Goal: Task Accomplishment & Management: Manage account settings

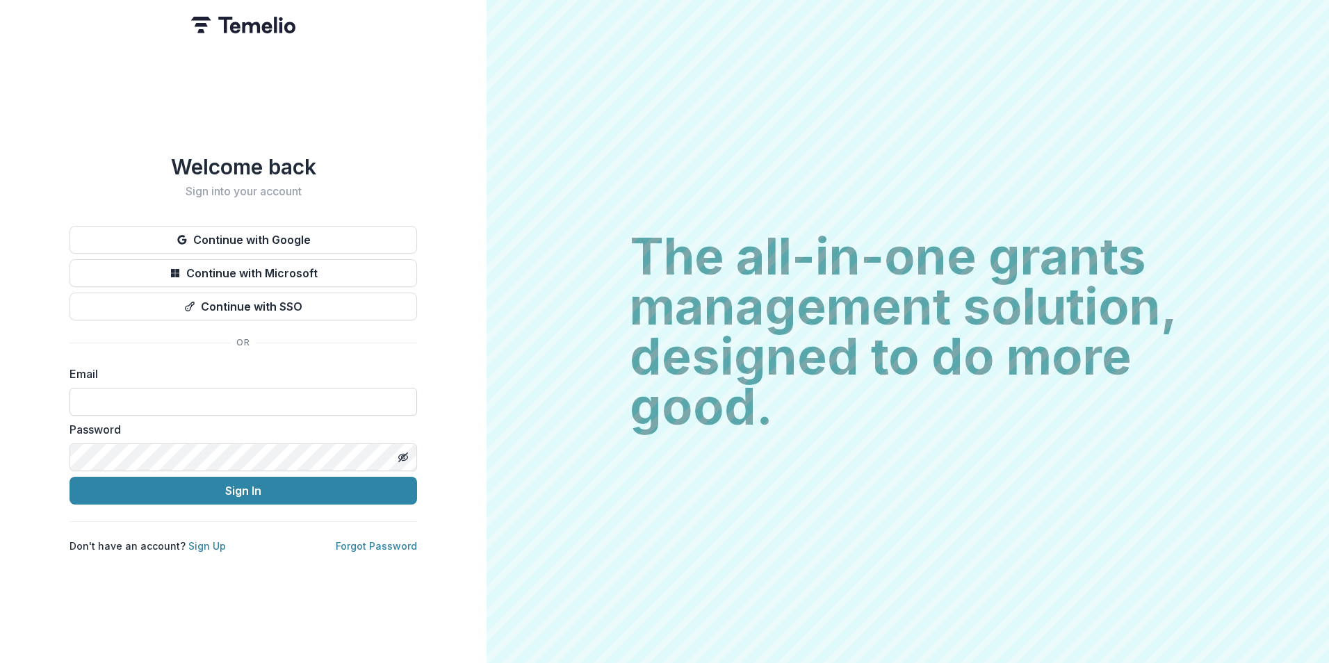
click at [136, 388] on input at bounding box center [242, 402] width 347 height 28
type input "**********"
click at [69, 477] on button "Sign In" at bounding box center [242, 491] width 347 height 28
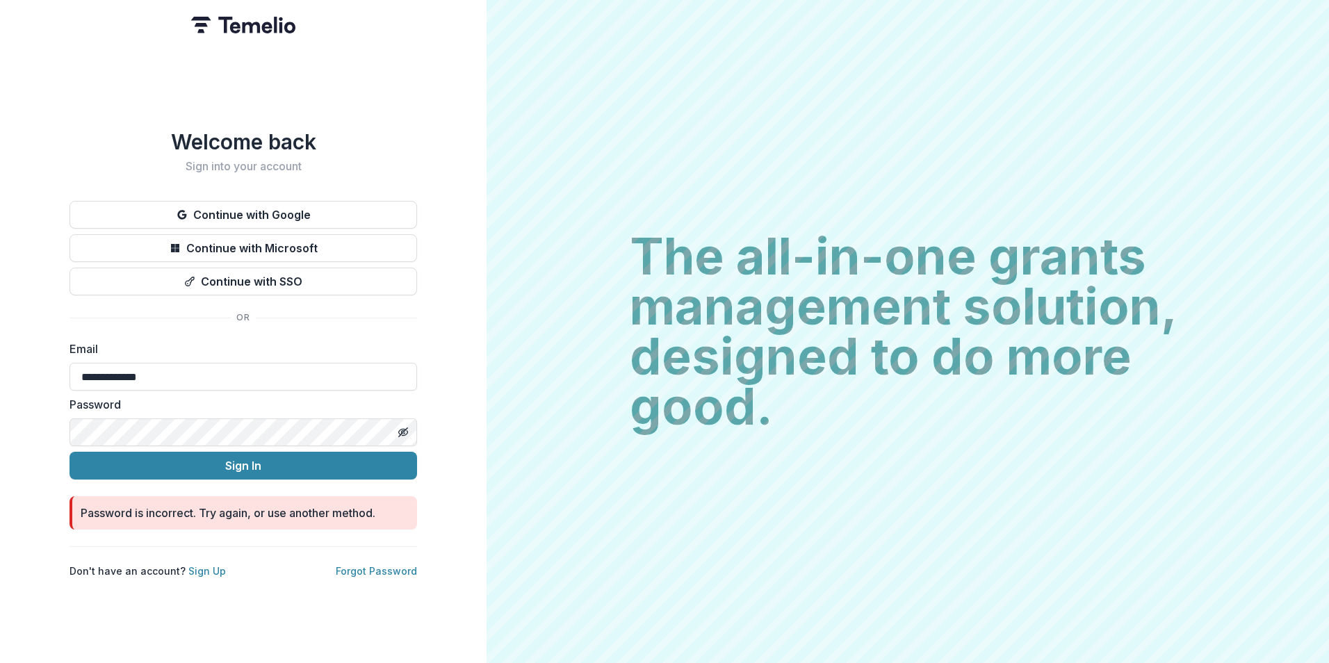
click at [61, 432] on div "**********" at bounding box center [243, 331] width 486 height 663
click at [69, 452] on button "Sign In" at bounding box center [242, 466] width 347 height 28
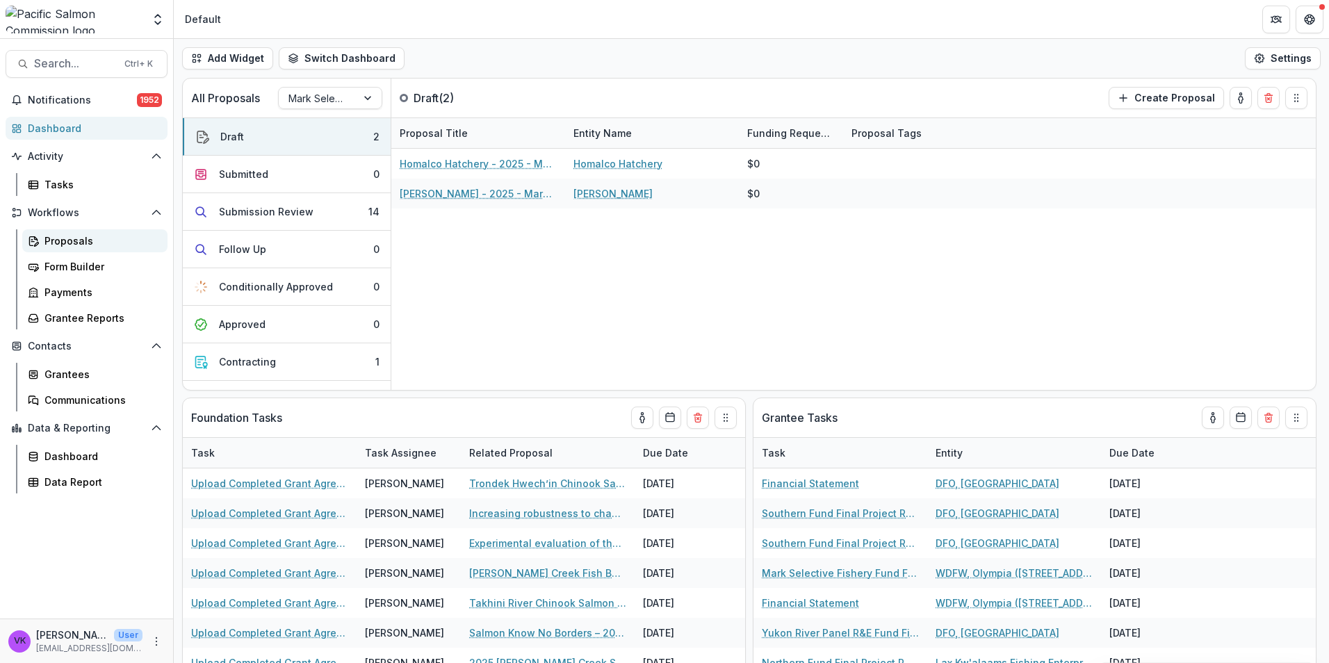
drag, startPoint x: 79, startPoint y: 238, endPoint x: 104, endPoint y: 249, distance: 27.1
click at [79, 239] on div "Proposals" at bounding box center [100, 240] width 112 height 15
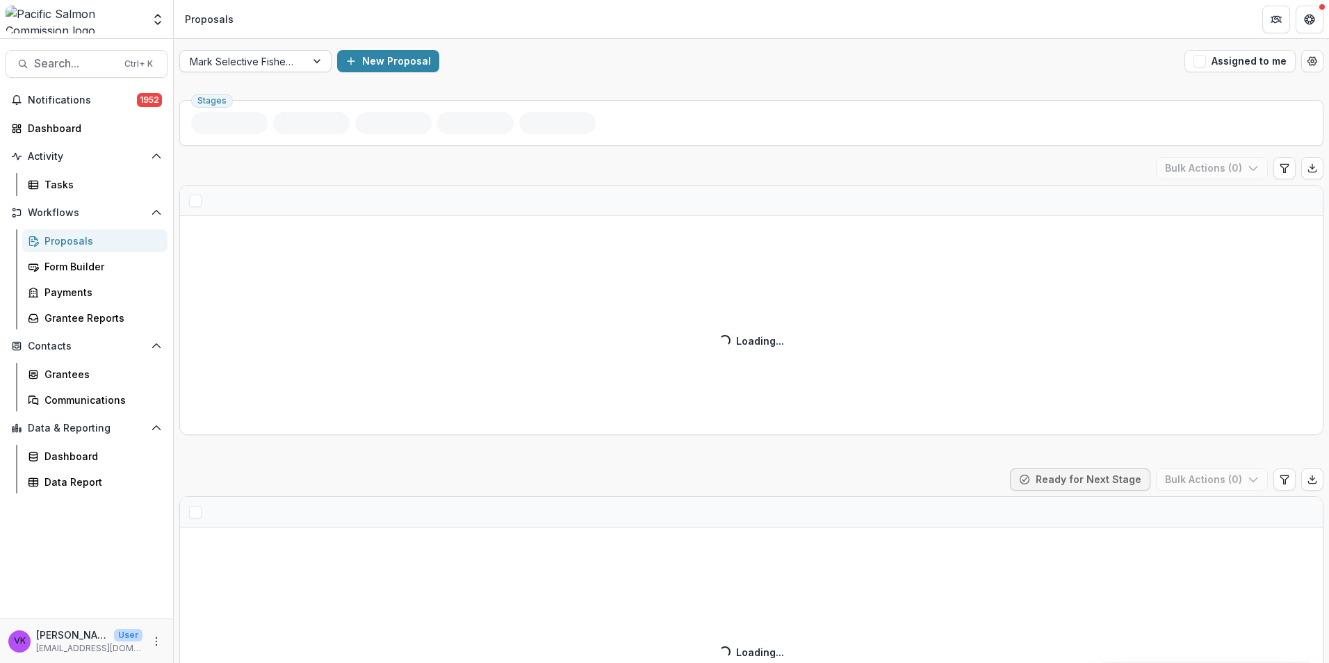
click at [318, 60] on div at bounding box center [318, 61] width 25 height 21
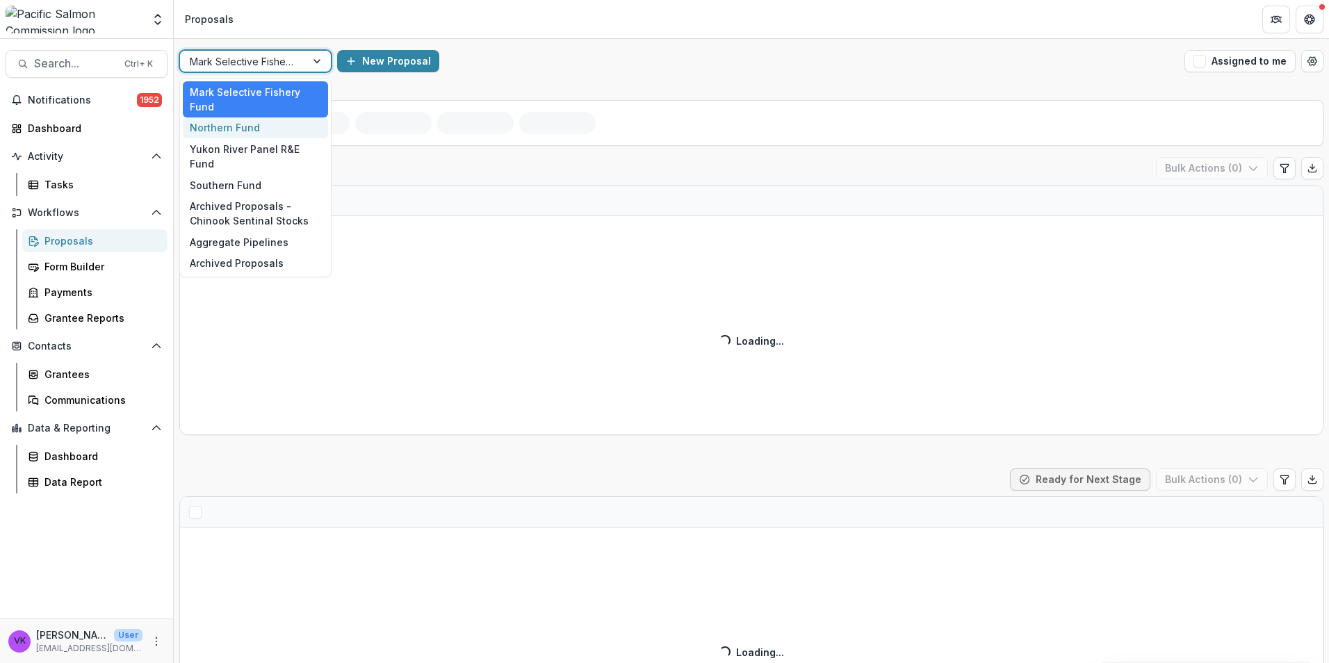
click at [263, 131] on div "Northern Fund" at bounding box center [255, 128] width 145 height 22
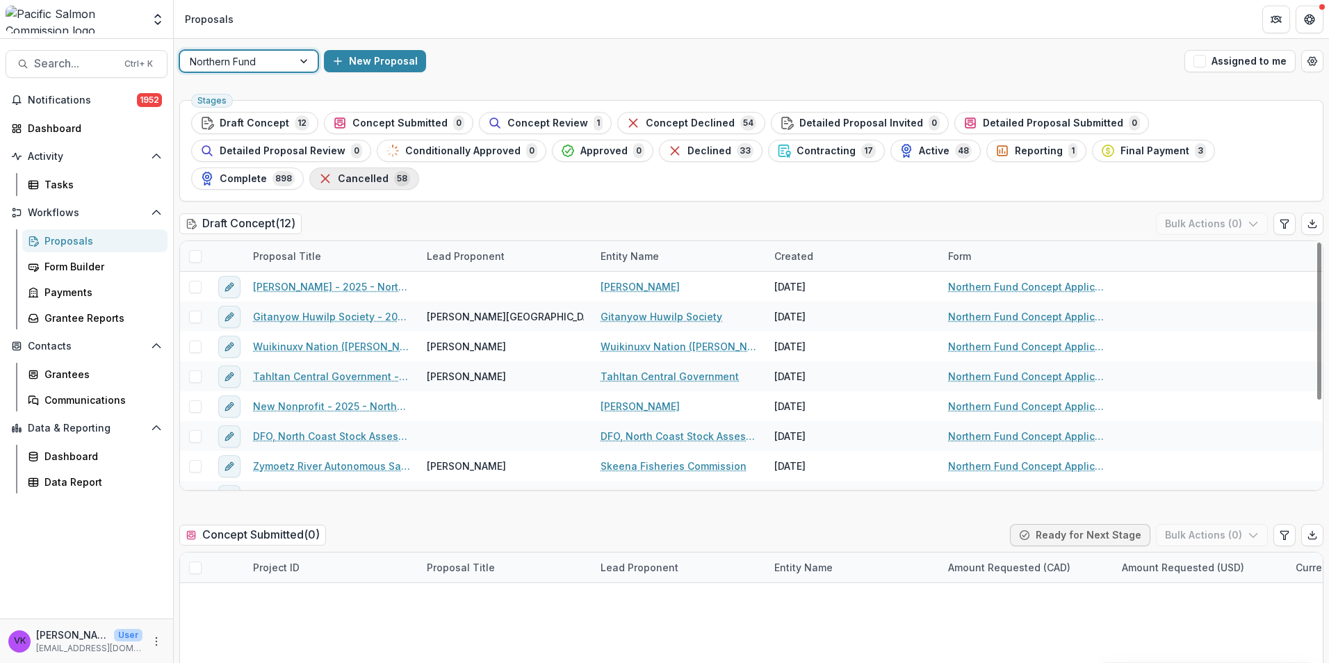
click at [388, 173] on span "Cancelled" at bounding box center [363, 179] width 51 height 12
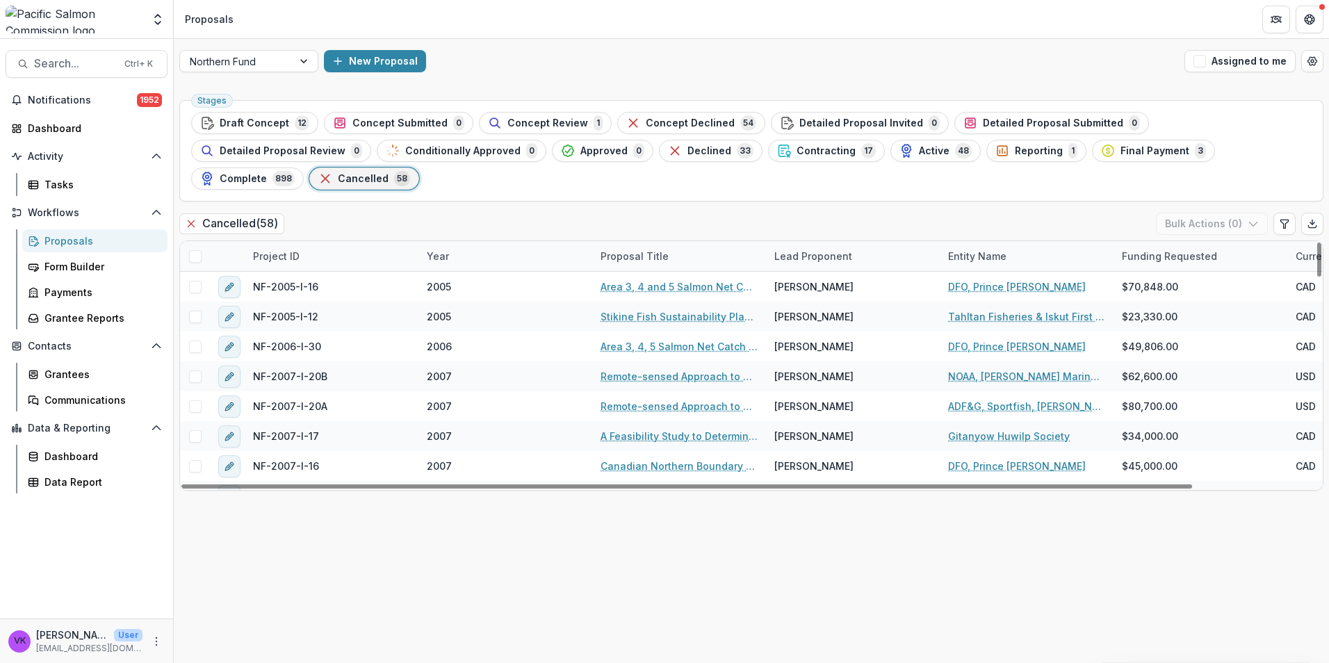
drag, startPoint x: 369, startPoint y: 218, endPoint x: 402, endPoint y: 220, distance: 32.8
click at [369, 241] on div "Project ID" at bounding box center [332, 256] width 174 height 30
click at [353, 260] on input at bounding box center [330, 260] width 167 height 22
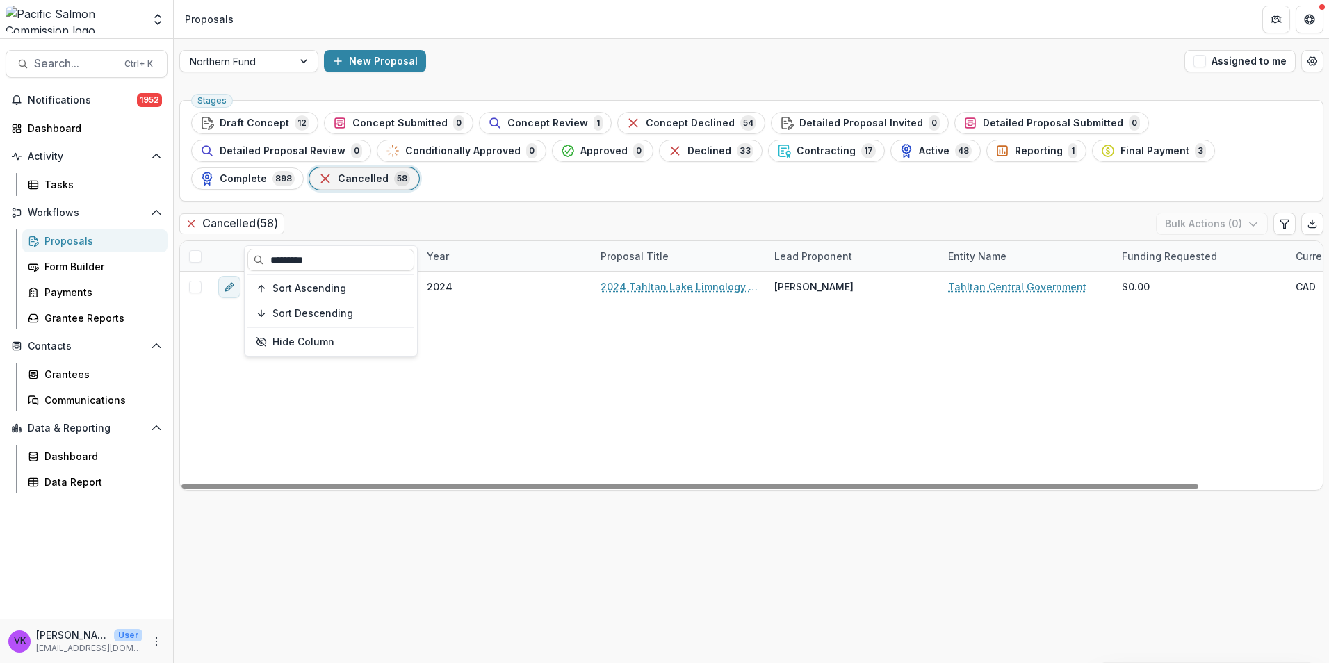
type input "*********"
click at [618, 329] on div "NF-2024-E-4B 2024 2024 Tahltan Lake Limnology and Productivity Investigations –…" at bounding box center [820, 381] width 1281 height 218
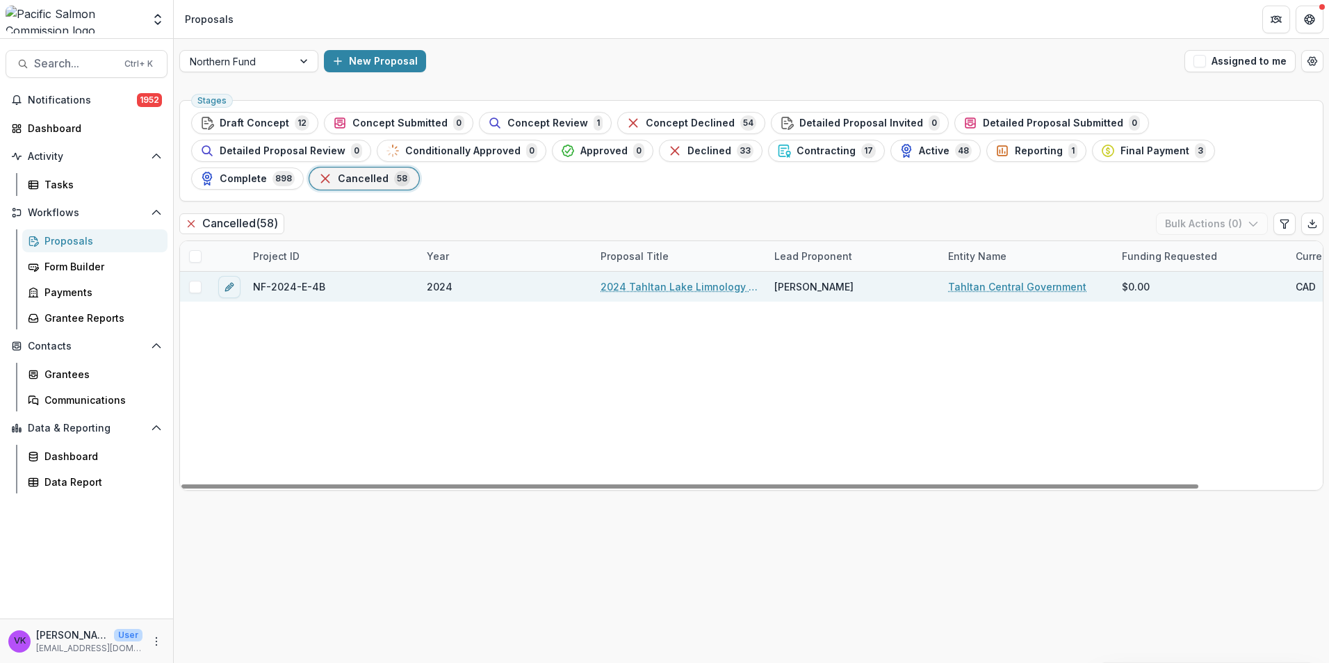
click at [664, 279] on link "2024 Tahltan Lake Limnology and Productivity Investigations – Year 2 (TCG Porti…" at bounding box center [678, 286] width 157 height 15
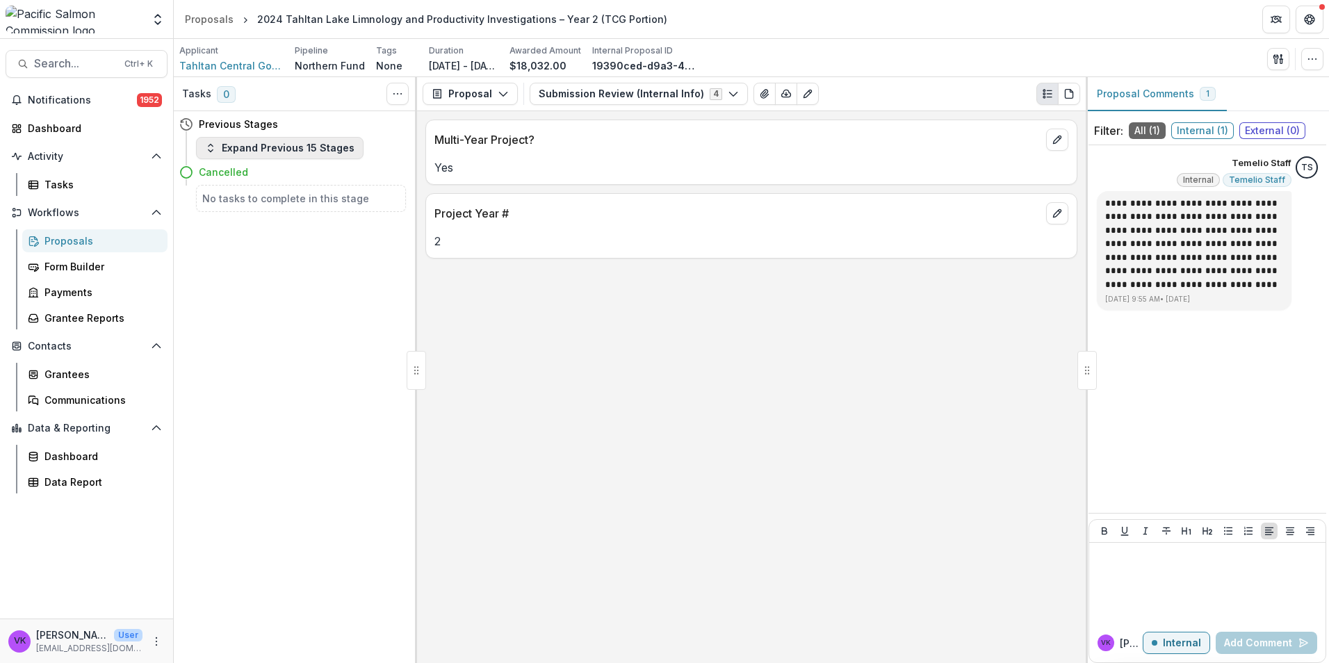
click at [204, 147] on button "Expand Previous 15 Stages" at bounding box center [279, 148] width 167 height 22
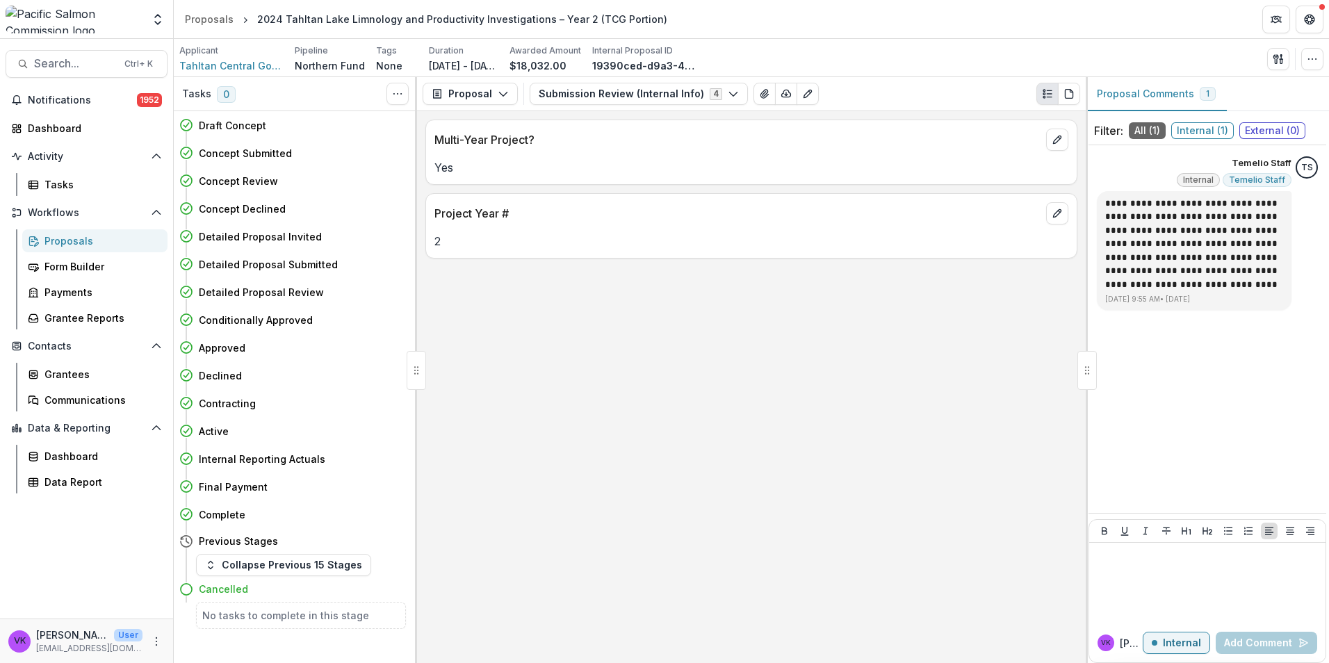
click at [67, 239] on div "Proposals" at bounding box center [100, 240] width 112 height 15
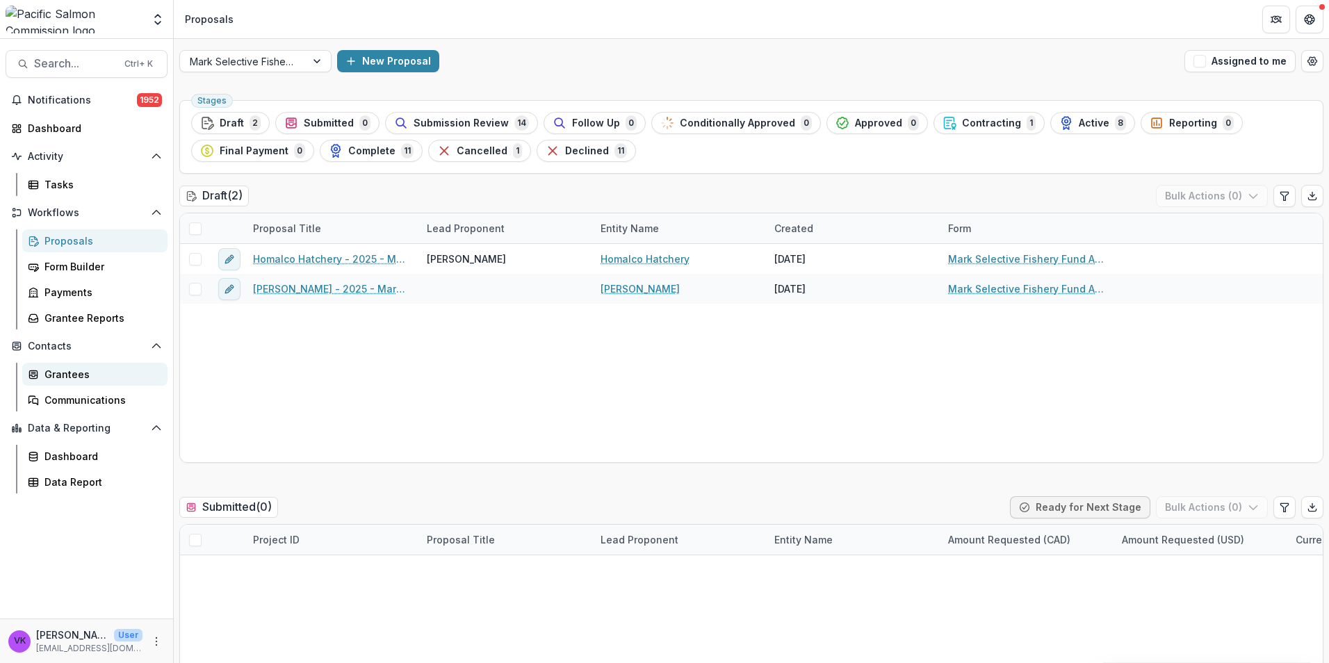
click at [72, 377] on div "Grantees" at bounding box center [100, 374] width 112 height 15
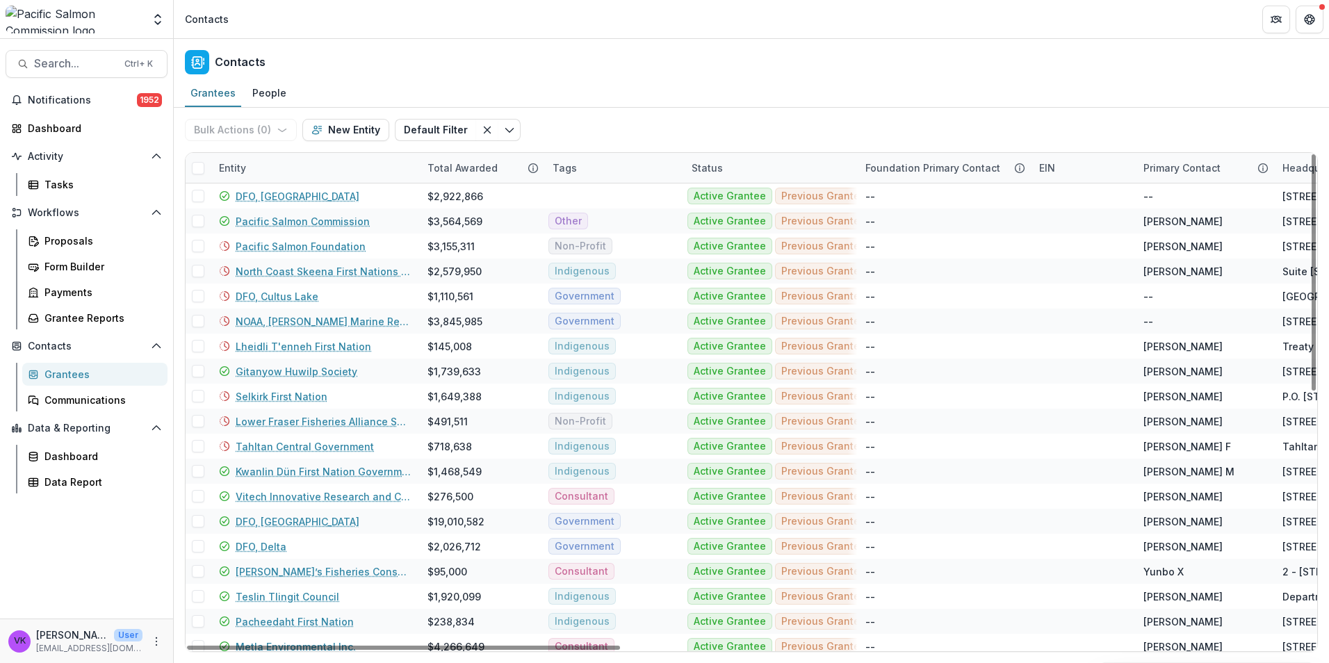
click at [327, 170] on div "Entity" at bounding box center [315, 168] width 208 height 30
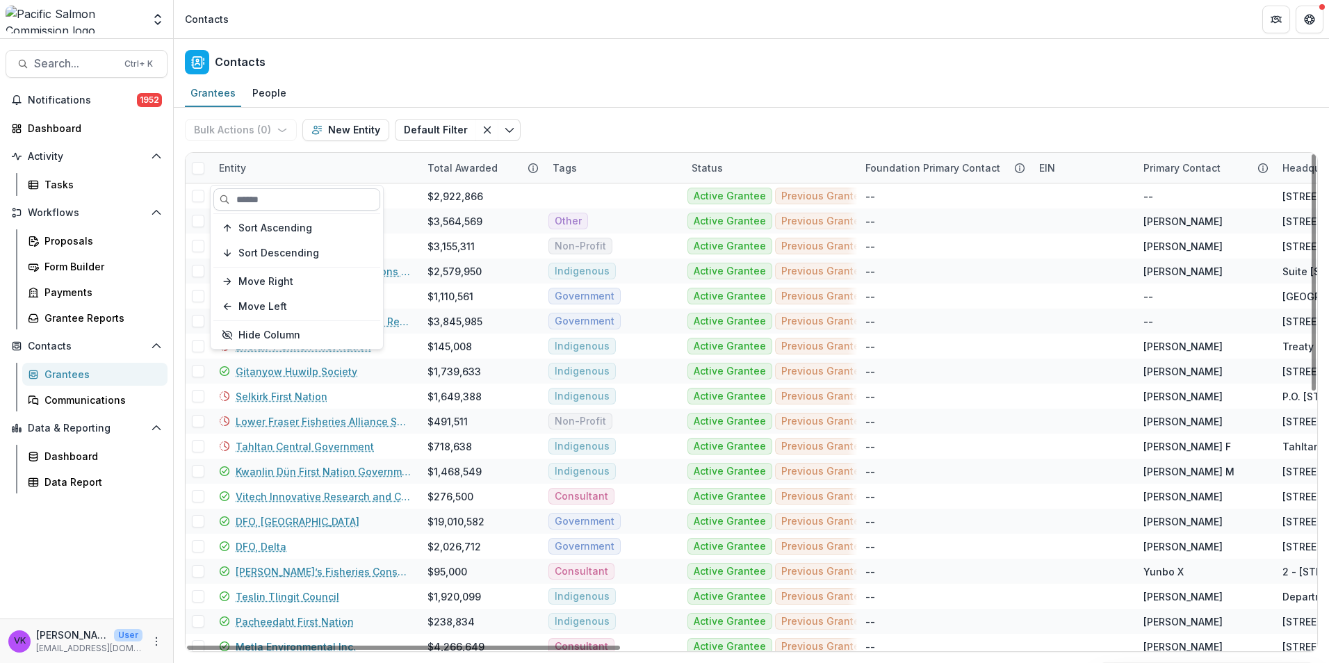
click at [336, 201] on input at bounding box center [296, 199] width 167 height 22
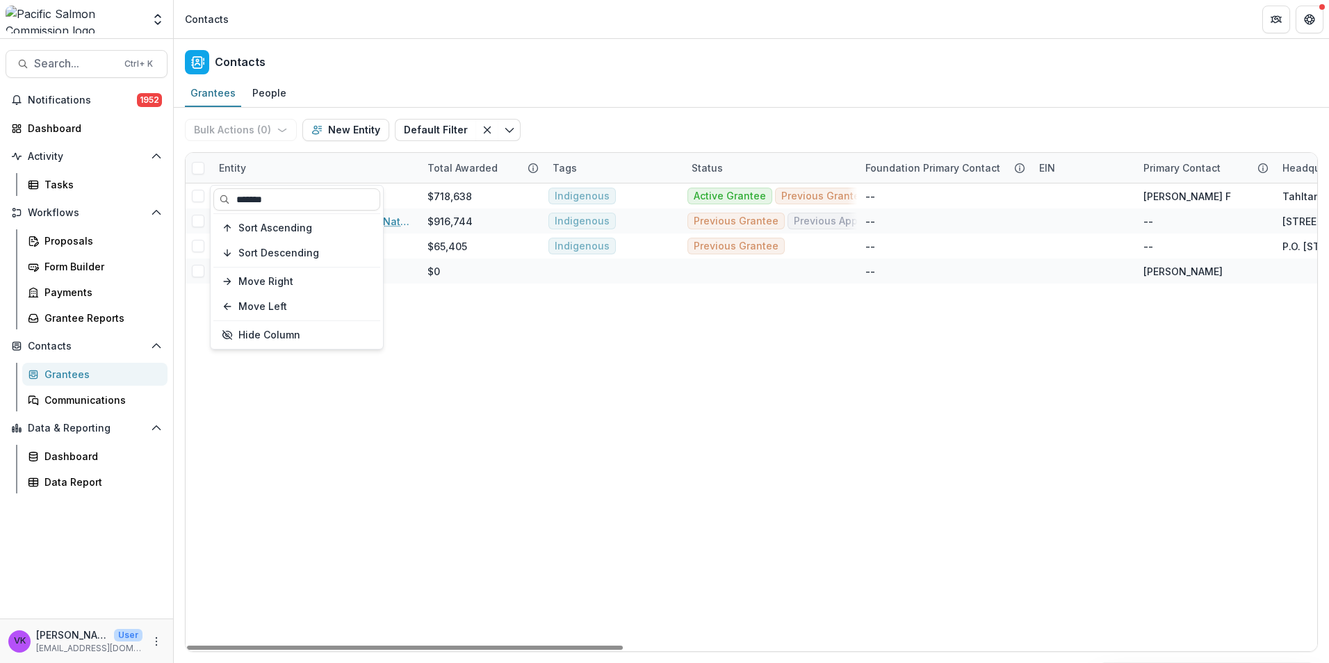
type input "*******"
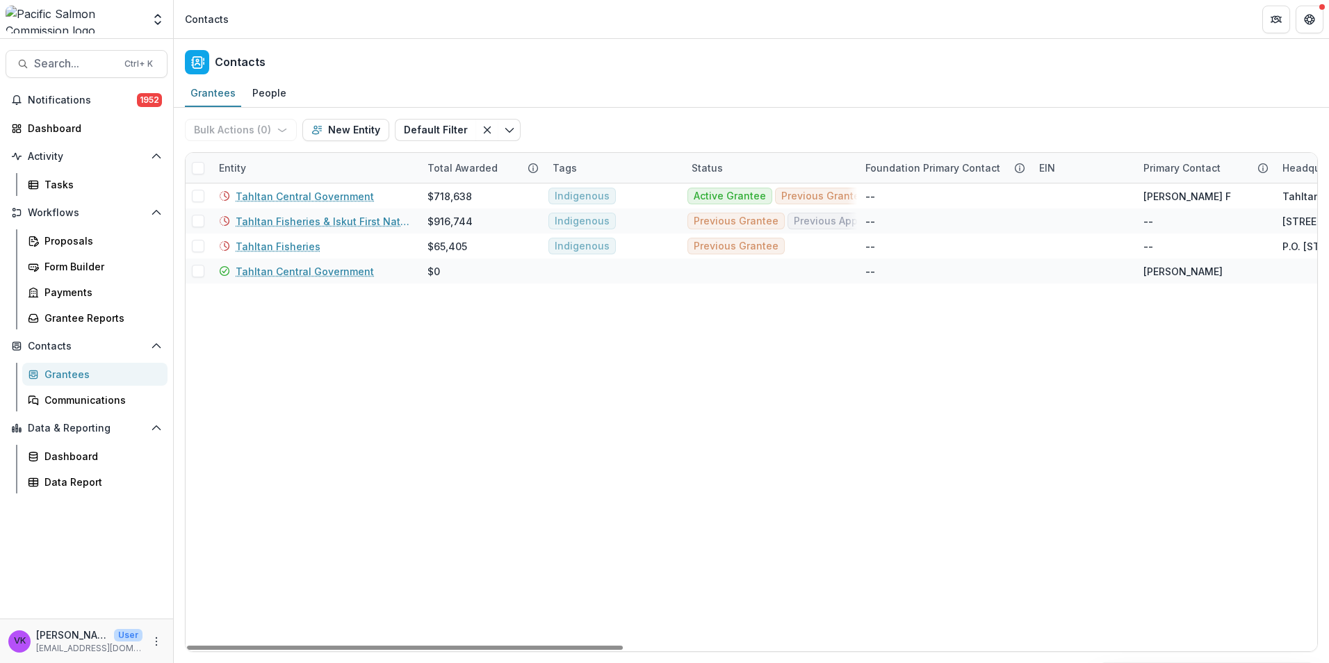
drag, startPoint x: 494, startPoint y: 397, endPoint x: 532, endPoint y: 441, distance: 57.7
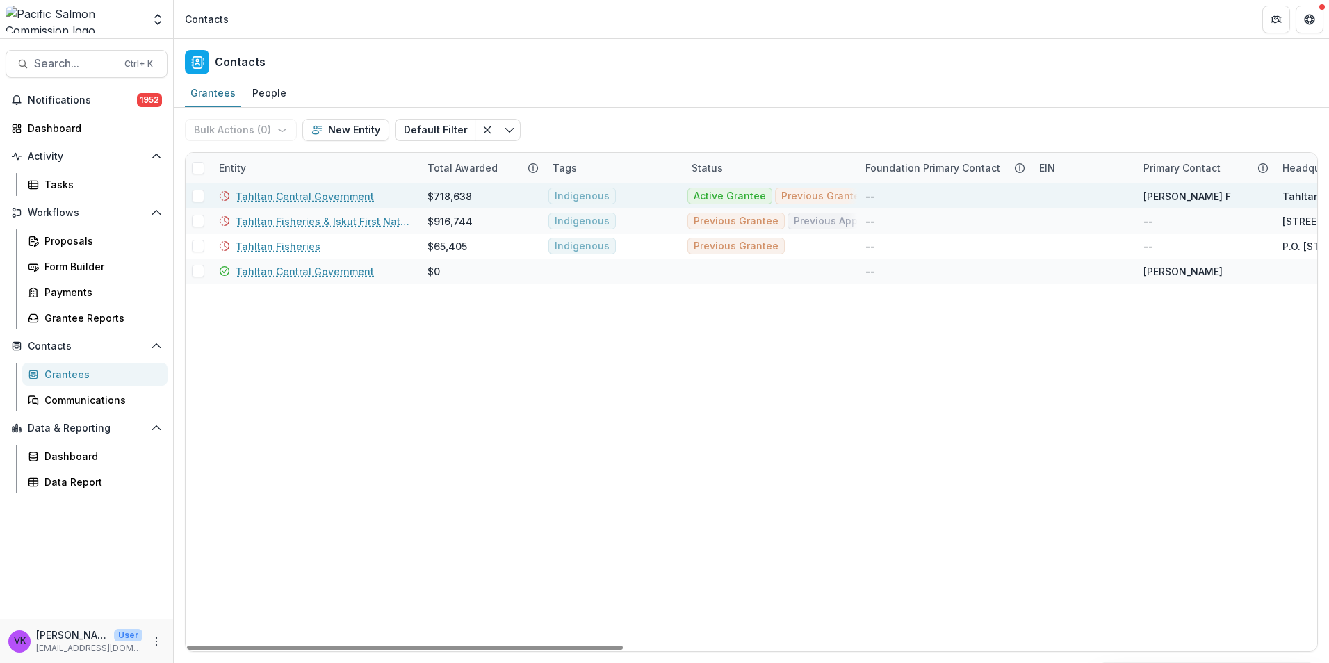
click at [322, 198] on link "Tahltan Central Government" at bounding box center [305, 196] width 138 height 15
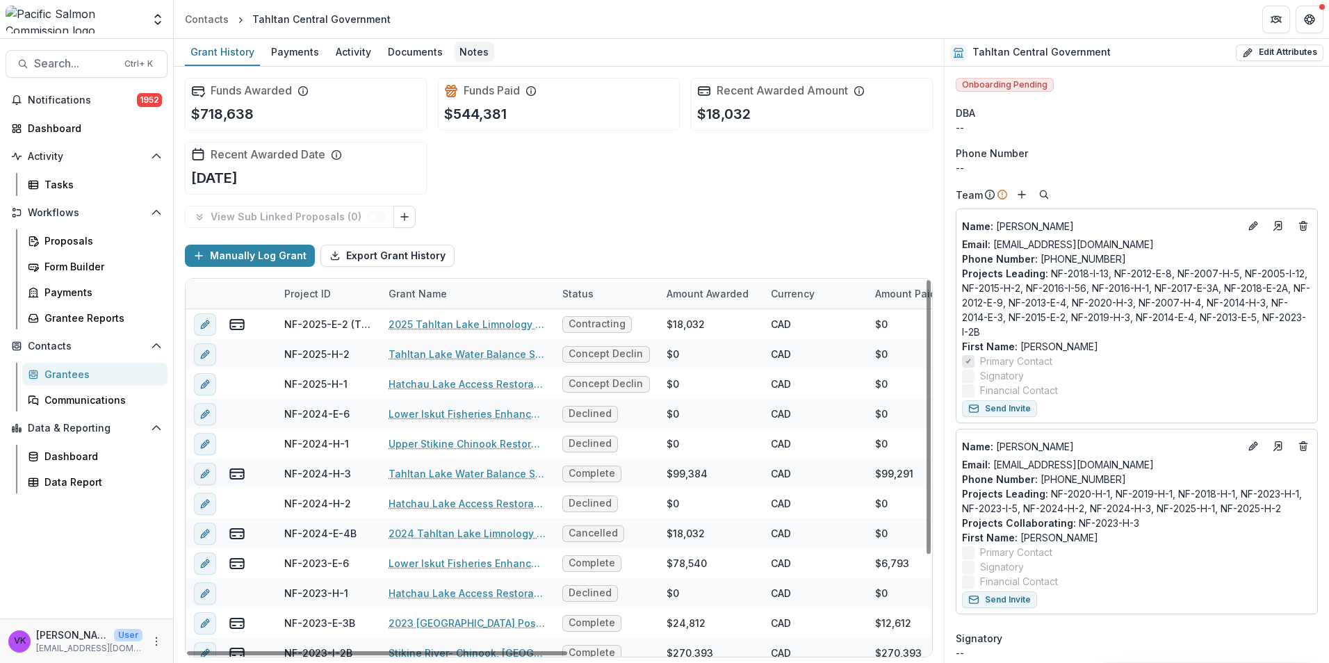
click at [465, 51] on div "Notes" at bounding box center [474, 52] width 40 height 20
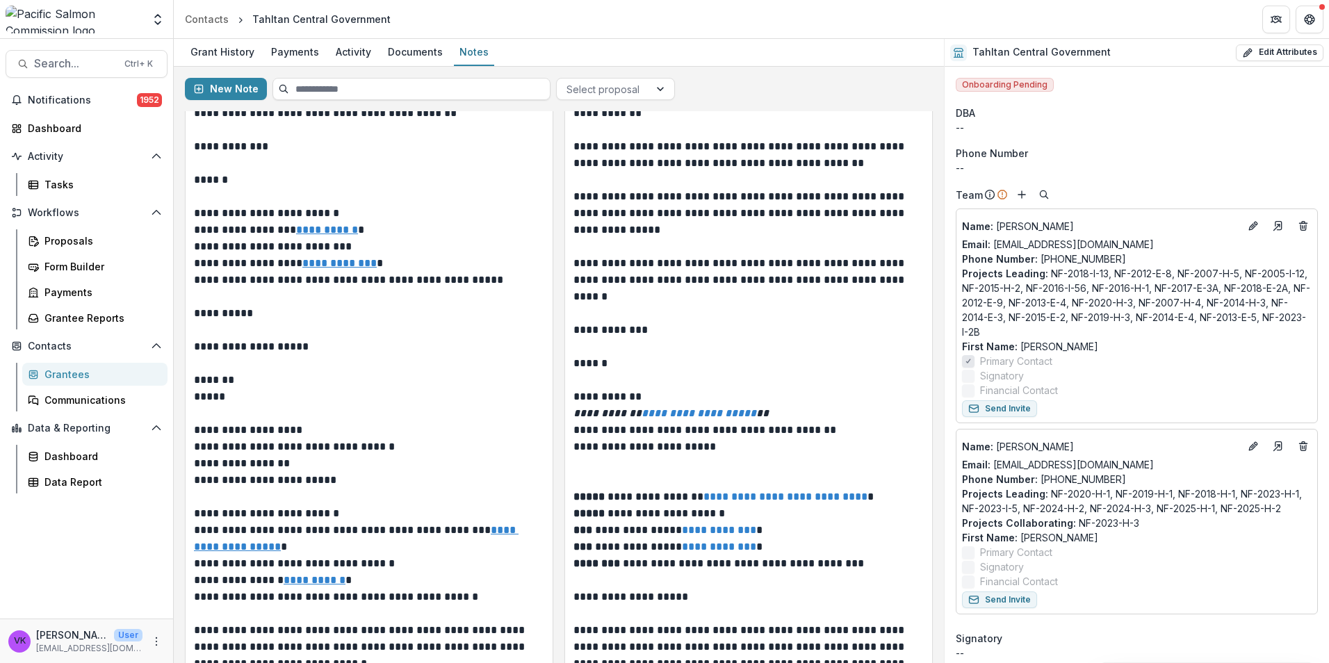
scroll to position [417, 0]
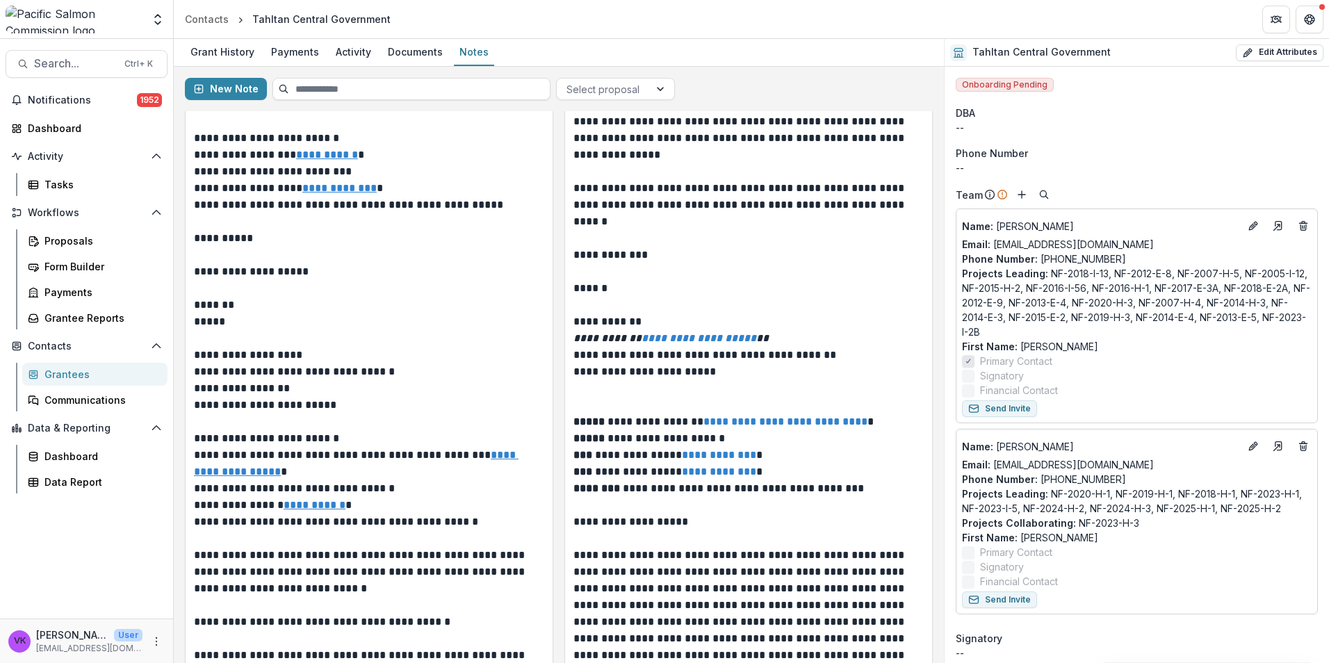
click at [236, 76] on div "New Note Select proposal" at bounding box center [559, 89] width 770 height 44
click at [233, 82] on button "New Note" at bounding box center [226, 89] width 82 height 22
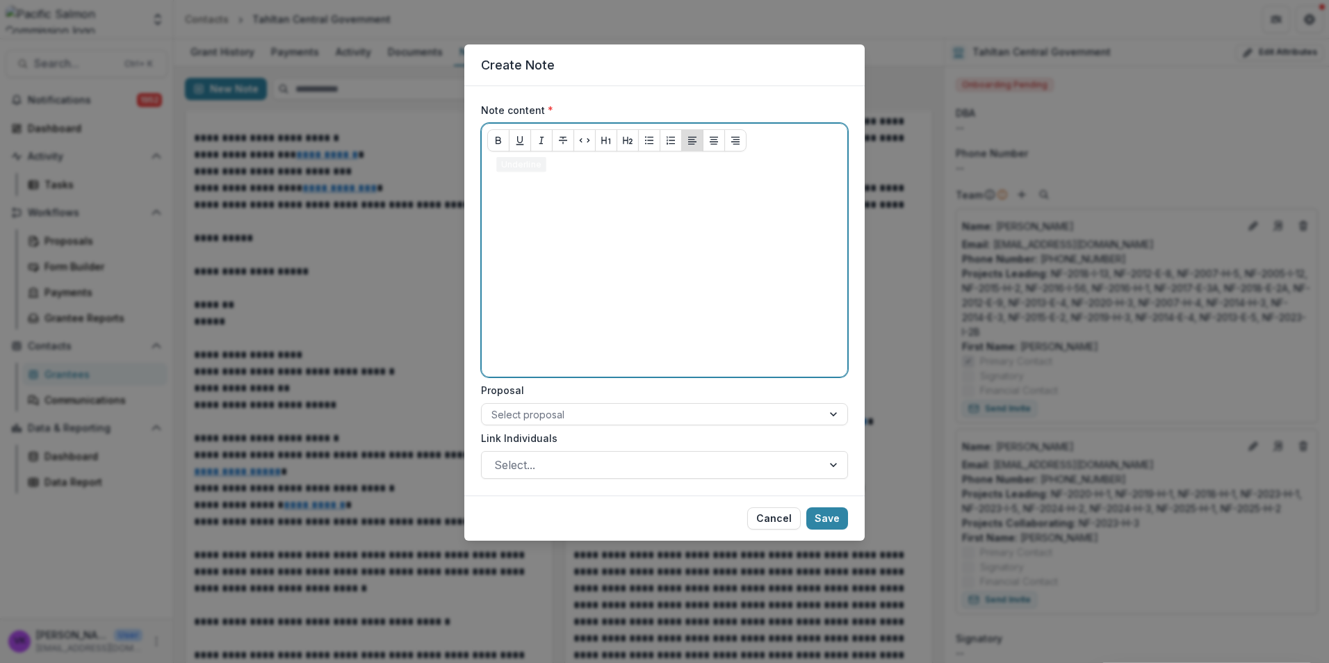
drag, startPoint x: 518, startPoint y: 197, endPoint x: 523, endPoint y: 185, distance: 12.8
click at [520, 195] on div at bounding box center [664, 267] width 354 height 208
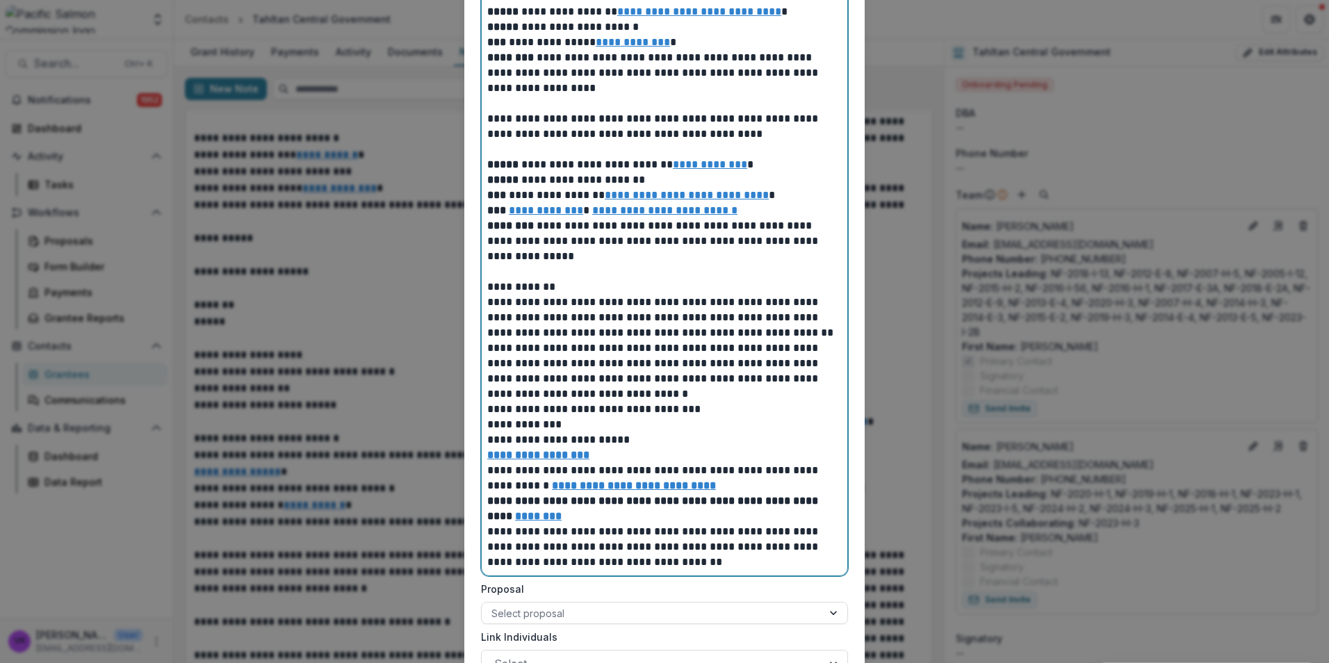
scroll to position [1304, 0]
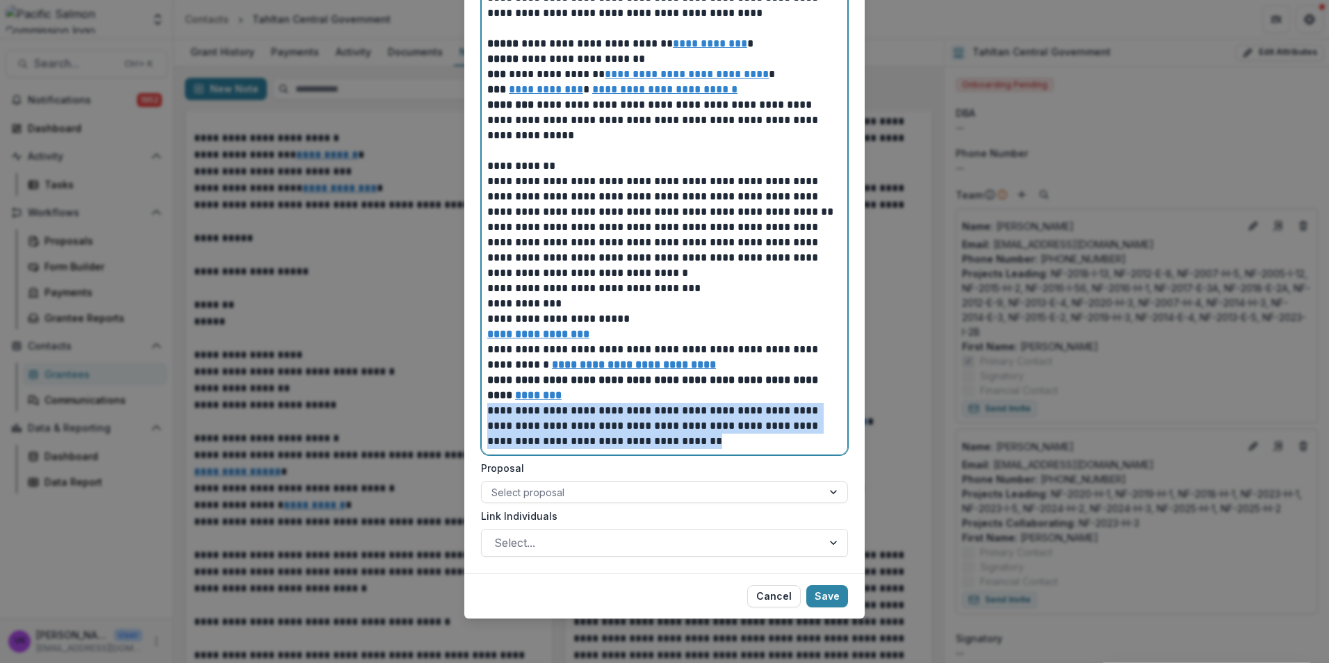
drag, startPoint x: 489, startPoint y: 413, endPoint x: 710, endPoint y: 411, distance: 221.0
click at [714, 435] on p "**********" at bounding box center [664, 426] width 354 height 46
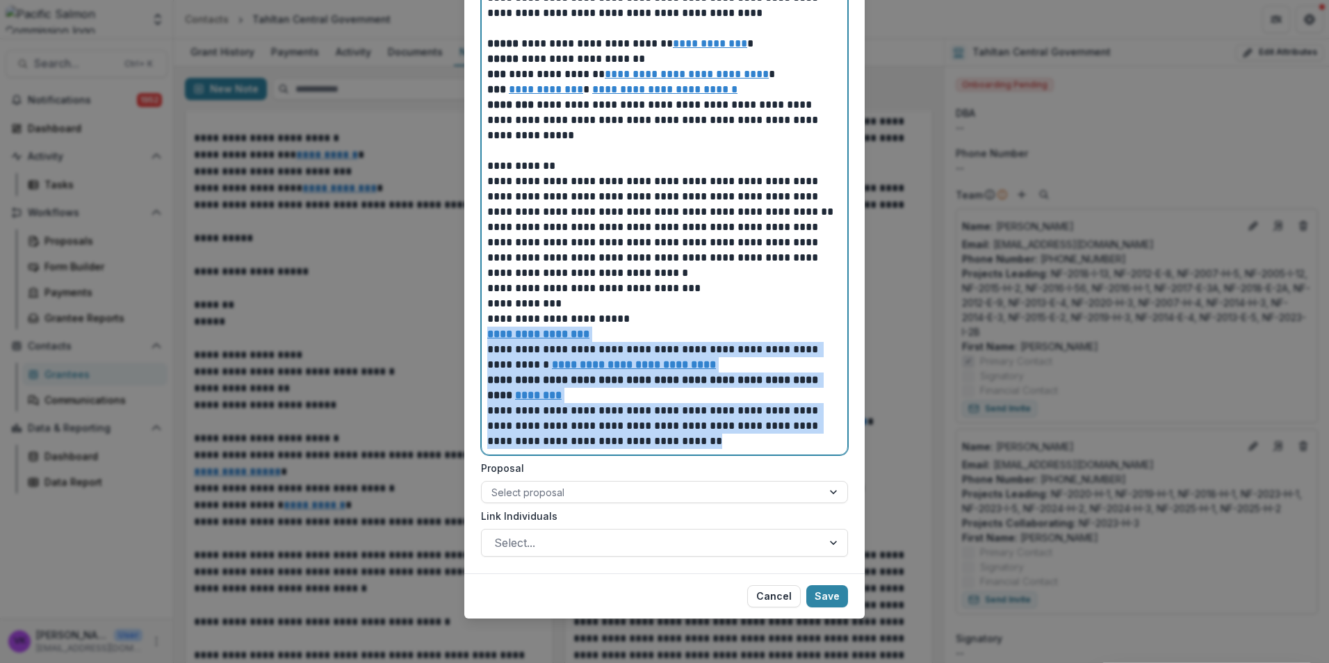
drag, startPoint x: 488, startPoint y: 334, endPoint x: 793, endPoint y: 470, distance: 334.1
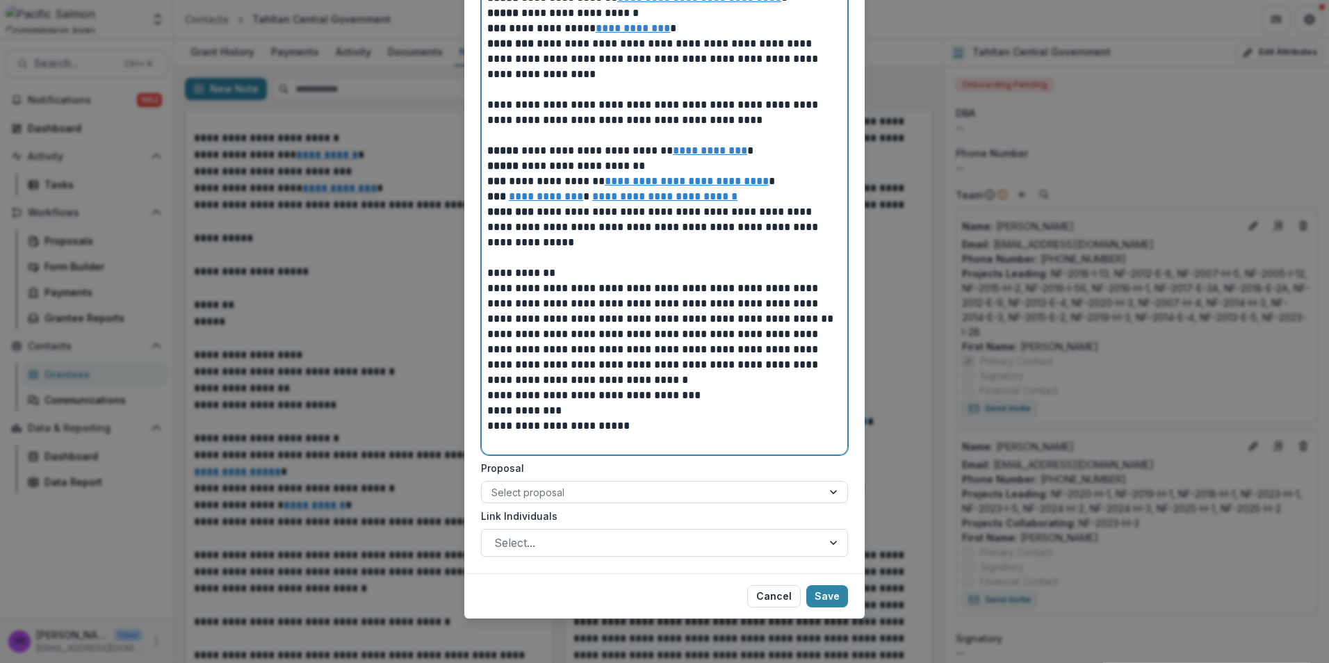
scroll to position [1197, 0]
click at [659, 416] on p "**********" at bounding box center [664, 410] width 354 height 15
click at [637, 420] on p "**********" at bounding box center [664, 425] width 354 height 15
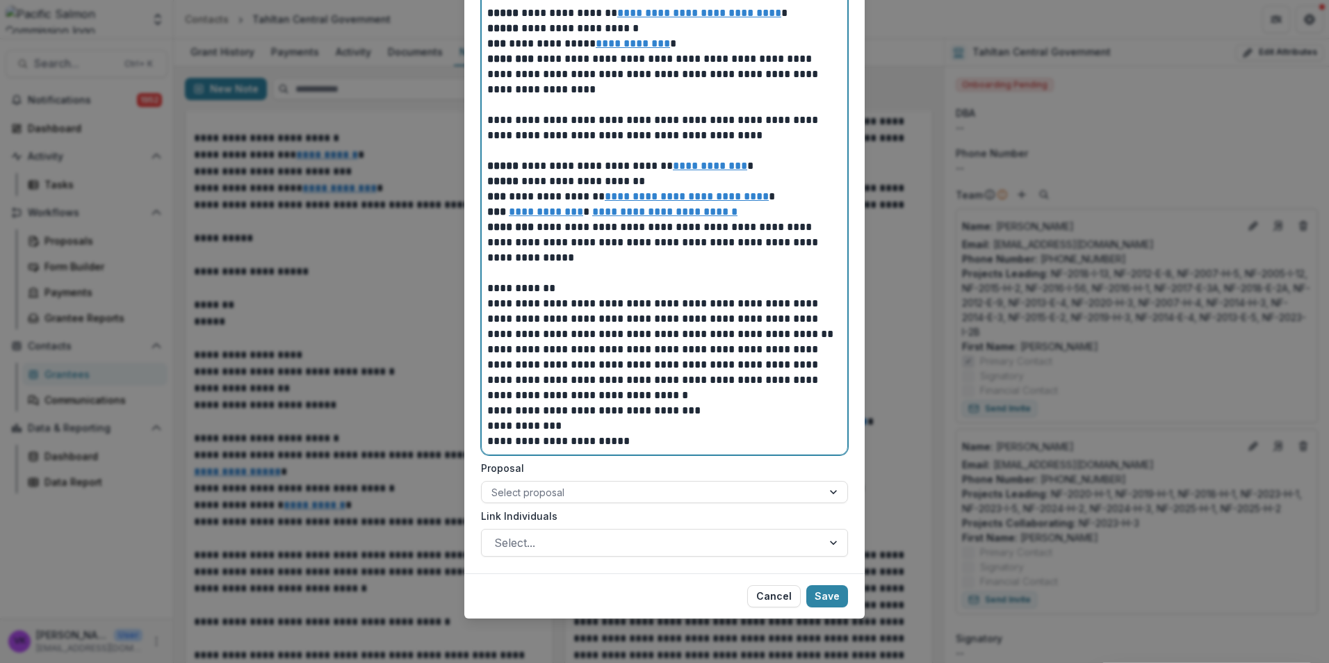
scroll to position [1181, 0]
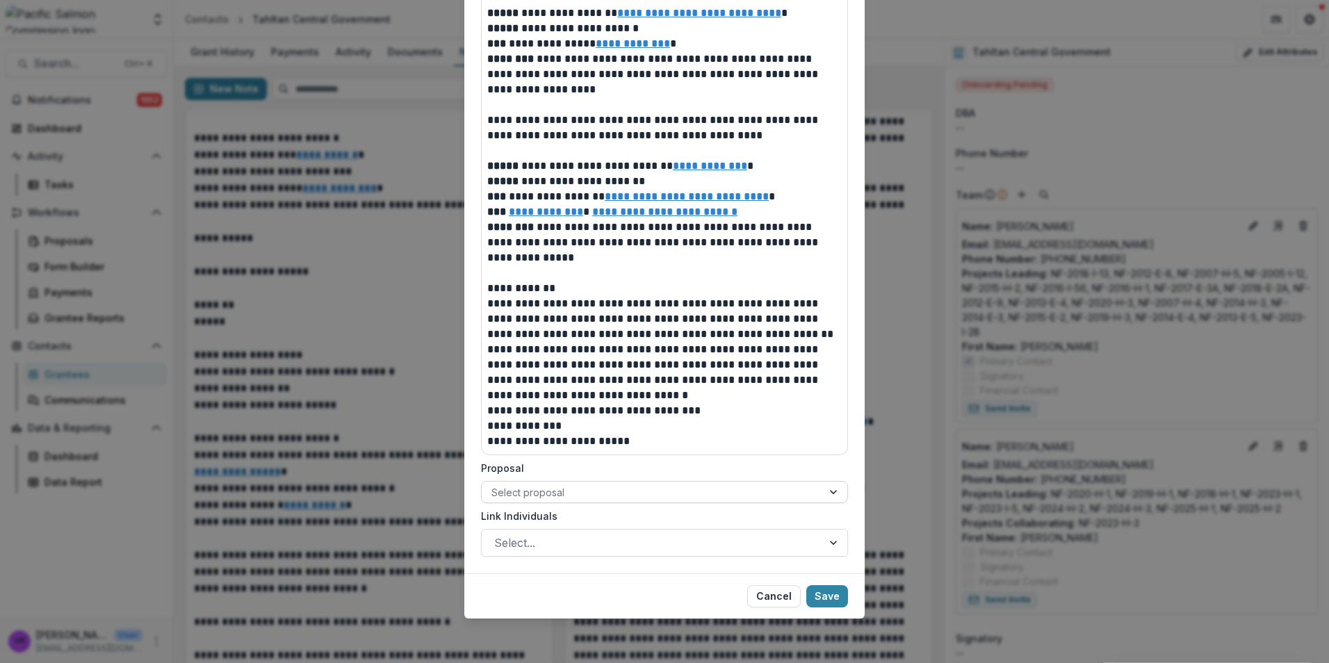
click at [748, 487] on div at bounding box center [651, 492] width 321 height 17
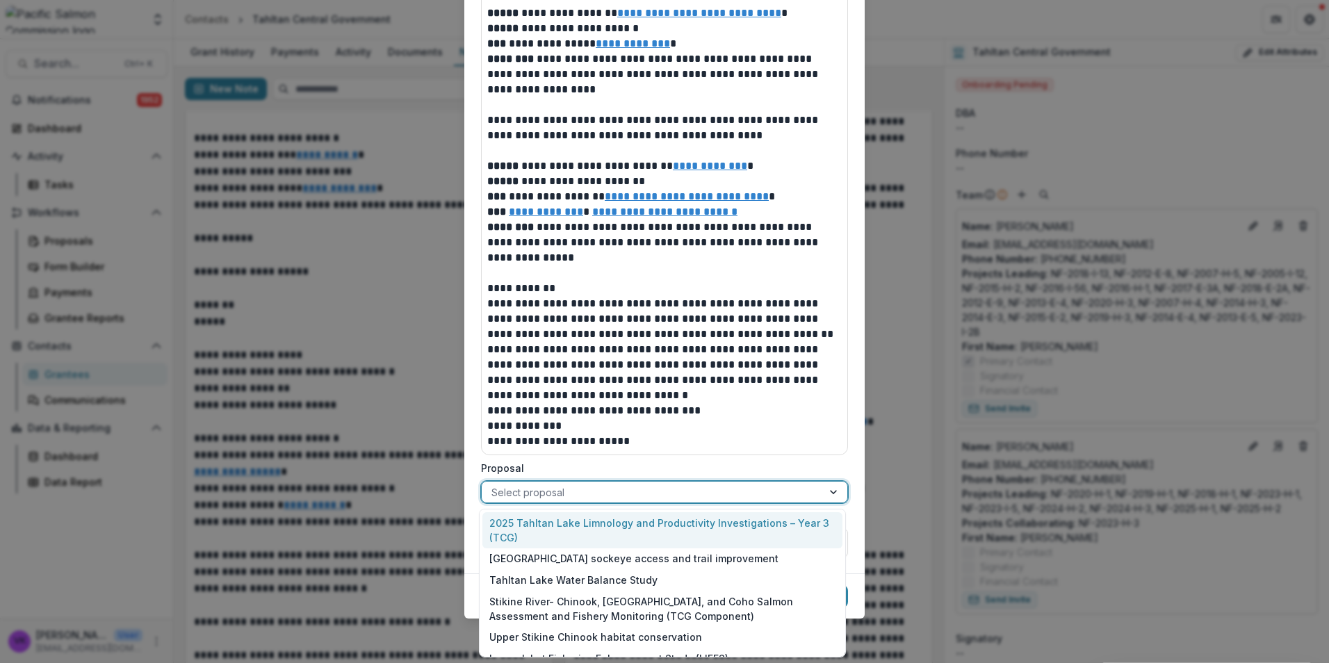
click at [690, 528] on div "2025 Tahltan Lake Limnology and Productivity Investigations – Year 3 (TCG)" at bounding box center [662, 530] width 360 height 36
click at [831, 494] on div at bounding box center [823, 492] width 47 height 21
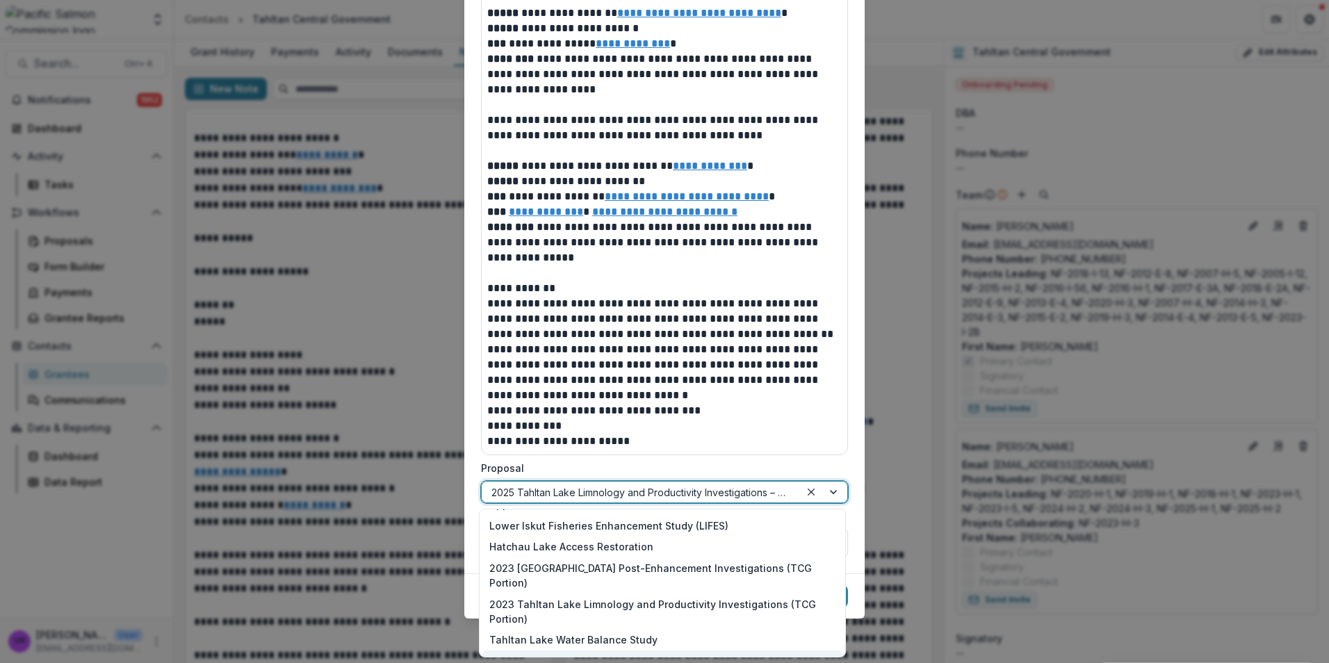
scroll to position [0, 0]
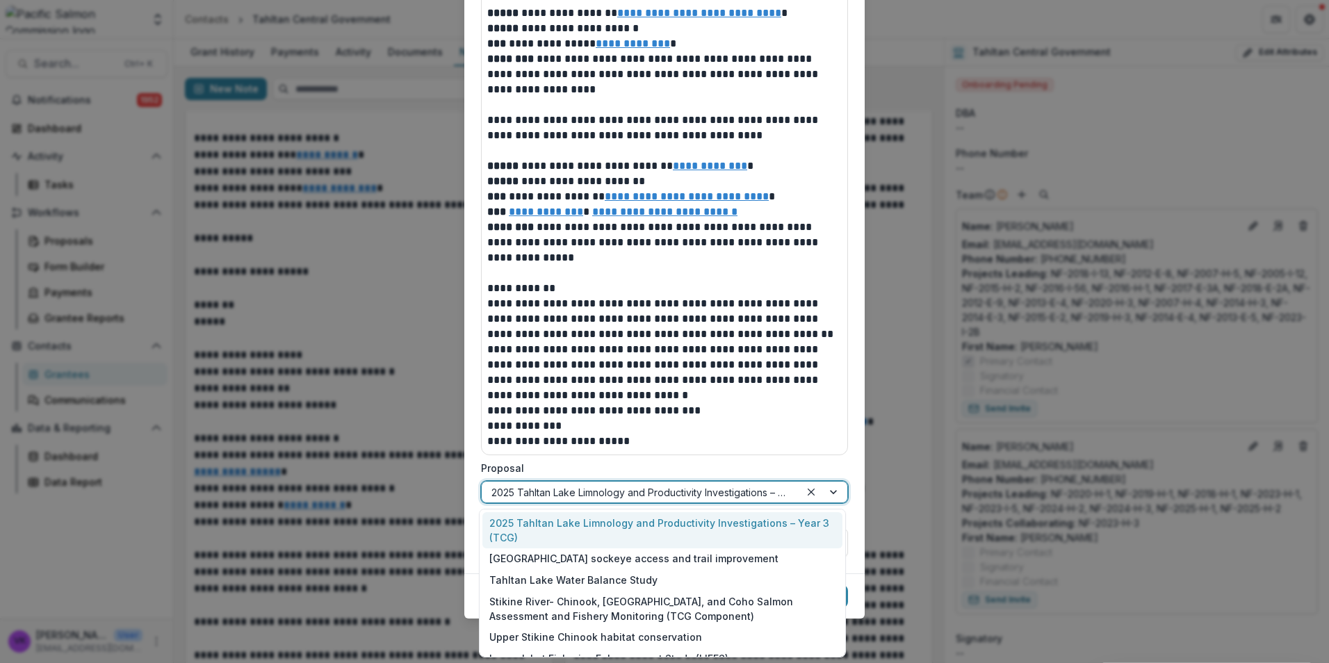
click at [770, 527] on div "2025 Tahltan Lake Limnology and Productivity Investigations – Year 3 (TCG)" at bounding box center [662, 530] width 360 height 36
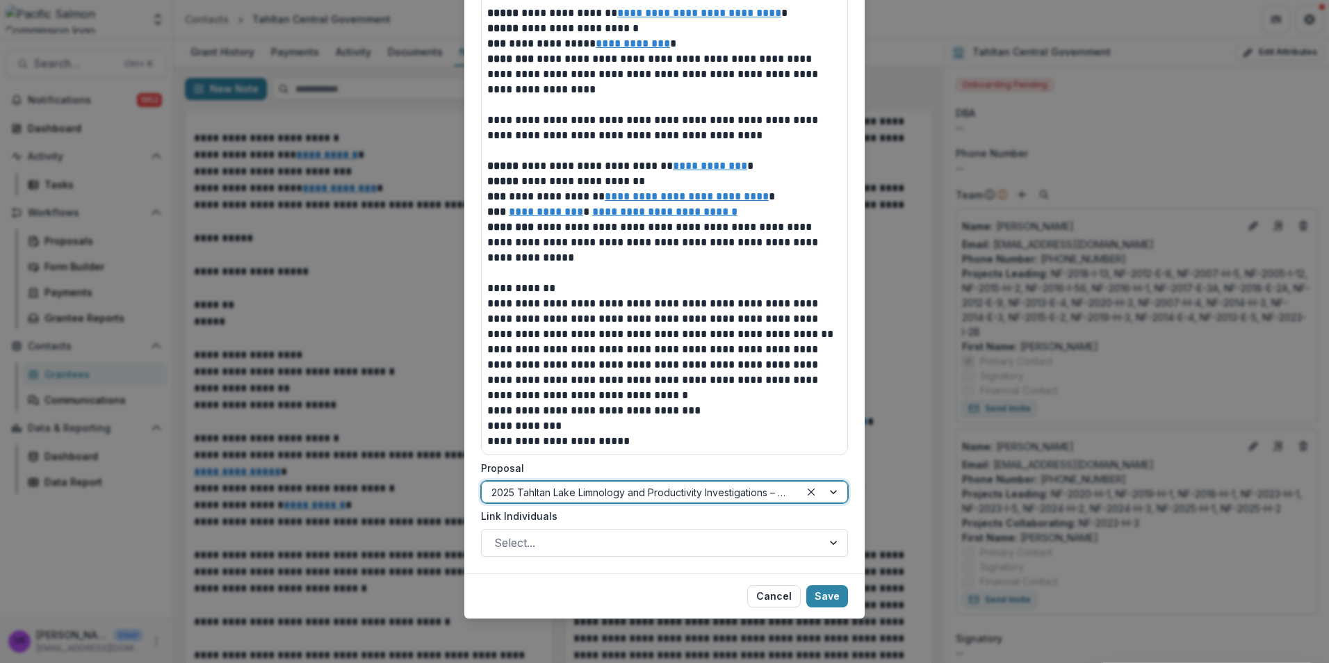
click at [824, 495] on div at bounding box center [823, 492] width 47 height 21
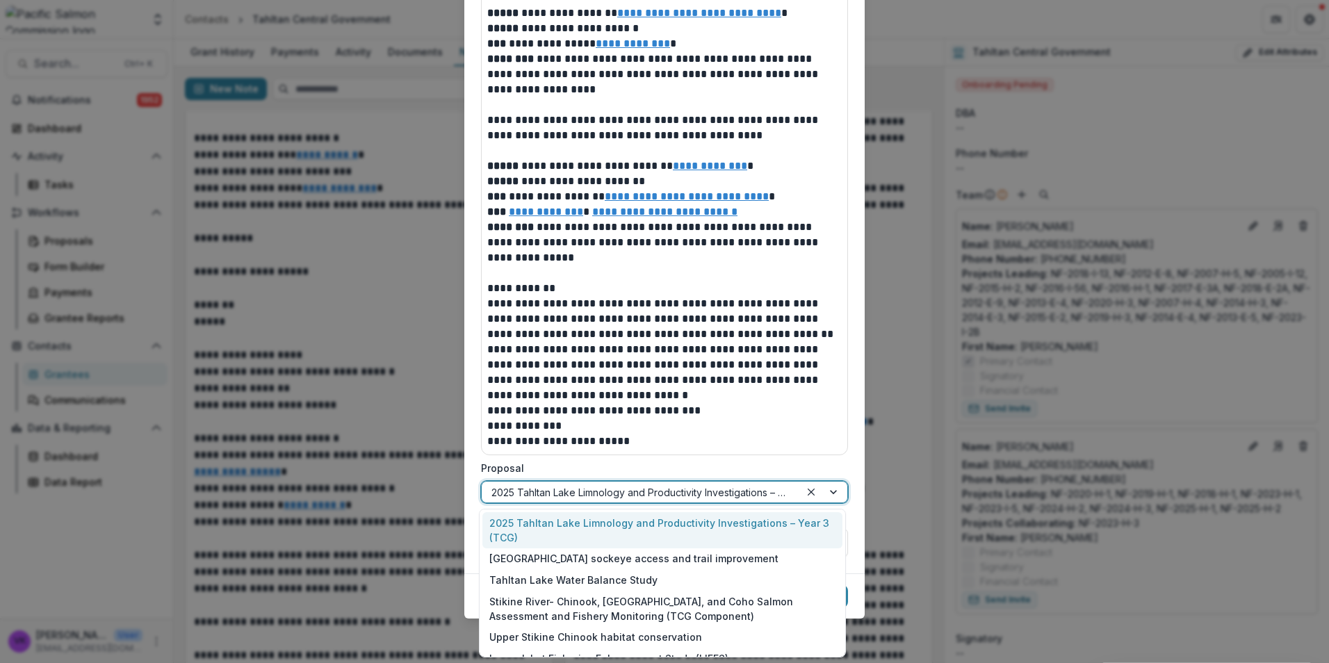
click at [785, 516] on div "2025 Tahltan Lake Limnology and Productivity Investigations – Year 3 (TCG)" at bounding box center [662, 530] width 360 height 36
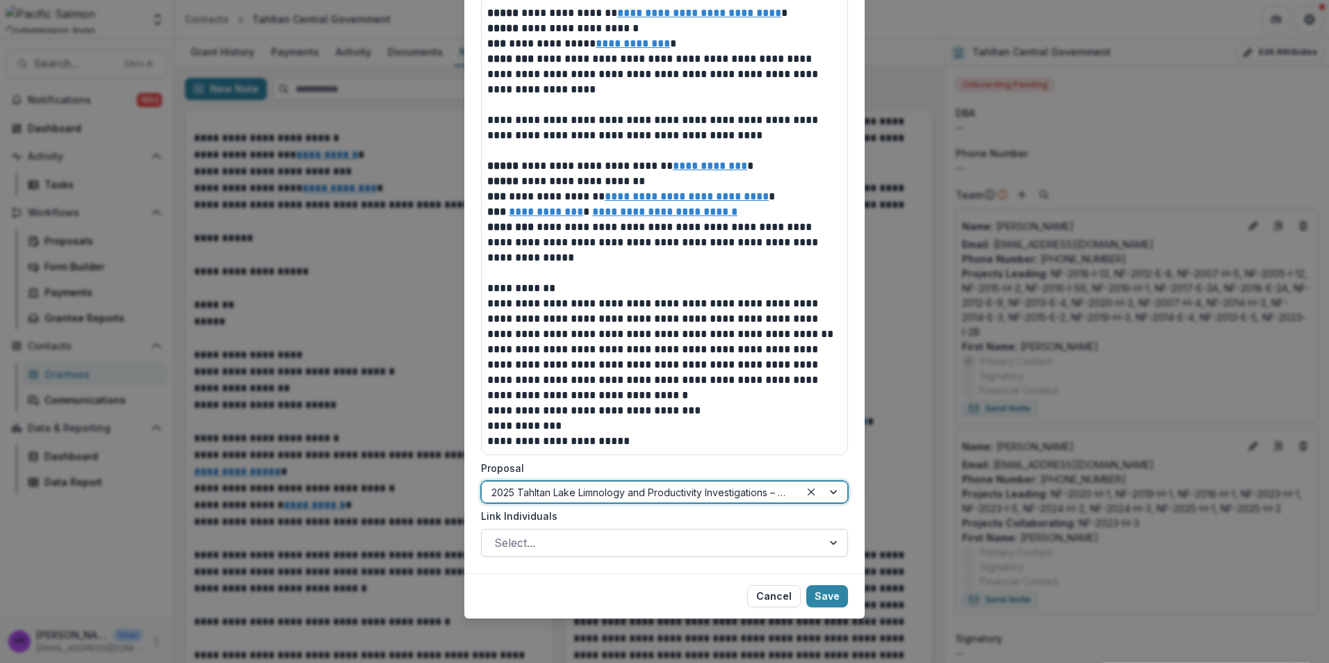
click at [773, 543] on div at bounding box center [651, 542] width 315 height 19
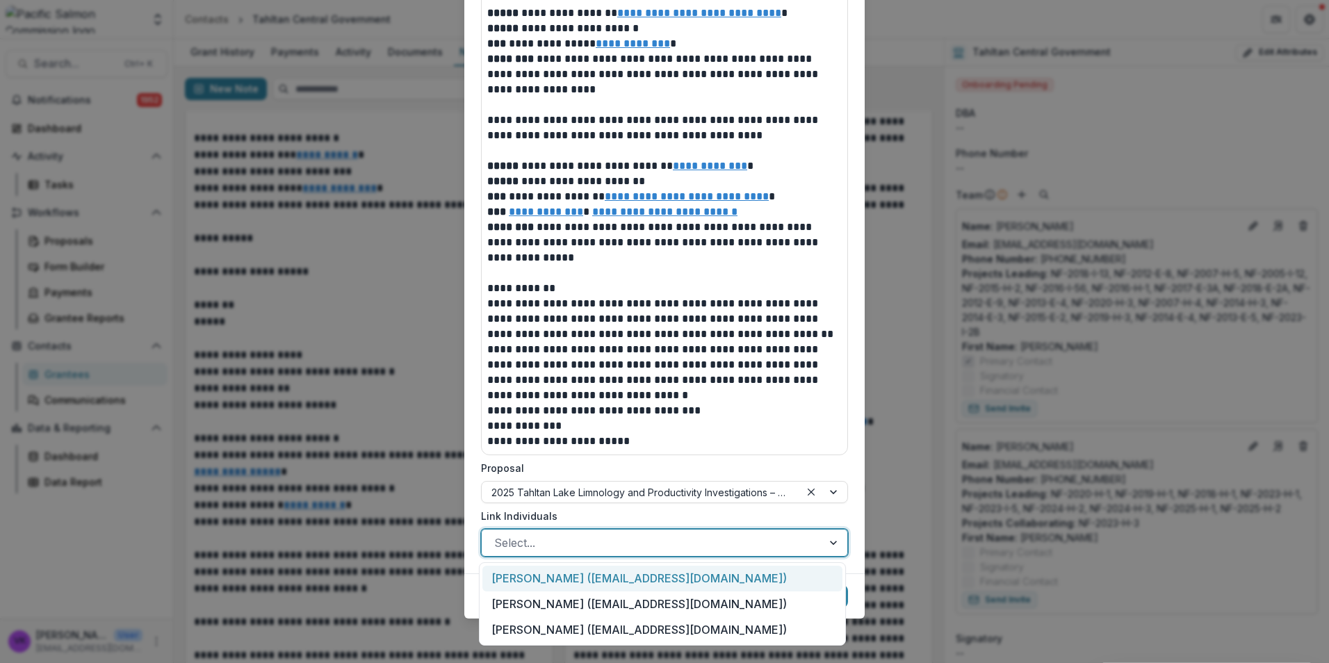
click at [680, 582] on div "Cheri Frocklage (fisheriesdirector@tahltan.org)" at bounding box center [662, 579] width 360 height 26
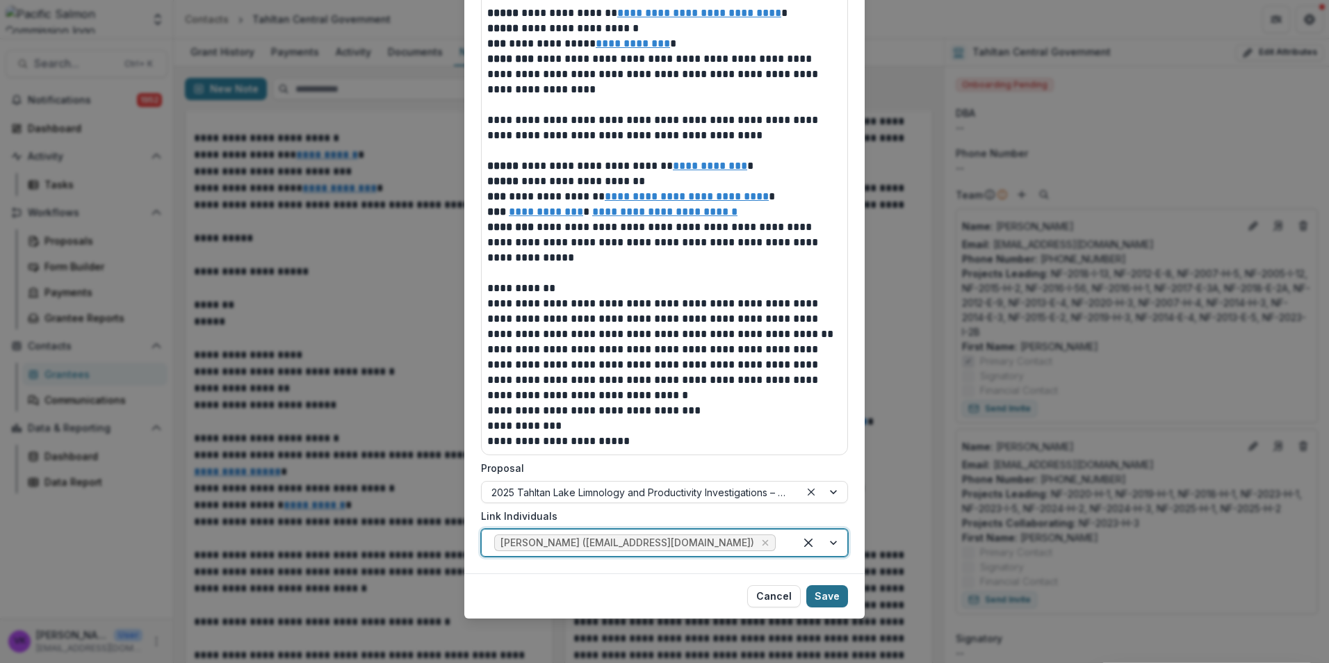
click at [832, 593] on button "Save" at bounding box center [827, 596] width 42 height 22
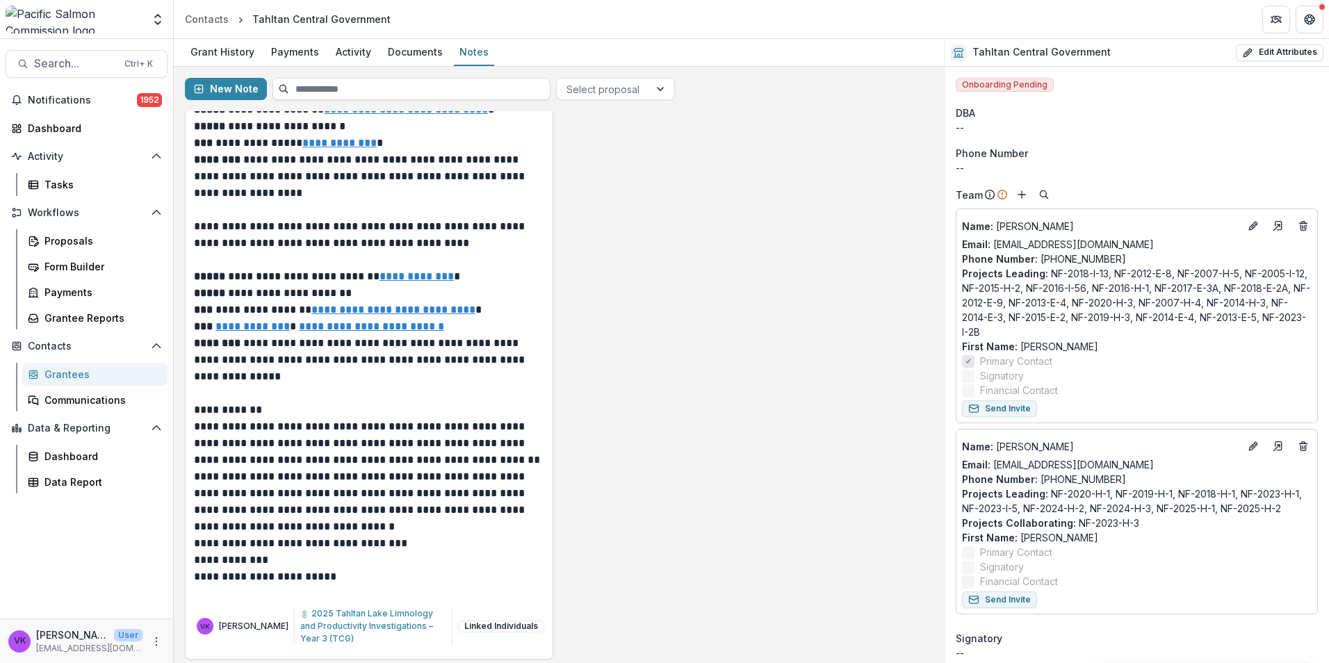
scroll to position [1181, 0]
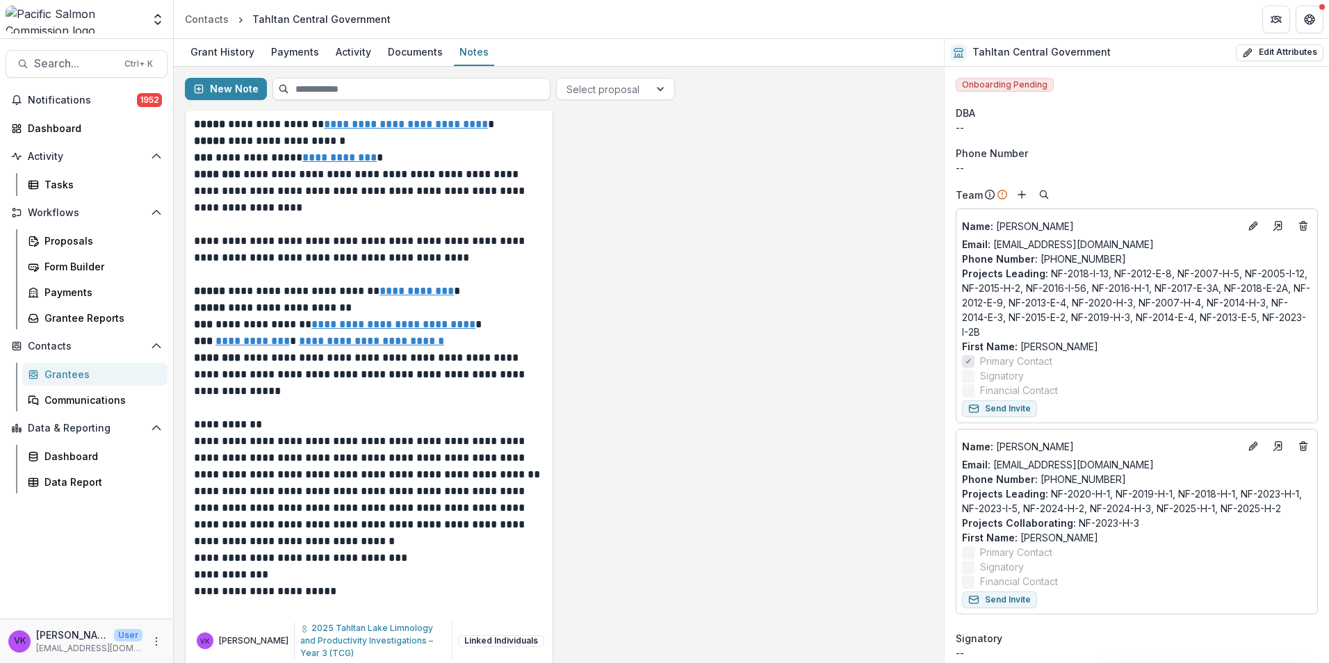
click at [71, 369] on div "Grantees" at bounding box center [100, 374] width 112 height 15
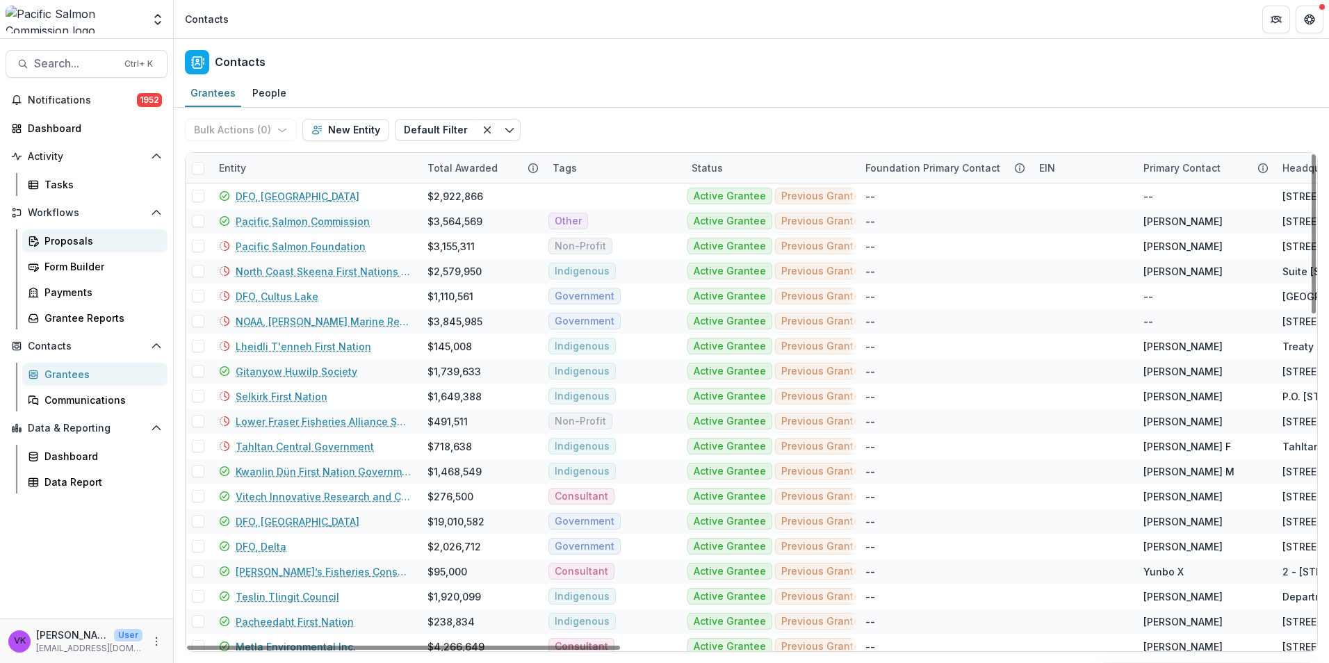
click at [74, 243] on div "Proposals" at bounding box center [100, 240] width 112 height 15
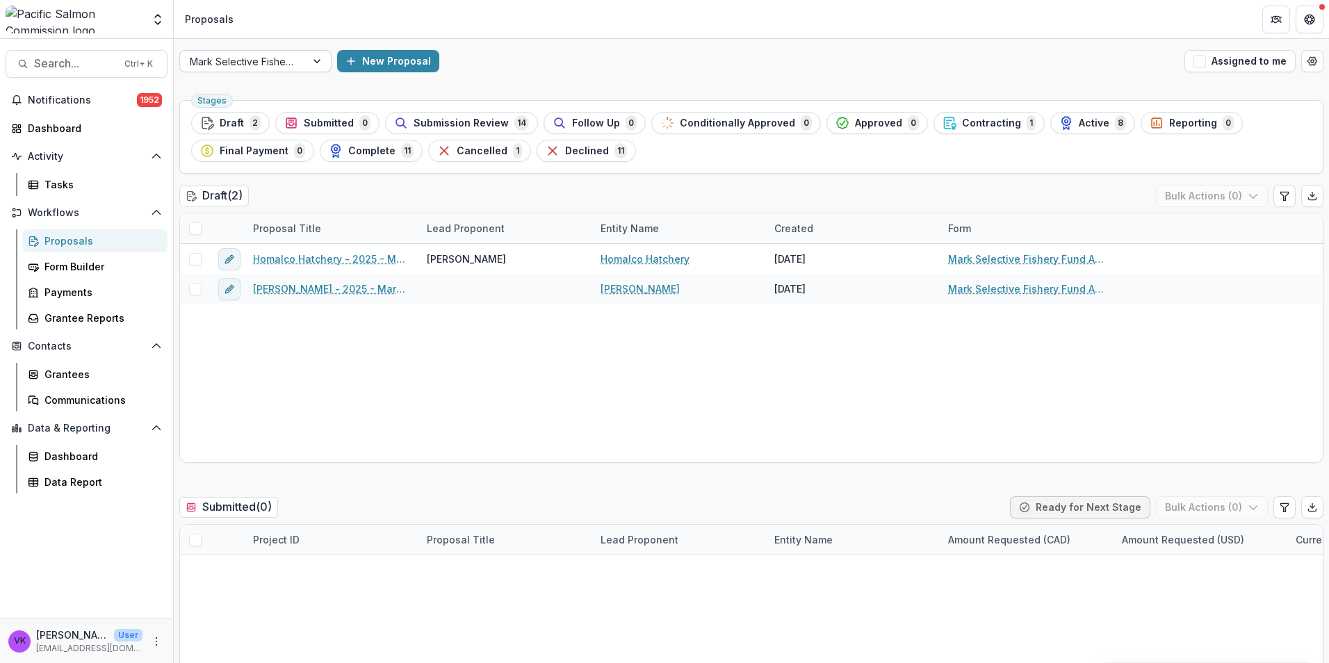
click at [310, 59] on div at bounding box center [318, 61] width 25 height 21
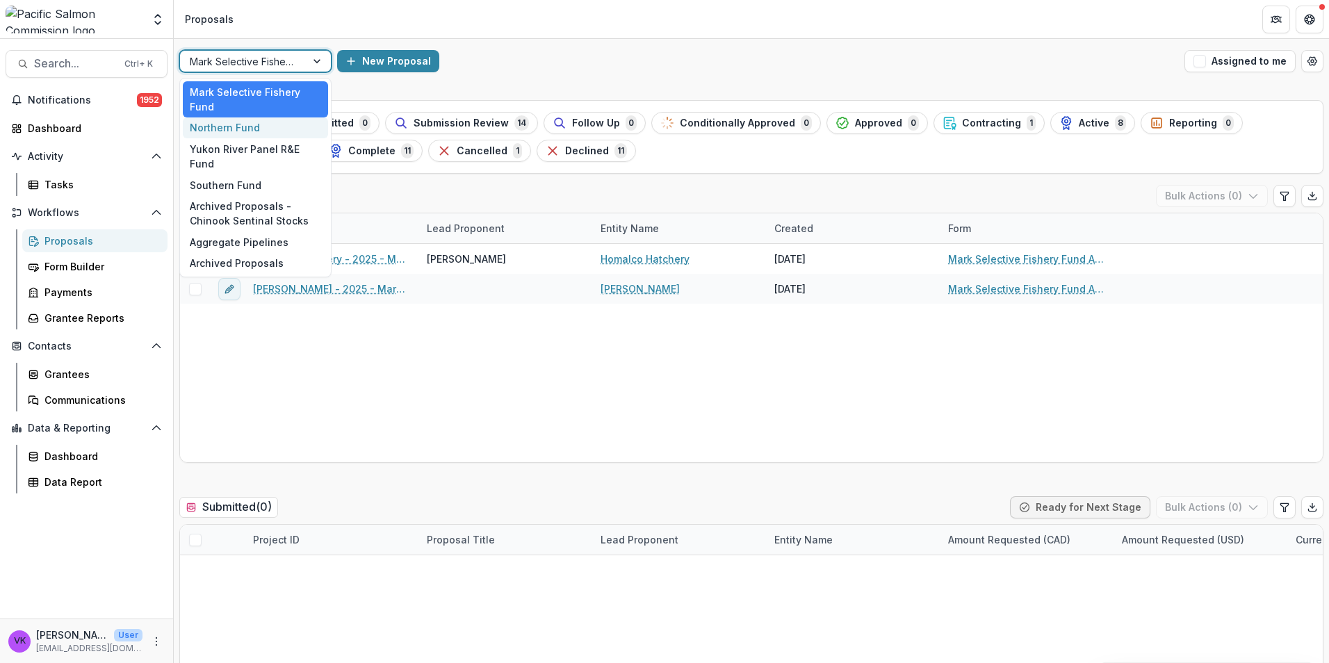
click at [247, 129] on div "Northern Fund" at bounding box center [255, 128] width 145 height 22
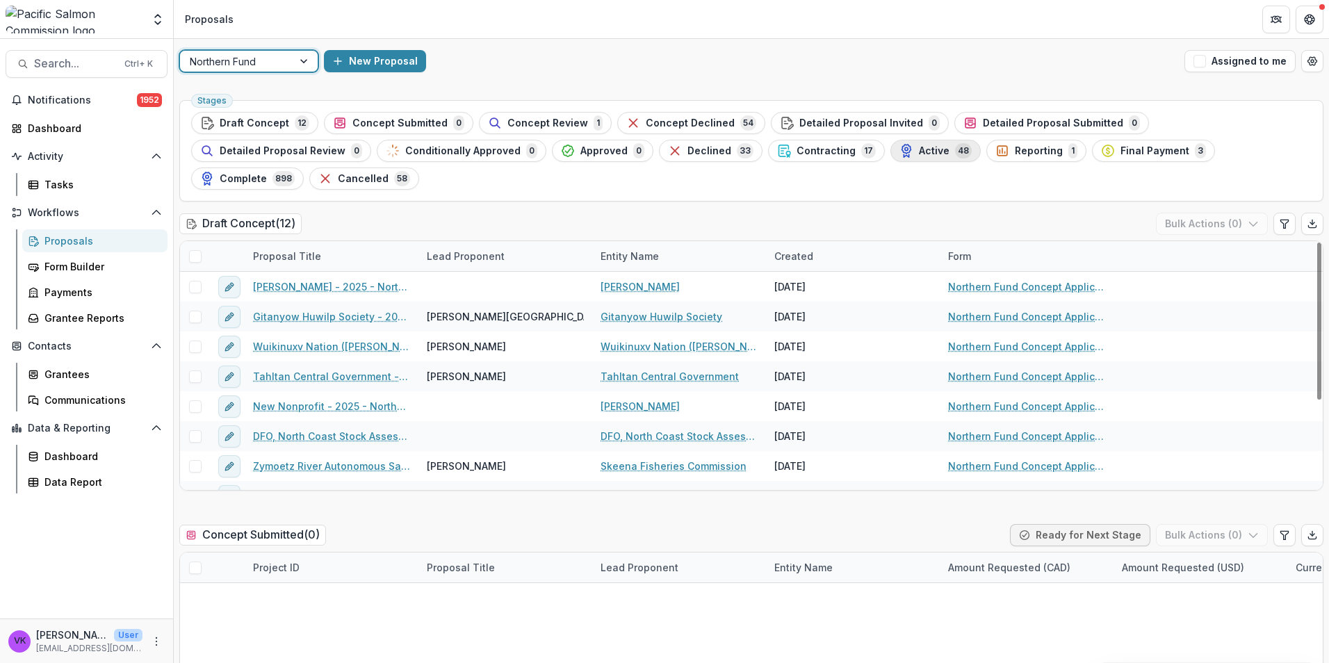
click at [919, 150] on span "Active" at bounding box center [934, 151] width 31 height 12
drag, startPoint x: 635, startPoint y: 149, endPoint x: 1007, endPoint y: 284, distance: 395.5
click at [796, 152] on span "Contracting" at bounding box center [825, 151] width 59 height 12
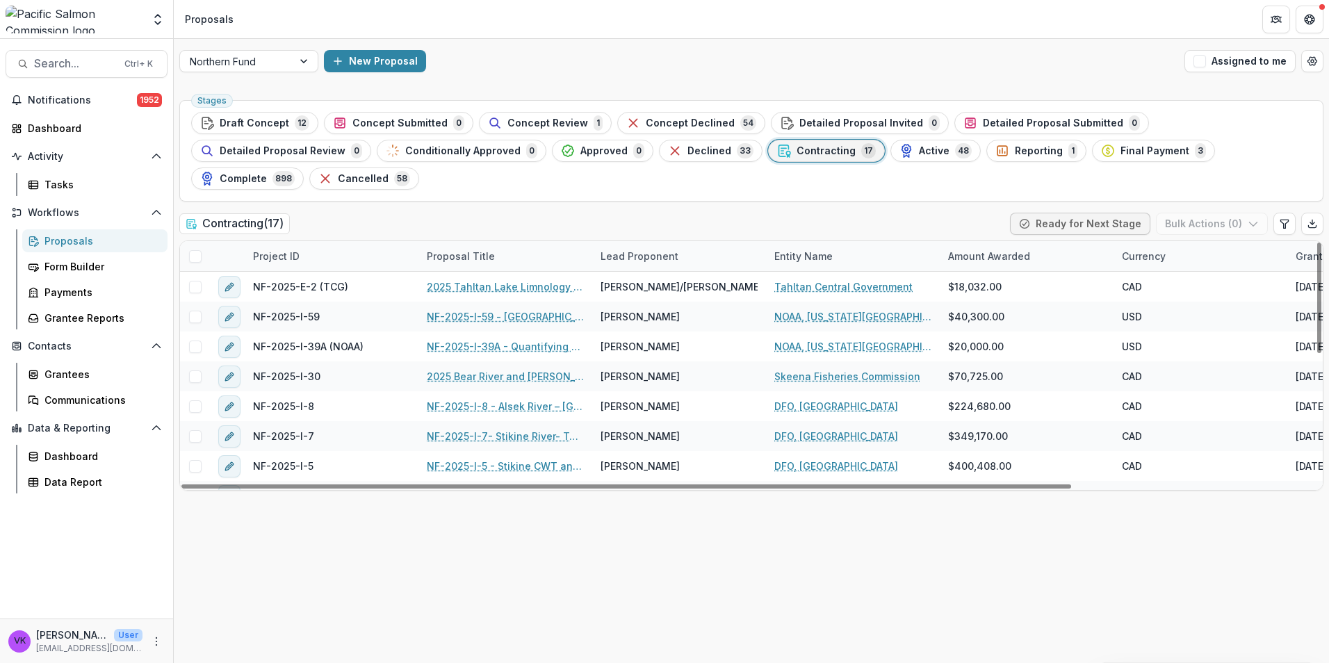
drag, startPoint x: 338, startPoint y: 234, endPoint x: 350, endPoint y: 247, distance: 18.2
click at [338, 241] on div "Project ID" at bounding box center [332, 256] width 174 height 30
click at [317, 257] on input at bounding box center [330, 260] width 167 height 22
type input "*****"
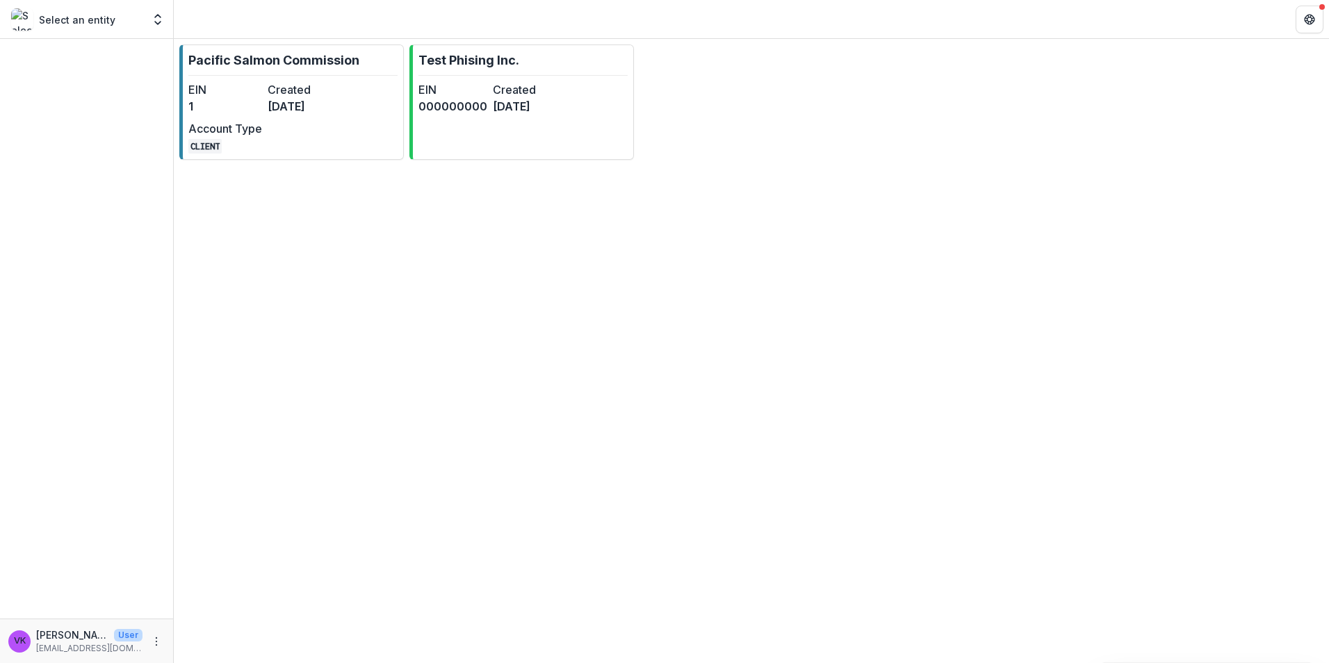
drag, startPoint x: 268, startPoint y: 77, endPoint x: 296, endPoint y: 91, distance: 31.1
click at [269, 78] on link "Pacific Salmon Commission EIN 1 Created [DATE] Account Type CLIENT" at bounding box center [291, 101] width 224 height 115
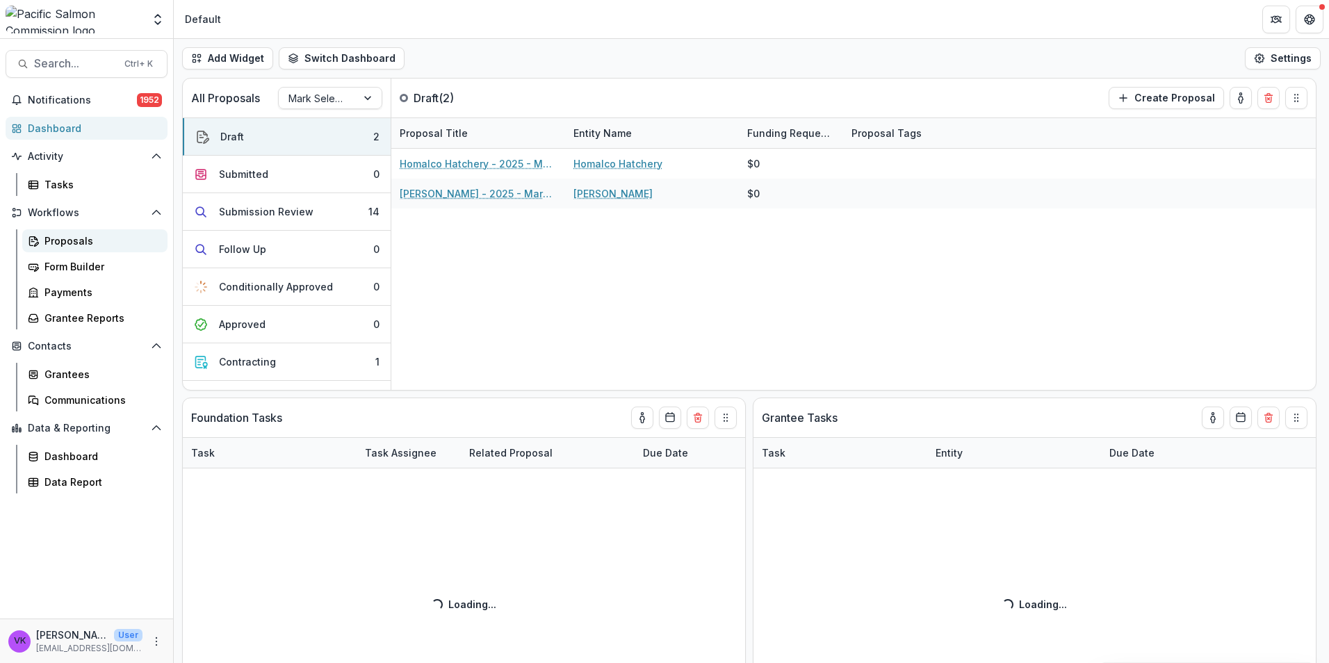
click at [55, 245] on div "Proposals" at bounding box center [100, 240] width 112 height 15
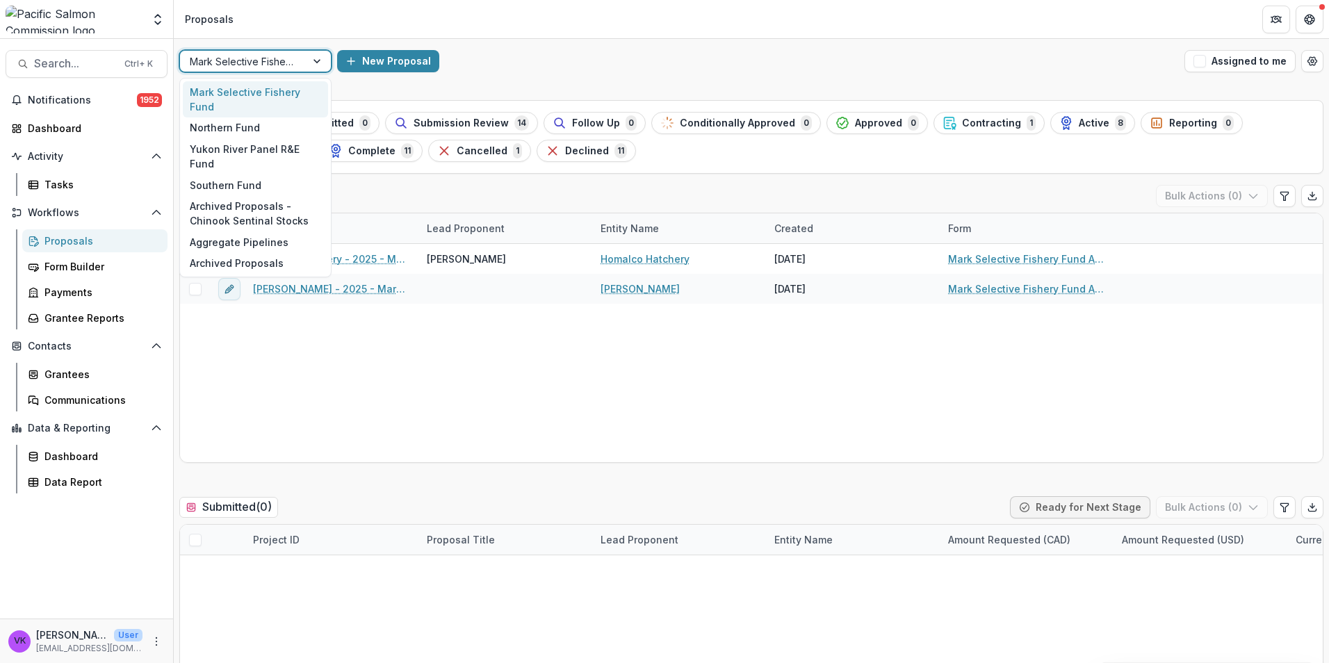
click at [319, 60] on div at bounding box center [318, 61] width 25 height 21
click at [261, 120] on div "Northern Fund" at bounding box center [255, 128] width 145 height 22
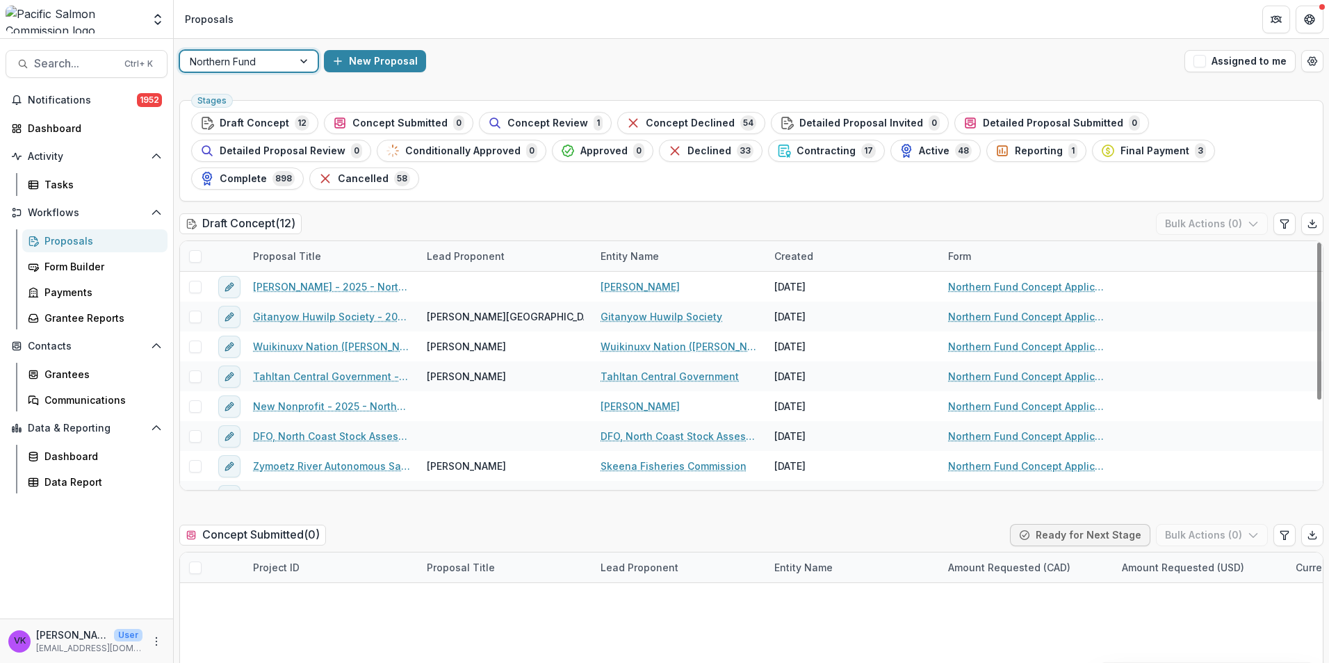
click at [768, 142] on button "Contracting 17" at bounding box center [826, 151] width 117 height 22
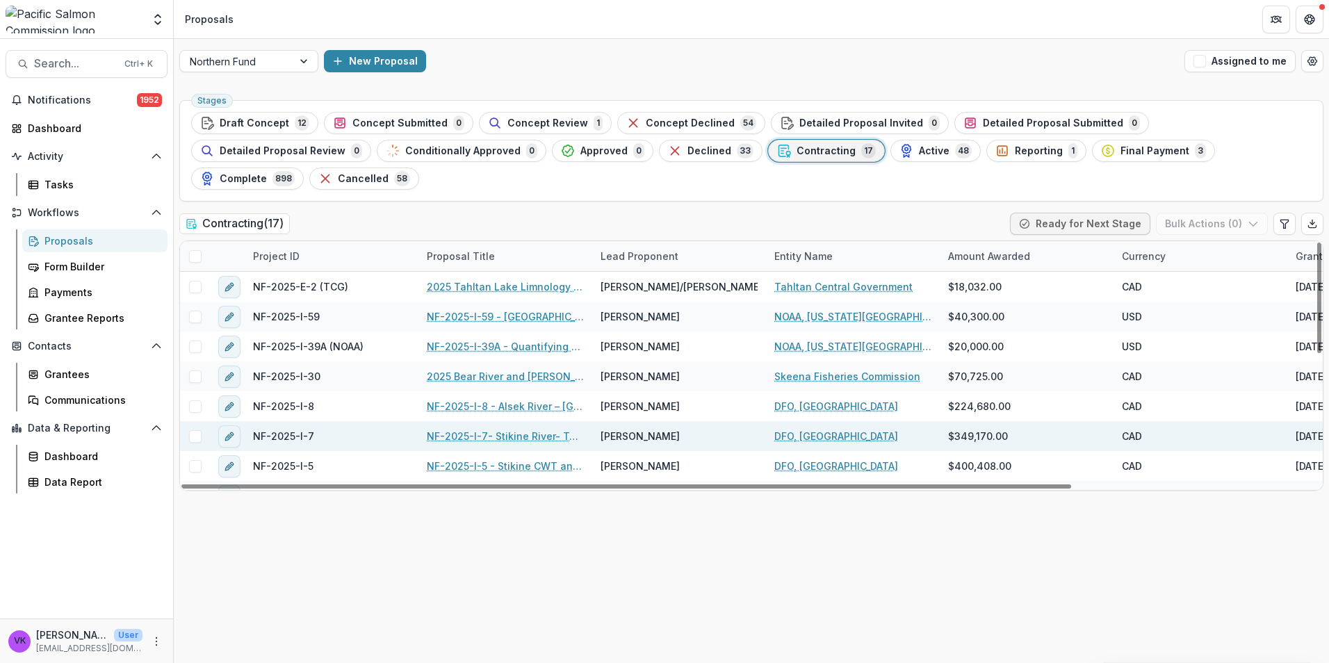
drag, startPoint x: 194, startPoint y: 258, endPoint x: 814, endPoint y: 408, distance: 638.5
click at [194, 281] on span at bounding box center [195, 287] width 13 height 13
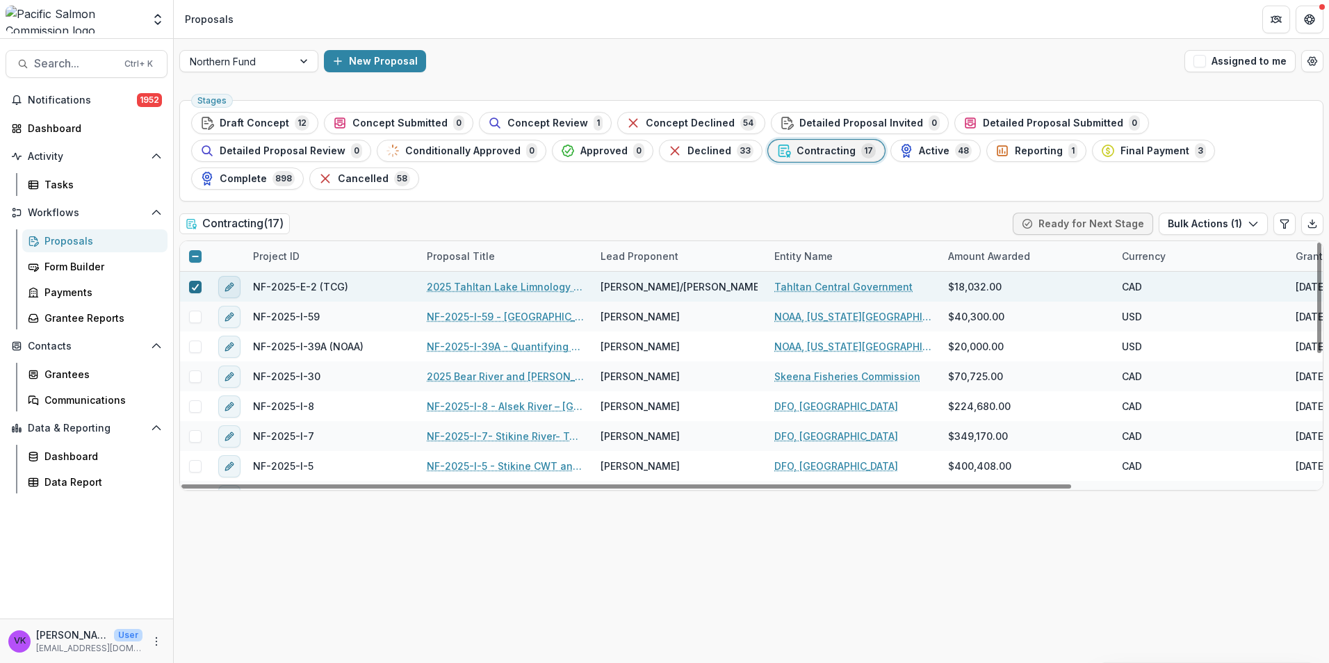
click at [195, 284] on icon at bounding box center [195, 287] width 8 height 7
click at [489, 279] on link "2025 Tahltan Lake Limnology and Productivity Investigations – Year 3 (TCG)" at bounding box center [505, 286] width 157 height 15
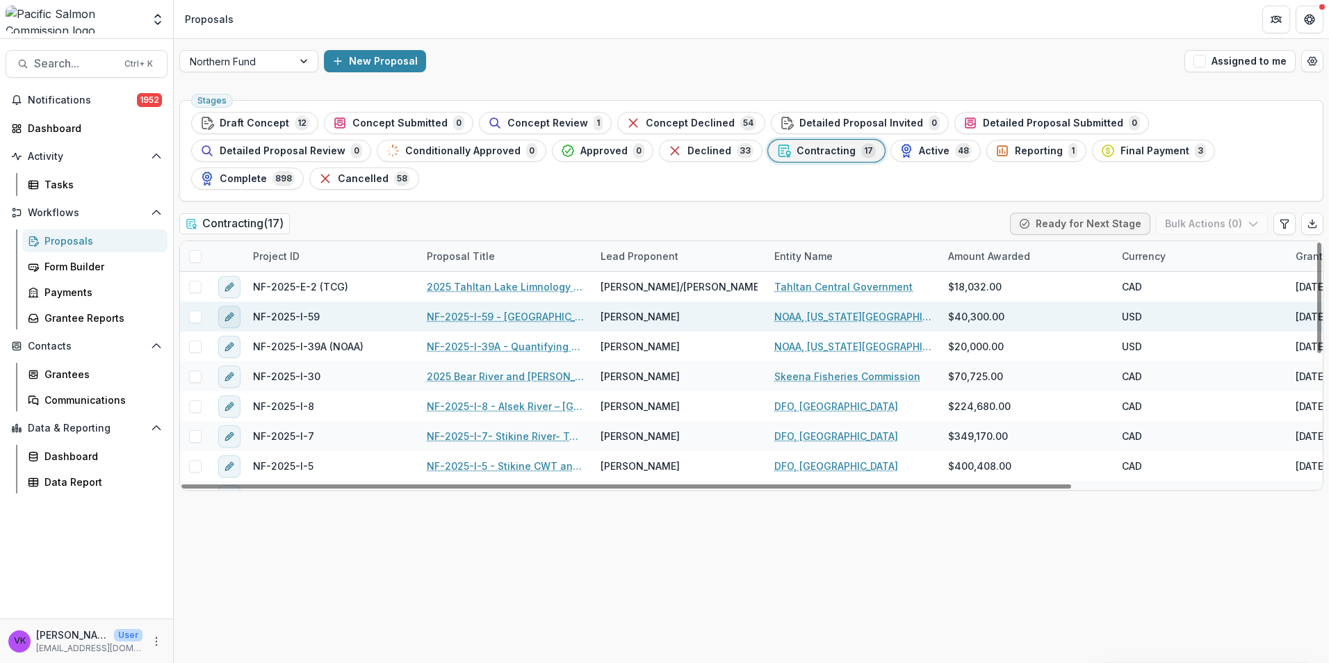
drag, startPoint x: 200, startPoint y: 258, endPoint x: 233, endPoint y: 281, distance: 40.5
click at [200, 281] on span at bounding box center [195, 287] width 13 height 13
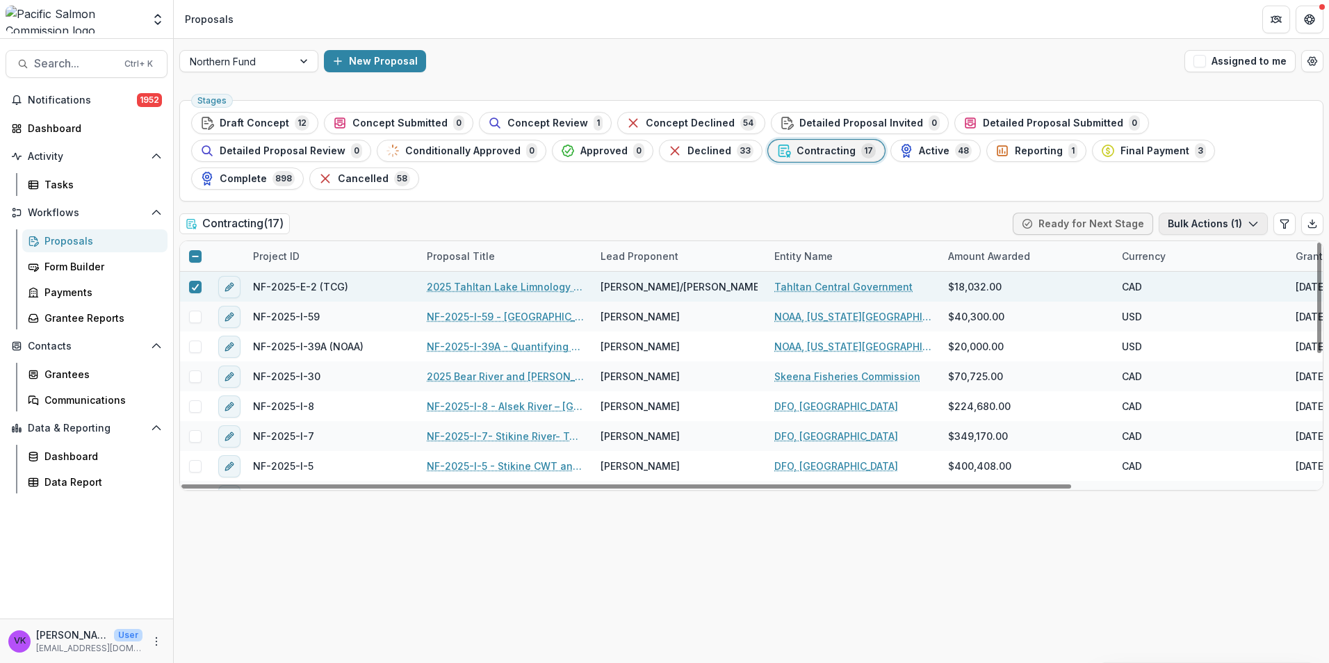
click at [1263, 213] on button "Bulk Actions ( 1 )" at bounding box center [1212, 224] width 109 height 22
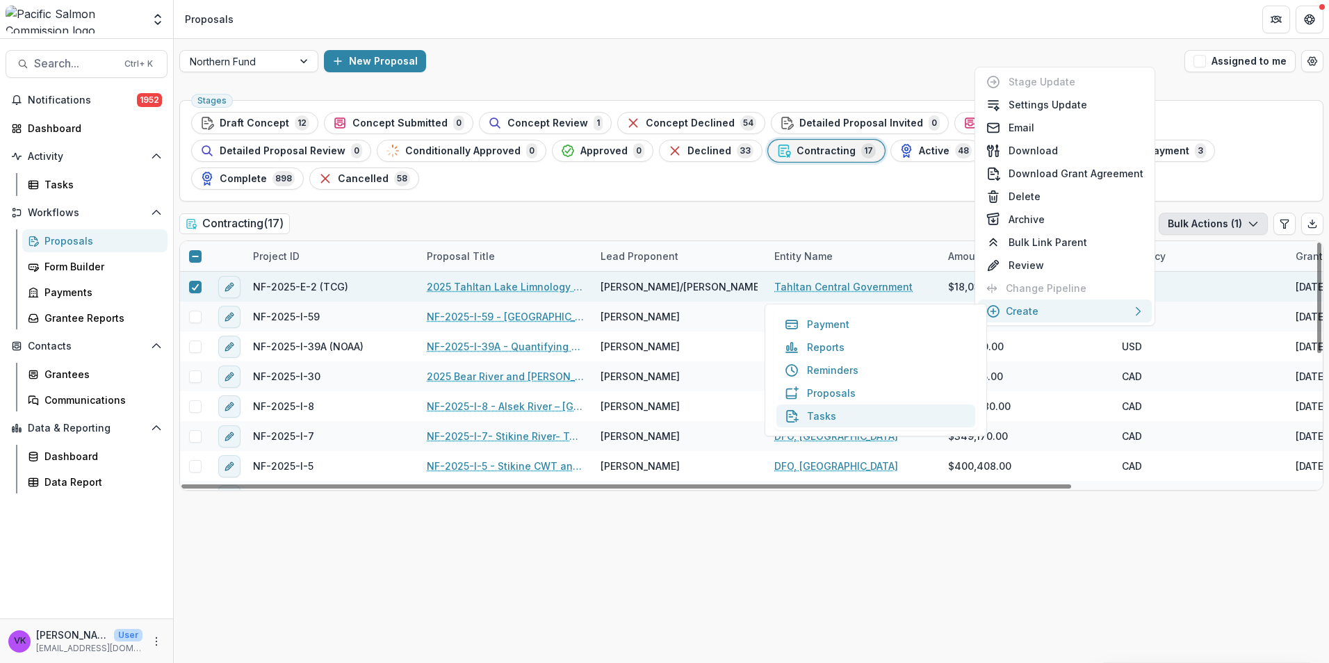
click at [824, 416] on button "Tasks" at bounding box center [875, 415] width 199 height 23
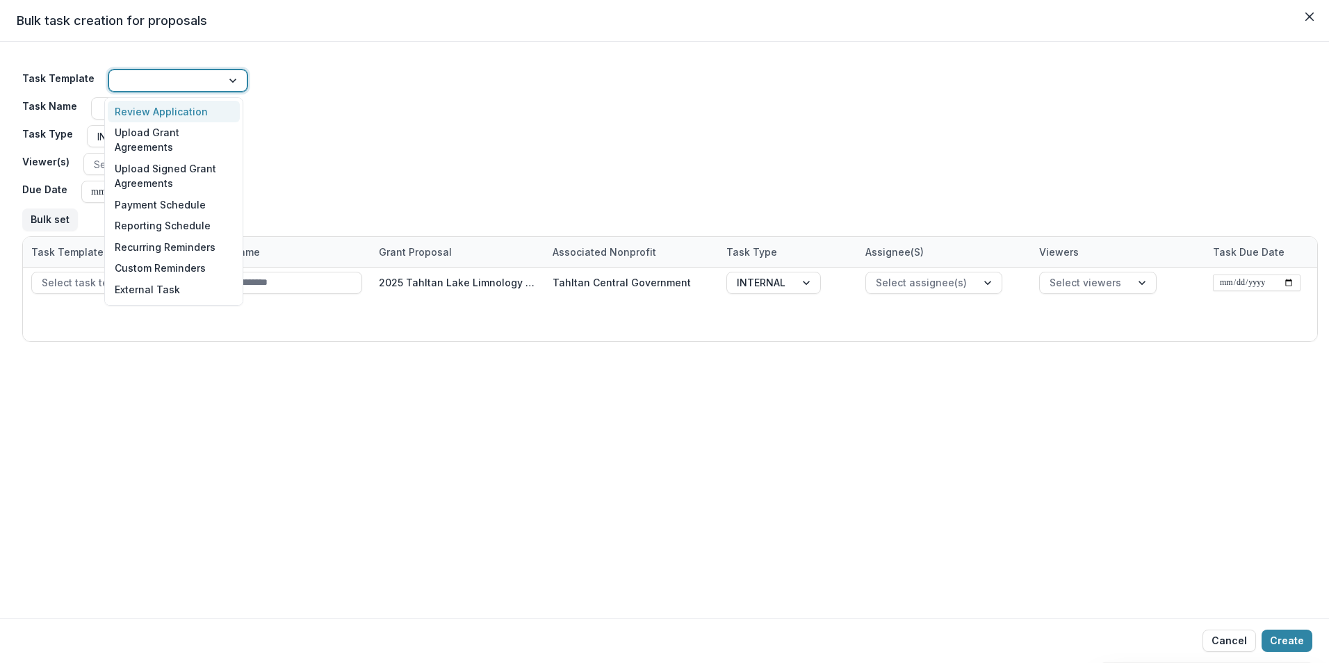
click at [231, 81] on div at bounding box center [234, 80] width 25 height 21
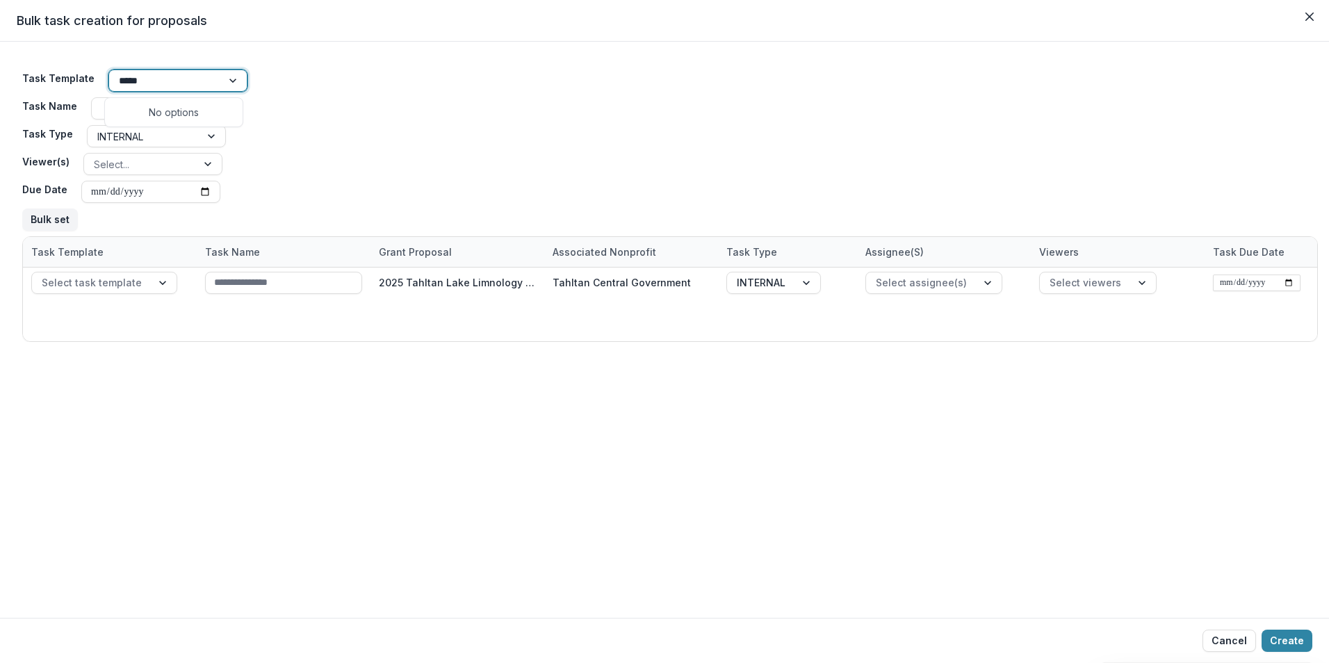
type input "*****"
click at [477, 125] on div "Task Template Task Name Task Type INTERNAL Viewer(s) Select... Due Date Bulk set" at bounding box center [669, 150] width 1295 height 172
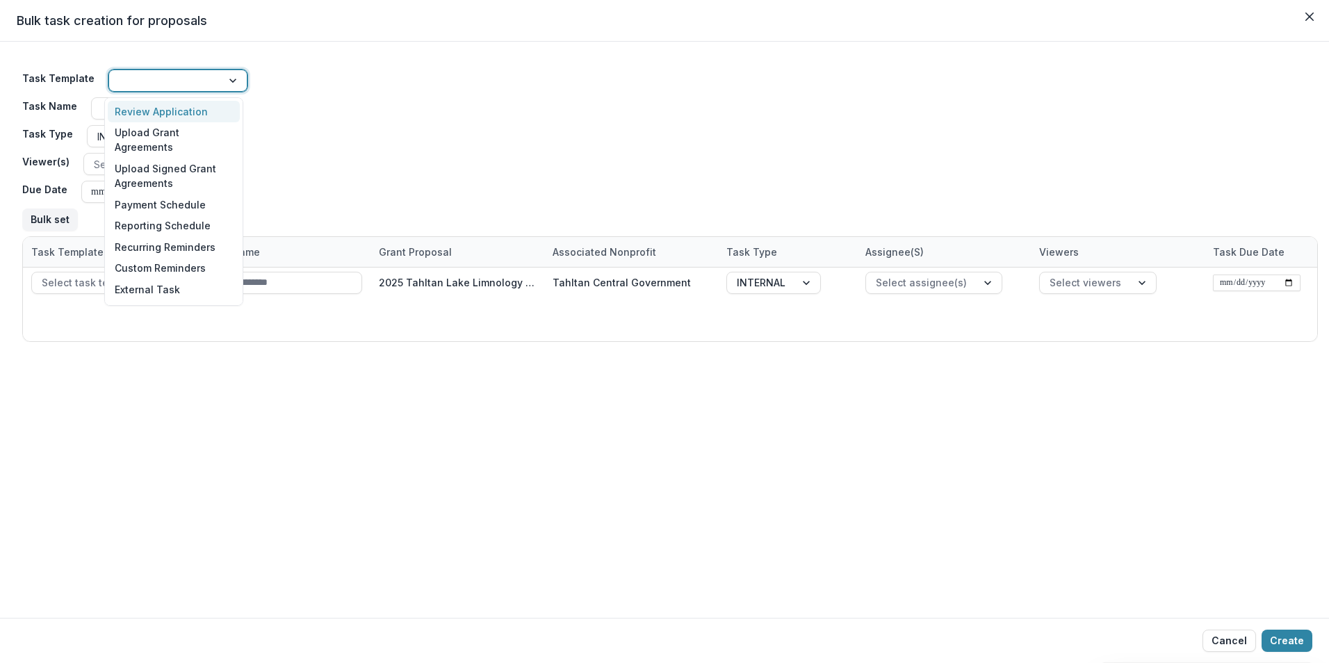
click at [228, 80] on div at bounding box center [234, 80] width 25 height 21
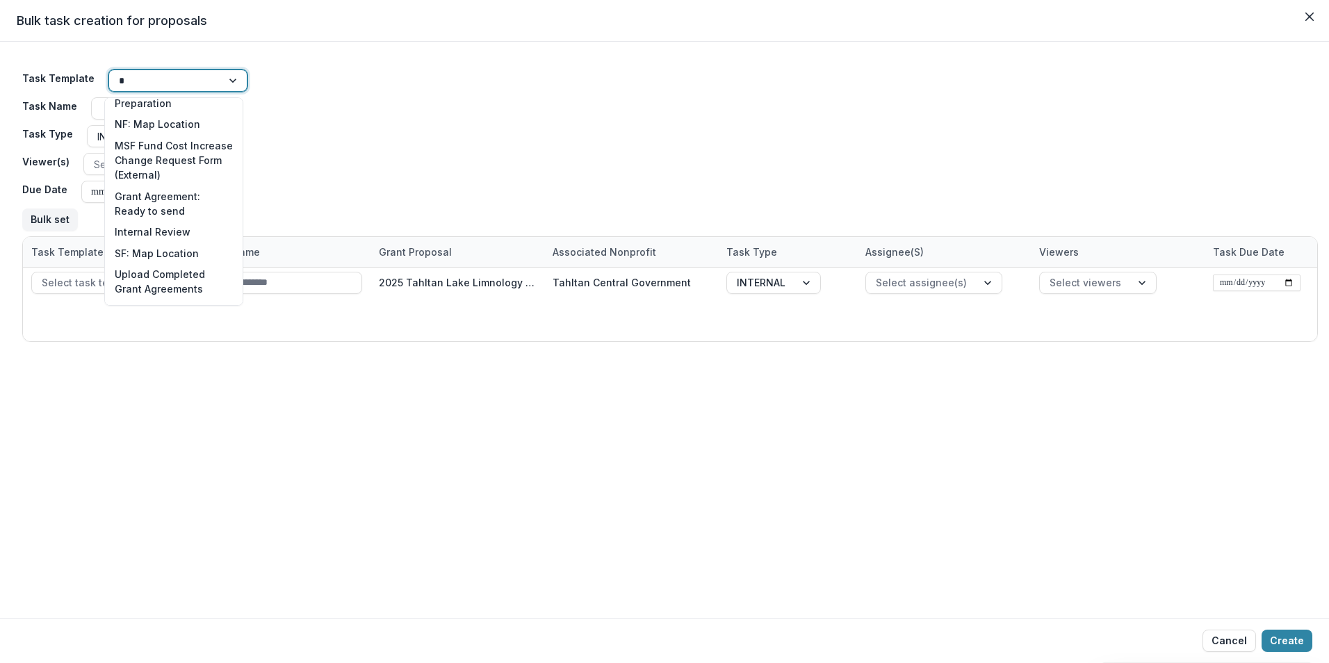
scroll to position [408, 0]
type input "**"
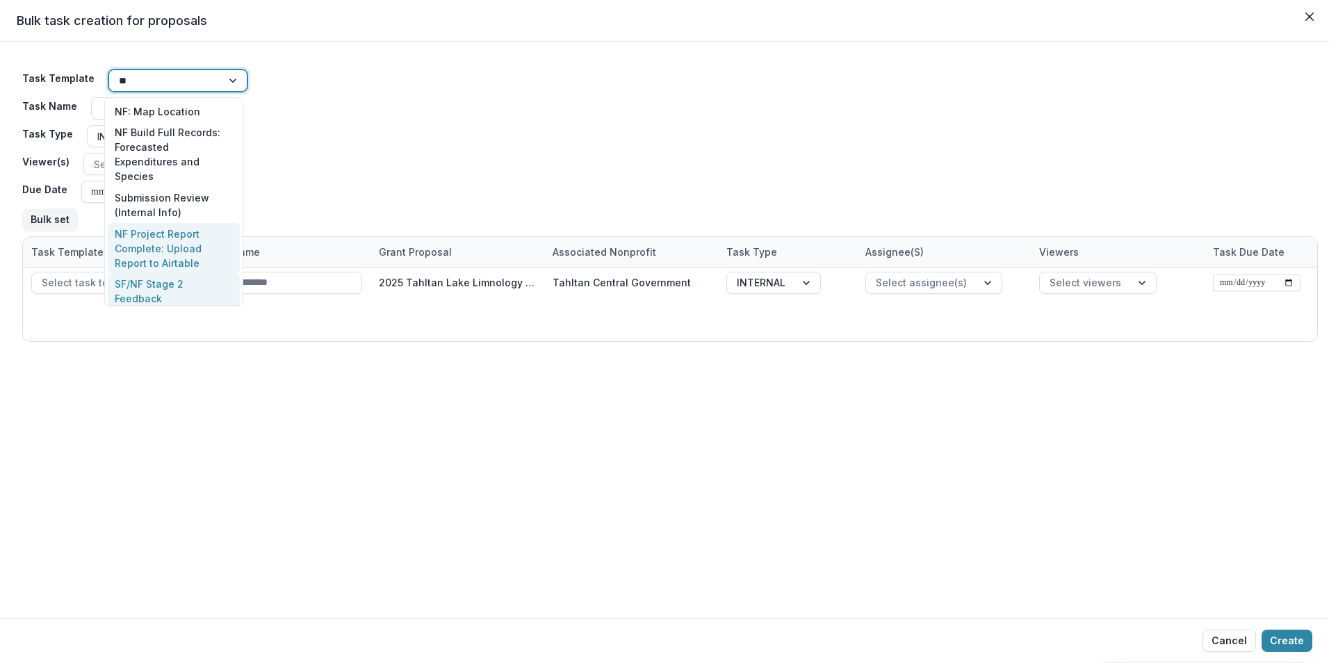
scroll to position [64, 0]
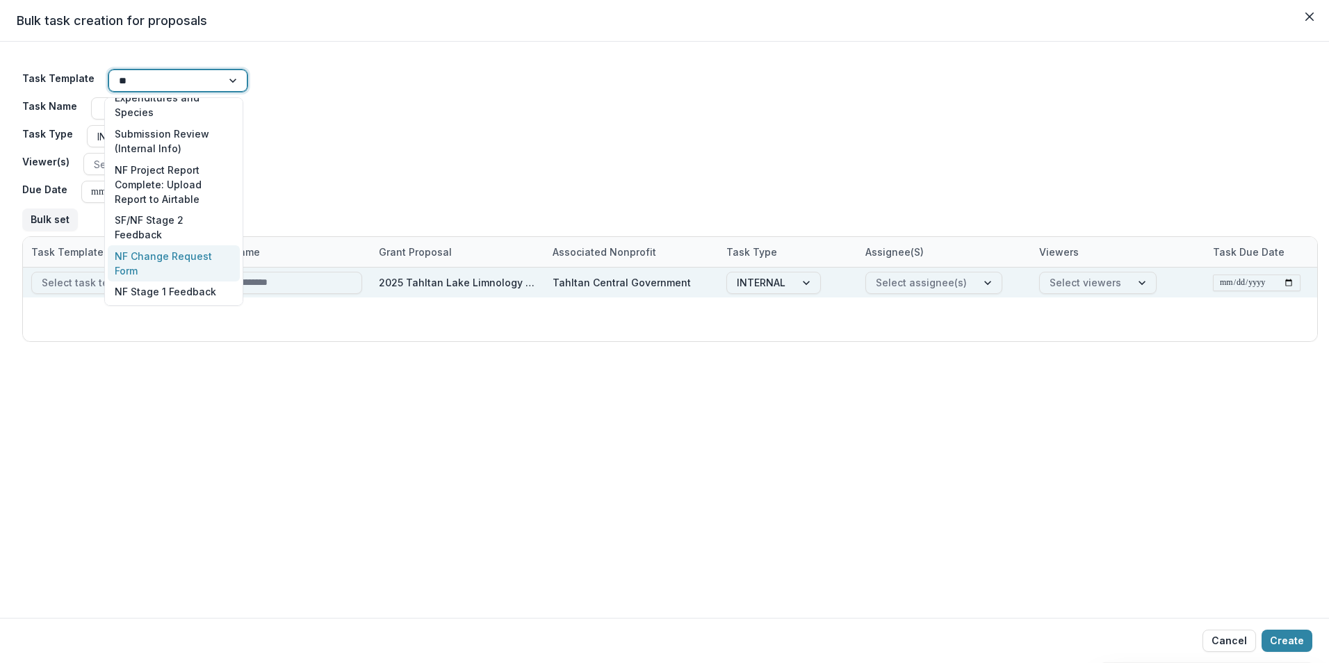
drag, startPoint x: 191, startPoint y: 264, endPoint x: 222, endPoint y: 270, distance: 31.9
click at [192, 263] on div "NF Change Request Form" at bounding box center [174, 263] width 132 height 36
type input "**********"
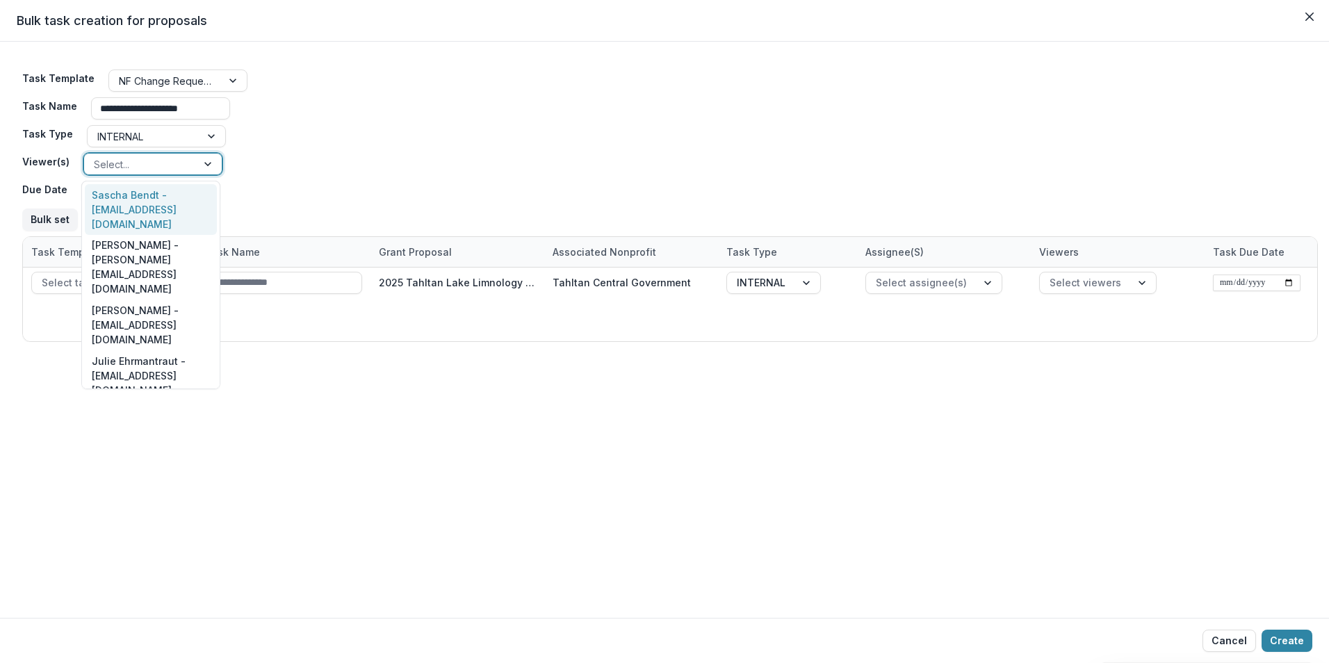
click at [204, 161] on div at bounding box center [209, 164] width 25 height 21
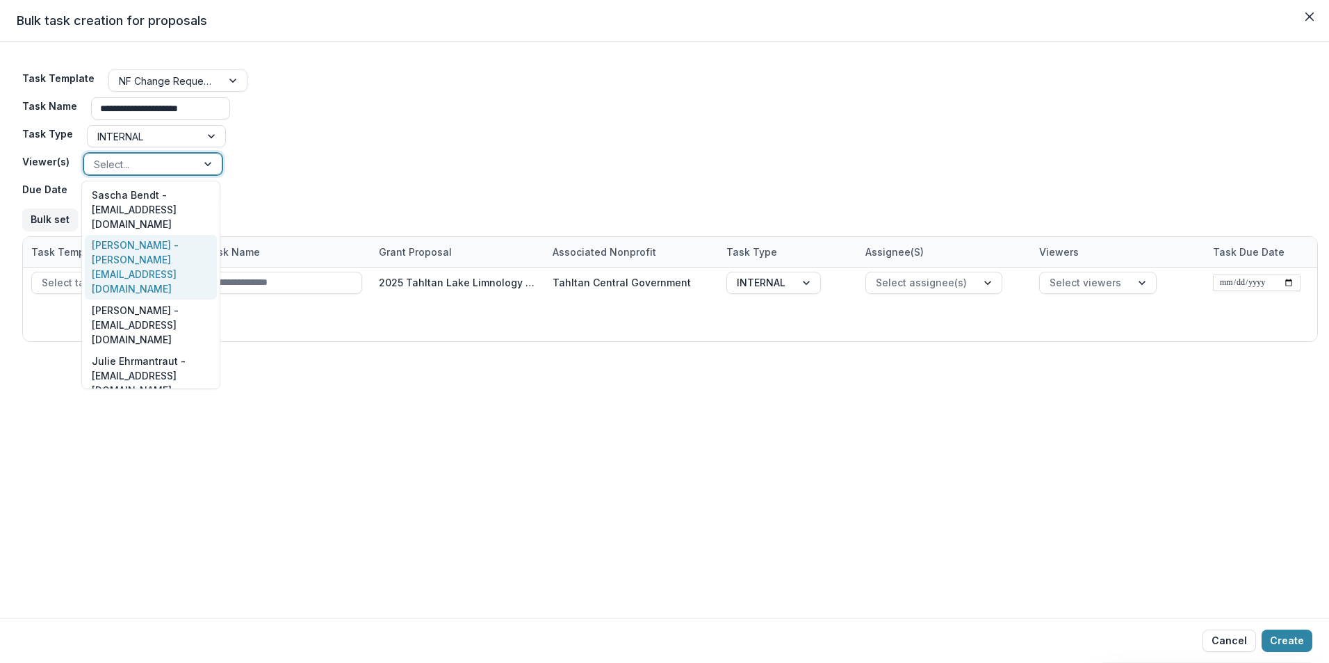
click at [165, 235] on div "[PERSON_NAME] - [PERSON_NAME][EMAIL_ADDRESS][DOMAIN_NAME]" at bounding box center [151, 267] width 132 height 65
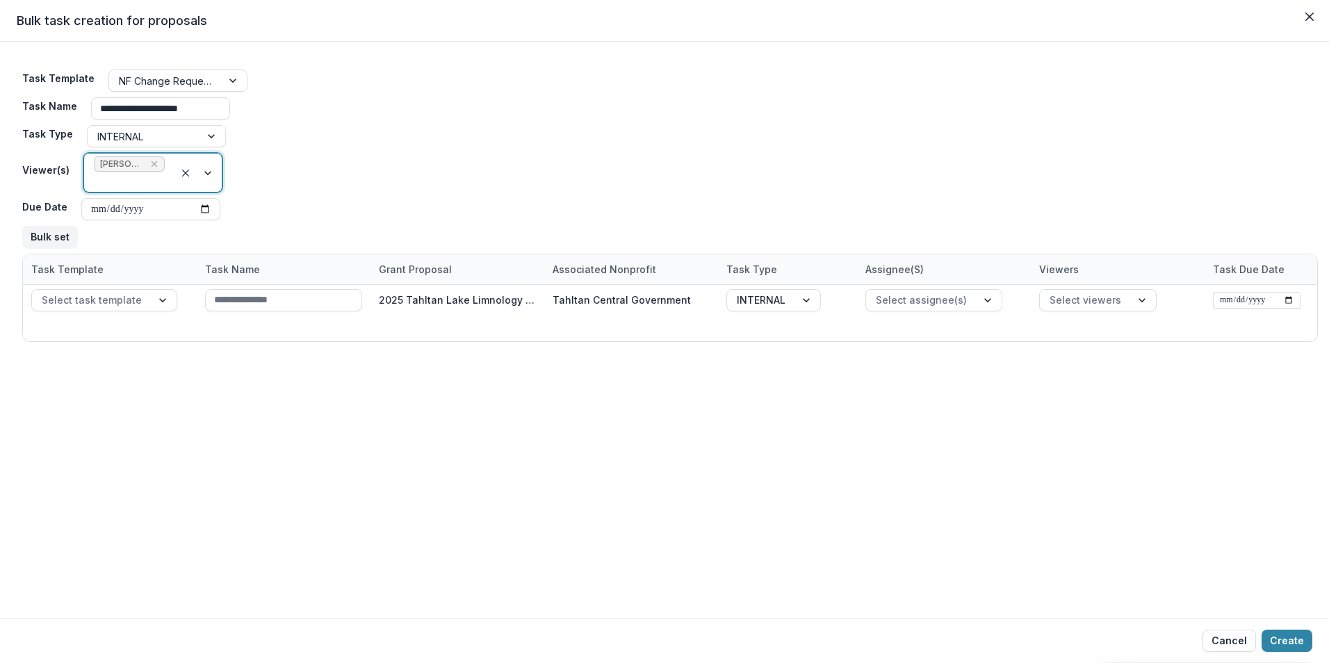
click at [208, 170] on div at bounding box center [197, 173] width 47 height 38
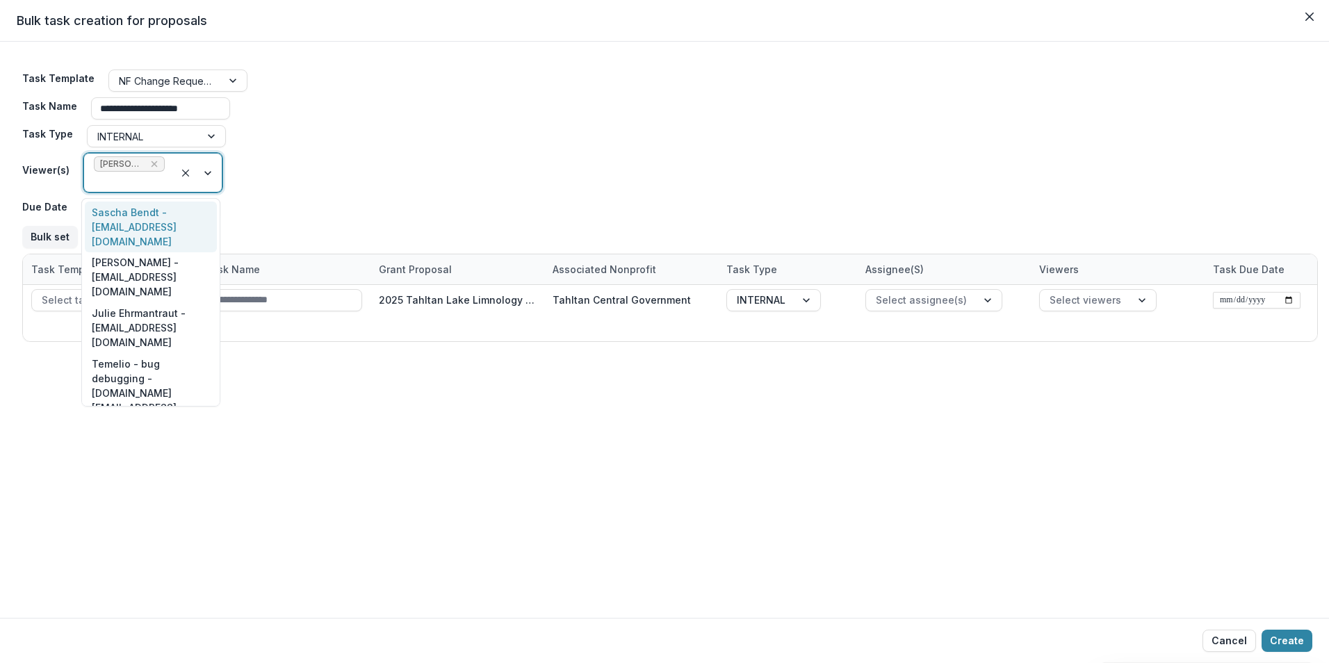
drag, startPoint x: 149, startPoint y: 213, endPoint x: 338, endPoint y: 204, distance: 189.9
click at [149, 212] on div "Sascha Bendt - [EMAIL_ADDRESS][DOMAIN_NAME]" at bounding box center [151, 227] width 132 height 51
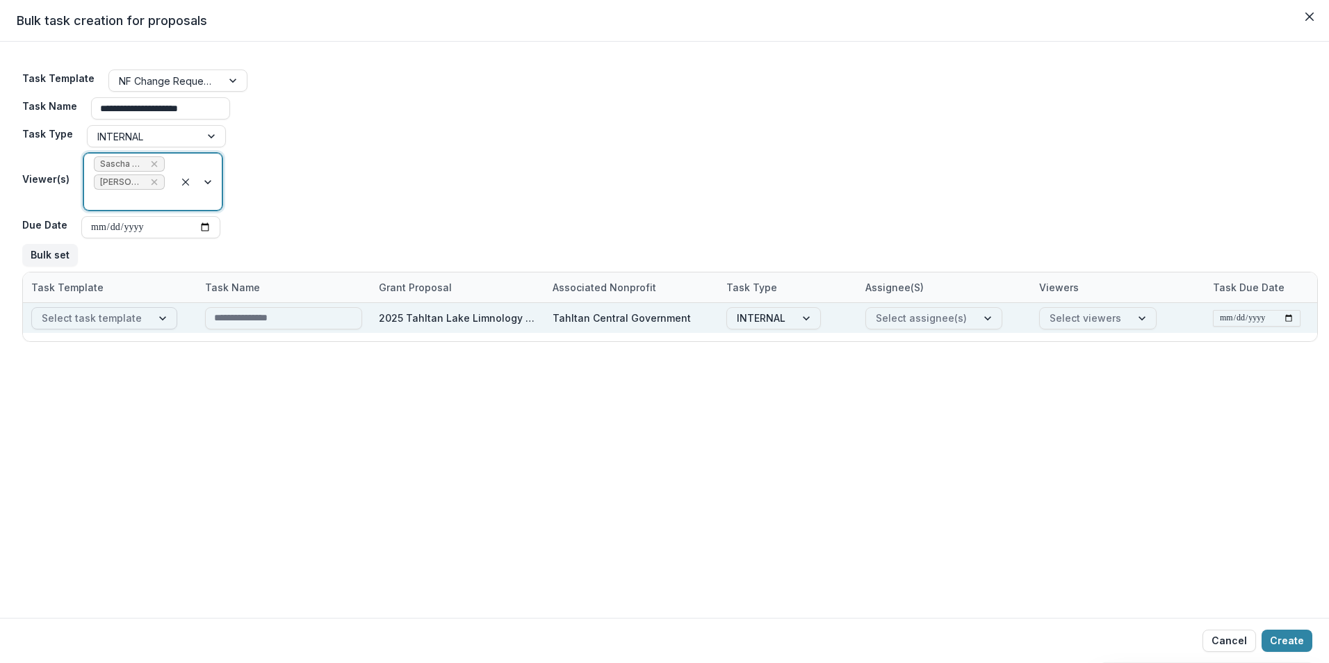
click at [156, 315] on div at bounding box center [163, 318] width 25 height 21
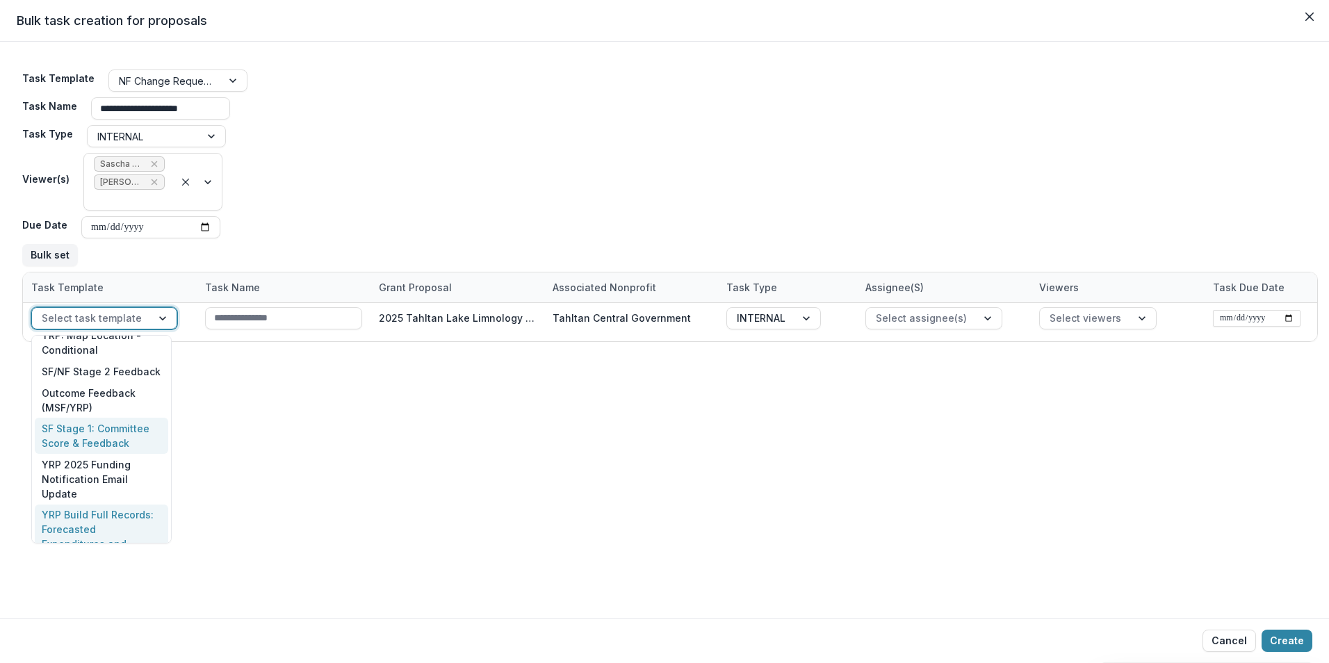
scroll to position [1768, 0]
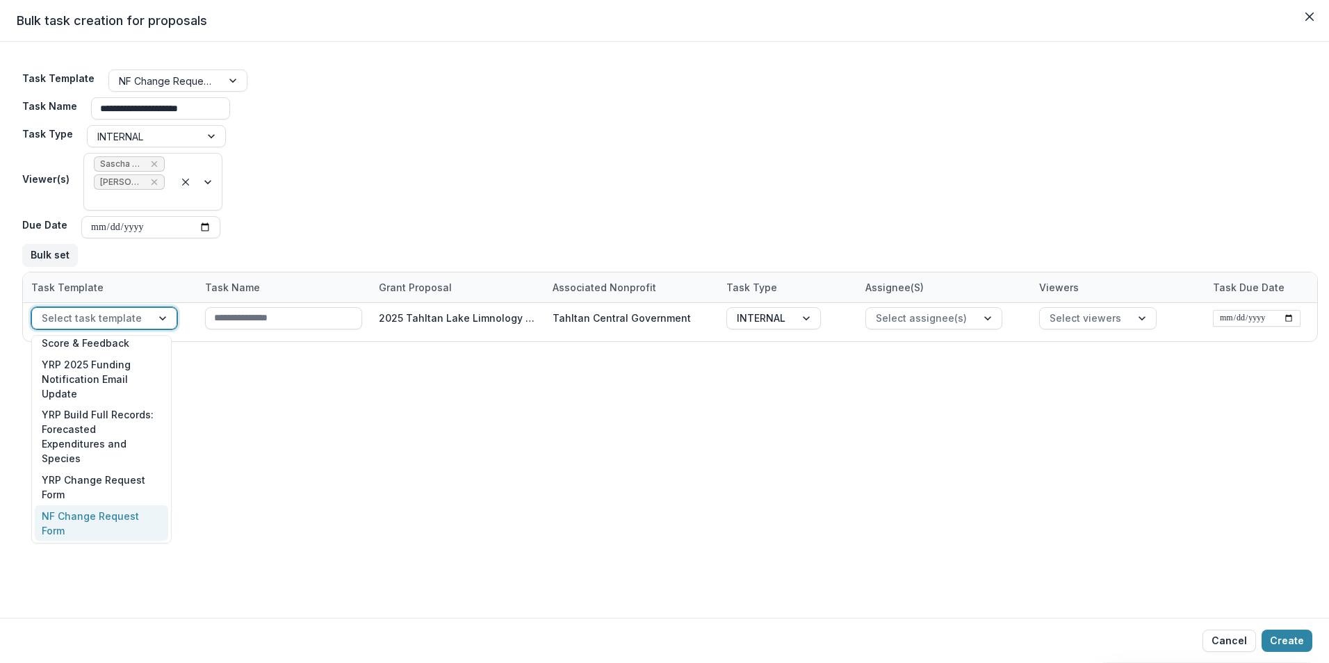
click at [82, 505] on div "NF Change Request Form" at bounding box center [101, 523] width 133 height 36
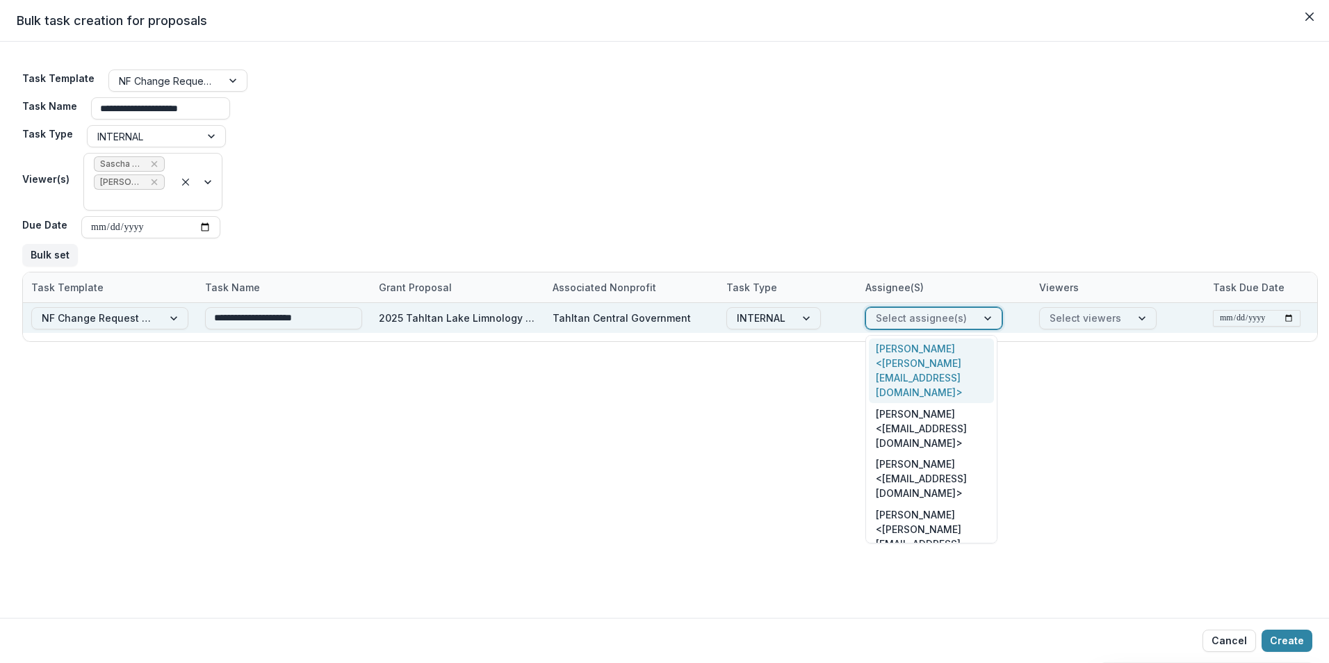
click at [978, 318] on div at bounding box center [988, 318] width 25 height 21
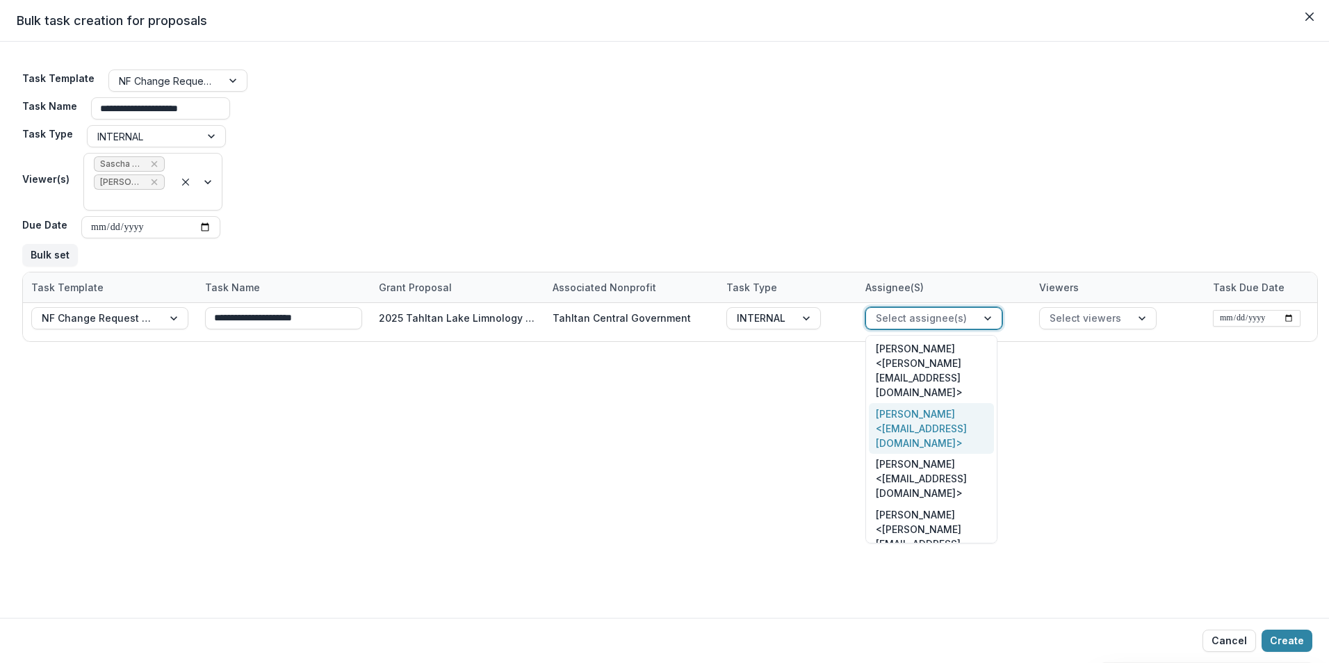
click at [936, 403] on div "[PERSON_NAME] <[EMAIL_ADDRESS][DOMAIN_NAME]>" at bounding box center [931, 428] width 125 height 51
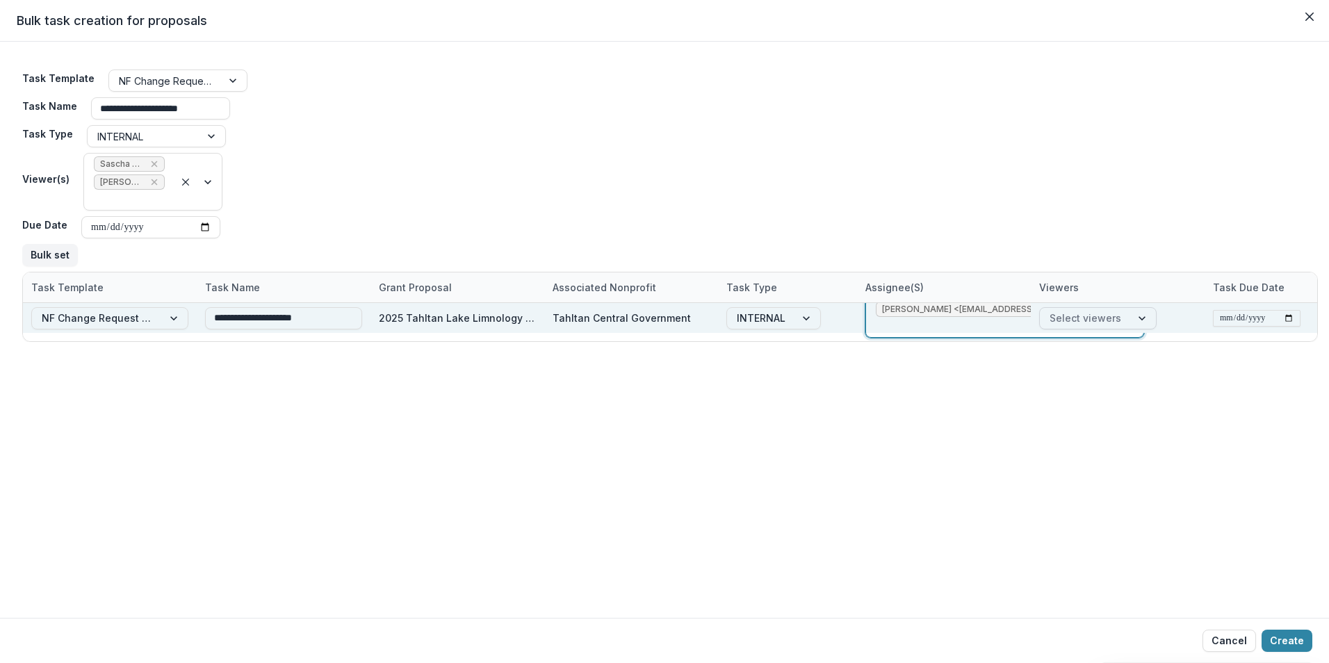
click at [1132, 315] on div at bounding box center [1143, 318] width 25 height 21
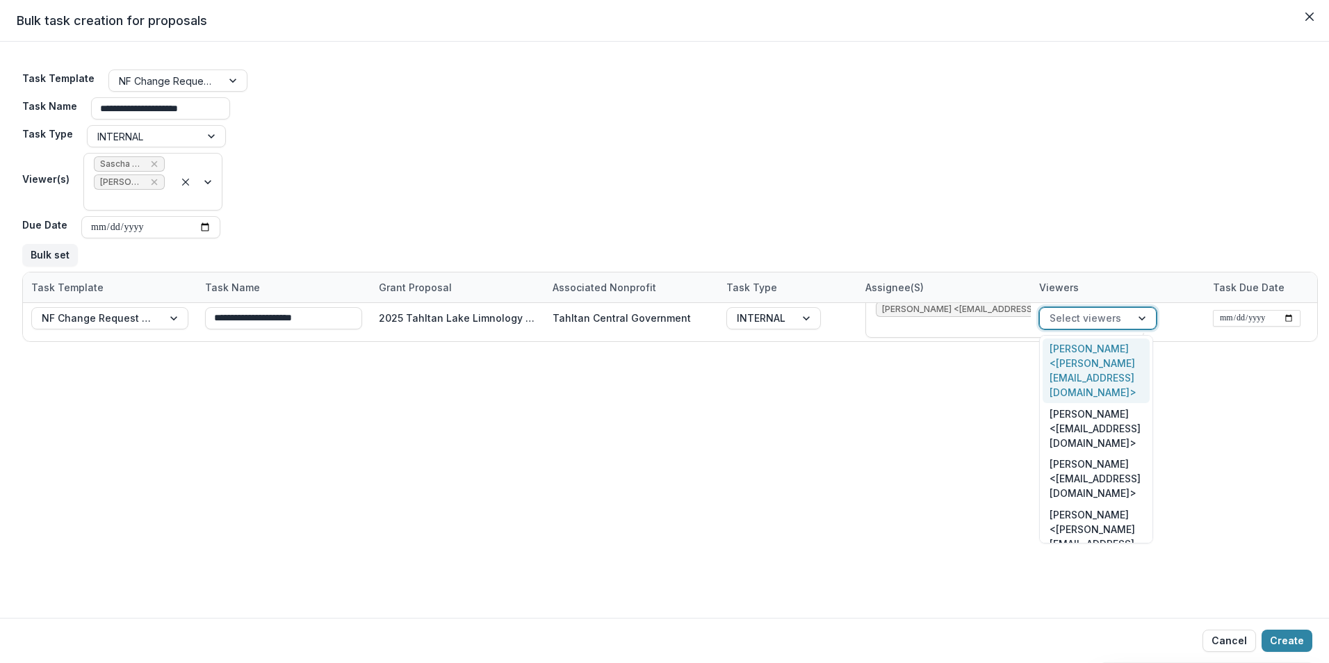
click at [1112, 356] on div "[PERSON_NAME] <[PERSON_NAME][EMAIL_ADDRESS][DOMAIN_NAME]>" at bounding box center [1095, 370] width 107 height 65
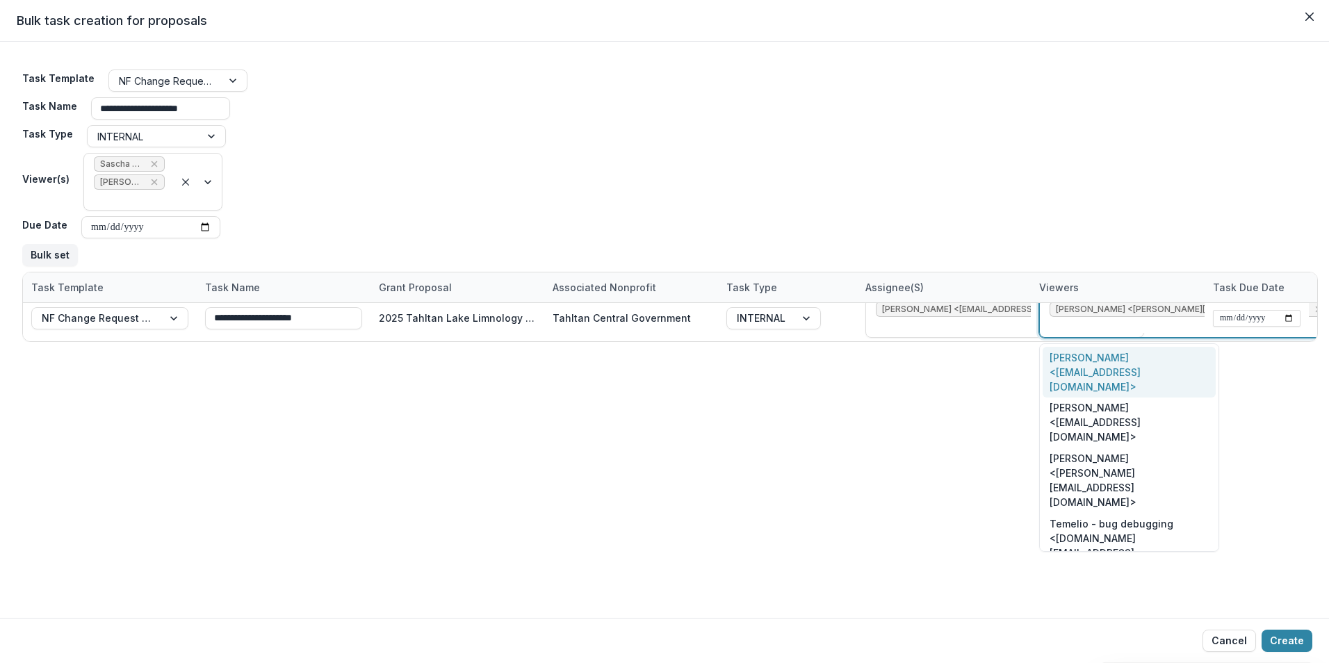
click at [1120, 359] on div "[PERSON_NAME] <[EMAIL_ADDRESS][DOMAIN_NAME]>" at bounding box center [1128, 372] width 173 height 51
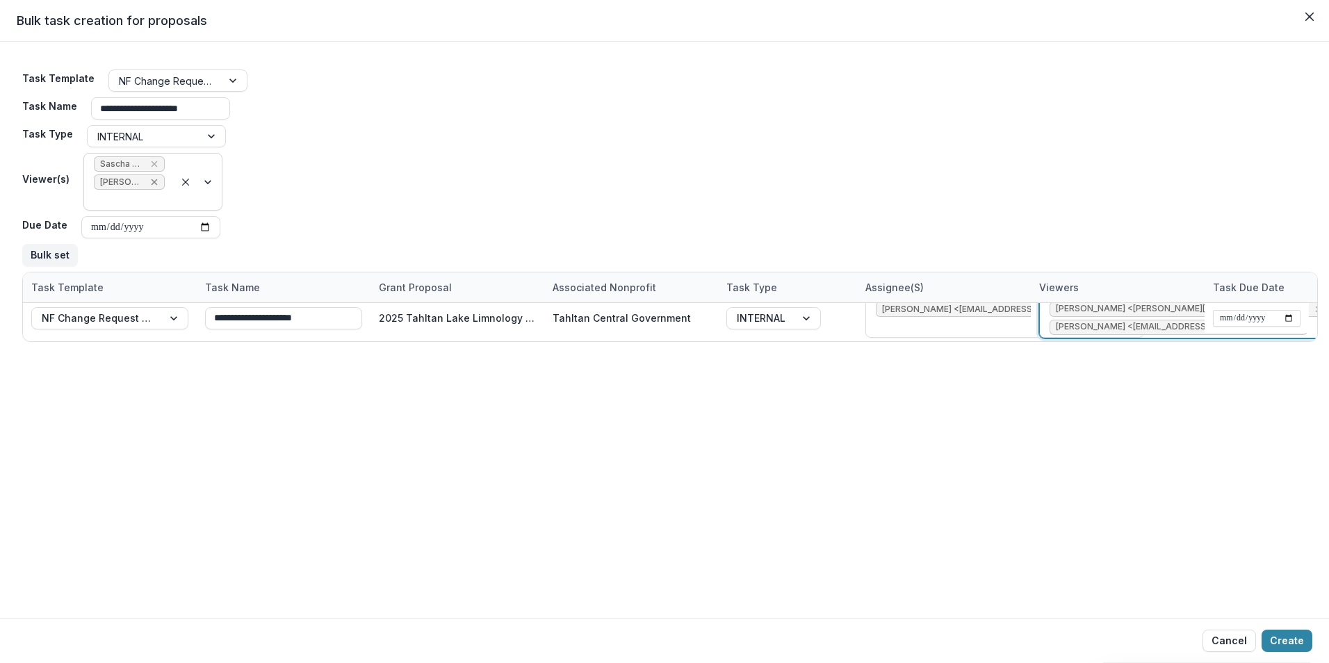
click at [156, 163] on icon "Remove Sascha Bendt - bendt@psc.org" at bounding box center [154, 163] width 11 height 11
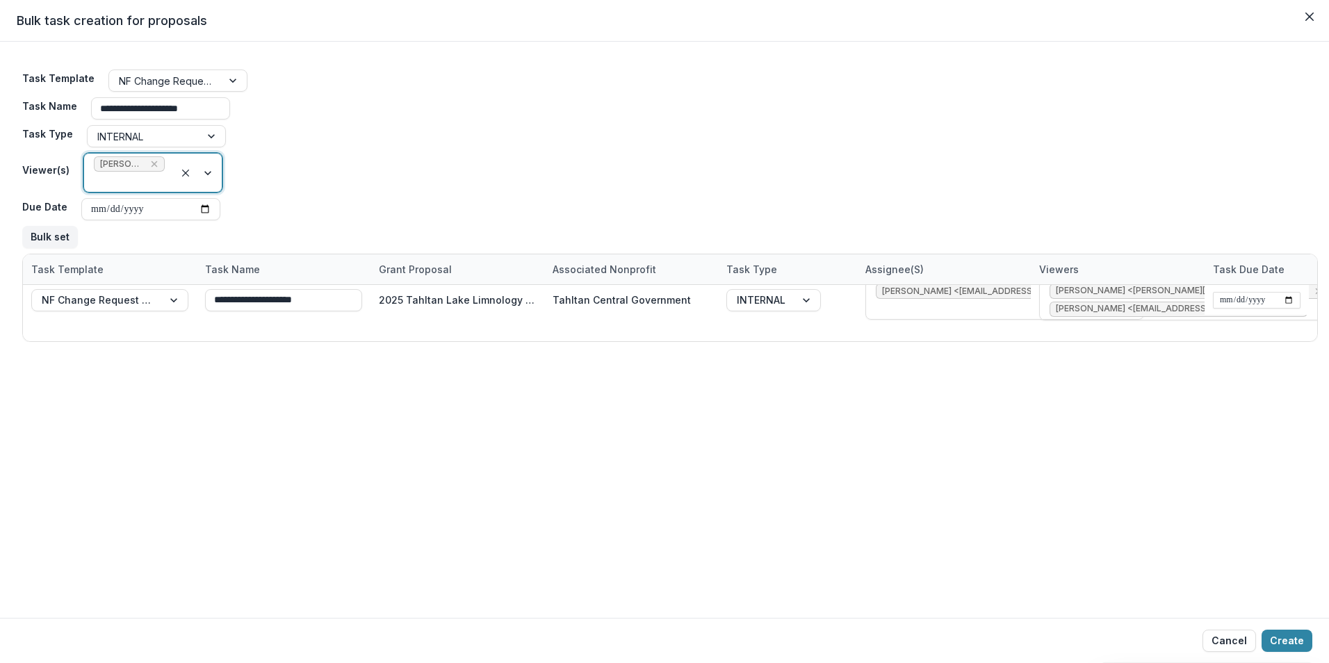
click at [152, 162] on icon "Remove Victor Keong - keong@psc.org" at bounding box center [154, 163] width 11 height 11
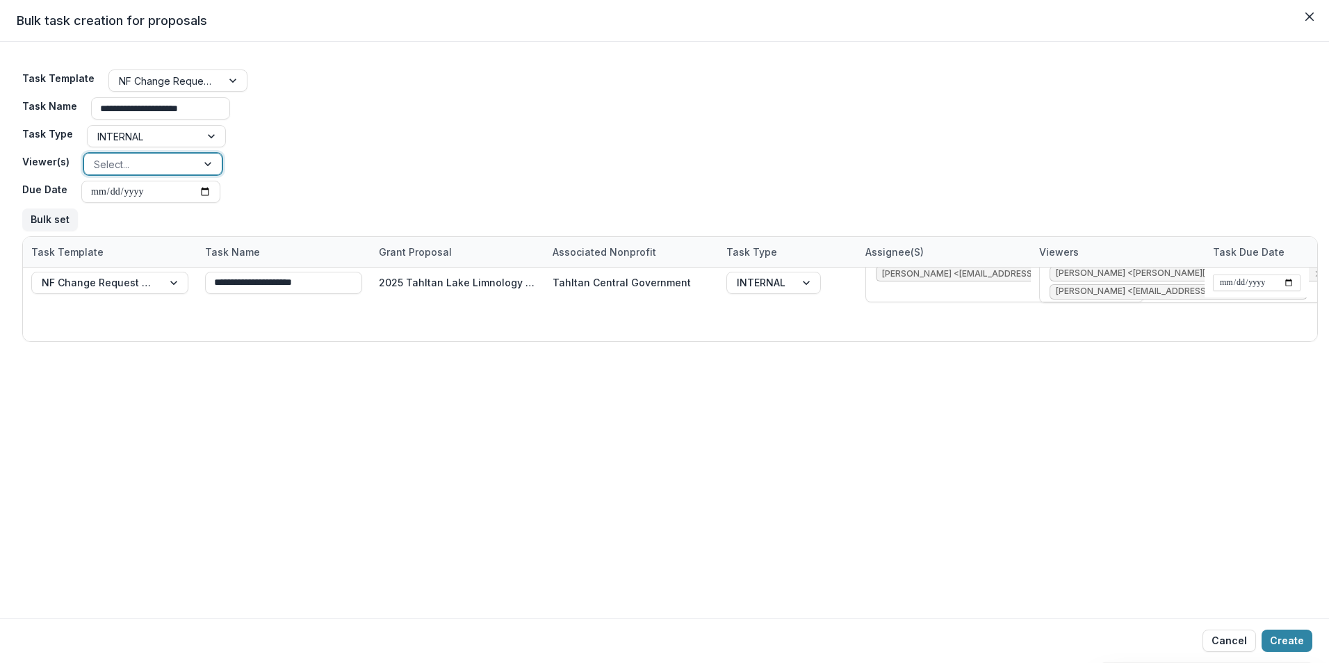
click at [207, 160] on div at bounding box center [209, 164] width 25 height 21
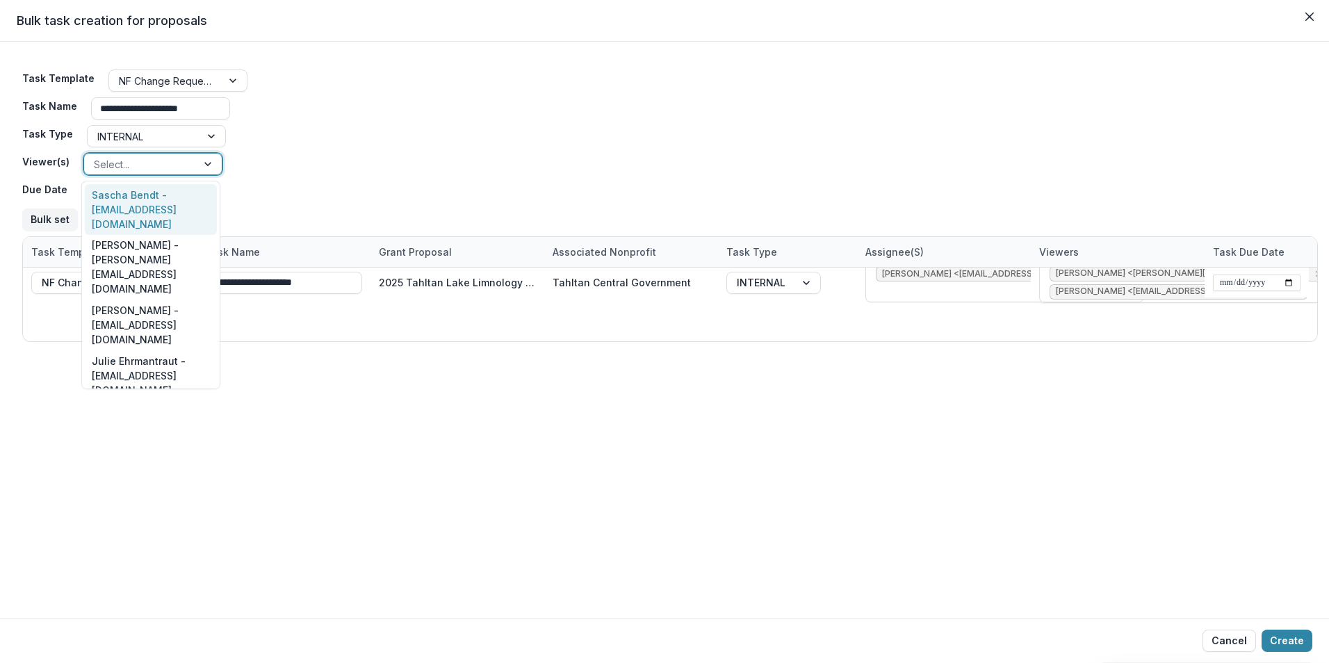
click at [158, 200] on div "Sascha Bendt - [EMAIL_ADDRESS][DOMAIN_NAME]" at bounding box center [151, 209] width 132 height 51
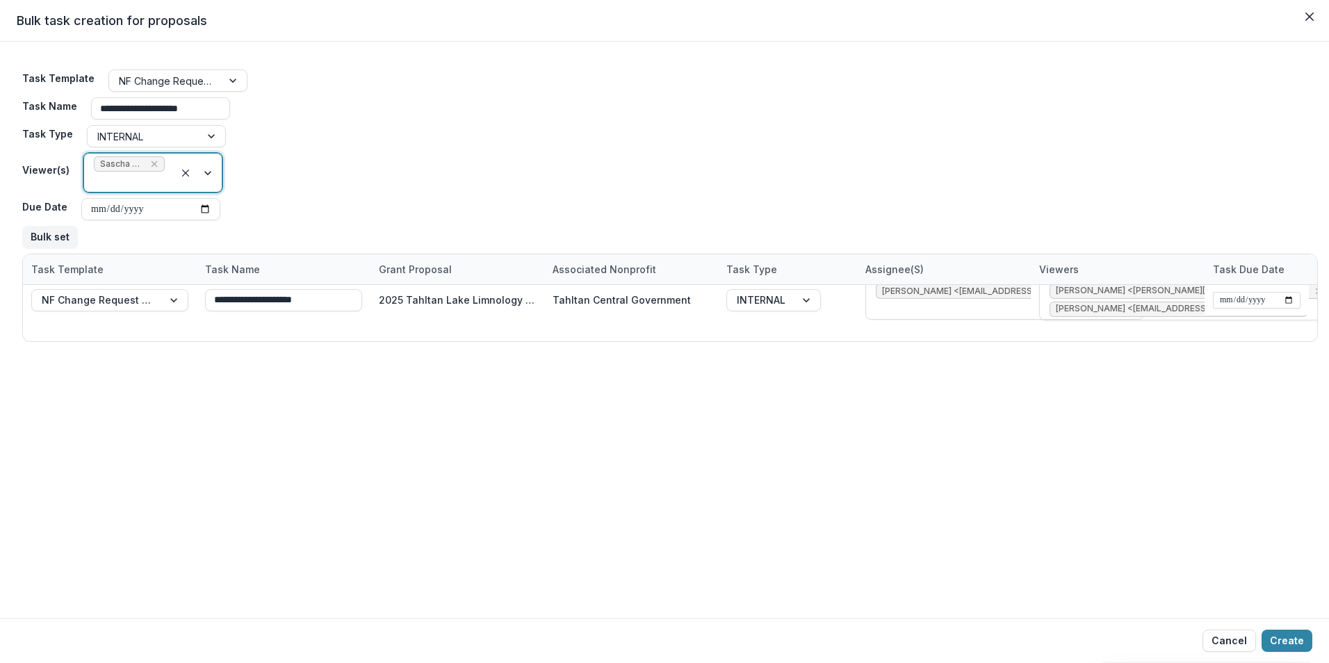
click at [204, 174] on div at bounding box center [197, 173] width 47 height 38
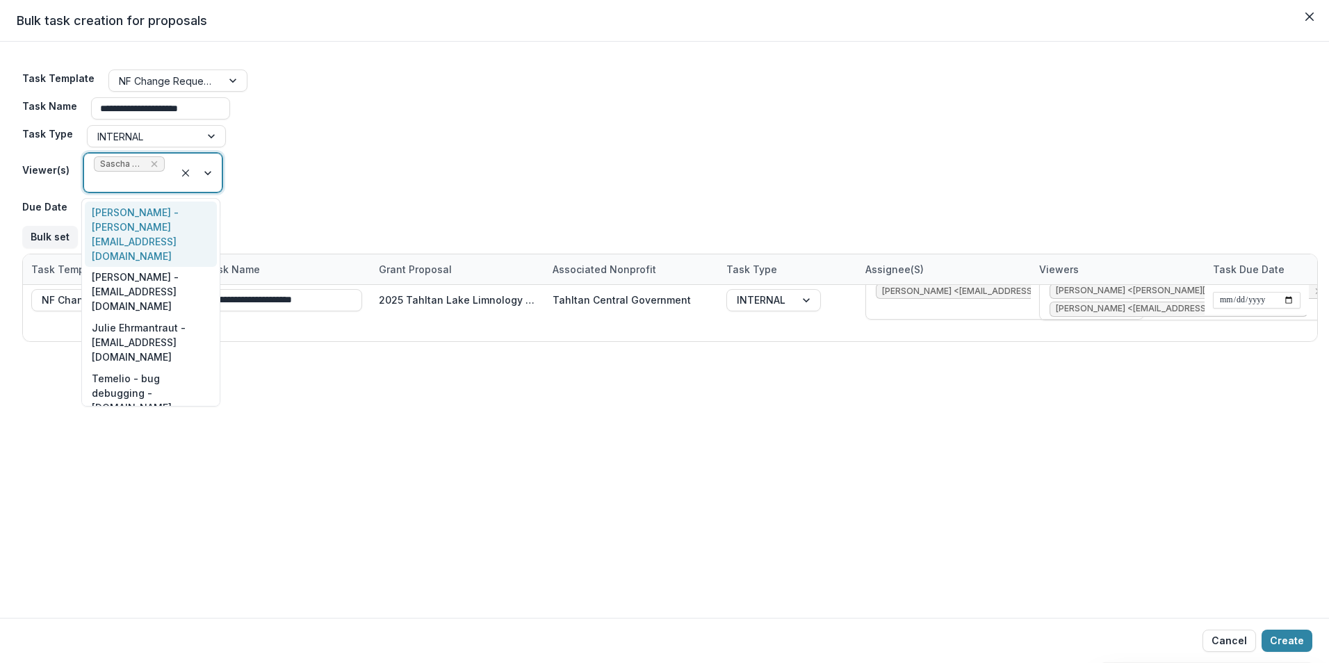
click at [141, 215] on div "[PERSON_NAME] - [PERSON_NAME][EMAIL_ADDRESS][DOMAIN_NAME]" at bounding box center [151, 234] width 132 height 65
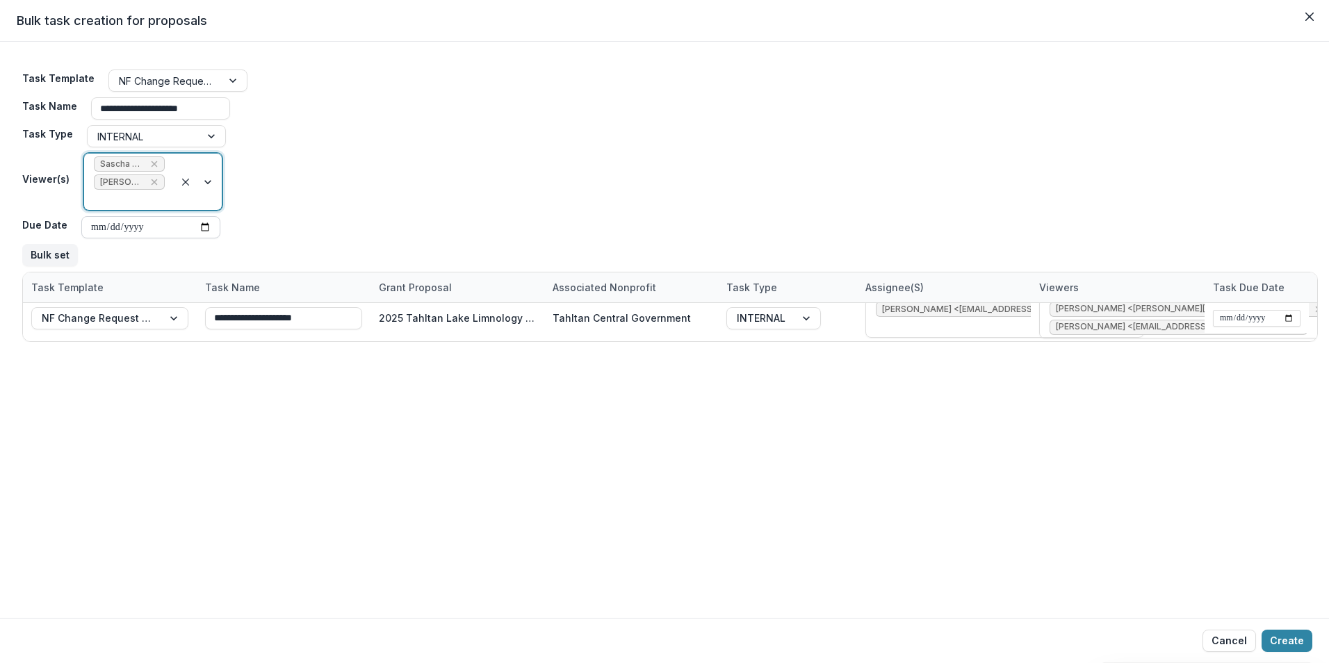
click at [205, 223] on input "Due Date" at bounding box center [150, 227] width 139 height 22
type input "**********"
click at [1295, 638] on button "Create" at bounding box center [1286, 641] width 51 height 22
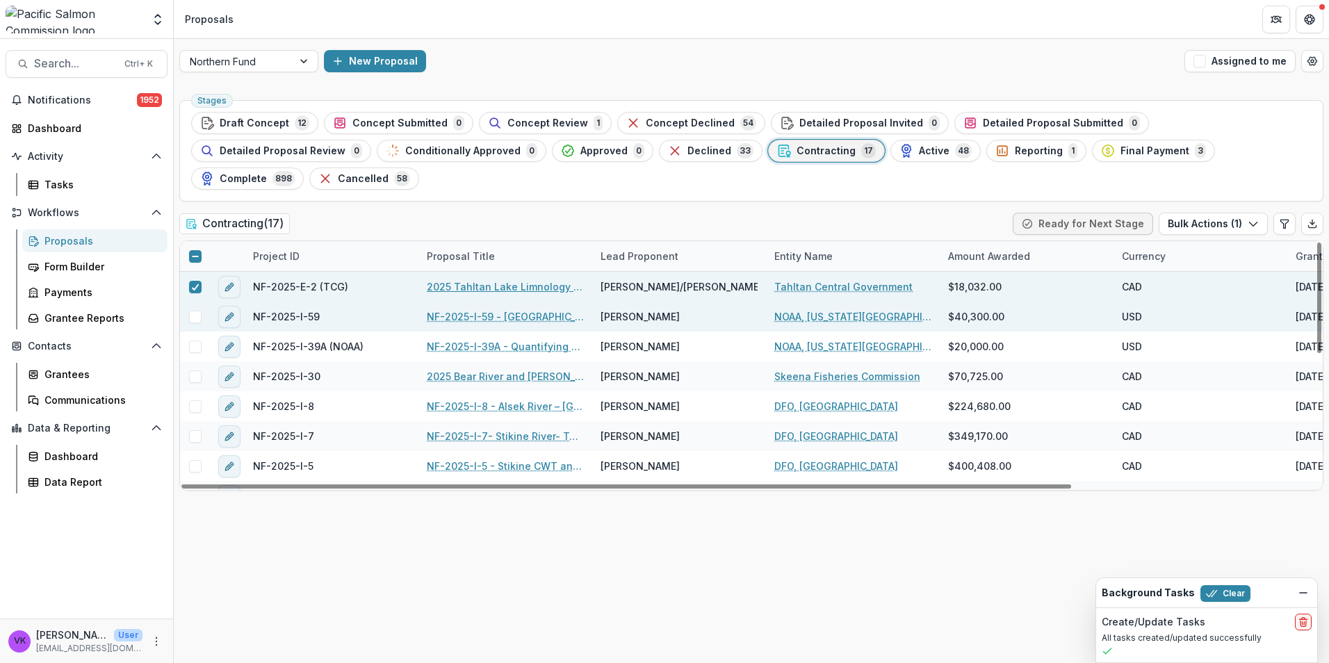
drag, startPoint x: 504, startPoint y: 258, endPoint x: 571, endPoint y: 274, distance: 69.3
click at [504, 279] on link "2025 Tahltan Lake Limnology and Productivity Investigations – Year 3 (TCG)" at bounding box center [505, 286] width 157 height 15
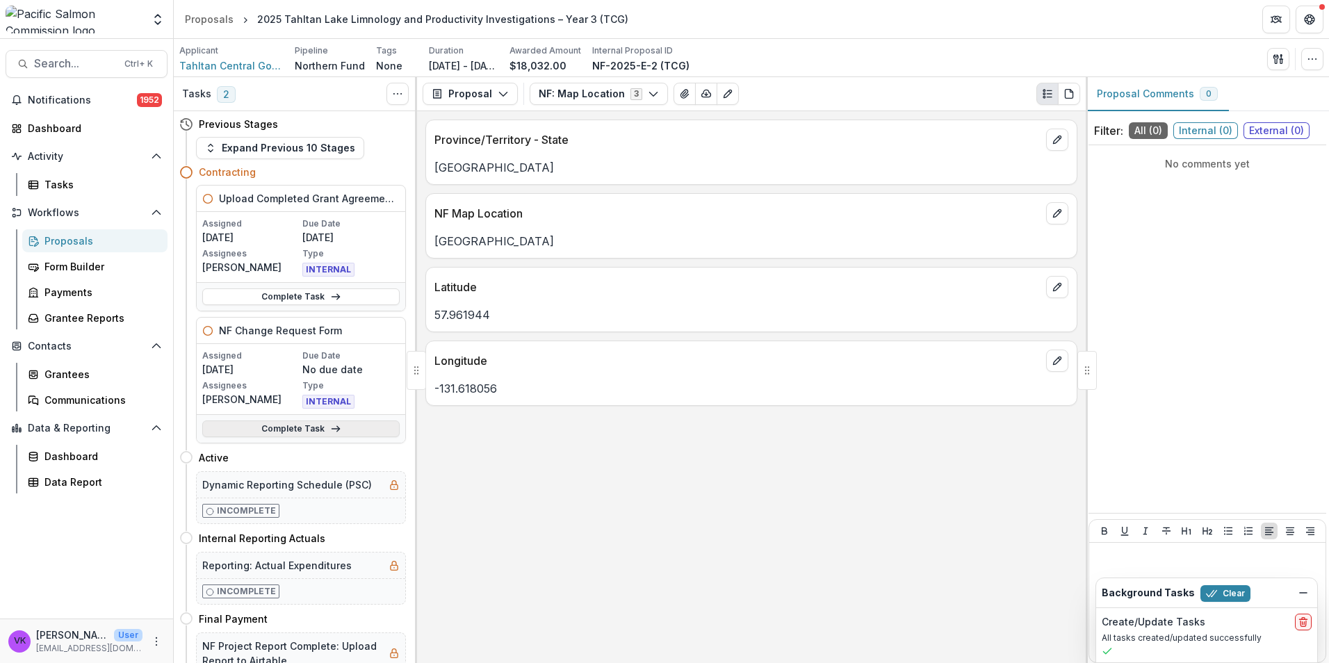
drag, startPoint x: 300, startPoint y: 426, endPoint x: 355, endPoint y: 437, distance: 56.7
click at [299, 426] on link "Complete Task" at bounding box center [300, 428] width 197 height 17
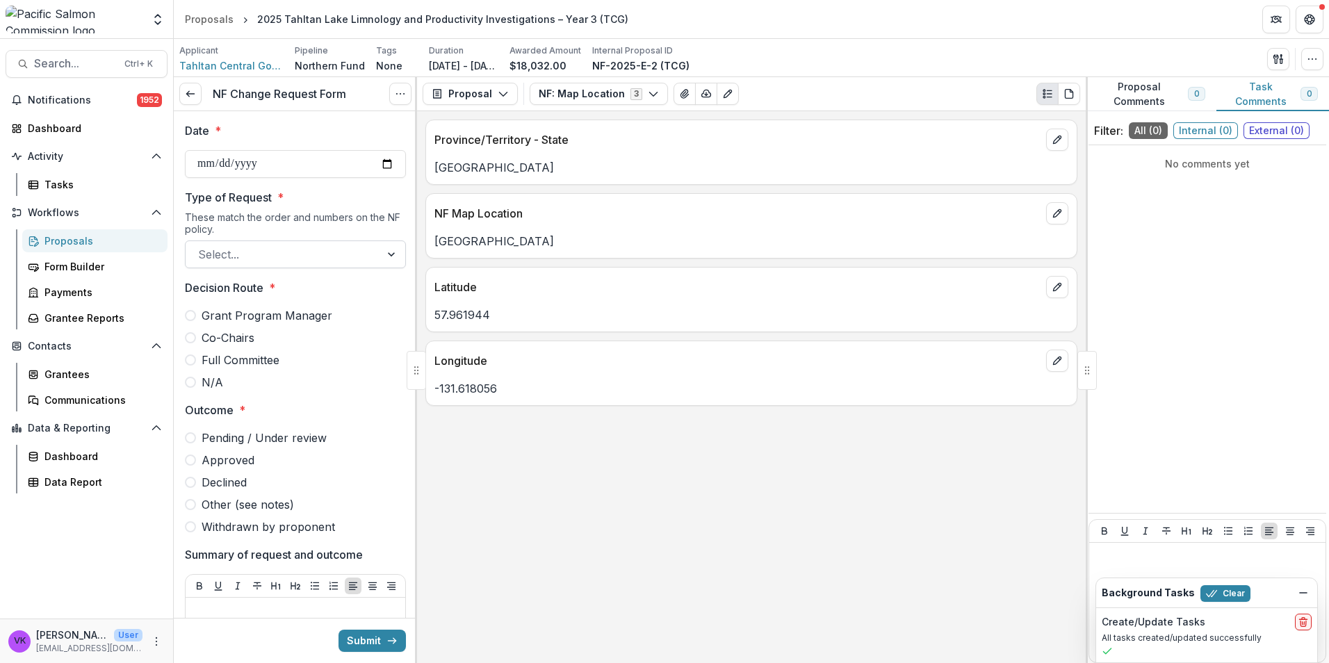
click at [384, 258] on div at bounding box center [392, 254] width 25 height 26
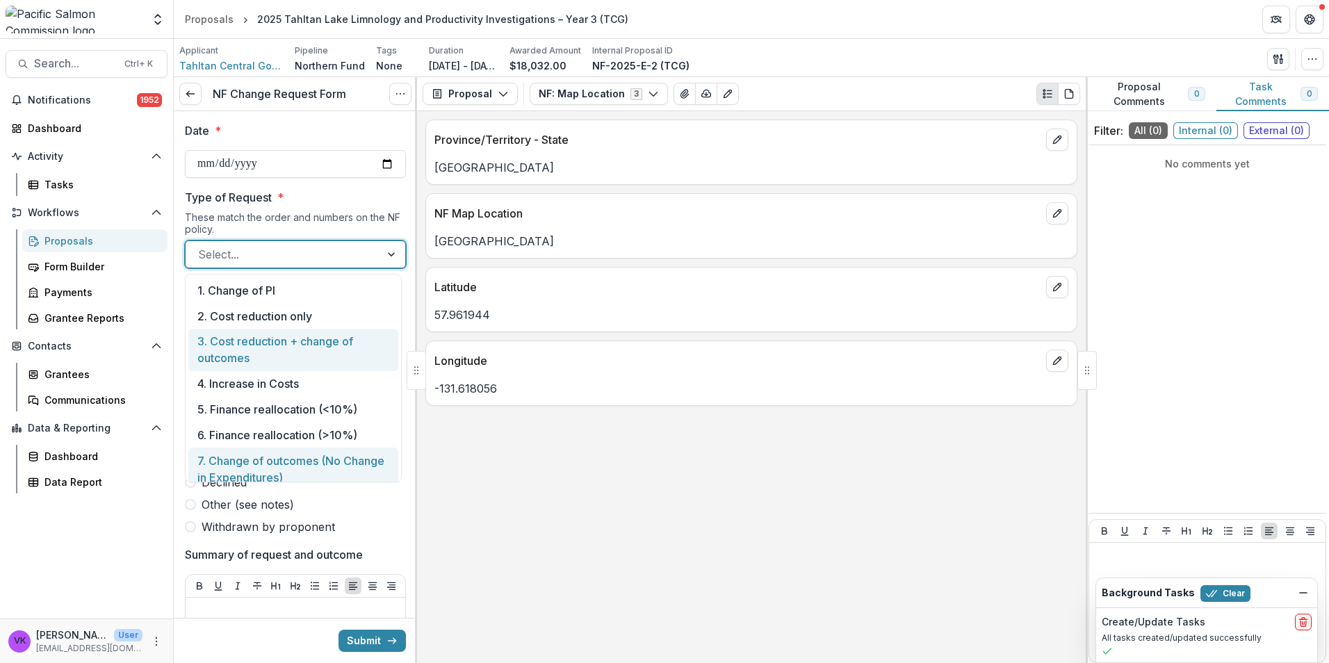
scroll to position [130, 0]
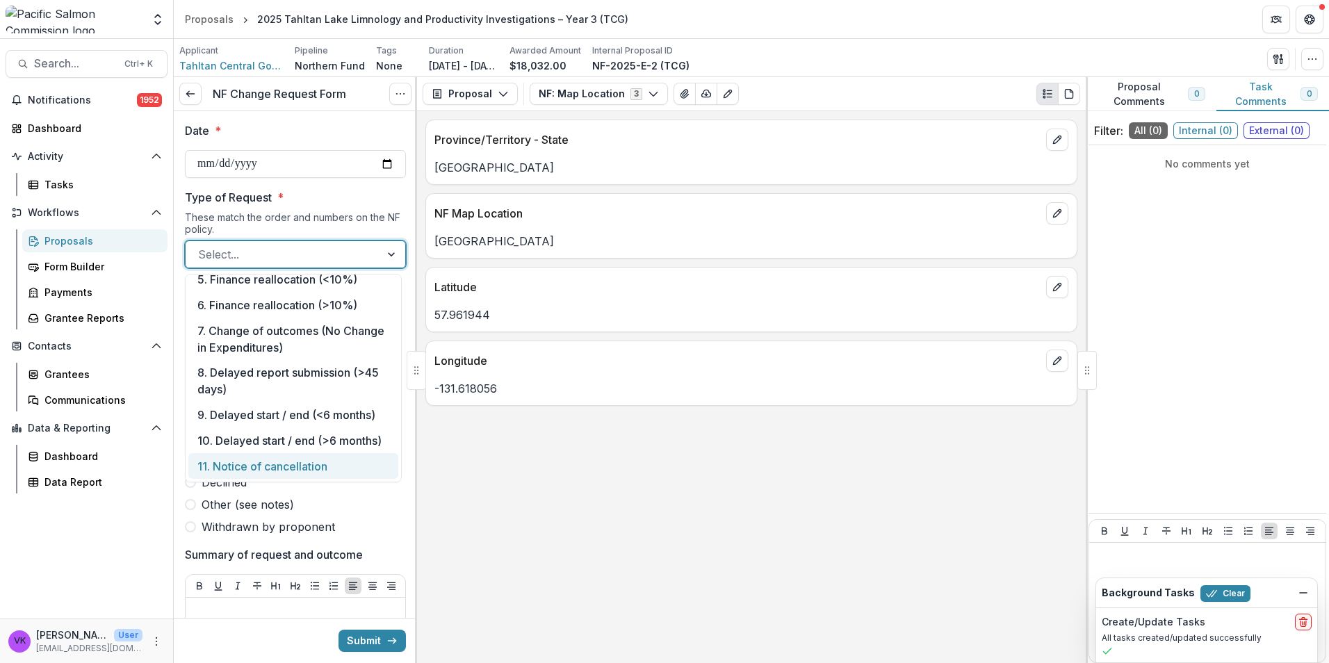
click at [327, 464] on div "11. Notice of cancellation" at bounding box center [293, 466] width 210 height 26
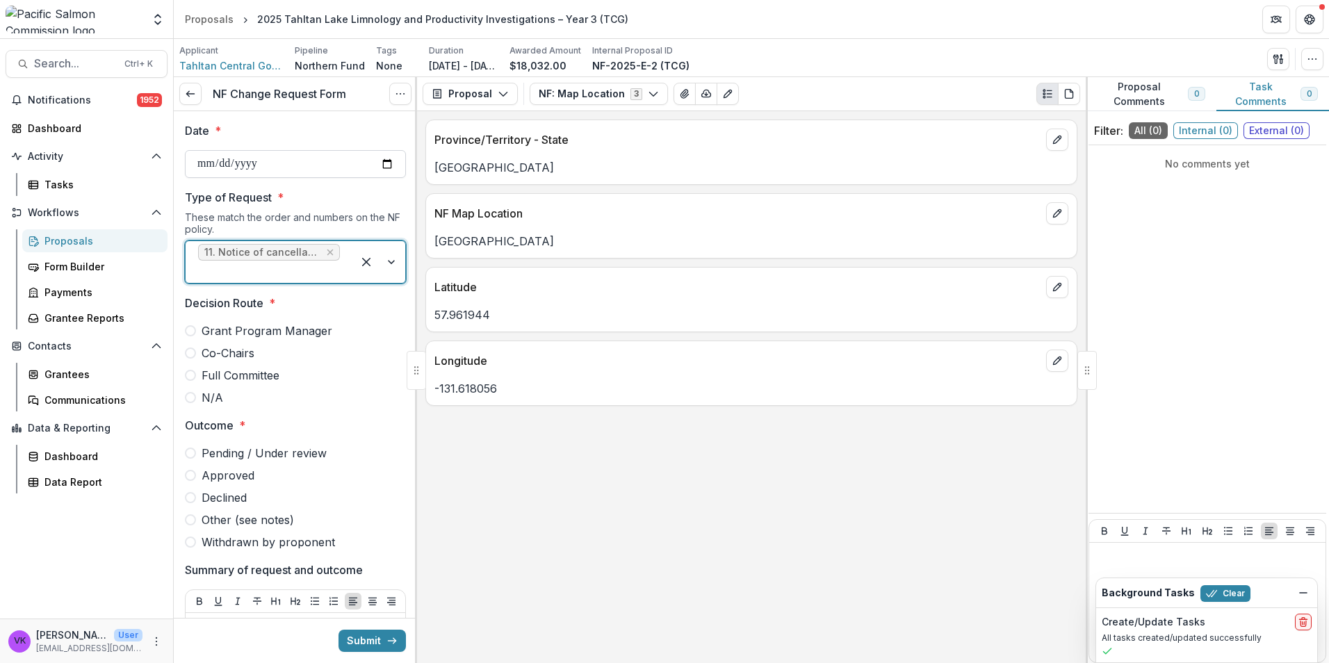
click at [387, 159] on input "Date *" at bounding box center [295, 164] width 221 height 28
type input "**********"
click at [188, 400] on span at bounding box center [190, 397] width 11 height 11
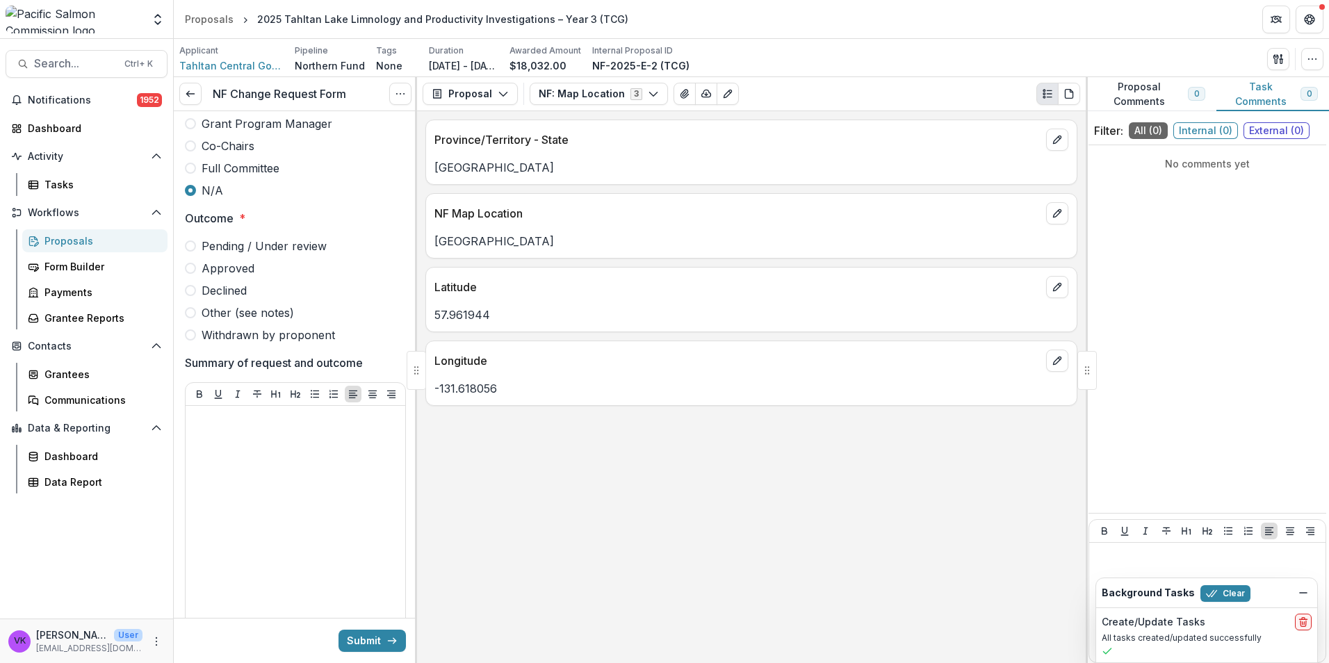
scroll to position [208, 0]
click at [193, 336] on span at bounding box center [190, 333] width 11 height 11
drag, startPoint x: 232, startPoint y: 419, endPoint x: 247, endPoint y: 436, distance: 22.2
click at [231, 421] on p at bounding box center [295, 417] width 208 height 15
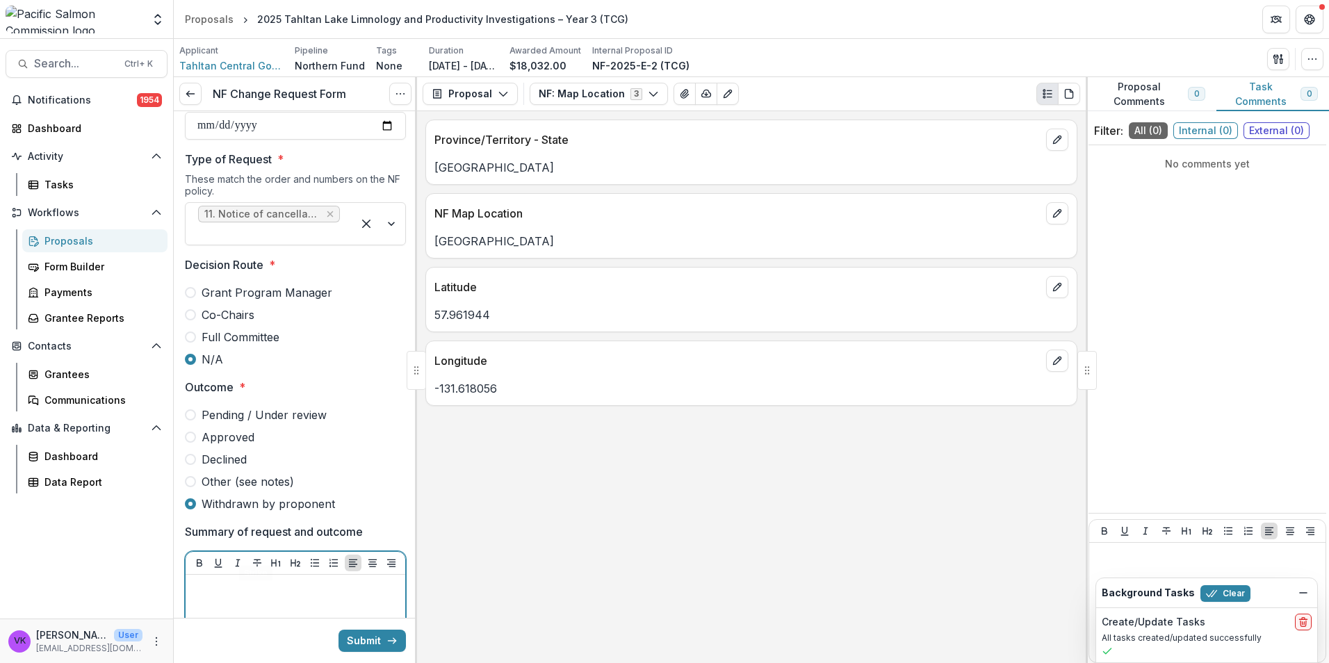
scroll to position [0, 0]
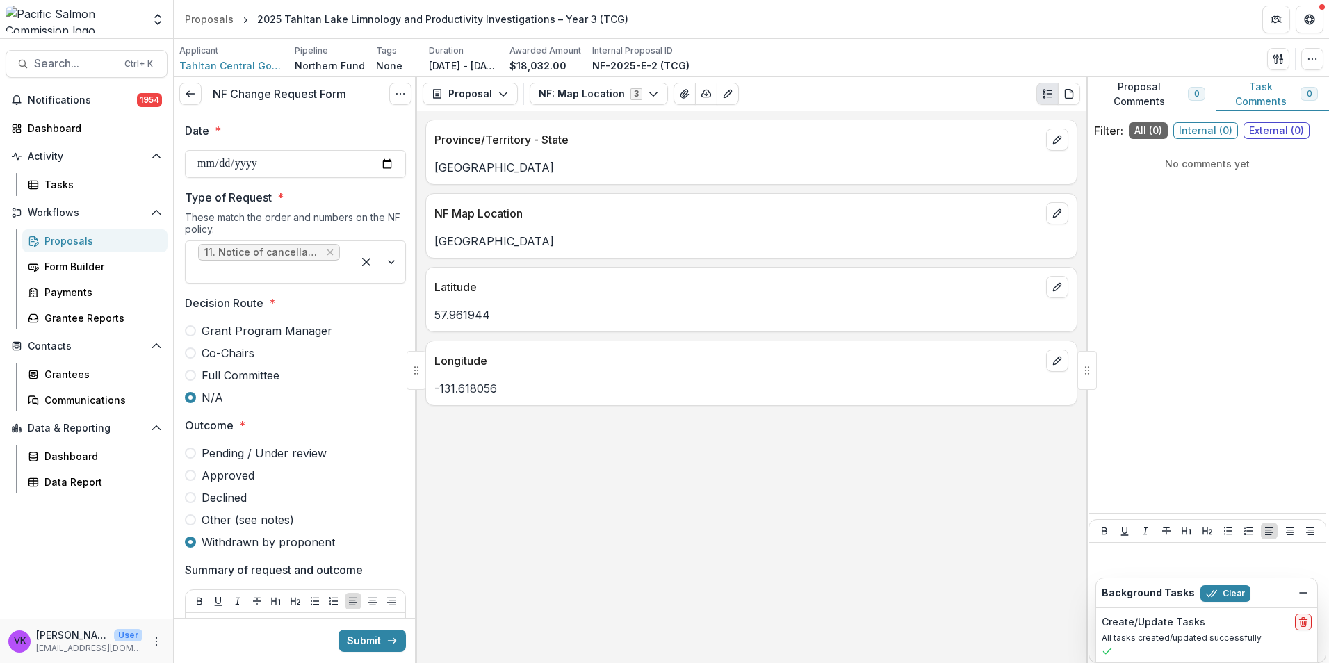
click at [190, 523] on span at bounding box center [190, 519] width 11 height 11
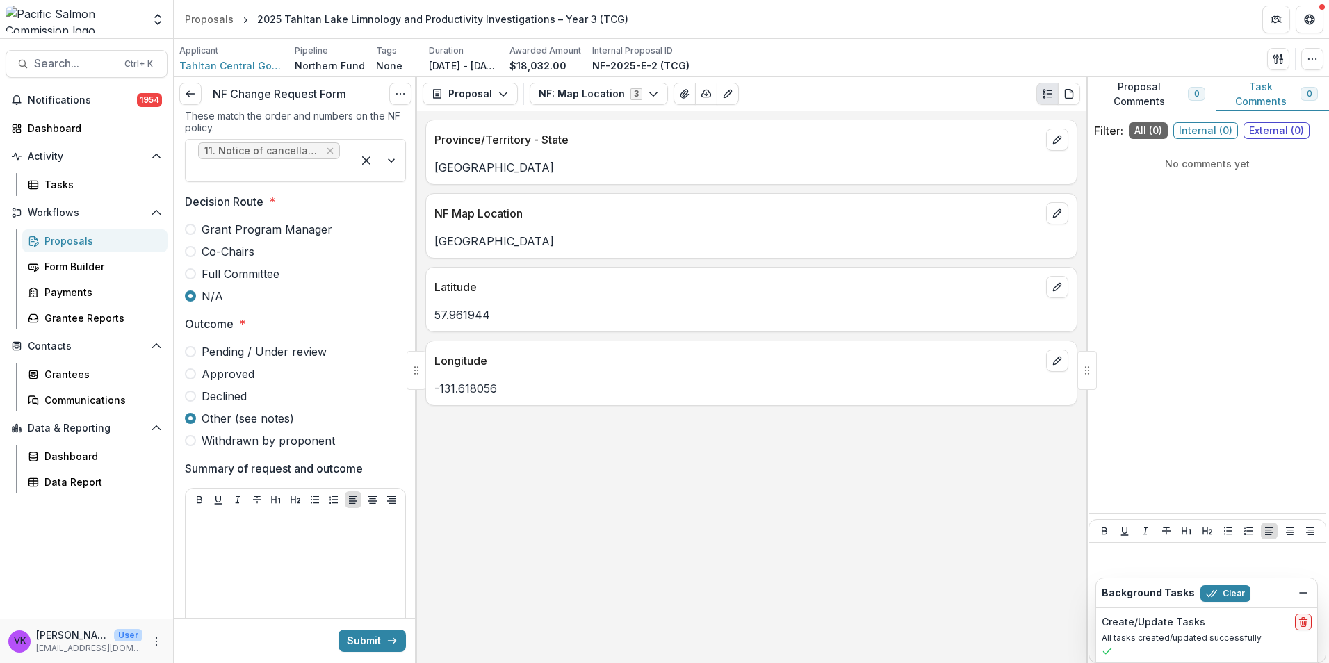
scroll to position [208, 0]
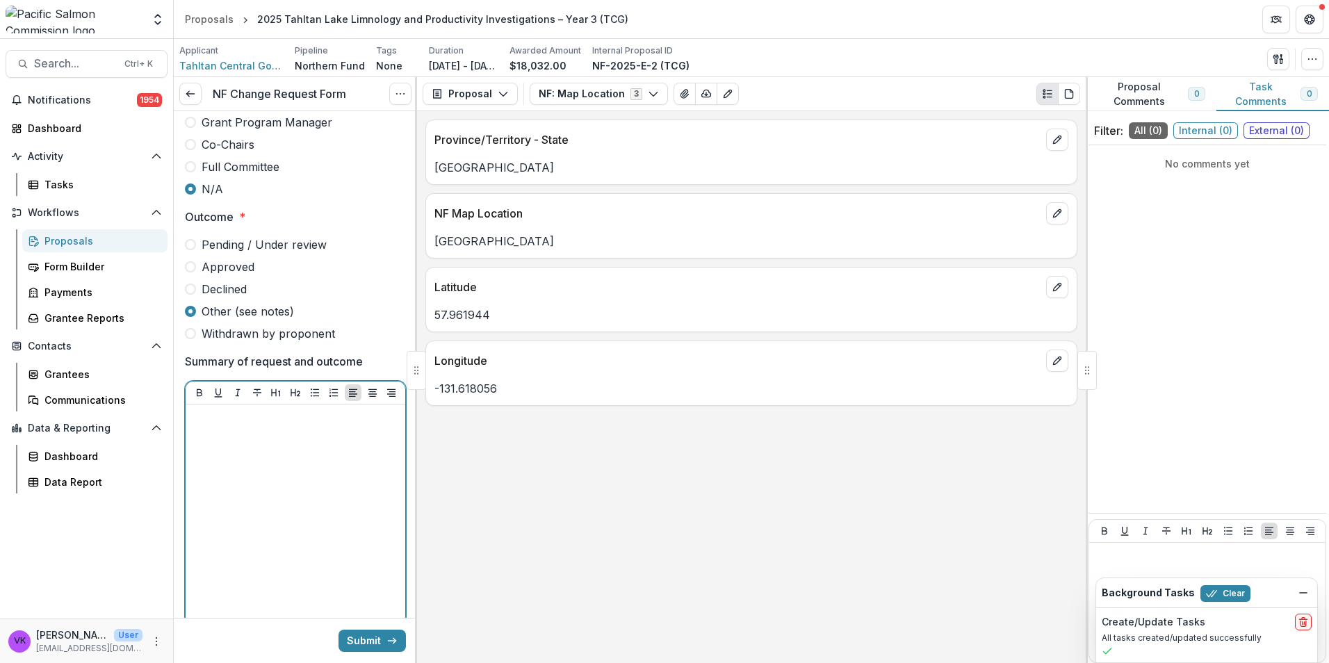
drag, startPoint x: 254, startPoint y: 473, endPoint x: 340, endPoint y: 524, distance: 100.3
click at [254, 473] on div at bounding box center [295, 514] width 208 height 208
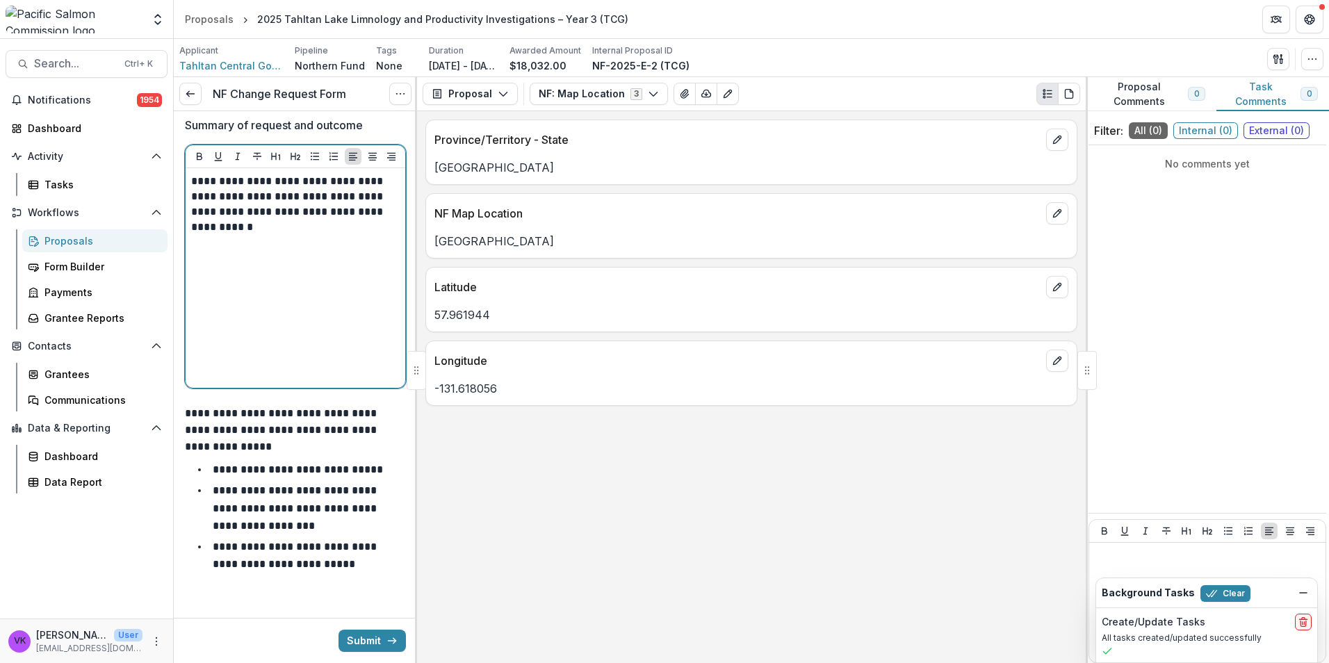
scroll to position [448, 0]
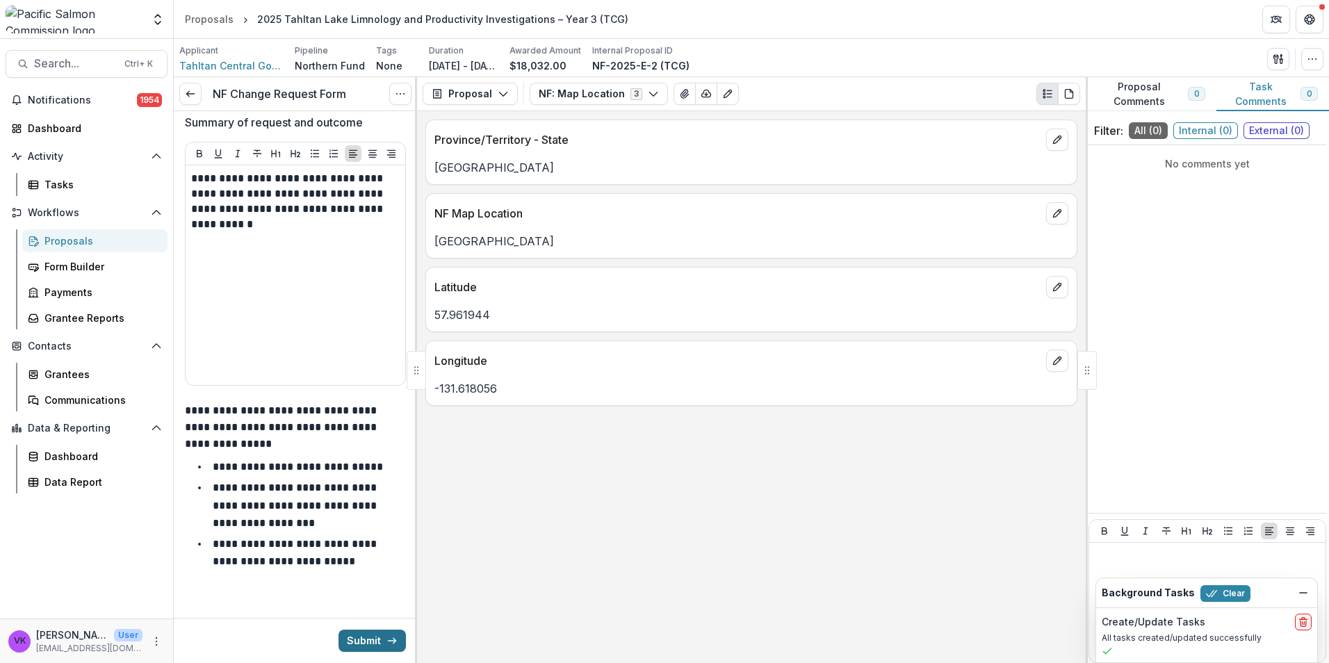
click at [366, 637] on button "Submit" at bounding box center [371, 641] width 67 height 22
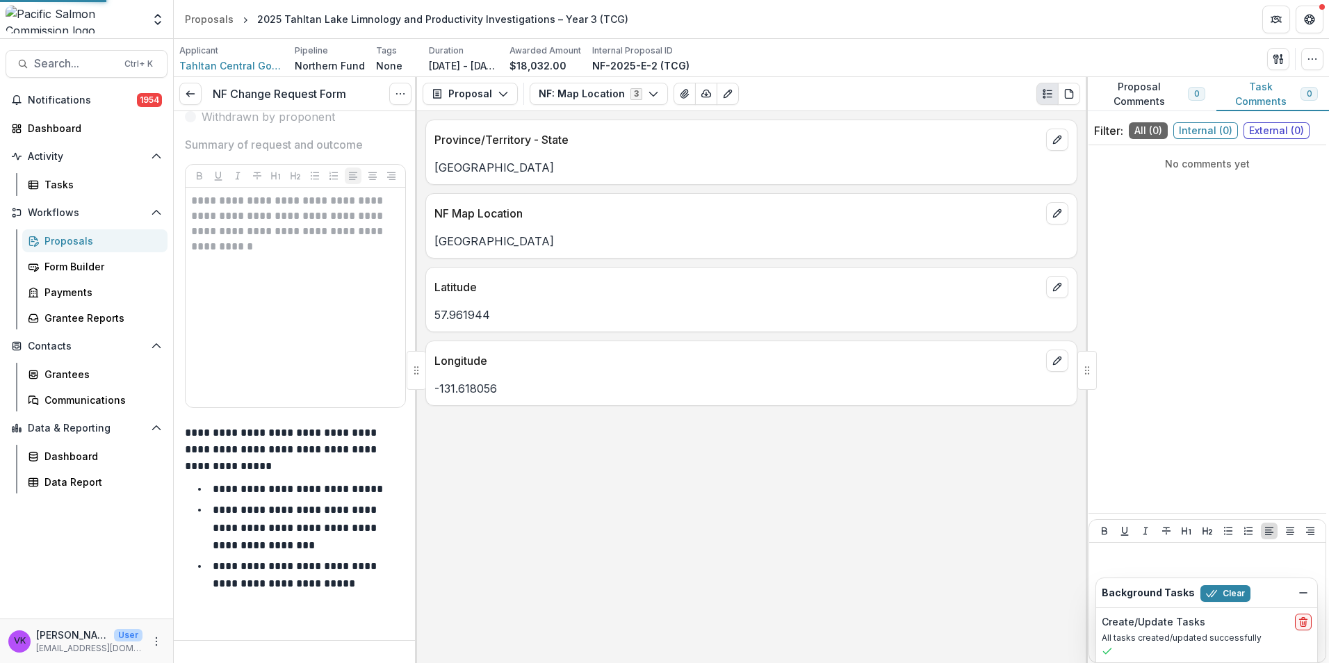
scroll to position [410, 0]
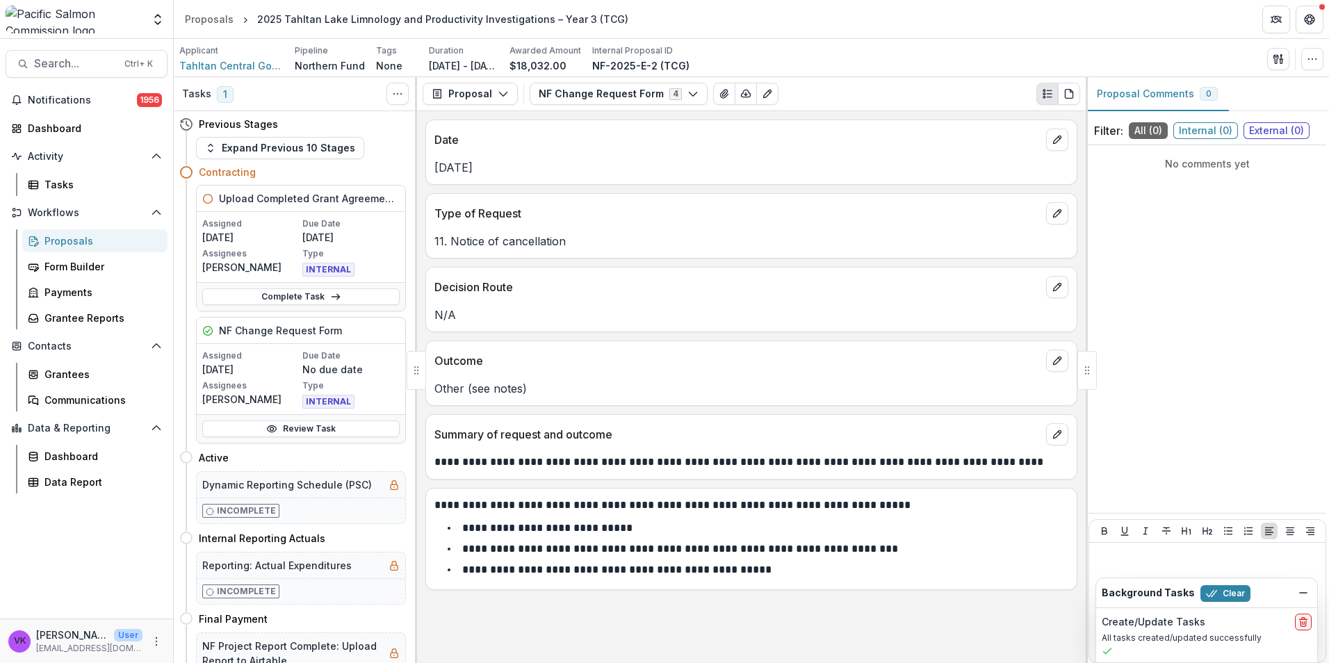
click at [48, 237] on div "Proposals" at bounding box center [100, 240] width 112 height 15
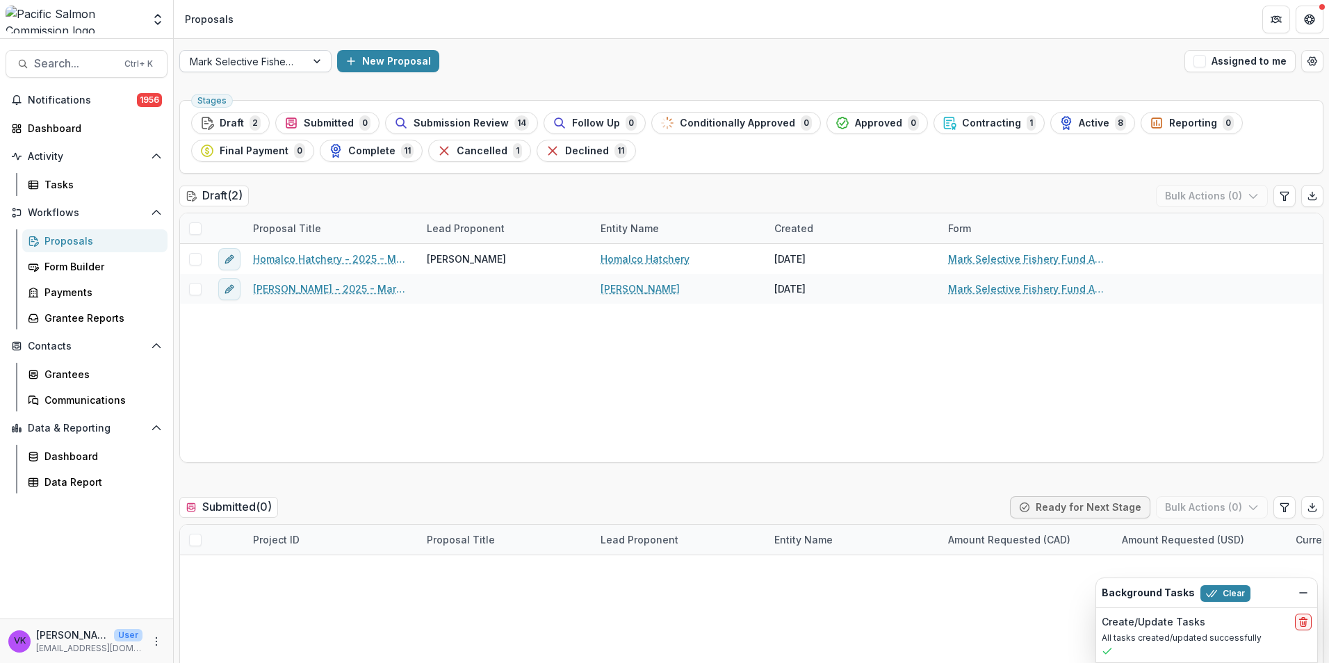
click at [314, 64] on div at bounding box center [318, 61] width 25 height 21
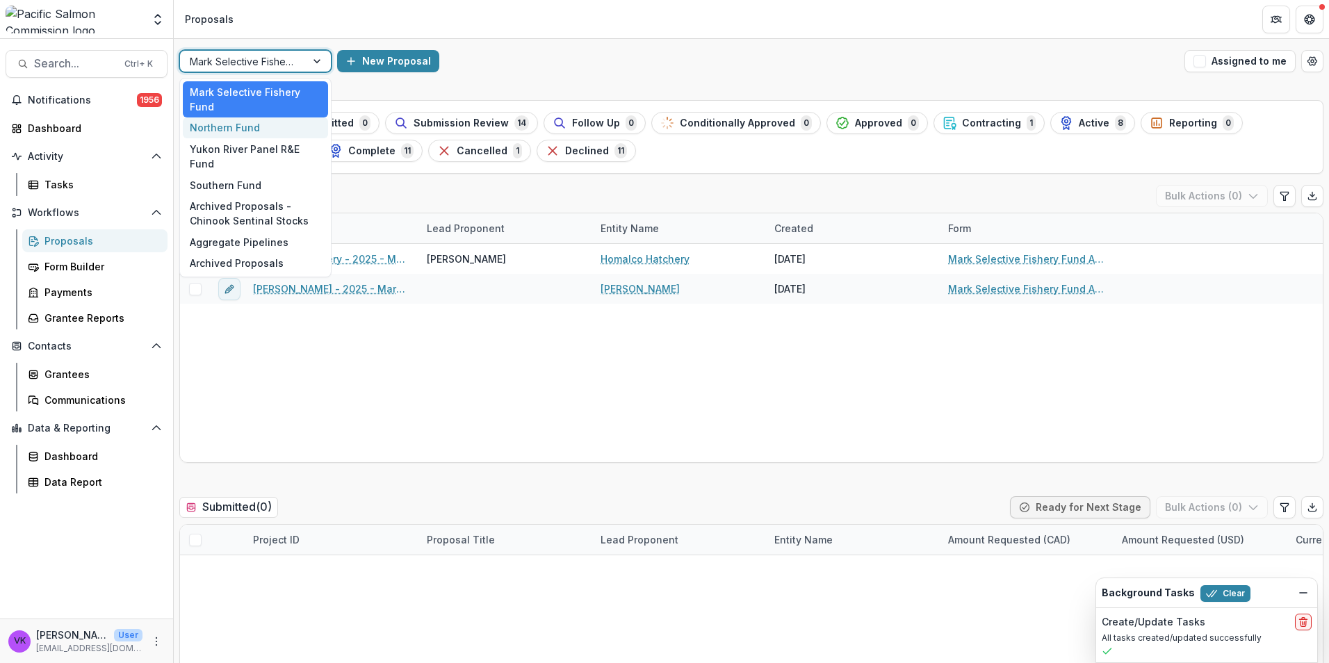
click at [240, 129] on div "Northern Fund" at bounding box center [255, 128] width 145 height 22
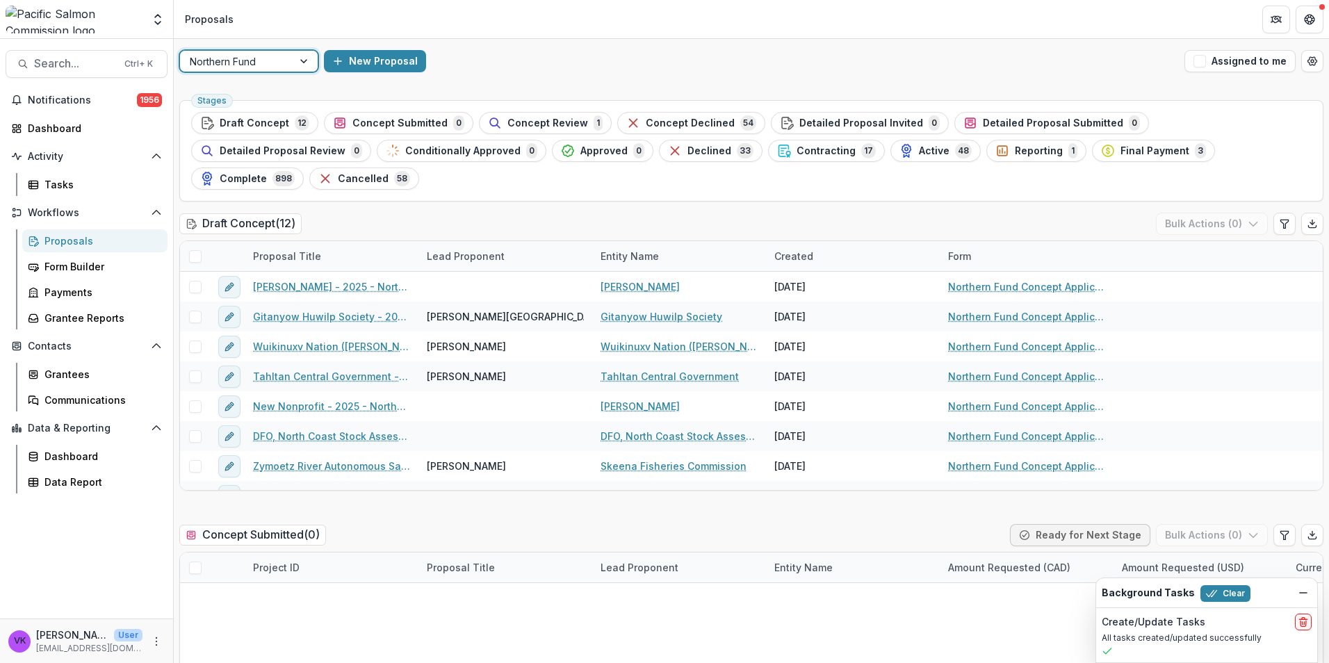
click at [388, 173] on span "Cancelled" at bounding box center [363, 179] width 51 height 12
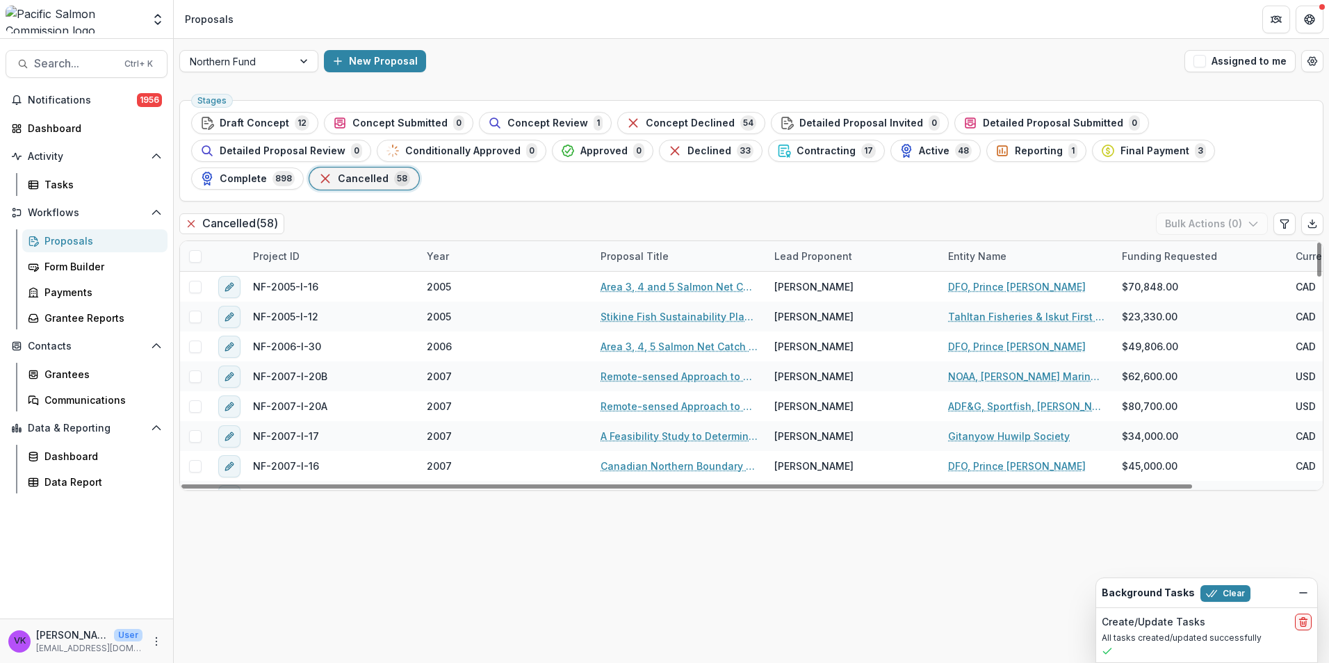
drag, startPoint x: 309, startPoint y: 226, endPoint x: 321, endPoint y: 232, distance: 13.4
click at [309, 241] on div "Project ID" at bounding box center [332, 256] width 174 height 30
click at [329, 261] on input at bounding box center [330, 260] width 167 height 22
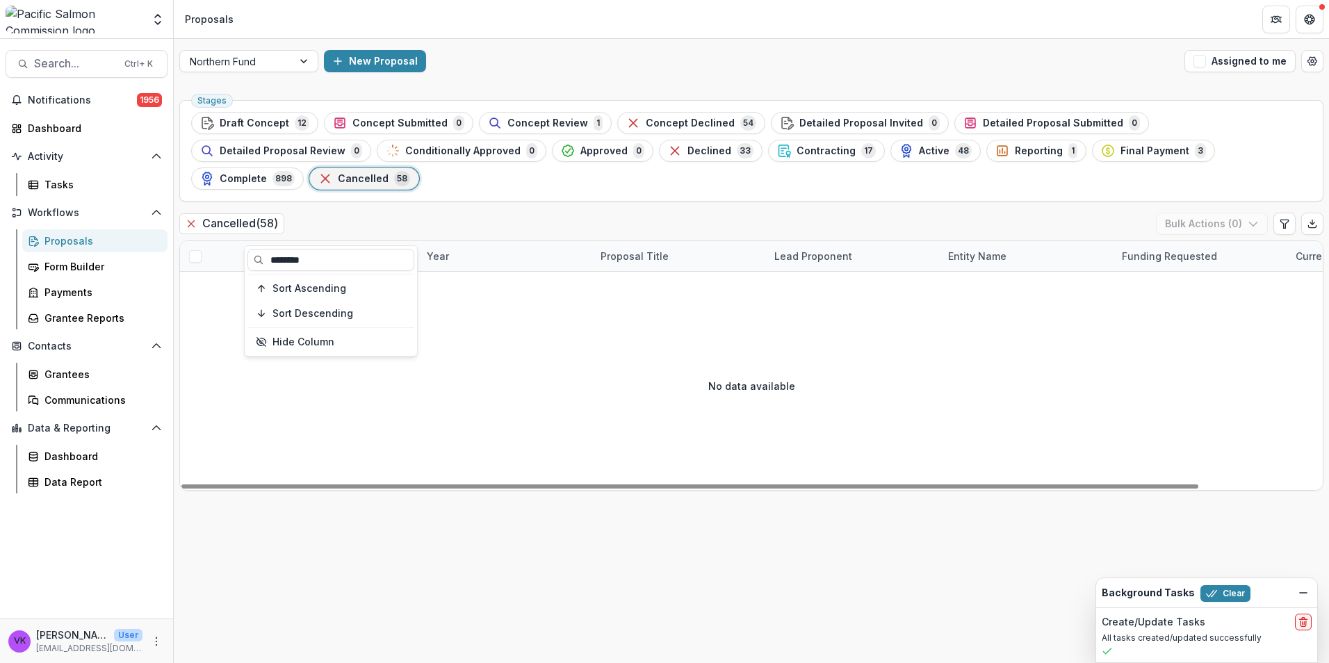
type input "********"
drag, startPoint x: 494, startPoint y: 334, endPoint x: 675, endPoint y: 372, distance: 184.7
click at [495, 334] on div "No data available" at bounding box center [751, 385] width 1142 height 208
click at [899, 155] on div "Active 48" at bounding box center [935, 150] width 72 height 15
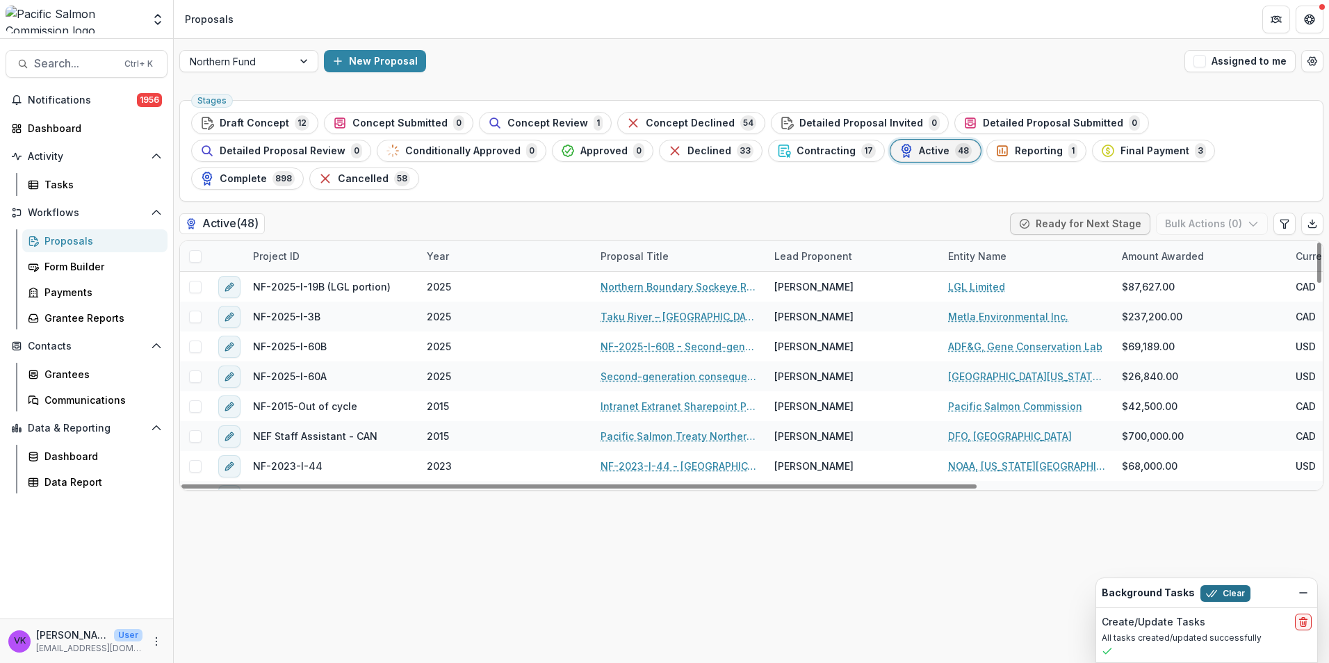
click at [1213, 589] on button "Clear" at bounding box center [1225, 593] width 50 height 17
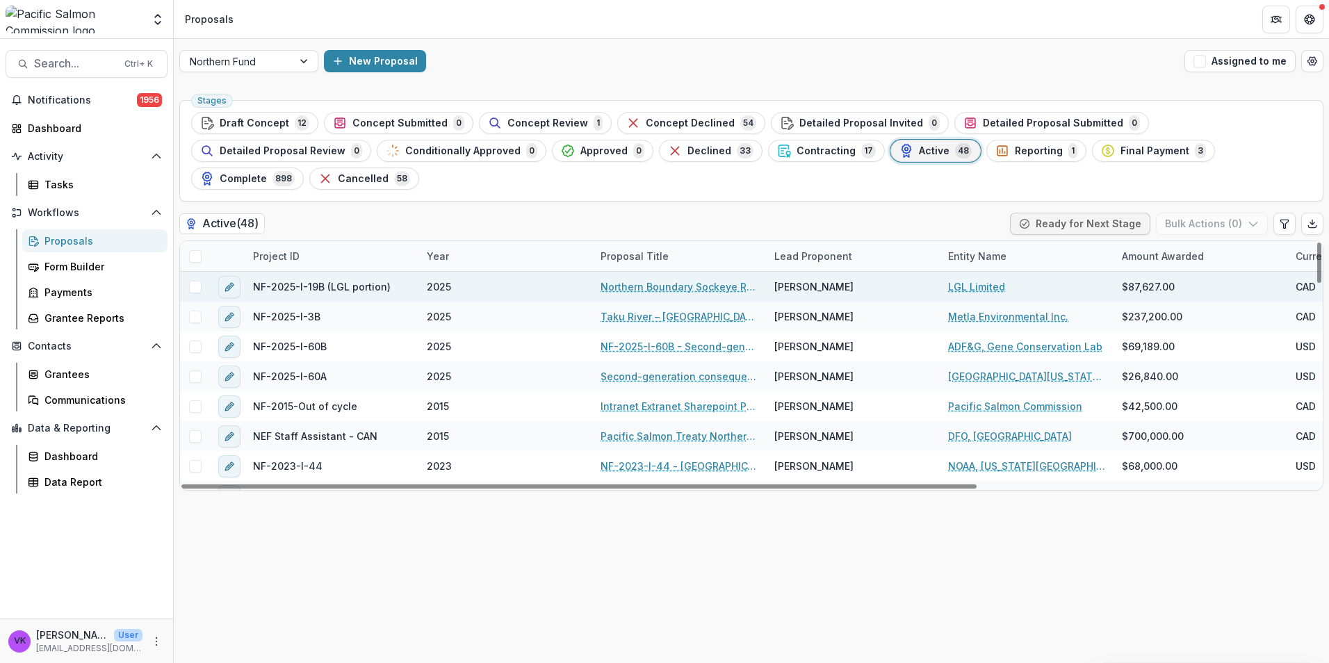
drag, startPoint x: 311, startPoint y: 231, endPoint x: 322, endPoint y: 245, distance: 17.3
click at [311, 241] on div "Project ID" at bounding box center [332, 256] width 174 height 30
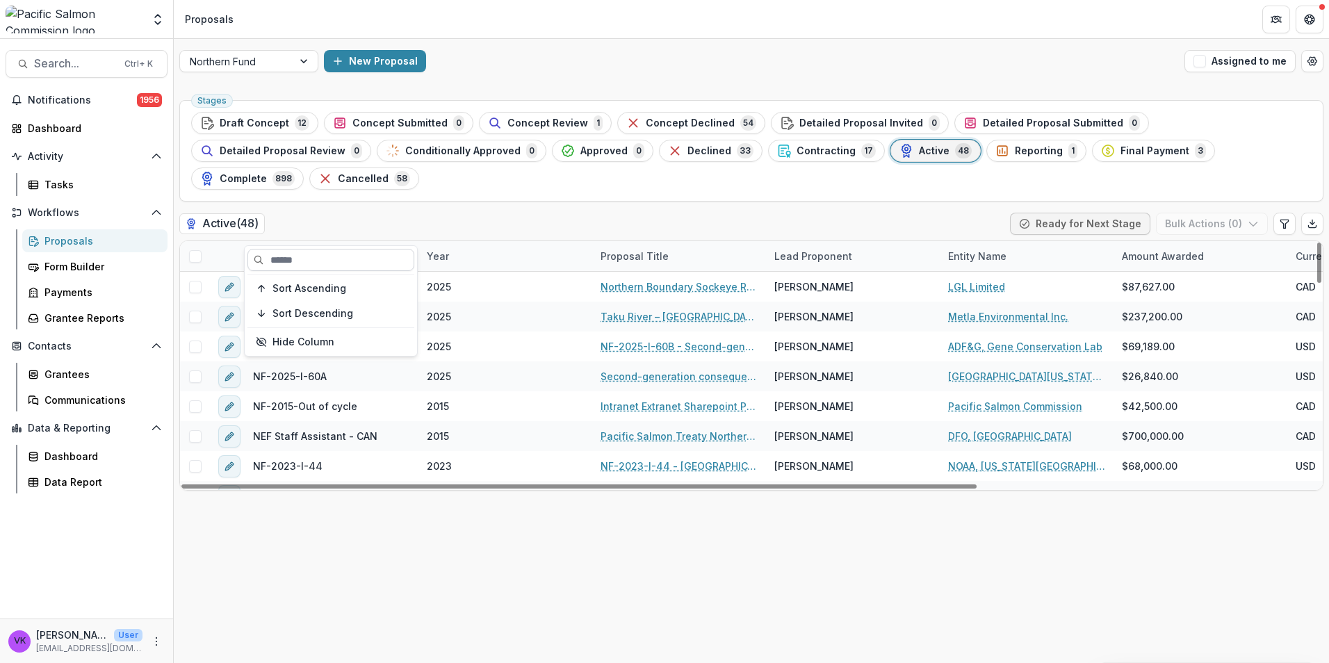
drag, startPoint x: 344, startPoint y: 266, endPoint x: 354, endPoint y: 261, distance: 11.5
click at [346, 264] on input at bounding box center [330, 260] width 167 height 22
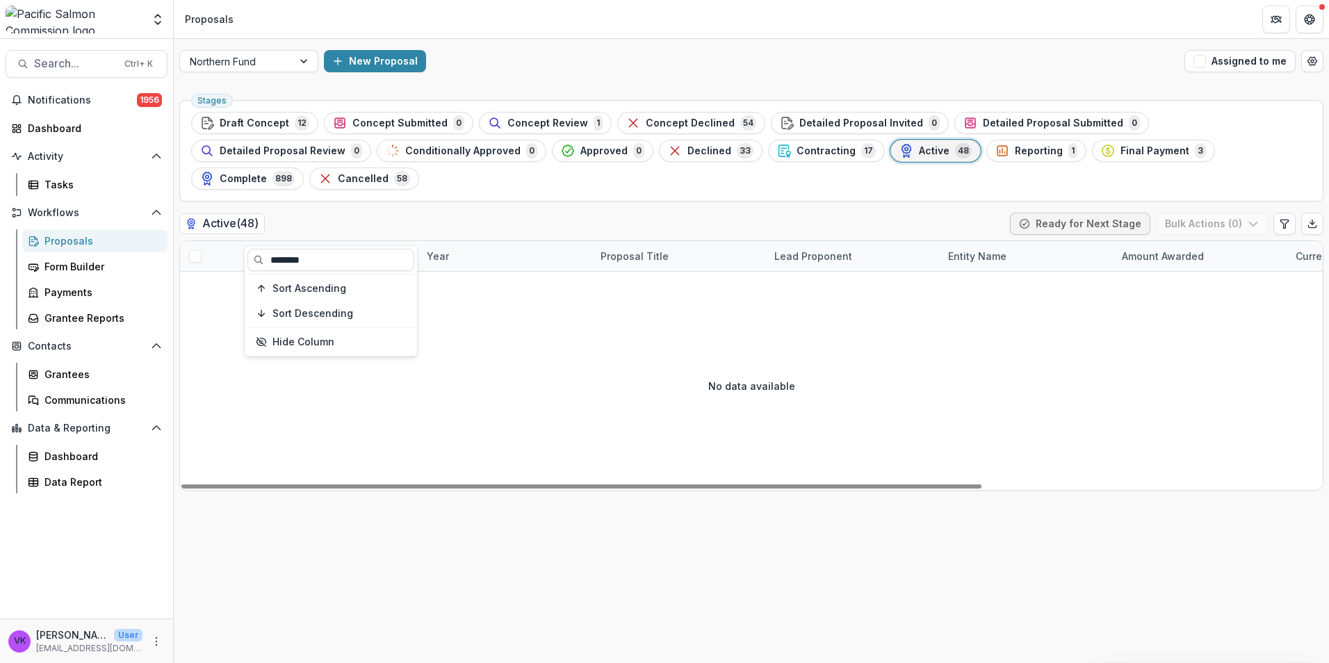
type input "********"
click at [606, 363] on div "No data available" at bounding box center [751, 385] width 1142 height 208
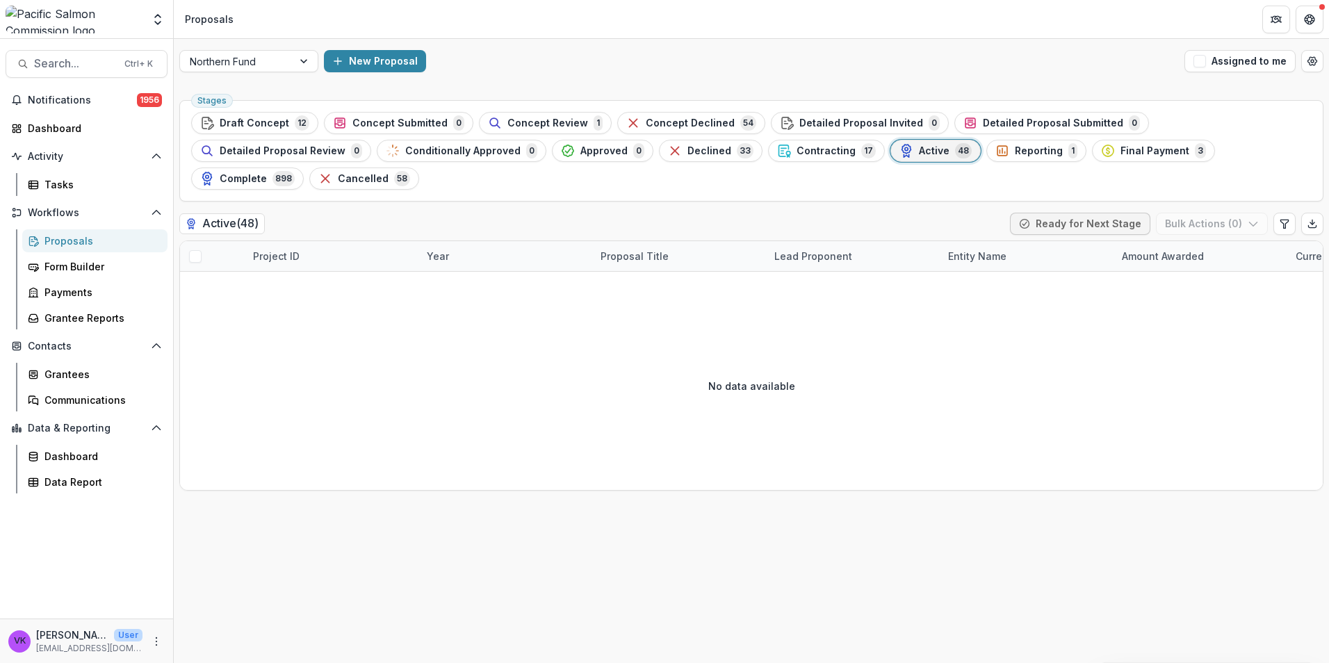
drag, startPoint x: 1197, startPoint y: 147, endPoint x: 1202, endPoint y: 155, distance: 9.7
click at [388, 173] on span "Cancelled" at bounding box center [363, 179] width 51 height 12
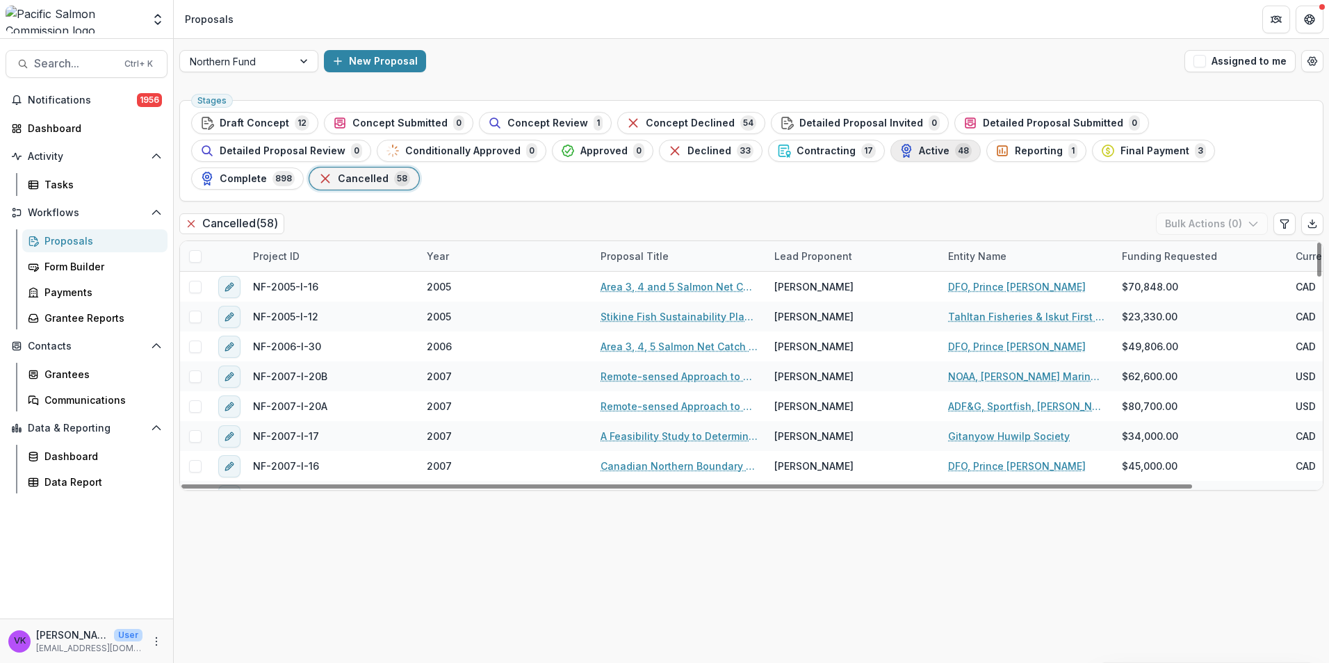
drag, startPoint x: 718, startPoint y: 147, endPoint x: 727, endPoint y: 153, distance: 11.0
click at [899, 147] on div "Active 48" at bounding box center [935, 150] width 72 height 15
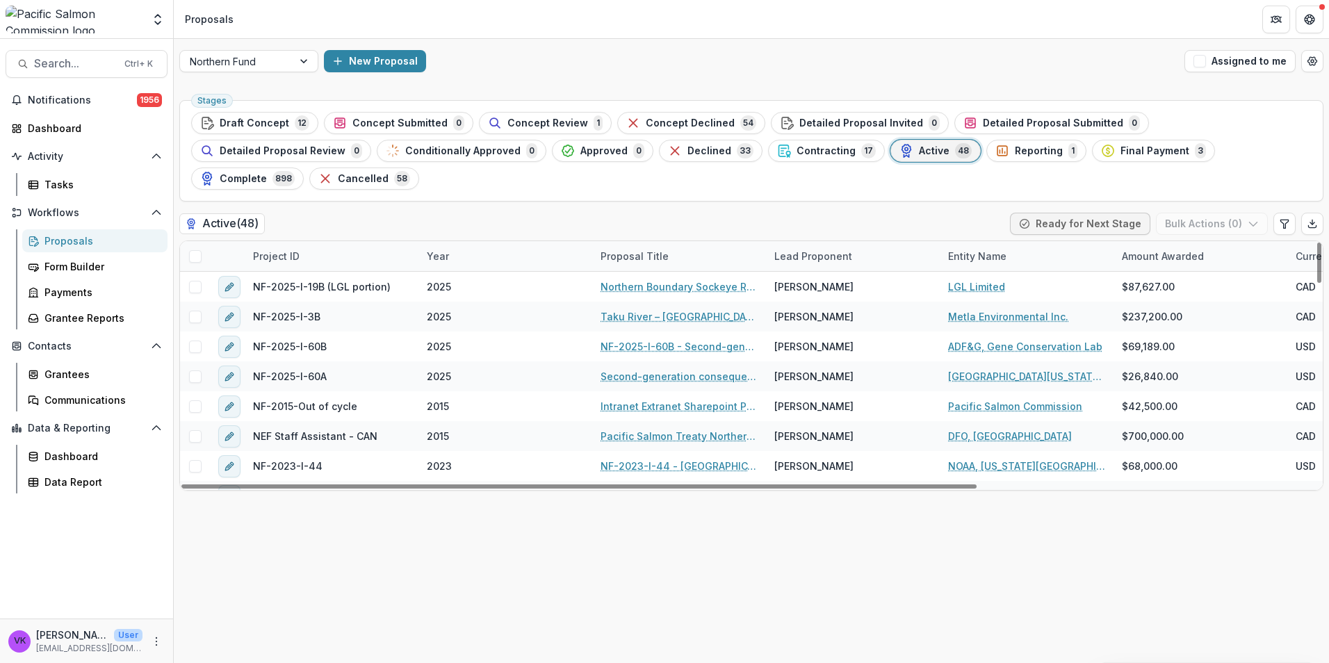
click at [331, 241] on div "Project ID" at bounding box center [332, 256] width 174 height 30
click at [356, 254] on input at bounding box center [330, 260] width 167 height 22
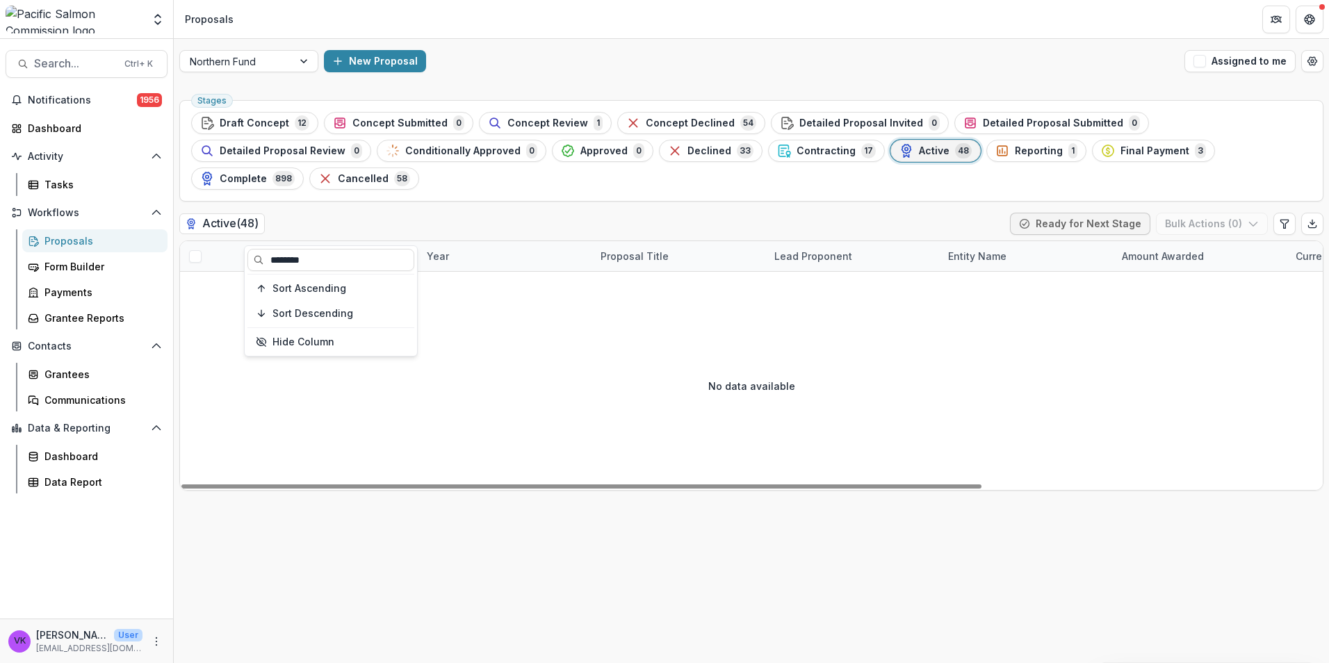
type input "********"
click at [519, 300] on div "No data available" at bounding box center [751, 385] width 1142 height 208
click at [1120, 145] on span "Final Payment" at bounding box center [1154, 151] width 69 height 12
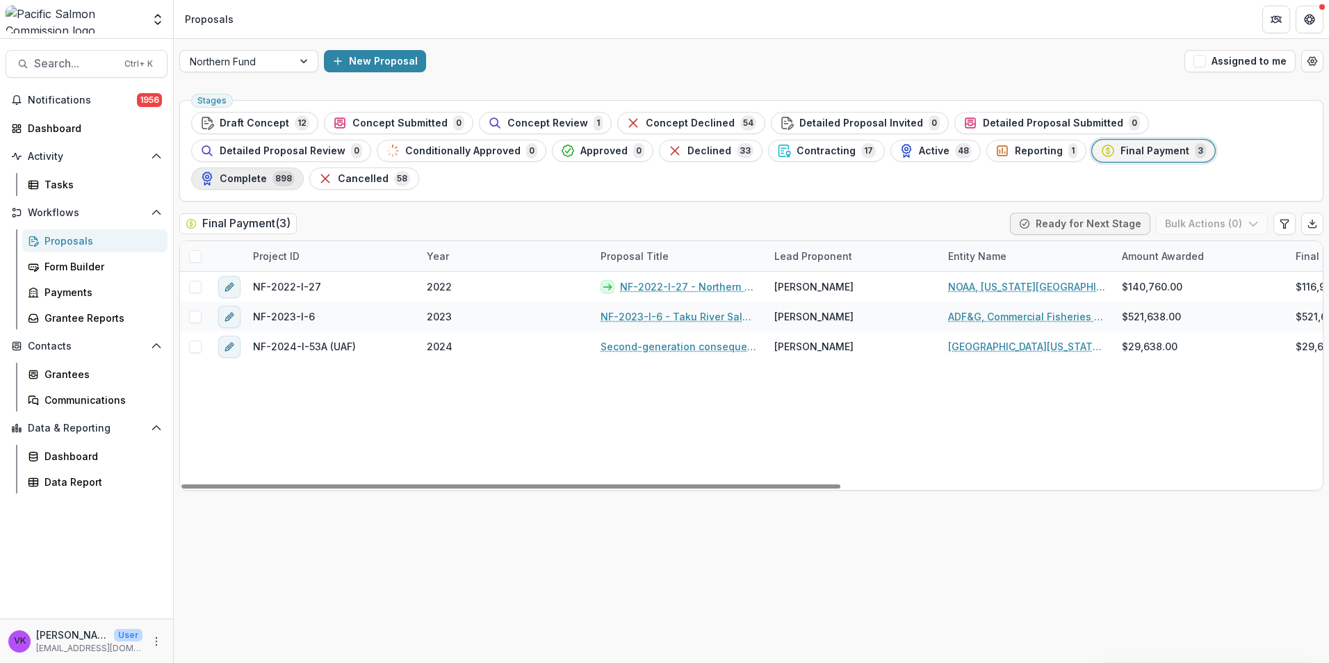
click at [267, 173] on span "Complete" at bounding box center [243, 179] width 47 height 12
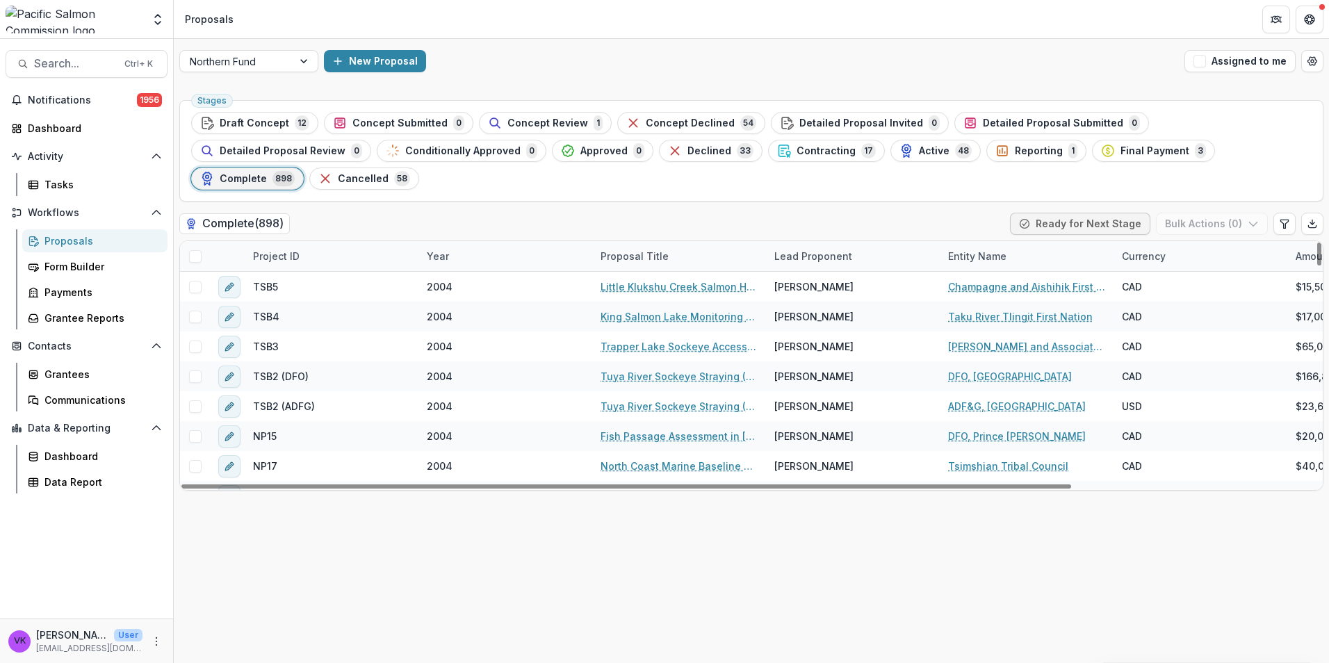
click at [329, 241] on div "Project ID" at bounding box center [332, 256] width 174 height 30
drag, startPoint x: 338, startPoint y: 257, endPoint x: 366, endPoint y: 293, distance: 45.5
click at [340, 257] on input at bounding box center [330, 260] width 167 height 22
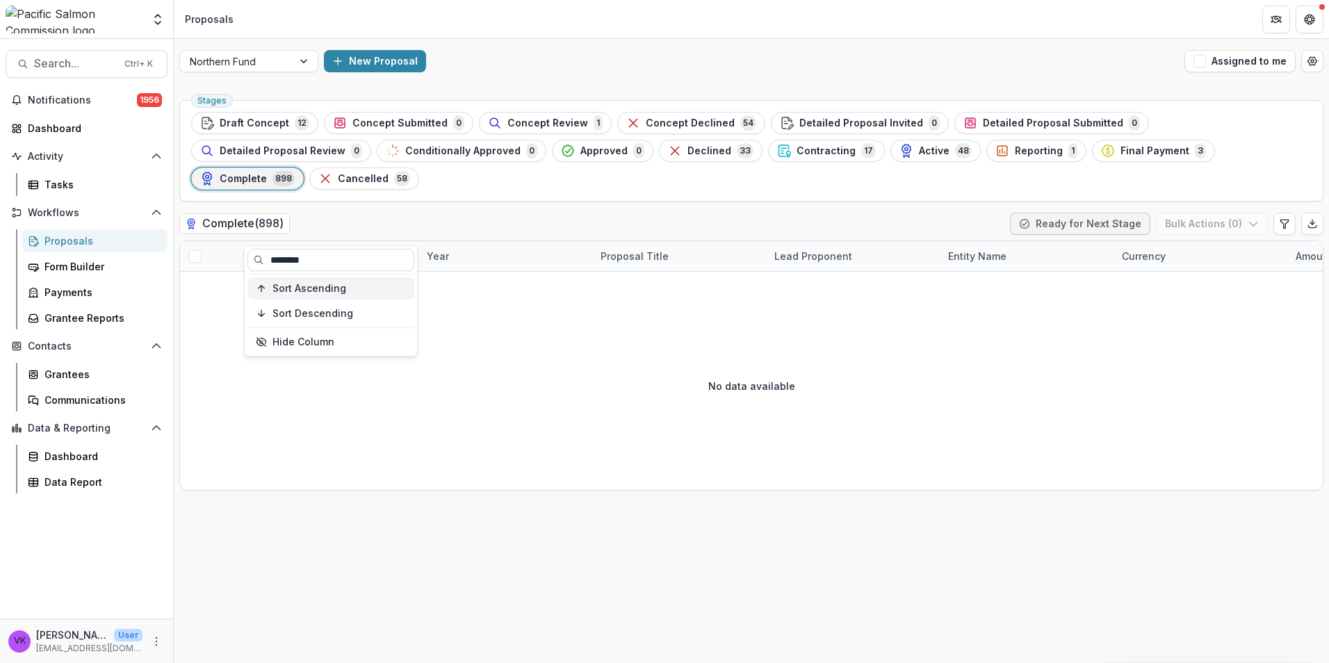
type input "********"
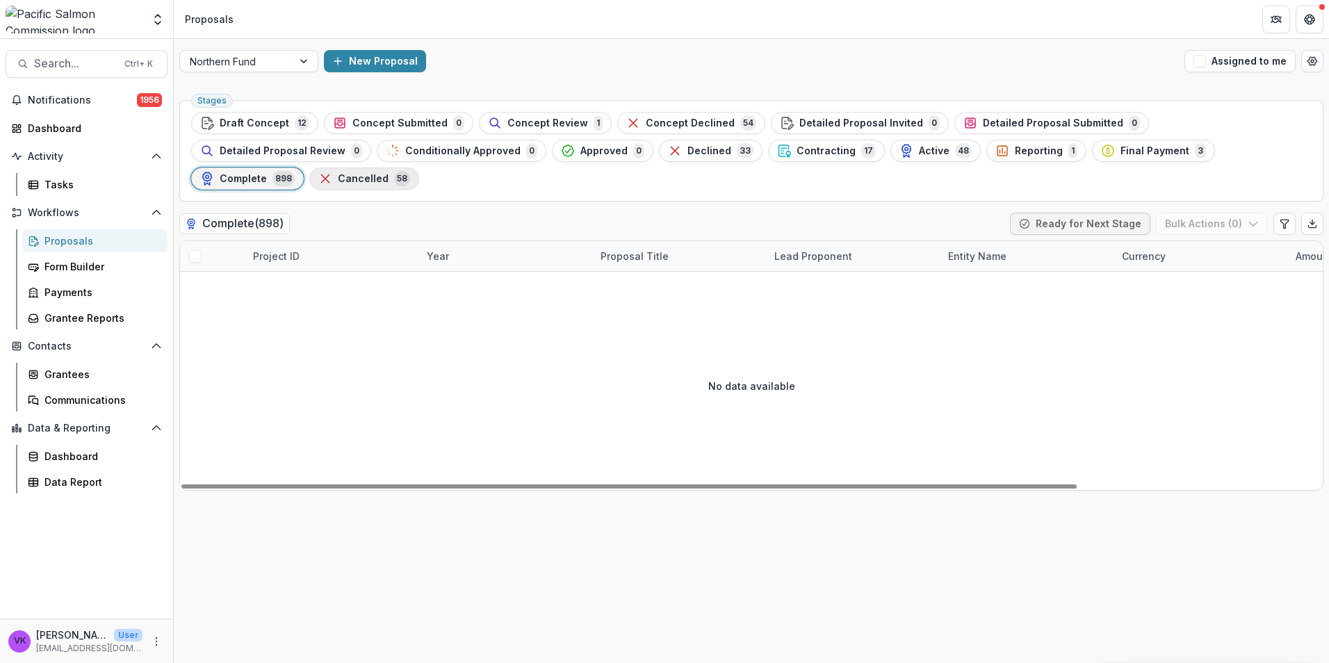
click at [410, 171] on div "Cancelled 58" at bounding box center [364, 178] width 92 height 15
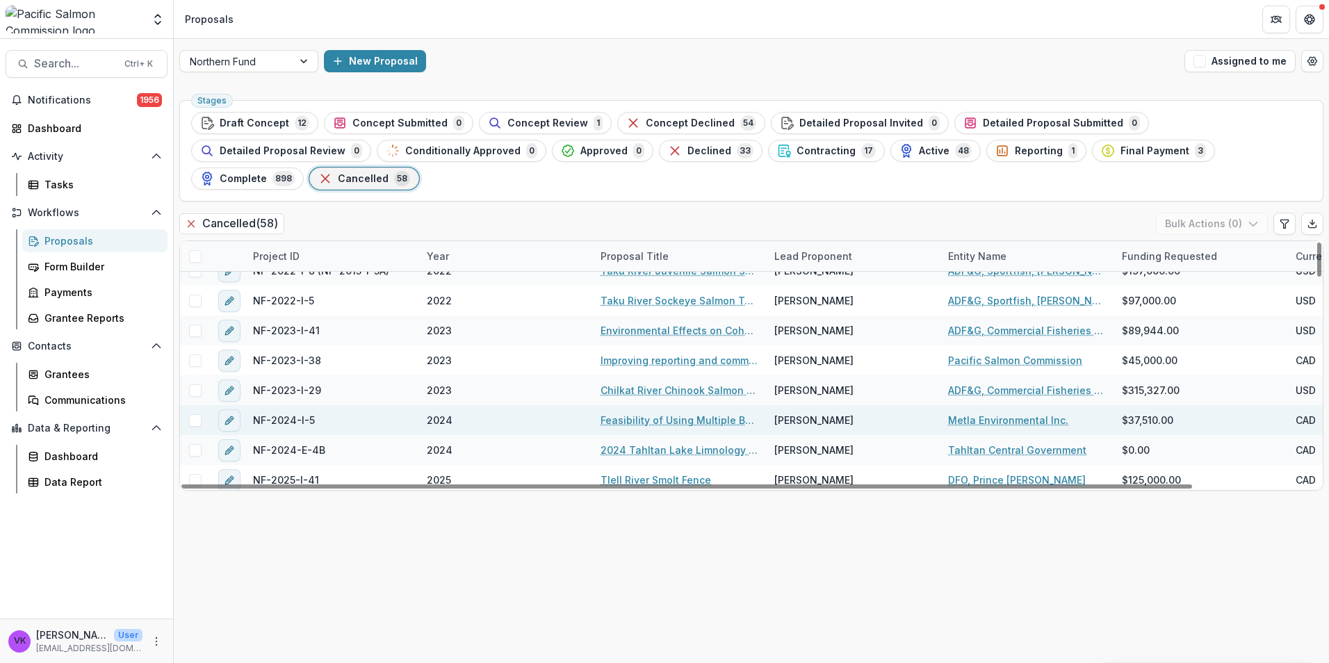
scroll to position [1515, 0]
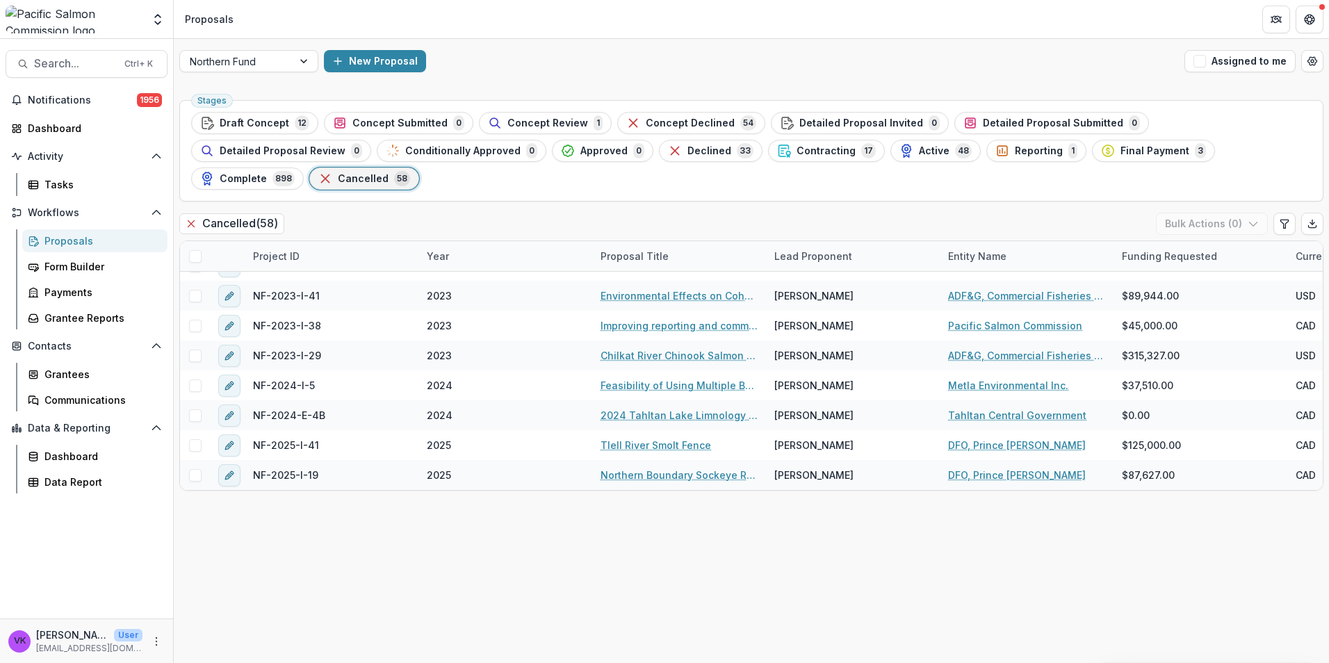
click at [267, 173] on span "Complete" at bounding box center [243, 179] width 47 height 12
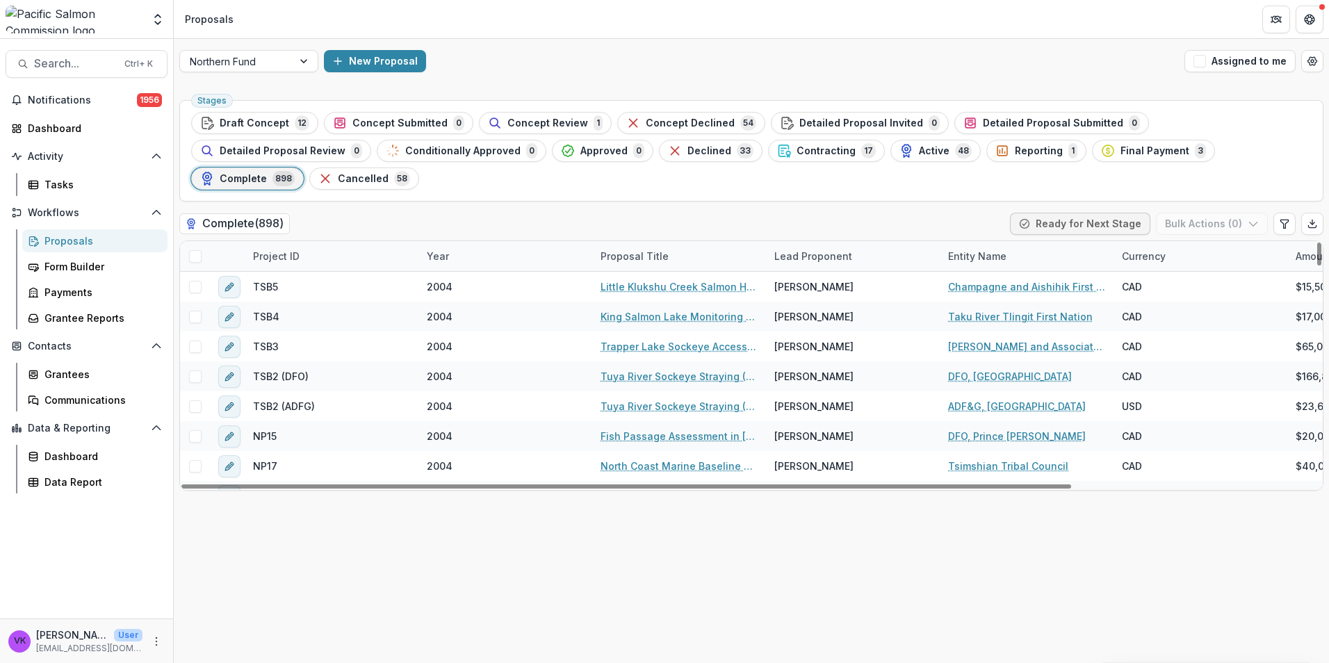
click at [319, 241] on div "Project ID" at bounding box center [332, 256] width 174 height 30
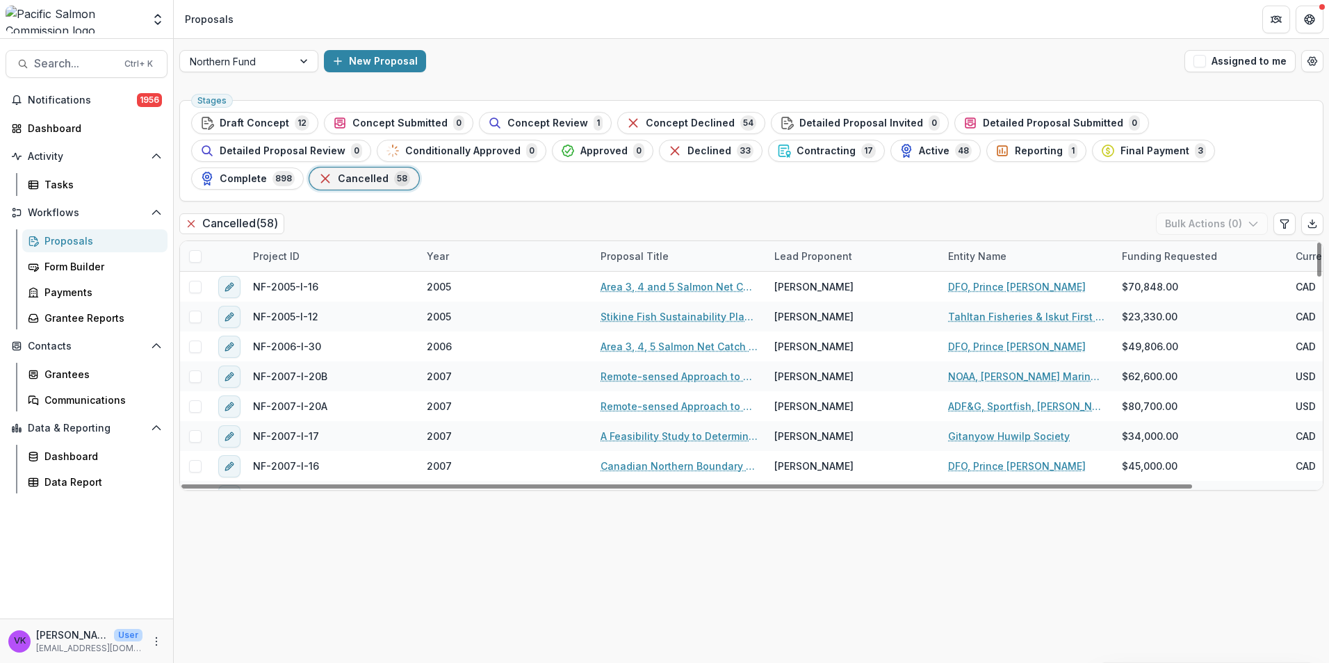
click at [1015, 151] on span "Reporting" at bounding box center [1039, 151] width 48 height 12
click at [796, 153] on span "Contracting" at bounding box center [825, 151] width 59 height 12
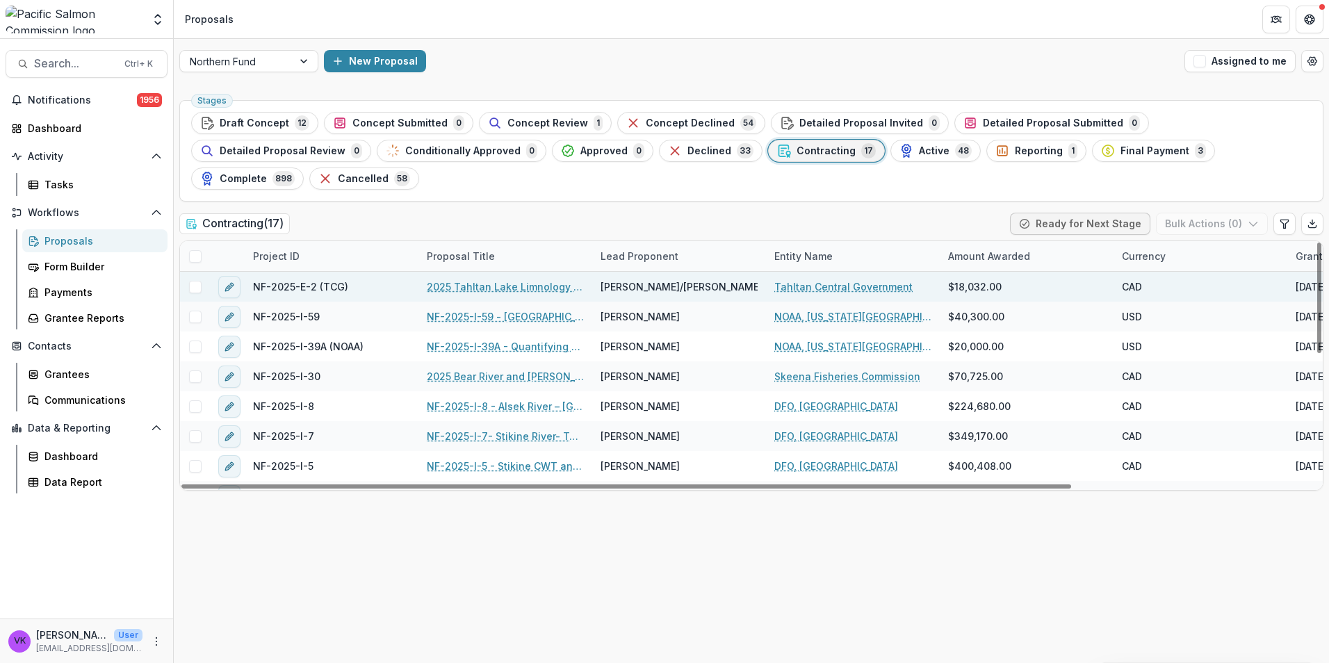
click at [520, 279] on link "2025 Tahltan Lake Limnology and Productivity Investigations – Year 3 (TCG)" at bounding box center [505, 286] width 157 height 15
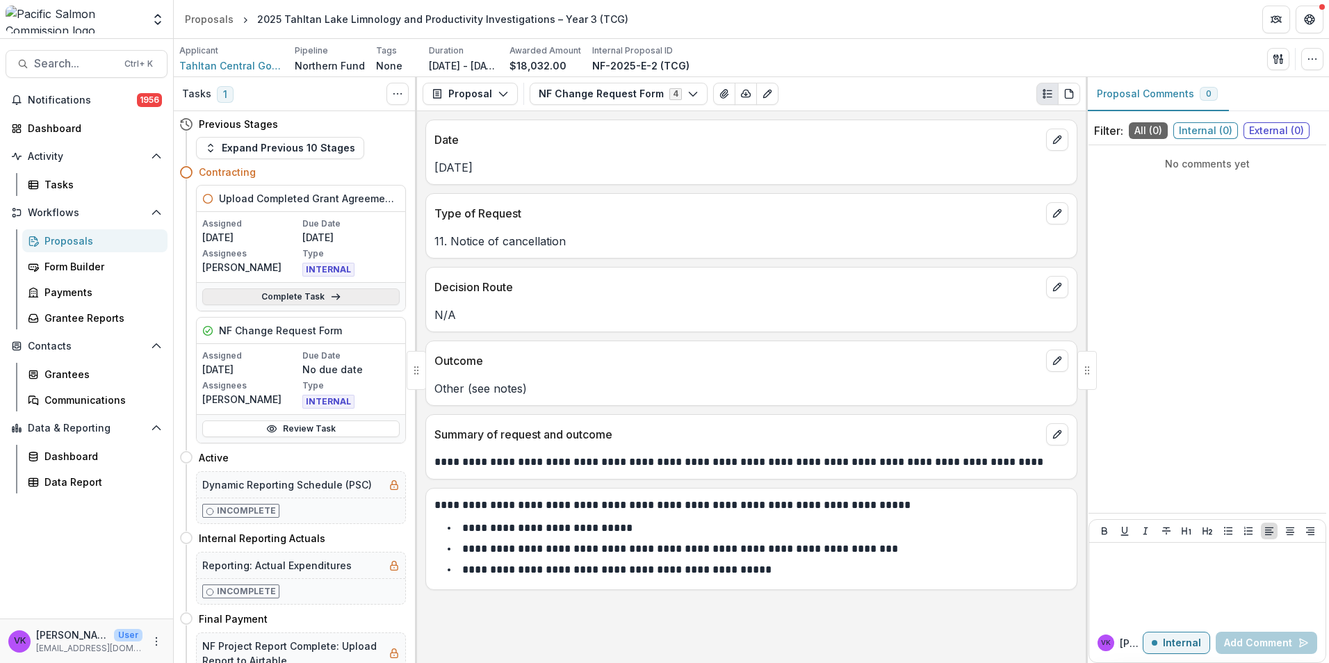
drag, startPoint x: 289, startPoint y: 296, endPoint x: 311, endPoint y: 304, distance: 22.9
click at [289, 295] on link "Complete Task" at bounding box center [300, 296] width 197 height 17
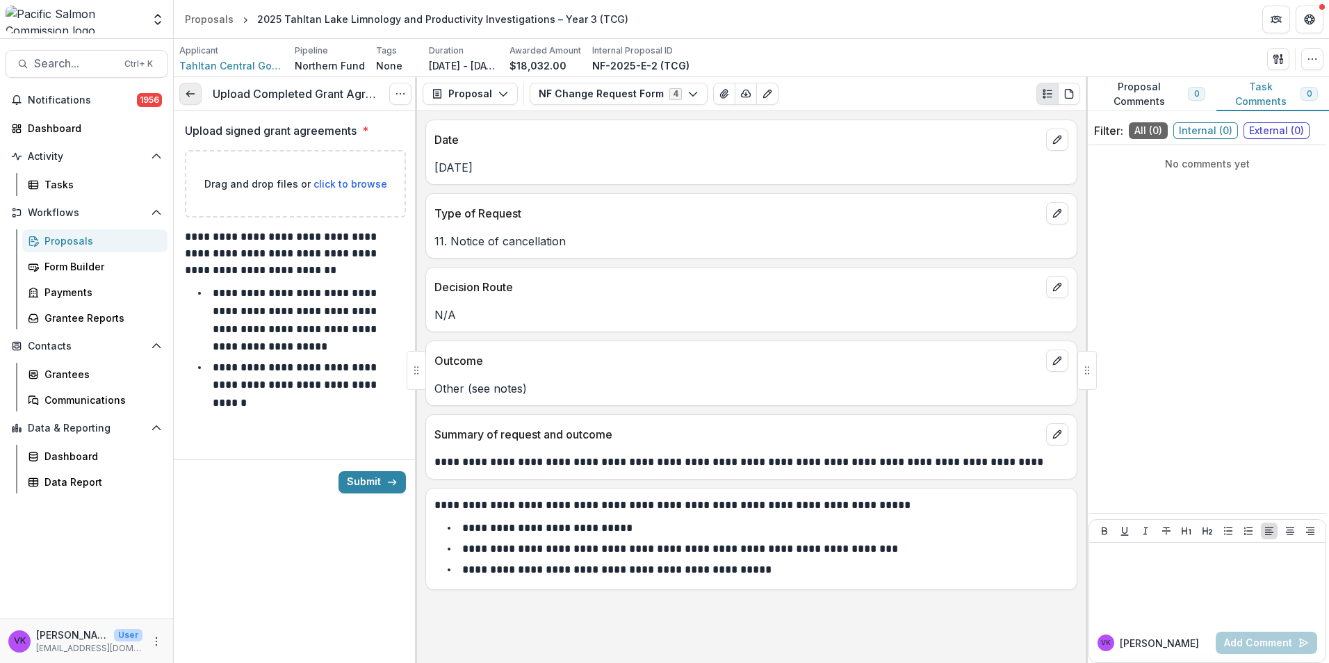
click at [181, 92] on link at bounding box center [190, 94] width 22 height 22
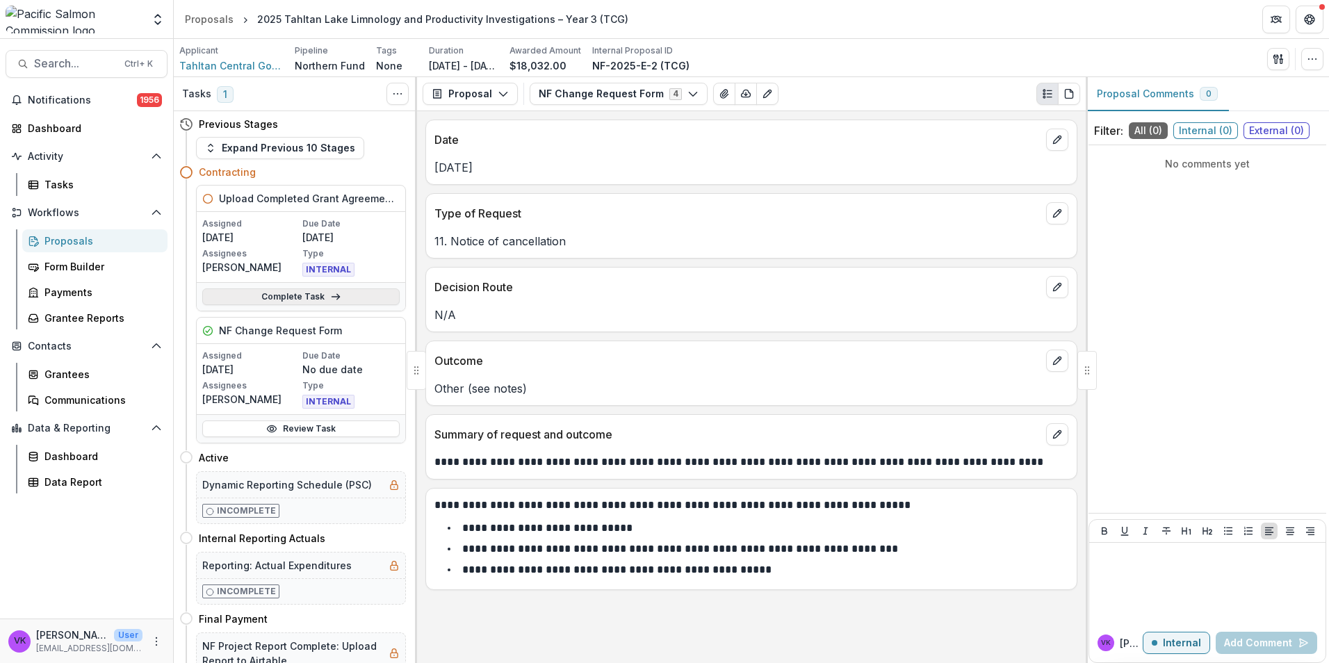
click at [288, 295] on link "Complete Task" at bounding box center [300, 296] width 197 height 17
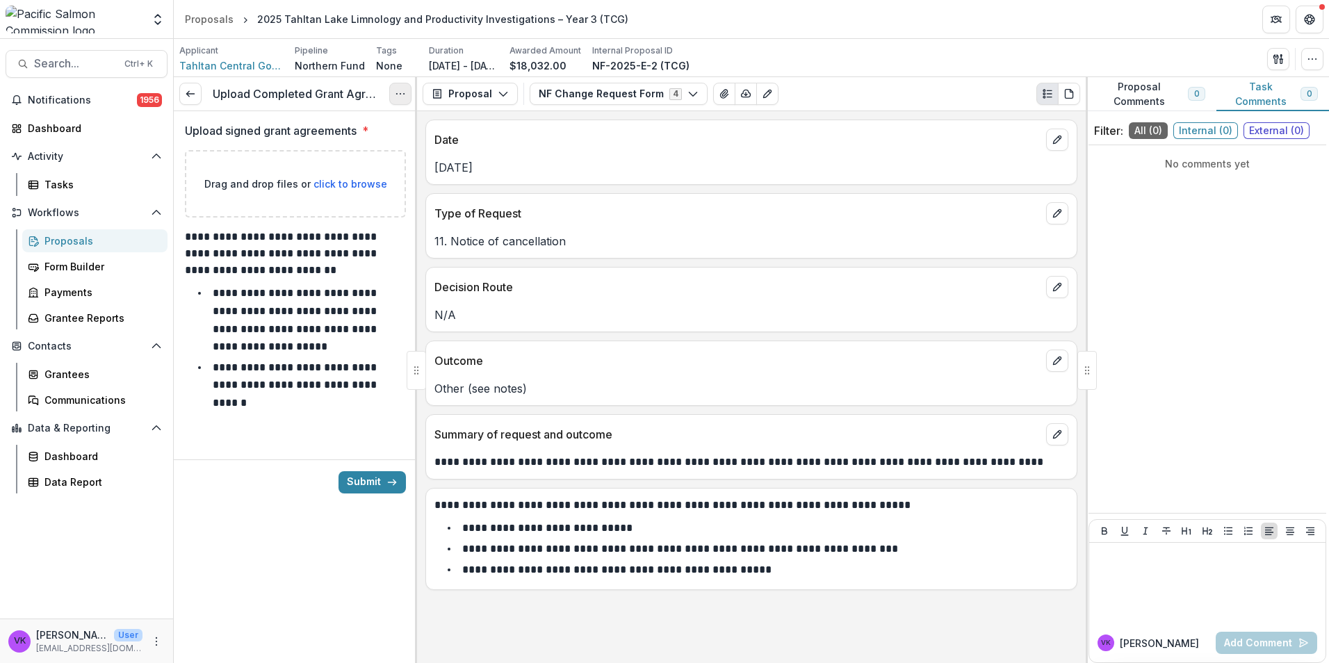
click at [400, 93] on icon "Options" at bounding box center [400, 93] width 11 height 11
click at [314, 148] on button "Cancel Task" at bounding box center [333, 154] width 149 height 23
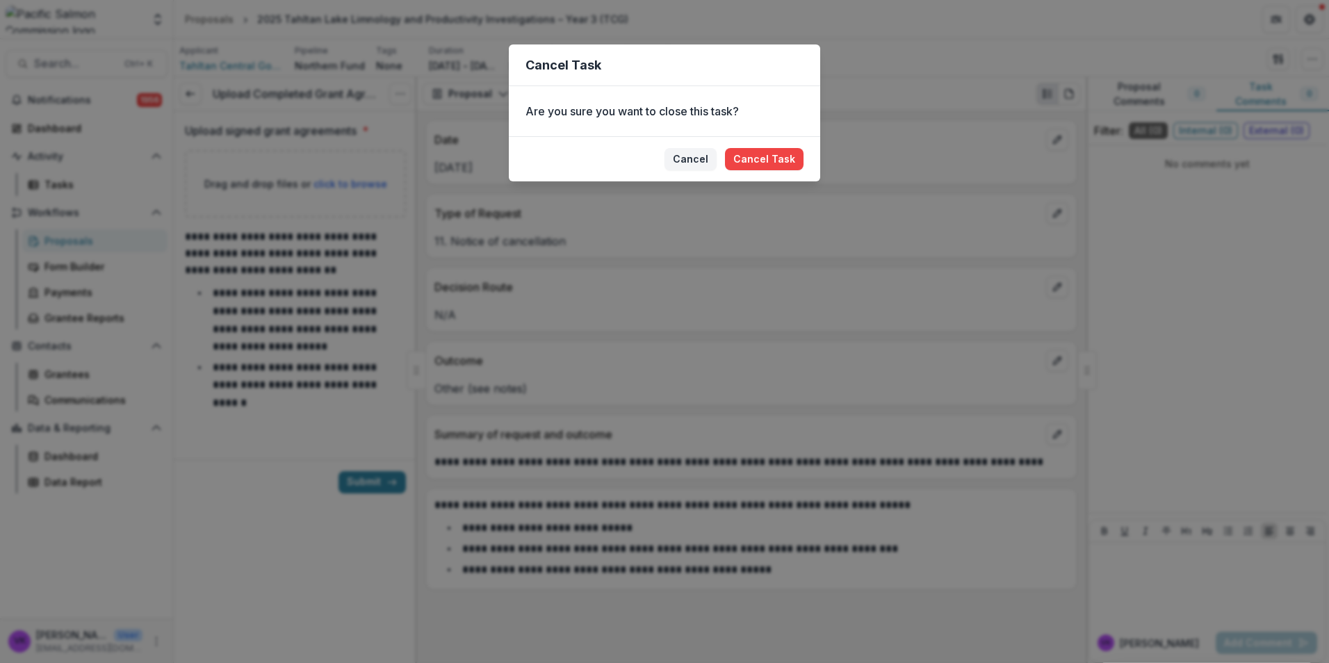
drag, startPoint x: 760, startPoint y: 166, endPoint x: 1015, endPoint y: 265, distance: 273.7
click at [760, 167] on button "Cancel Task" at bounding box center [764, 159] width 79 height 22
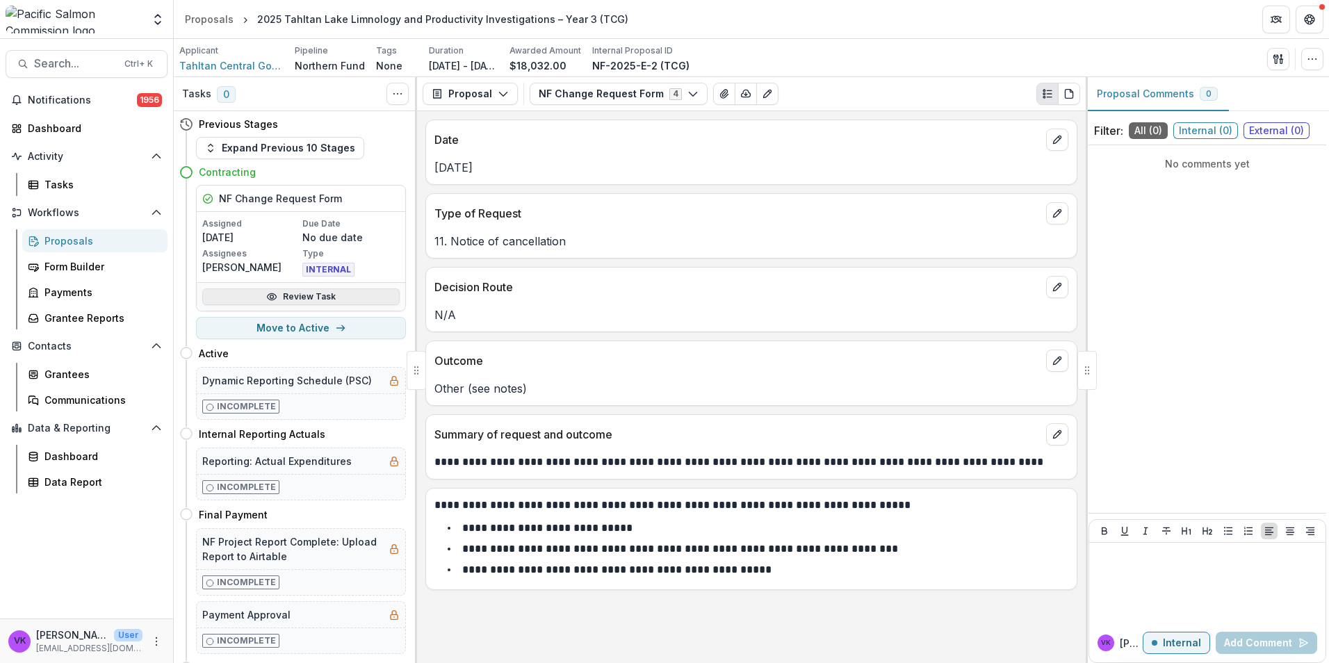
click at [326, 297] on link "Review Task" at bounding box center [300, 296] width 197 height 17
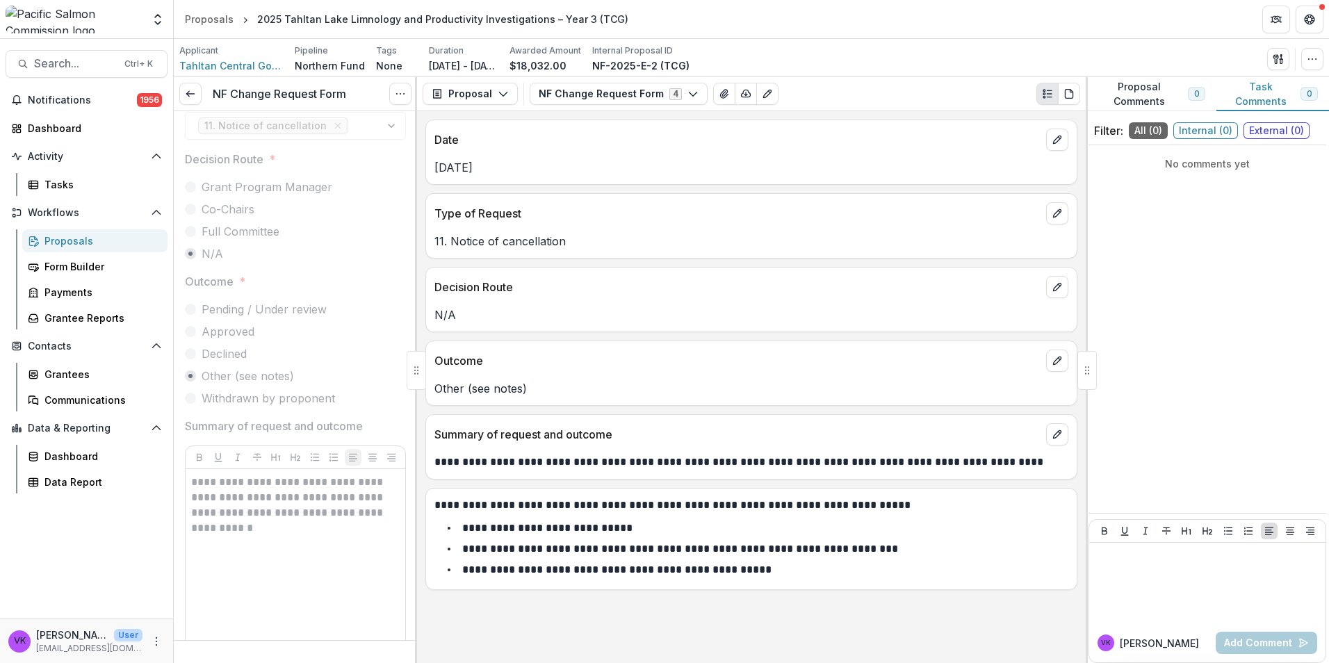
scroll to position [278, 0]
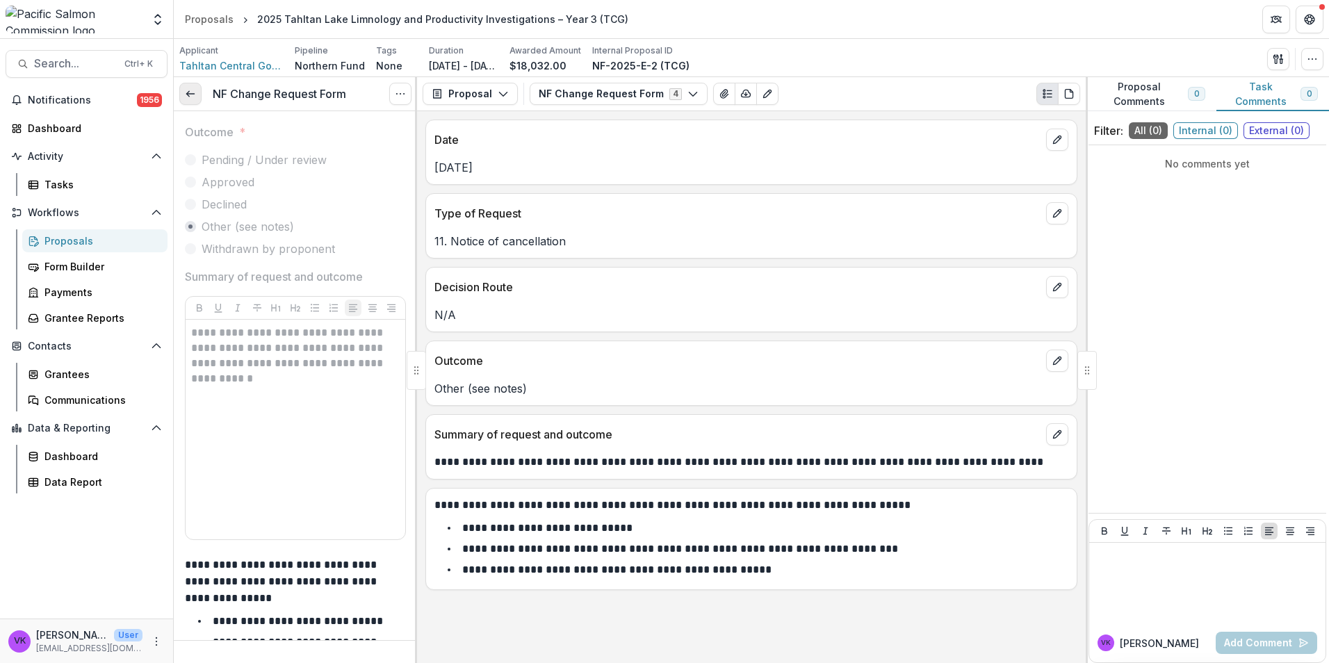
click at [192, 97] on icon at bounding box center [190, 93] width 11 height 11
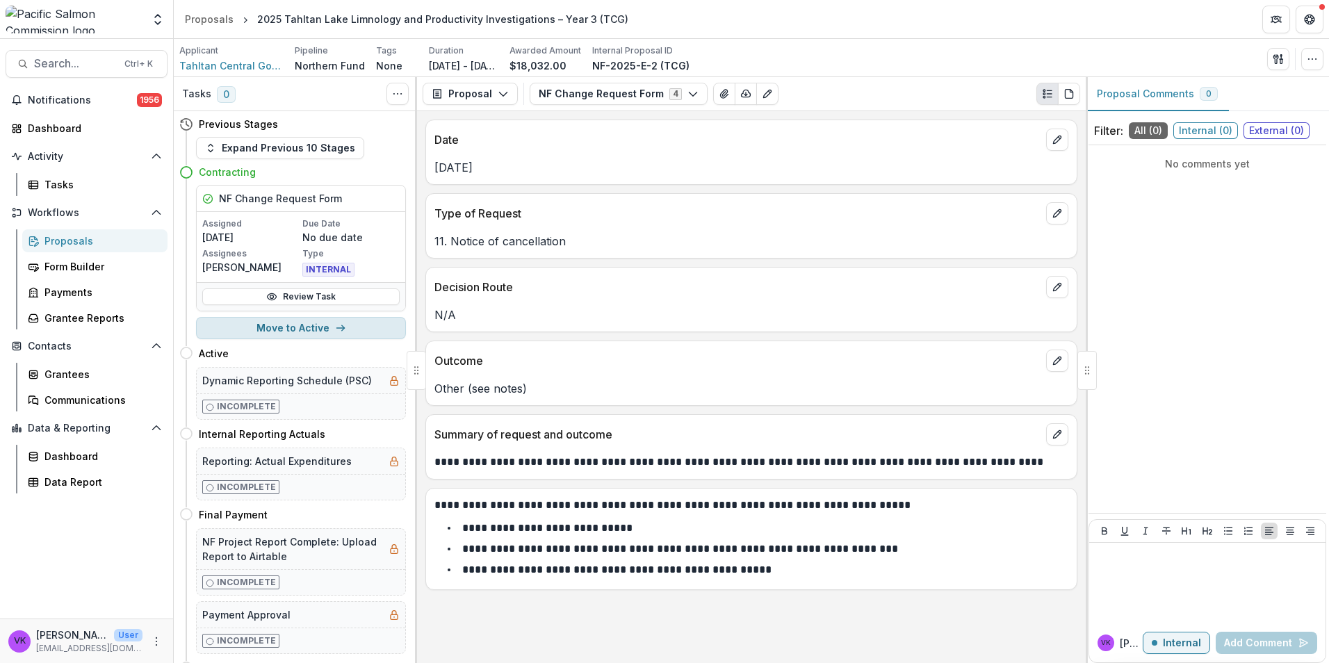
click at [313, 325] on button "Move to Active" at bounding box center [301, 328] width 210 height 22
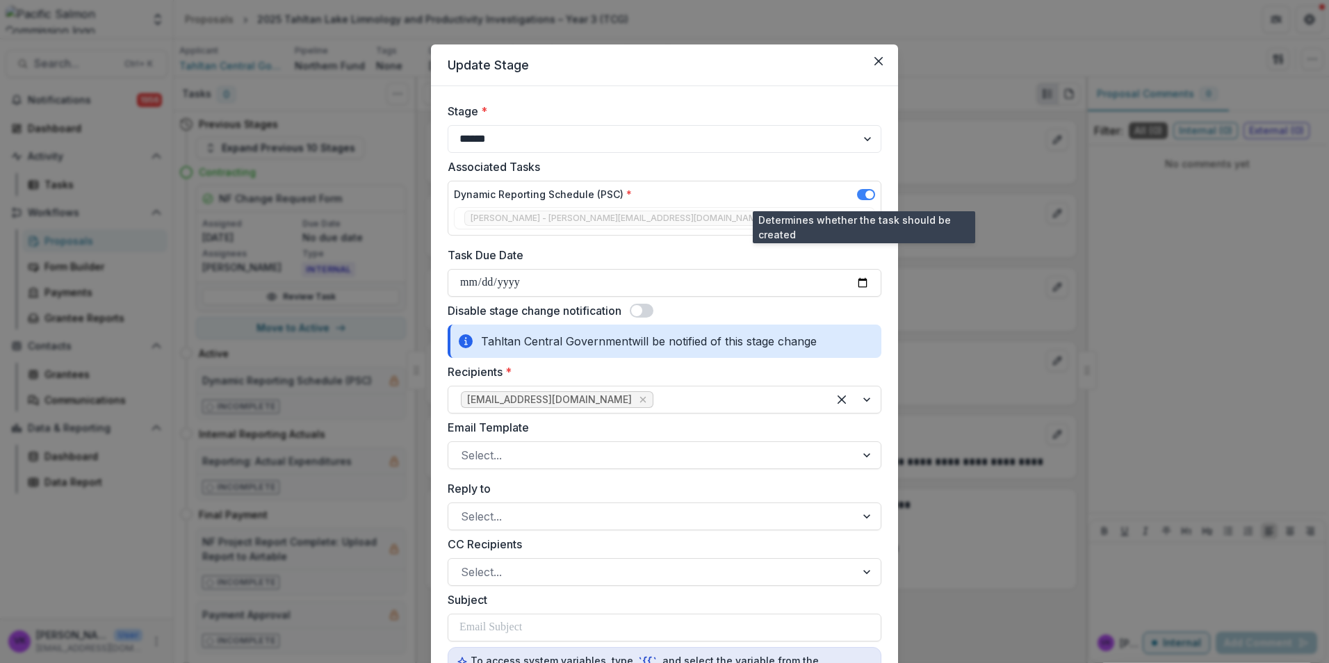
click at [858, 195] on span at bounding box center [866, 194] width 18 height 11
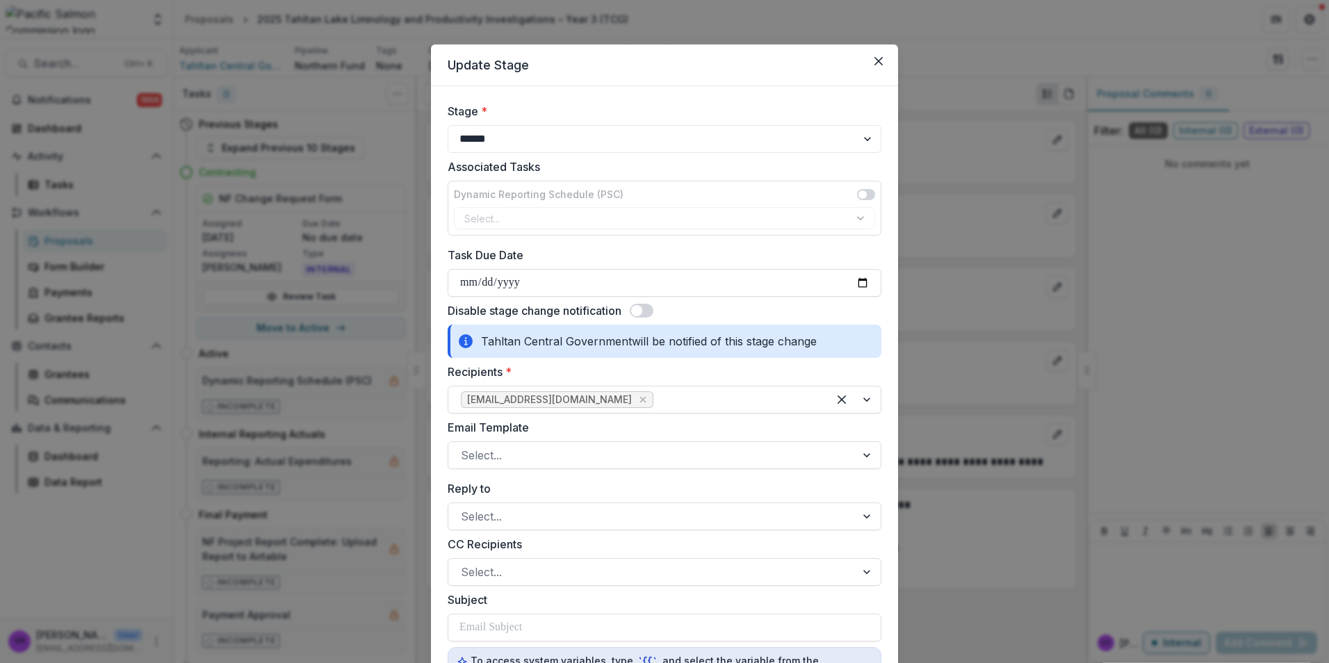
drag, startPoint x: 646, startPoint y: 309, endPoint x: 782, endPoint y: 309, distance: 136.2
click at [646, 309] on span at bounding box center [642, 311] width 24 height 14
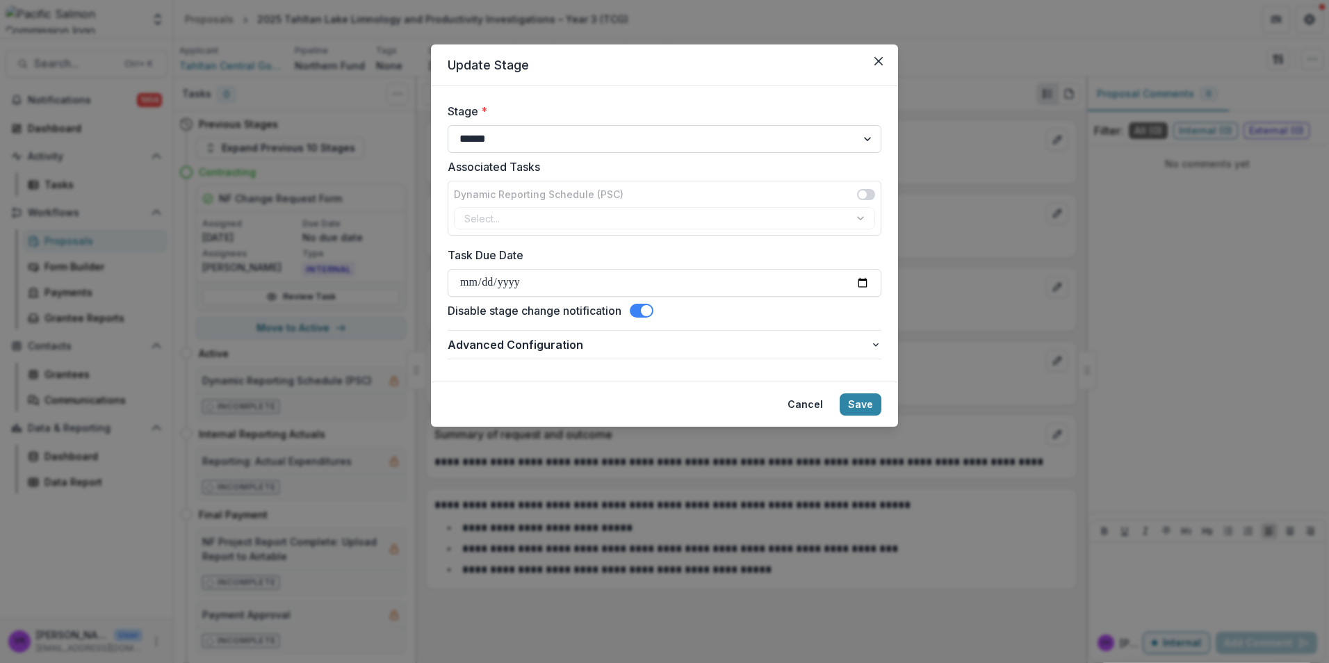
click at [865, 135] on select "**********" at bounding box center [665, 139] width 434 height 28
select select "*********"
click at [448, 125] on select "**********" at bounding box center [665, 139] width 434 height 28
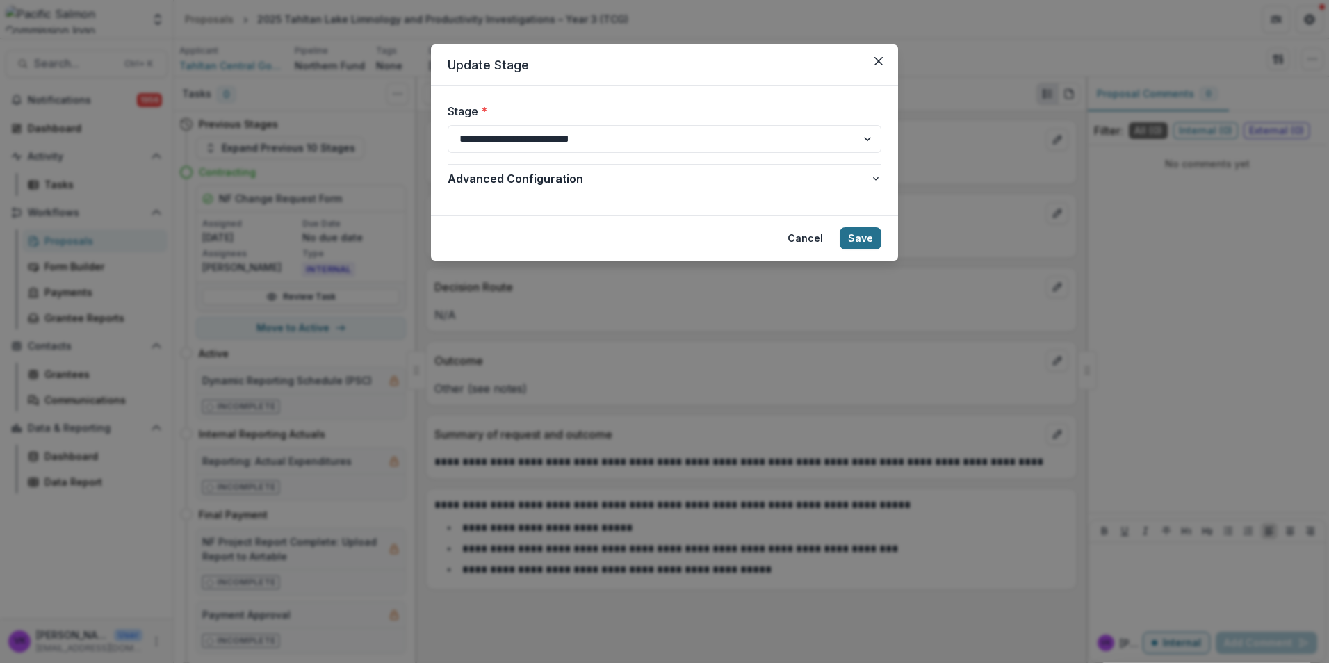
click at [855, 238] on button "Save" at bounding box center [860, 238] width 42 height 22
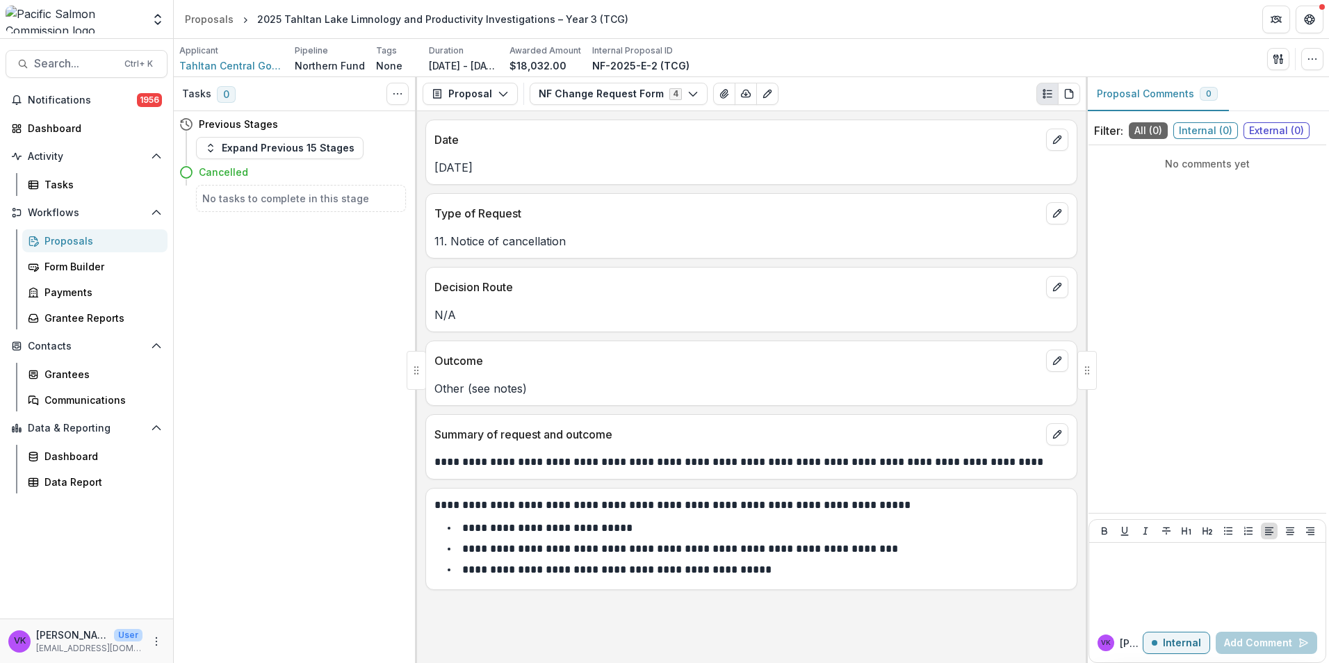
click at [74, 241] on div "Proposals" at bounding box center [100, 240] width 112 height 15
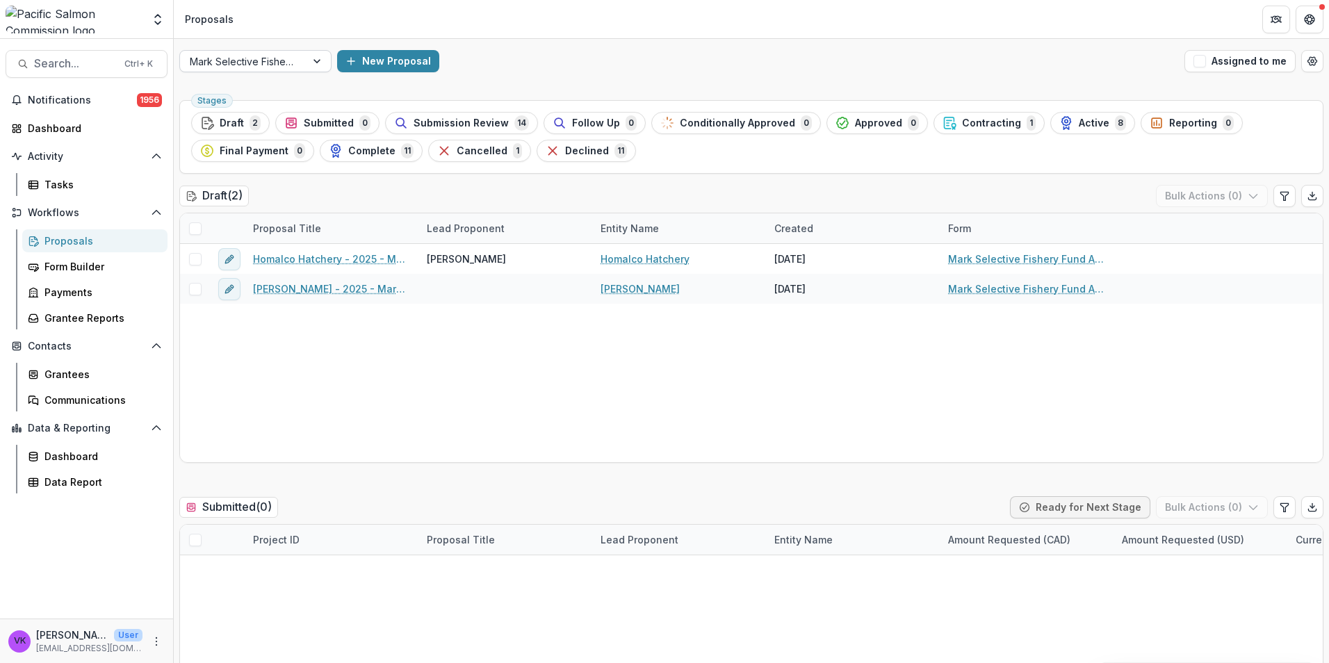
click at [316, 54] on div at bounding box center [318, 61] width 25 height 21
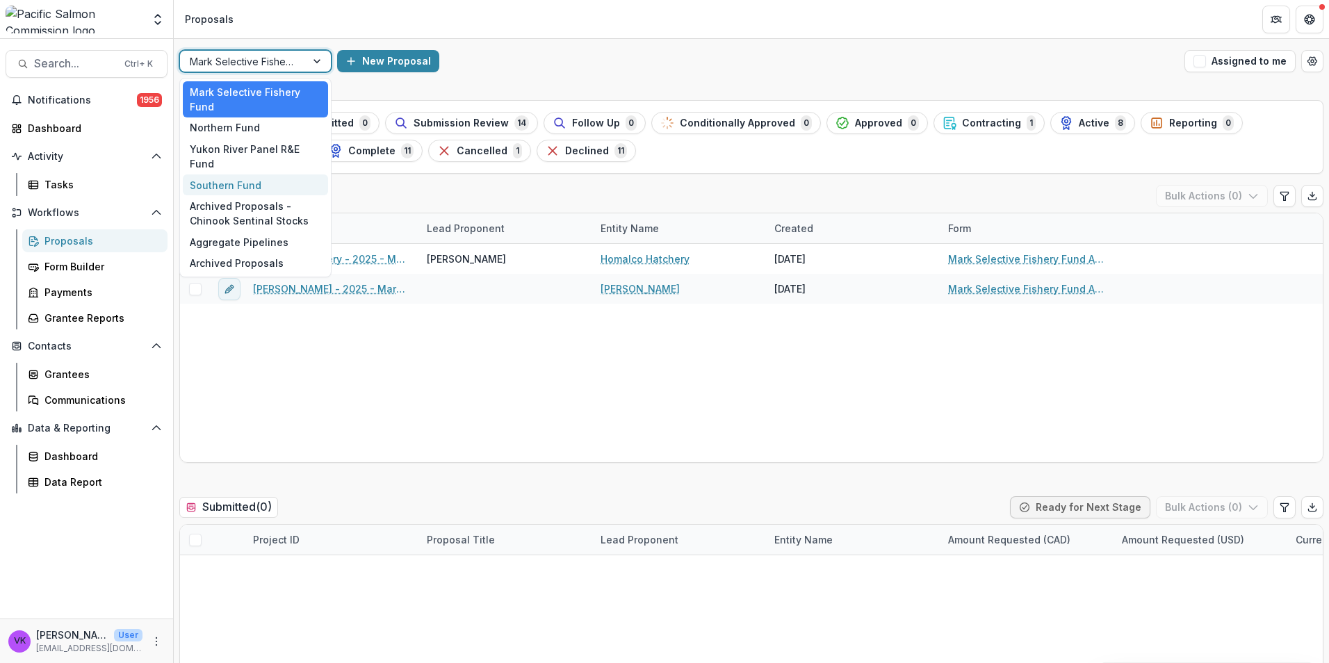
click at [261, 174] on div "Southern Fund" at bounding box center [255, 185] width 145 height 22
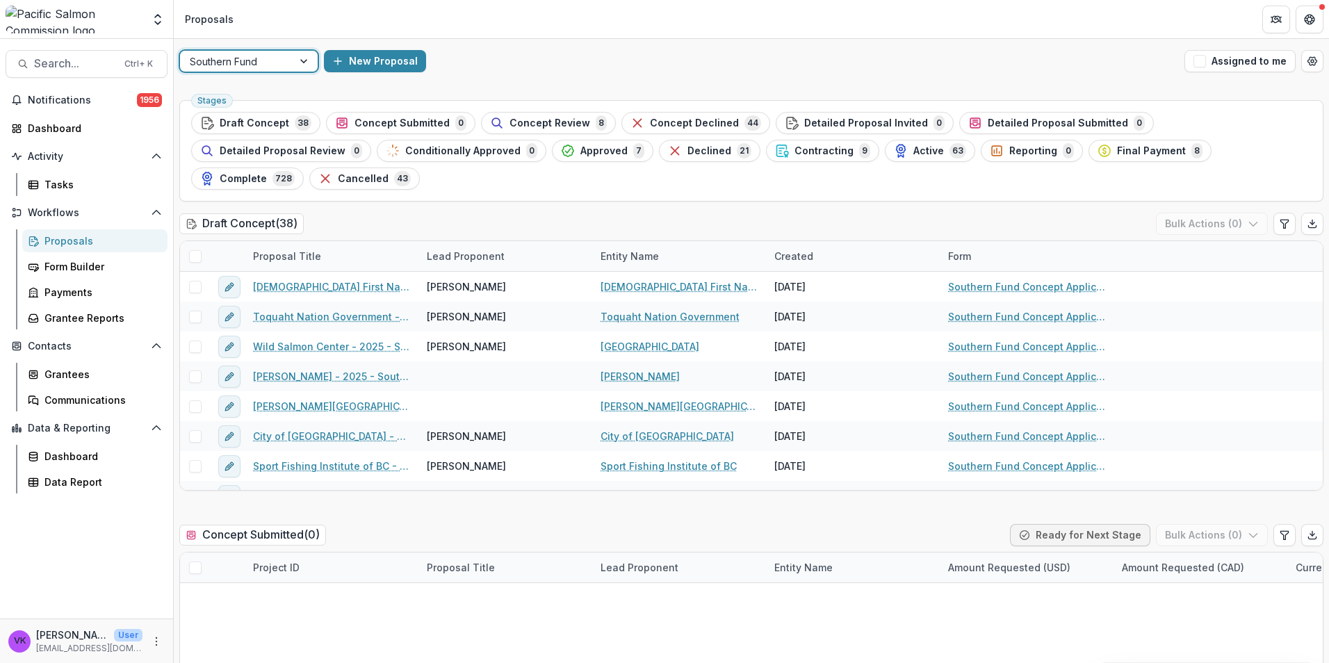
click at [306, 63] on div at bounding box center [305, 61] width 25 height 21
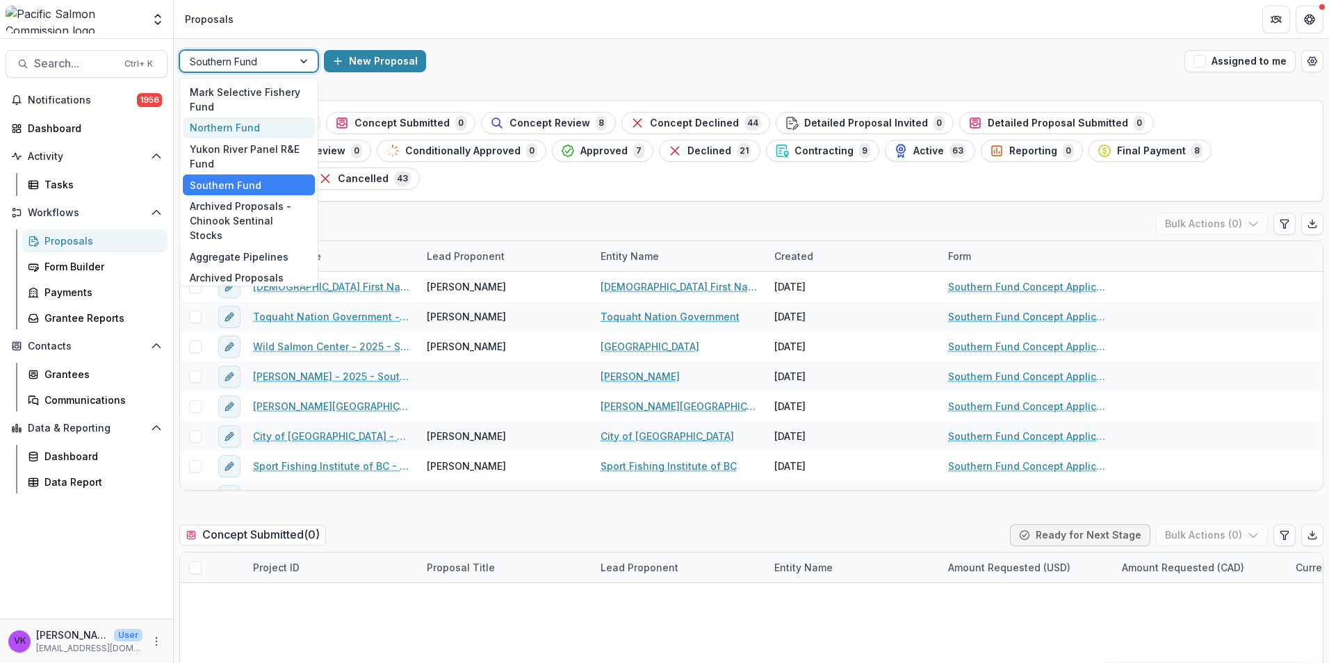
click at [263, 122] on div "Northern Fund" at bounding box center [249, 128] width 132 height 22
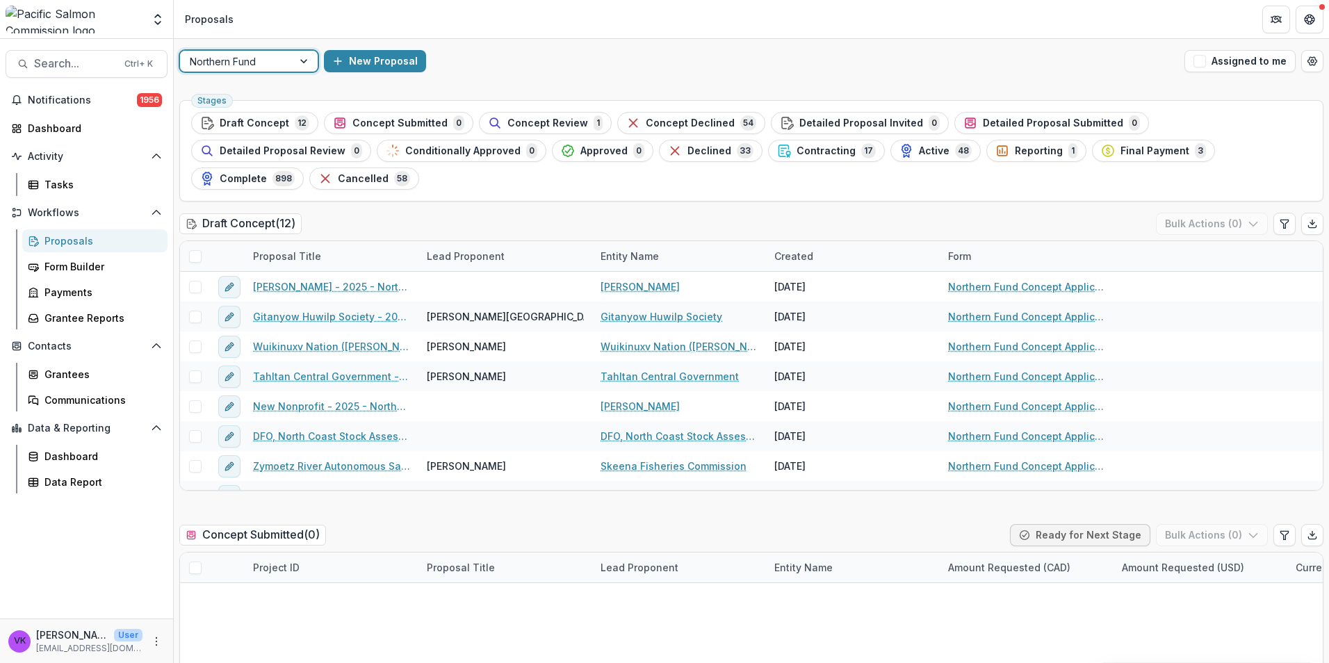
click at [388, 173] on span "Cancelled" at bounding box center [363, 179] width 51 height 12
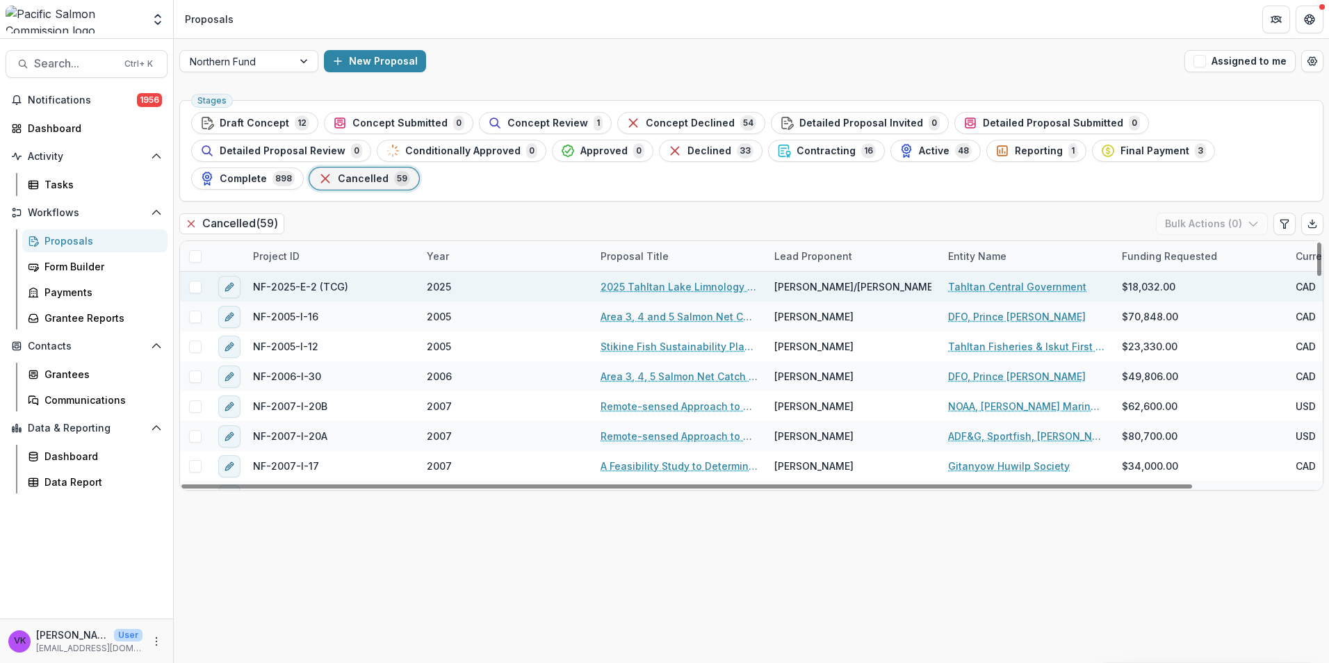
click at [696, 279] on link "2025 Tahltan Lake Limnology and Productivity Investigations – Year 3 (TCG)" at bounding box center [678, 286] width 157 height 15
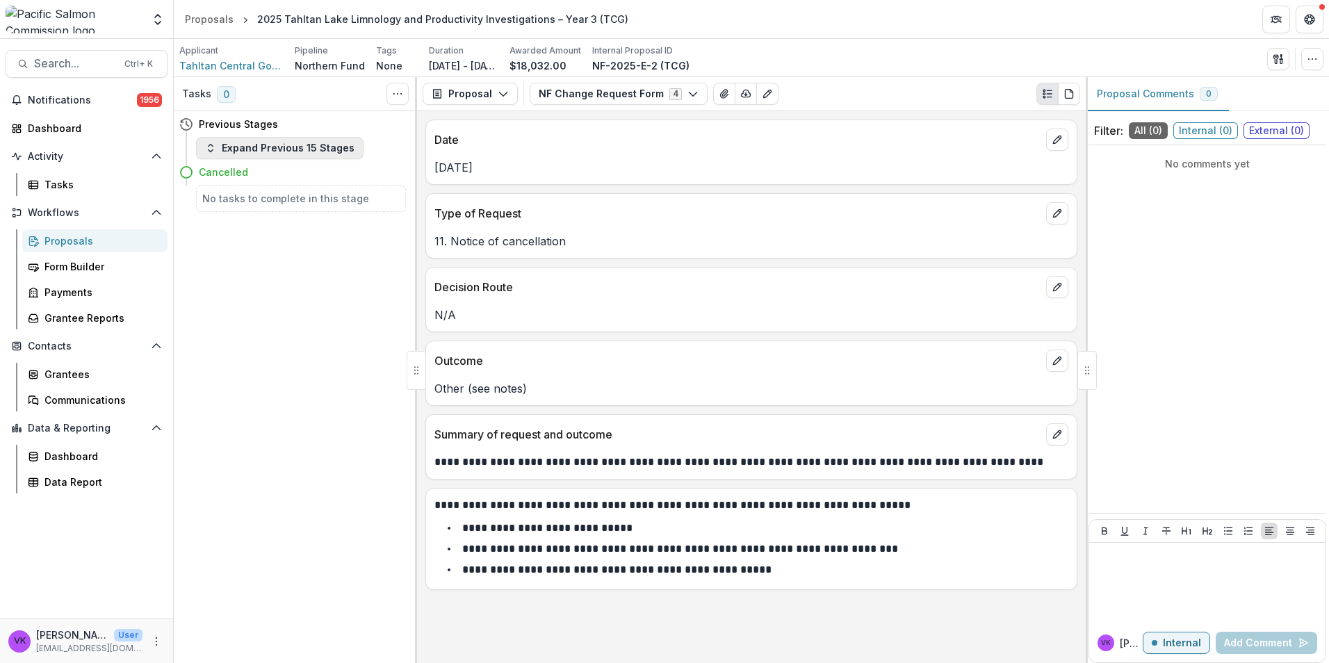
click at [233, 151] on button "Expand Previous 15 Stages" at bounding box center [279, 148] width 167 height 22
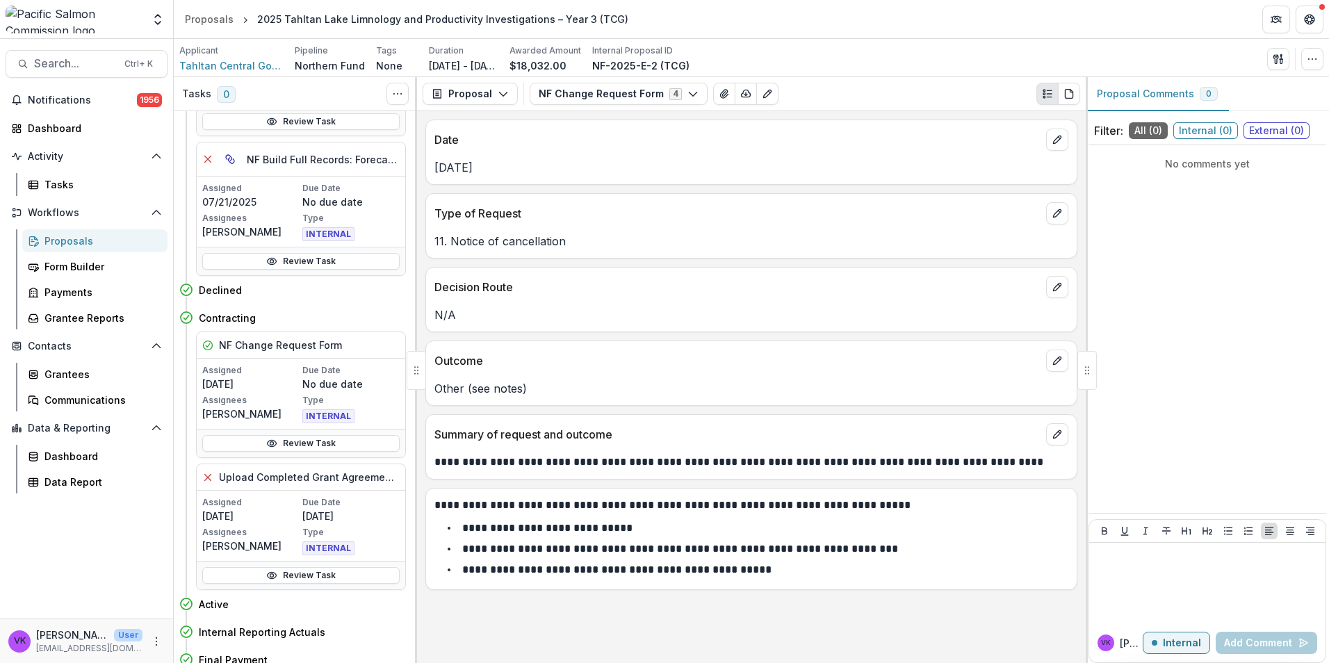
scroll to position [630, 0]
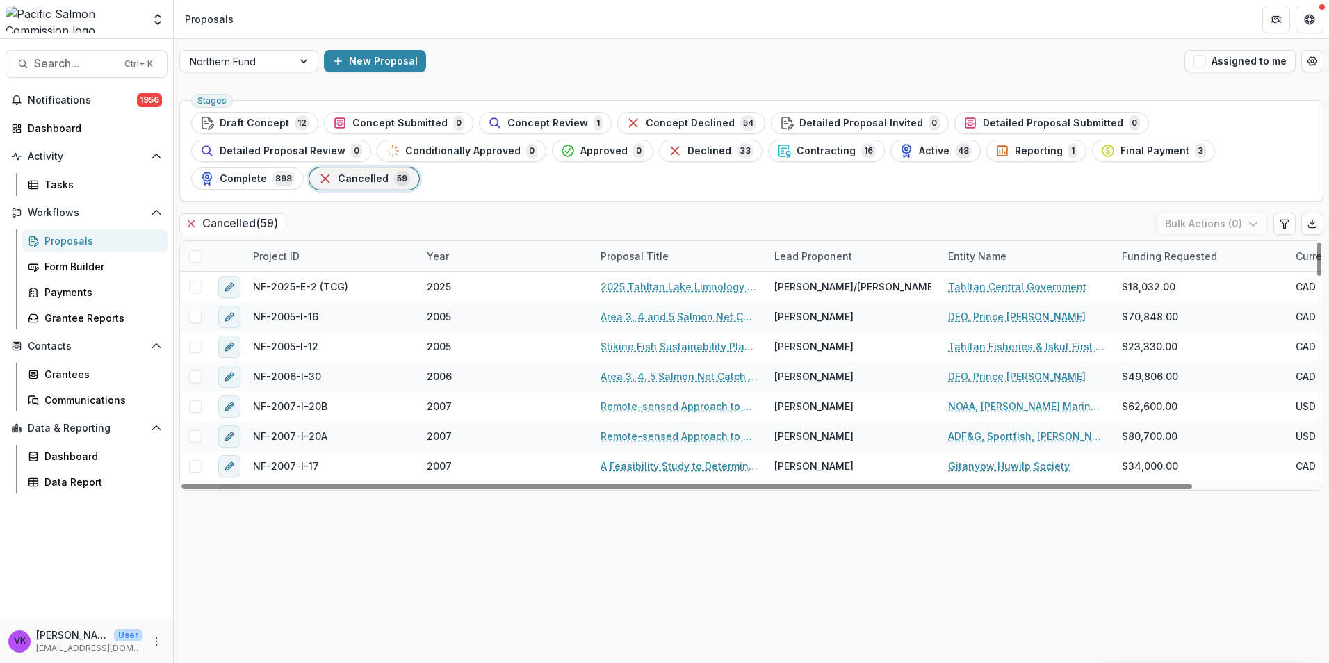
click at [68, 240] on div "Proposals" at bounding box center [100, 240] width 112 height 15
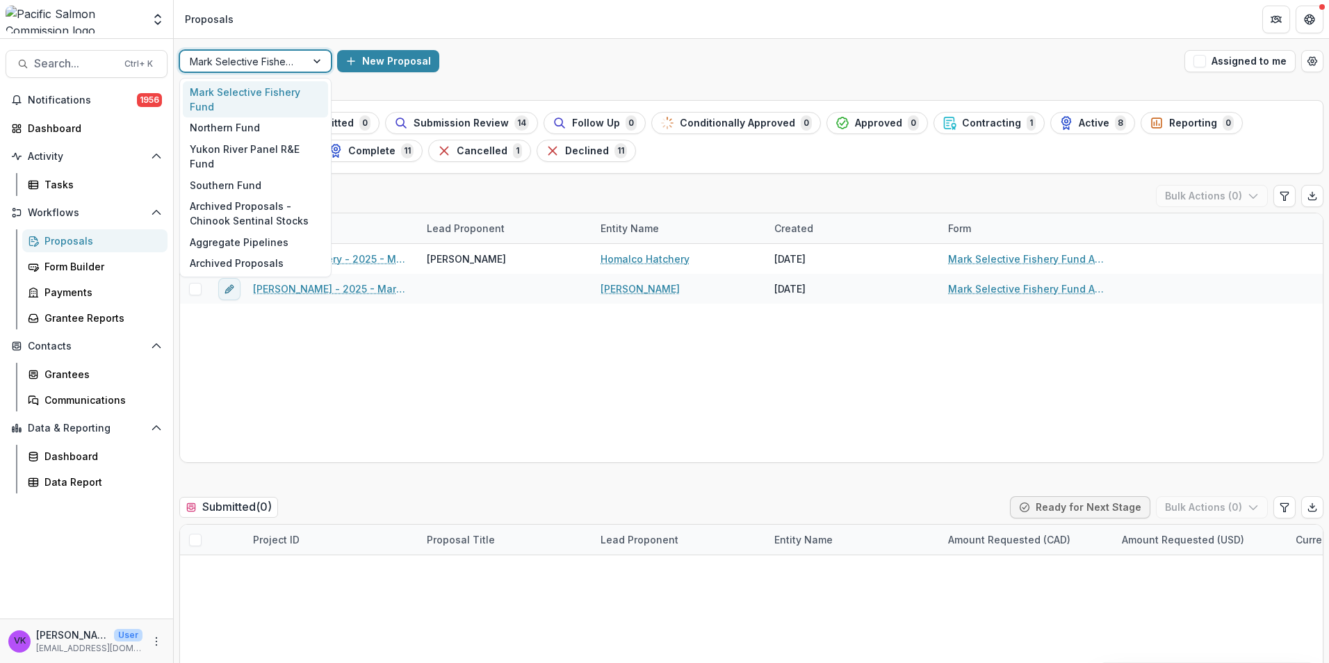
click at [309, 62] on div at bounding box center [318, 61] width 25 height 21
click at [240, 174] on div "Southern Fund" at bounding box center [255, 185] width 145 height 22
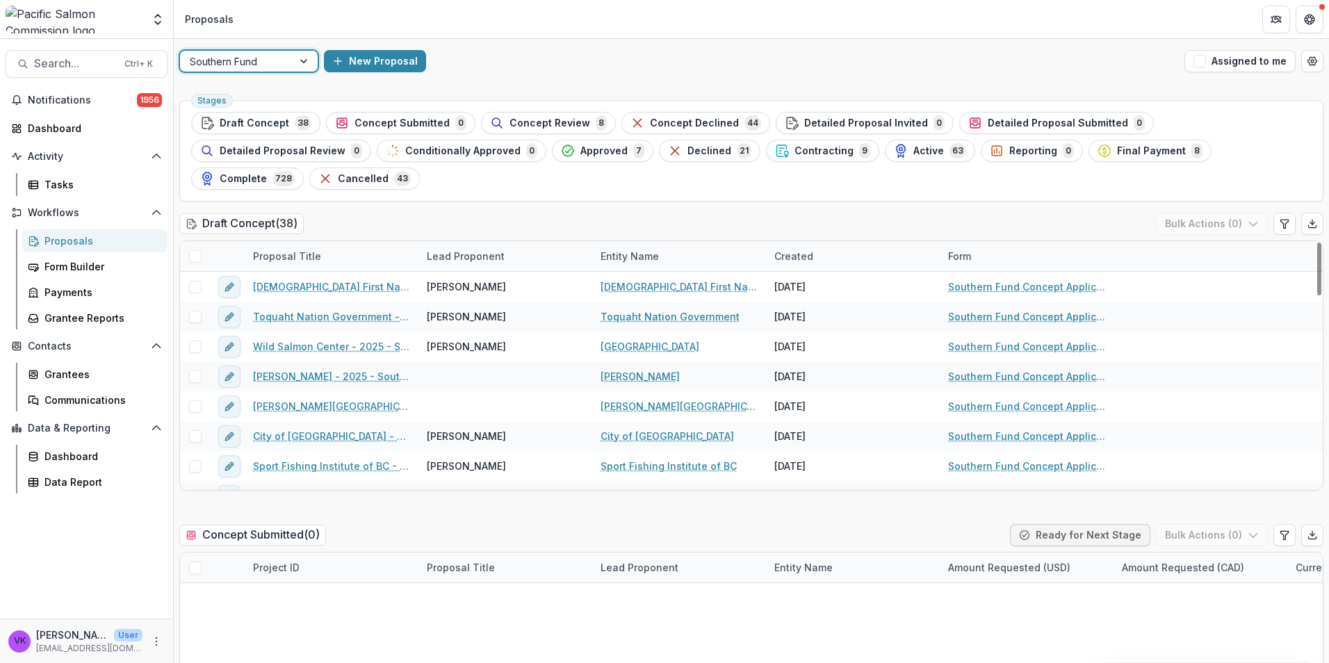
click at [323, 249] on div "Proposal Title" at bounding box center [287, 256] width 85 height 15
click at [913, 151] on span "Active" at bounding box center [928, 151] width 31 height 12
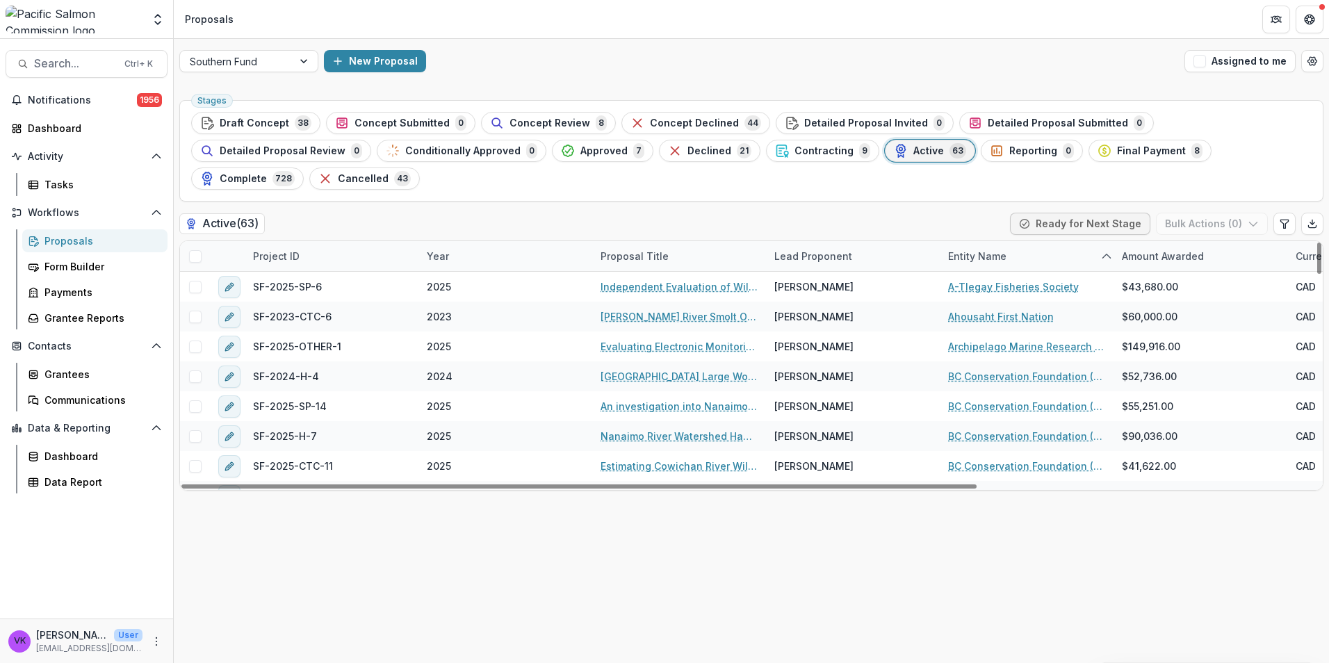
click at [356, 241] on div "Project ID" at bounding box center [332, 256] width 174 height 30
click at [377, 253] on input at bounding box center [330, 260] width 167 height 22
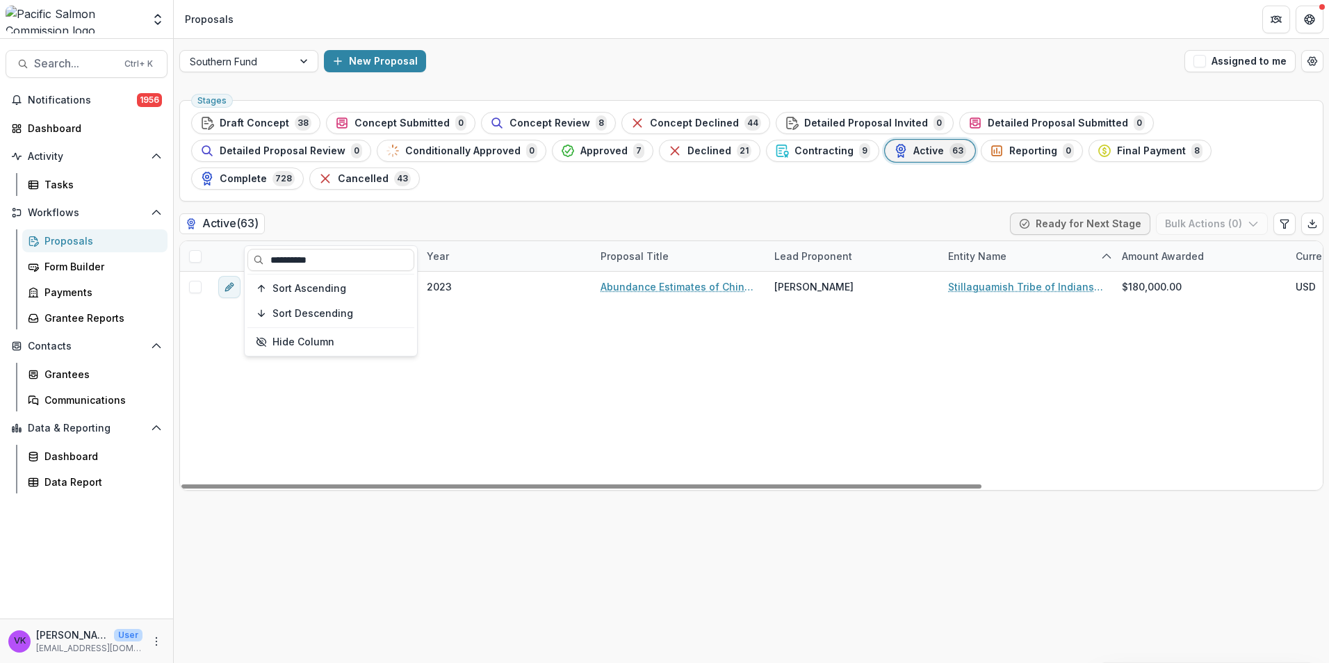
type input "**********"
click at [703, 359] on div "SF-2023-CTC-9 2023 Abundance Estimates of Chinook Salmon in the Stillaguamish R…" at bounding box center [994, 381] width 1628 height 218
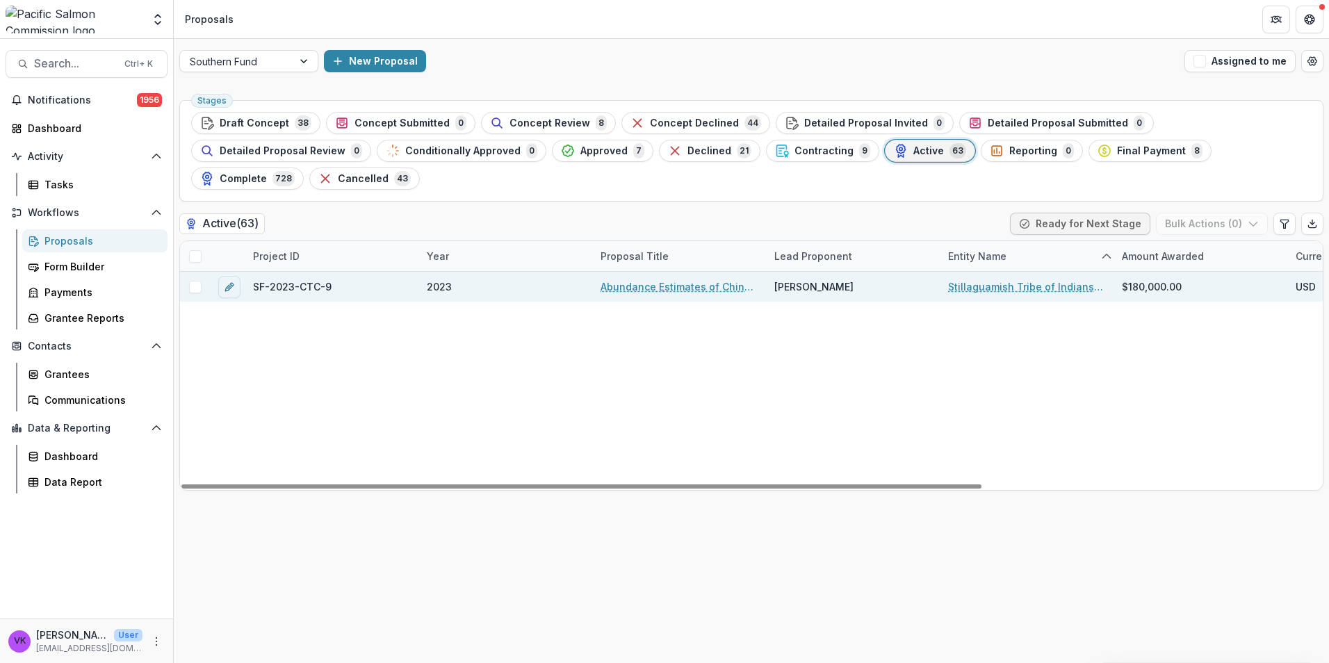
click at [670, 279] on link "Abundance Estimates of Chinook Salmon in the Stillaguamish River using Trans-Ge…" at bounding box center [678, 286] width 157 height 15
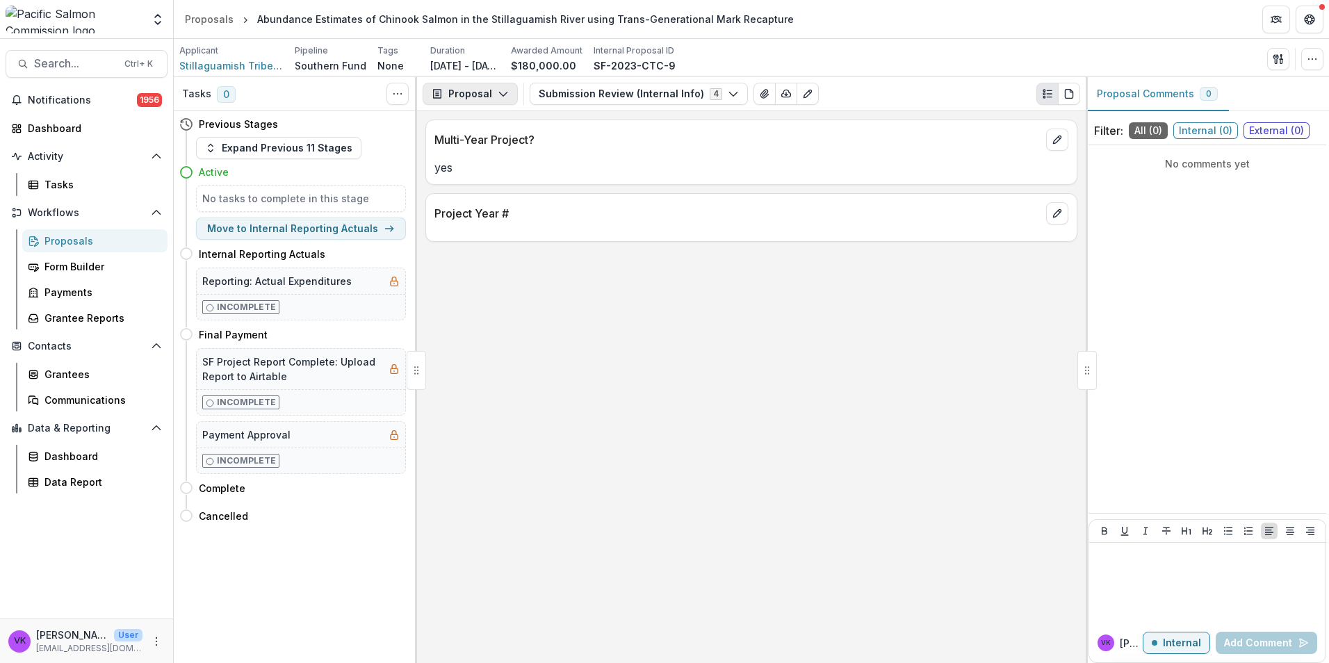
click at [492, 92] on button "Proposal" at bounding box center [470, 94] width 95 height 22
drag, startPoint x: 483, startPoint y: 172, endPoint x: 507, endPoint y: 178, distance: 24.4
click at [484, 172] on div "Reports" at bounding box center [513, 171] width 127 height 15
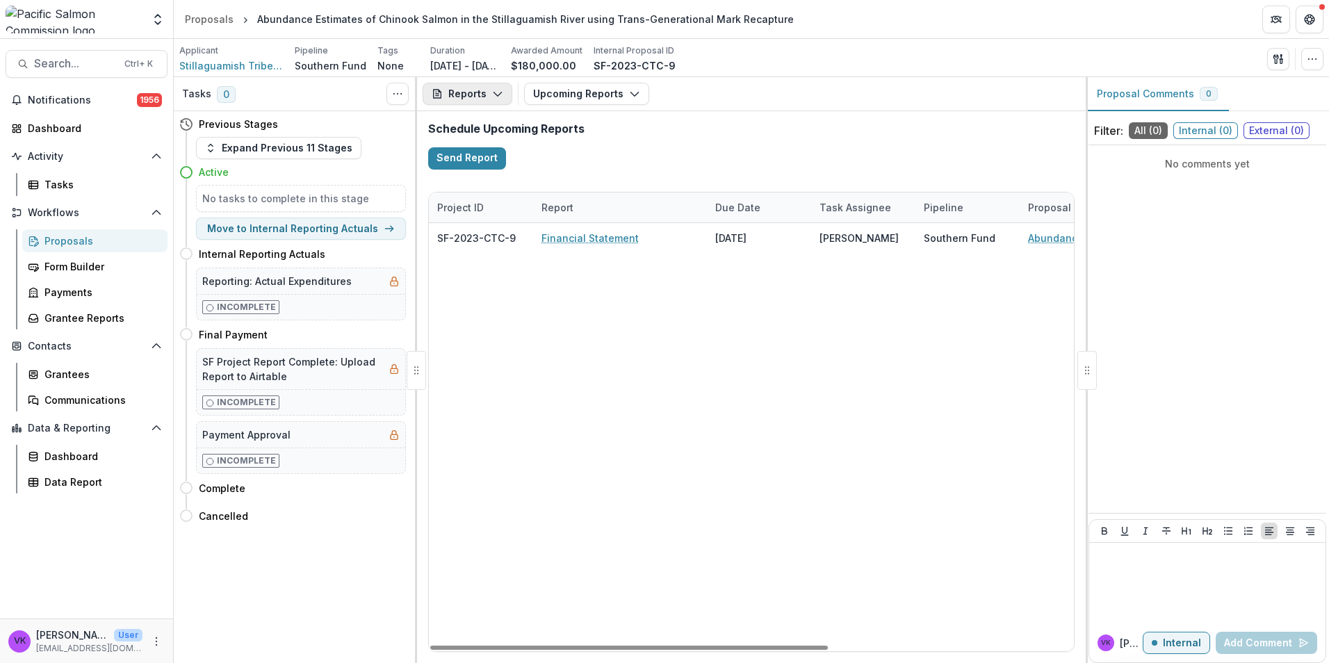
click at [502, 92] on button "Reports" at bounding box center [468, 94] width 90 height 22
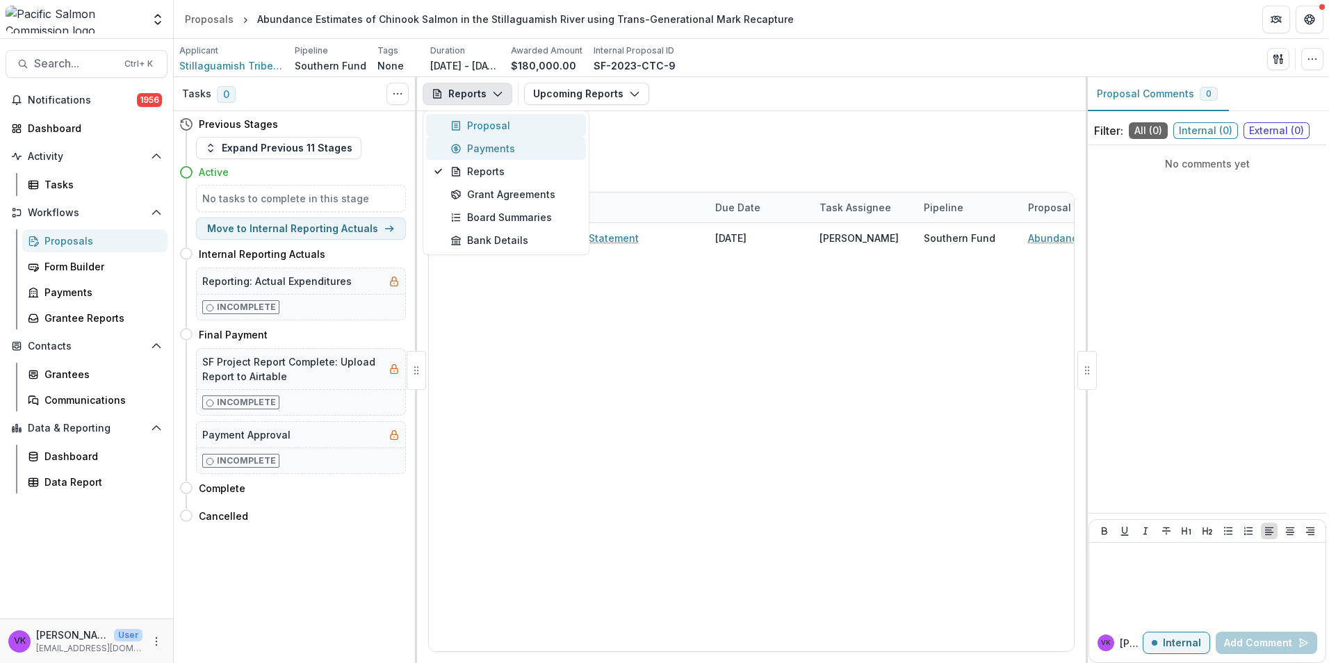
drag, startPoint x: 496, startPoint y: 126, endPoint x: 536, endPoint y: 149, distance: 45.8
click at [496, 125] on div "Proposal" at bounding box center [513, 125] width 127 height 15
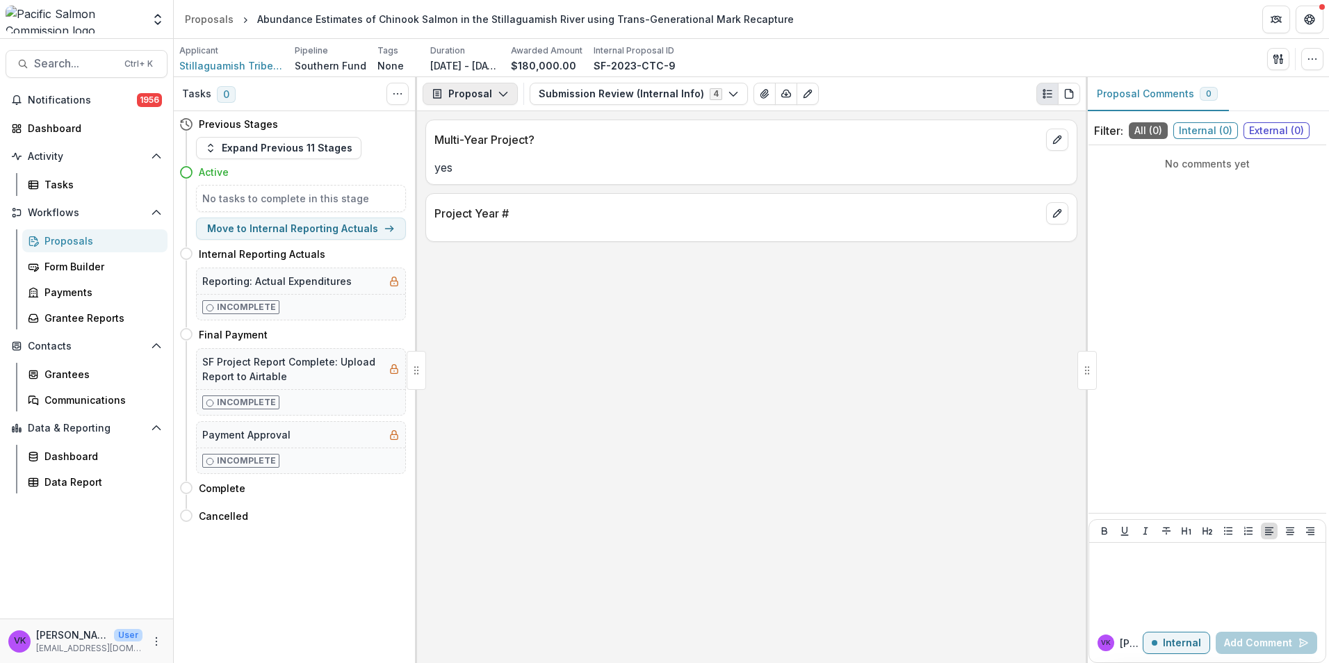
click at [505, 90] on icon "button" at bounding box center [503, 93] width 11 height 11
click at [504, 155] on div "Payments" at bounding box center [513, 148] width 127 height 15
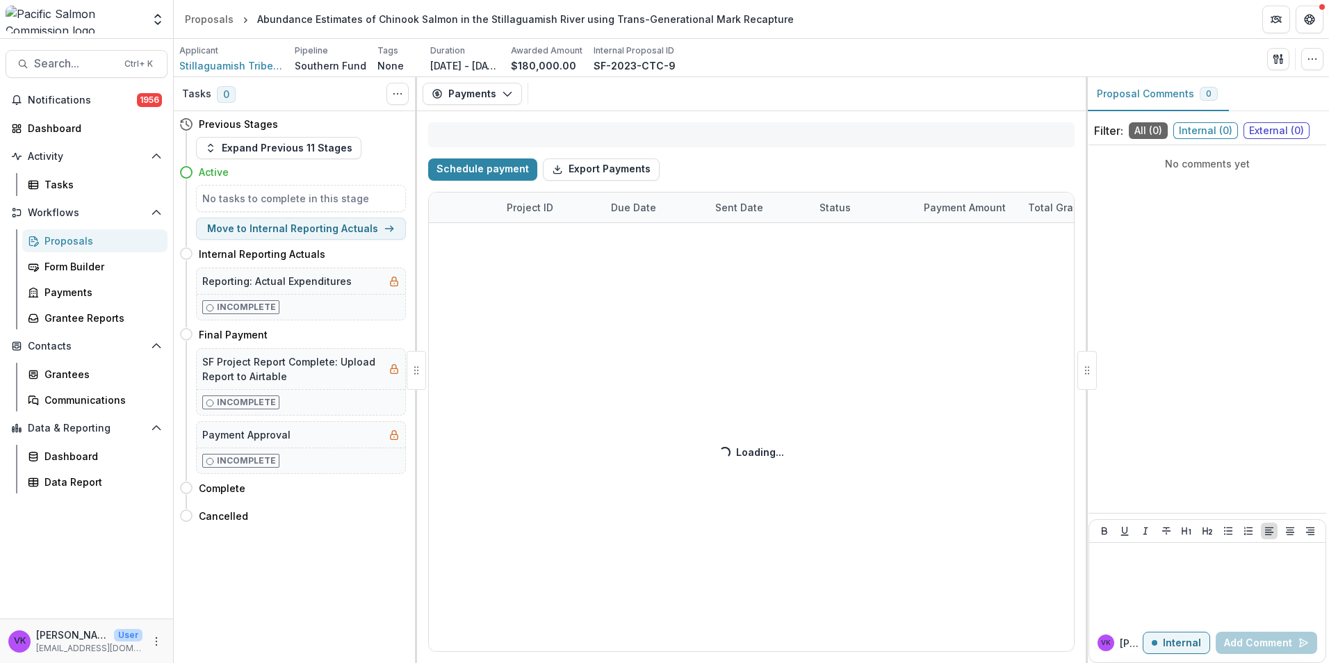
select select "****"
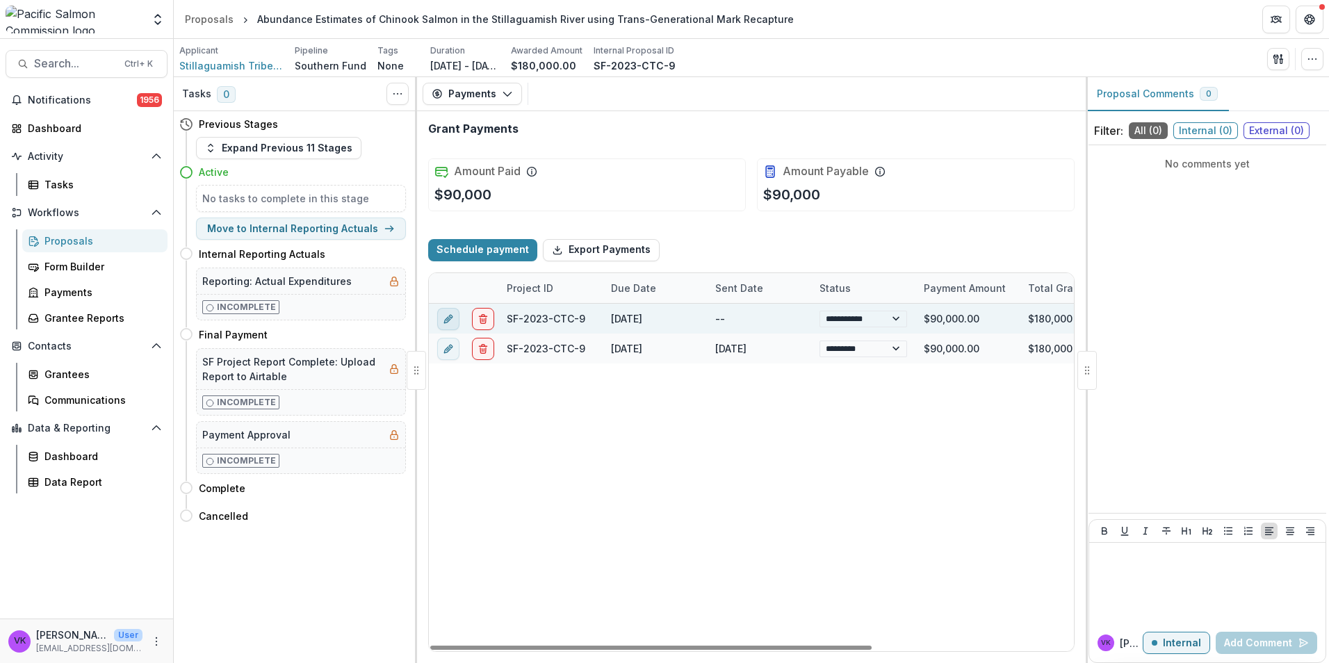
click at [450, 318] on icon "edit" at bounding box center [448, 318] width 11 height 11
select select "**********"
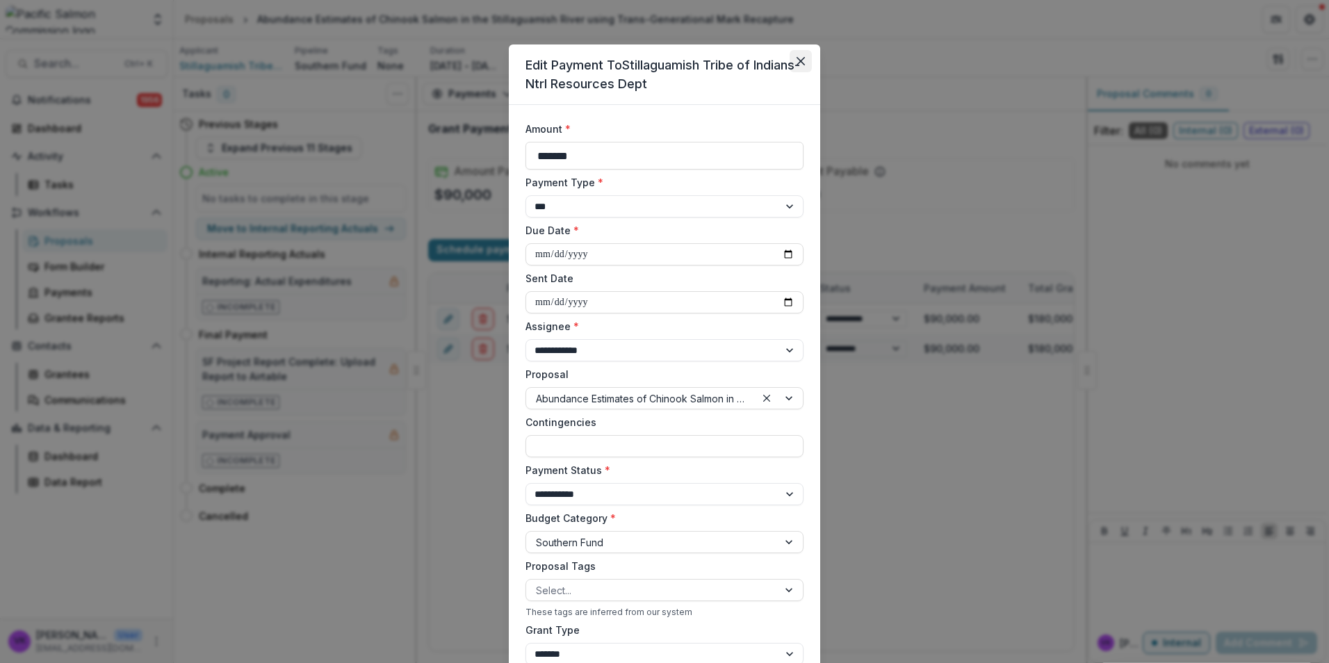
click at [798, 63] on icon "Close" at bounding box center [800, 61] width 8 height 8
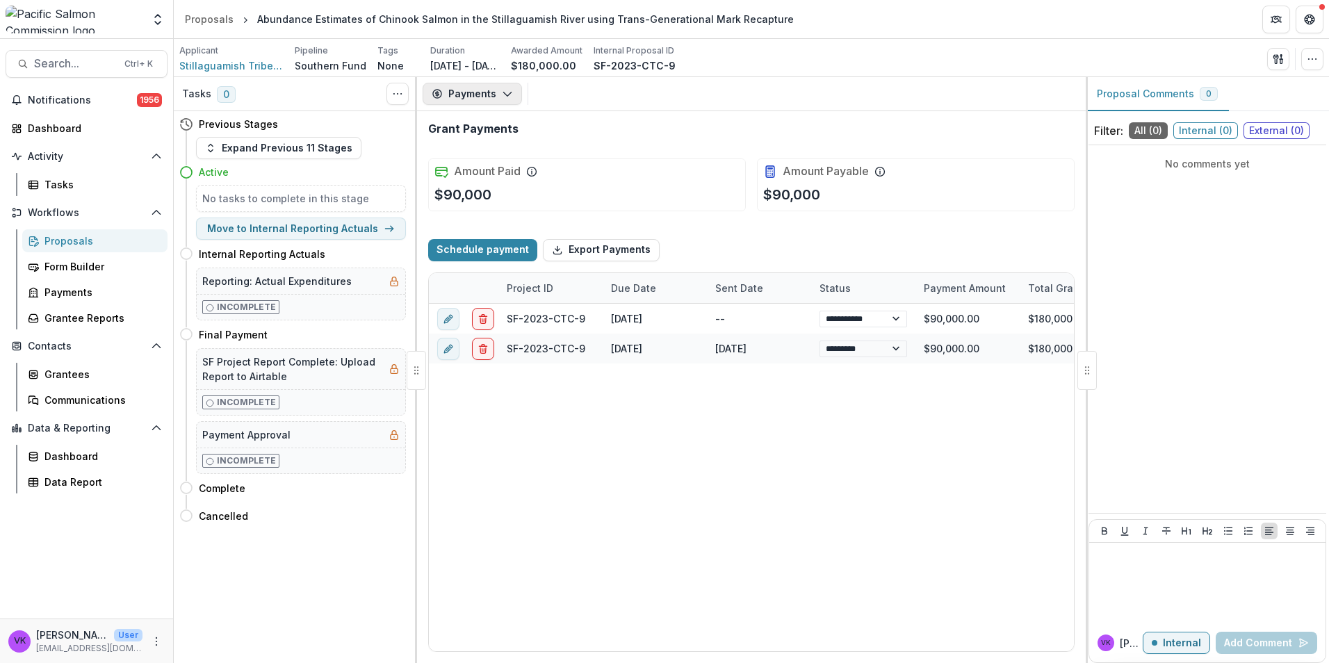
click at [509, 91] on icon "button" at bounding box center [507, 93] width 11 height 11
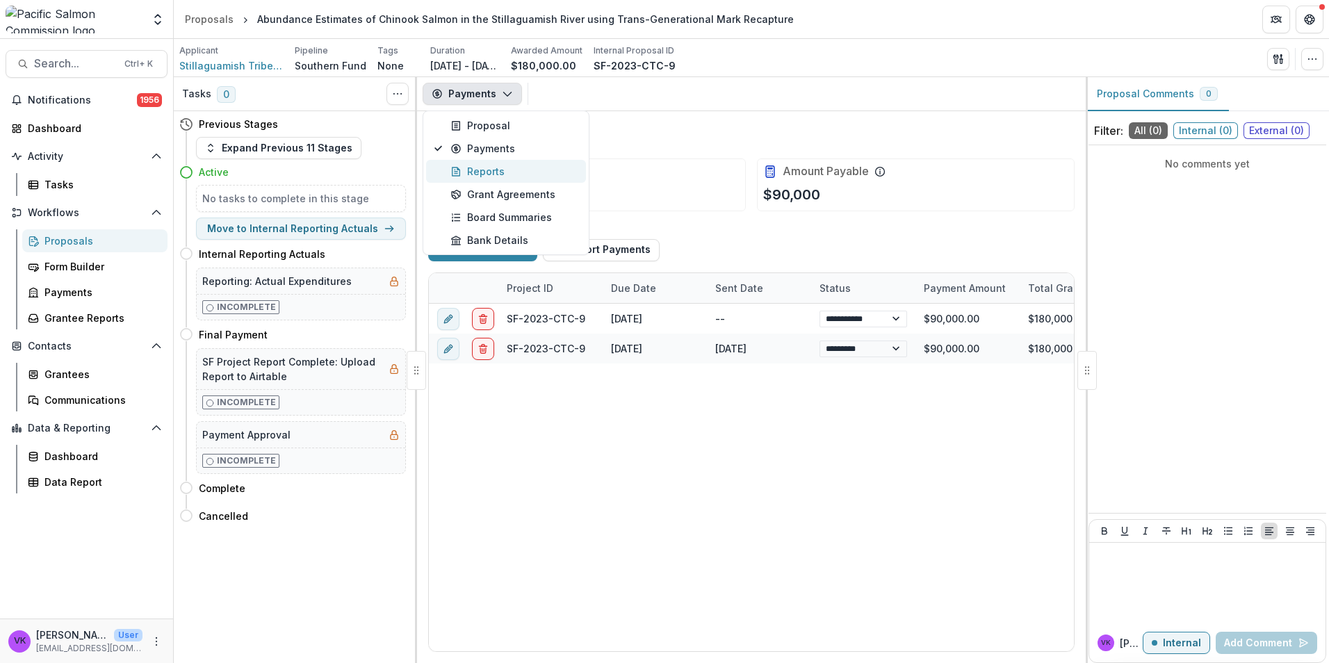
click at [446, 170] on button "Reports" at bounding box center [506, 171] width 160 height 23
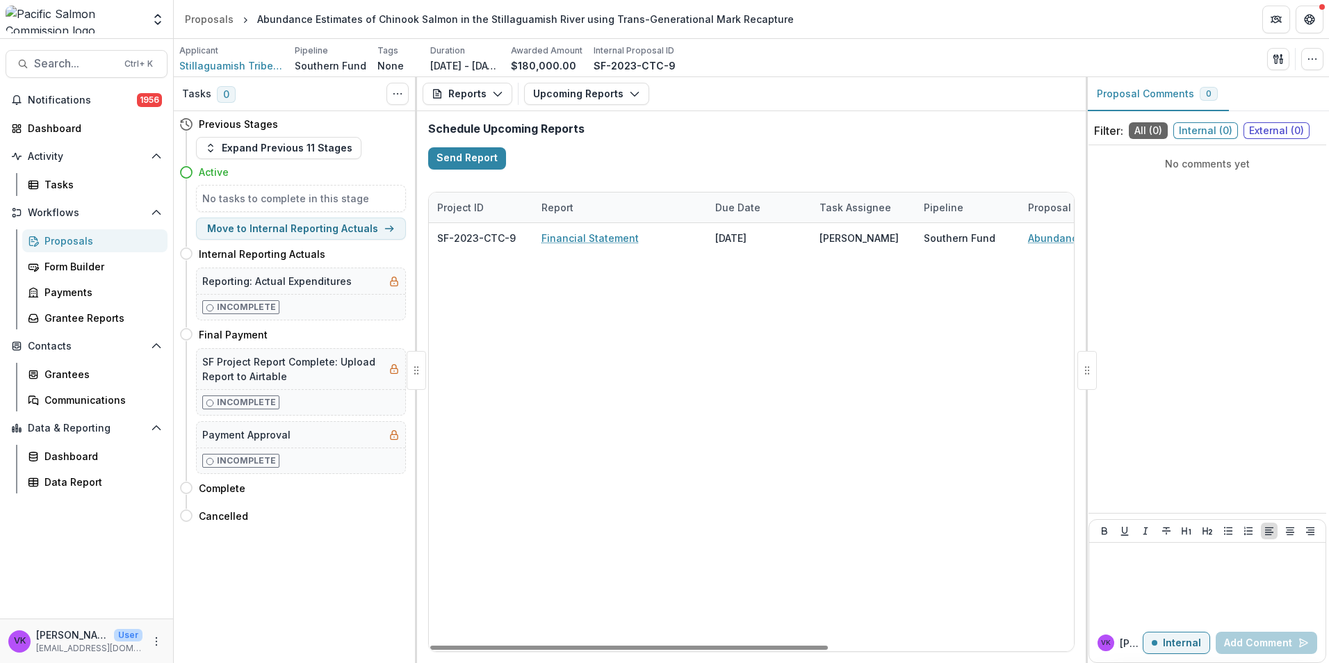
drag, startPoint x: 496, startPoint y: 96, endPoint x: 510, endPoint y: 112, distance: 21.2
click at [496, 96] on polyline "button" at bounding box center [497, 94] width 8 height 4
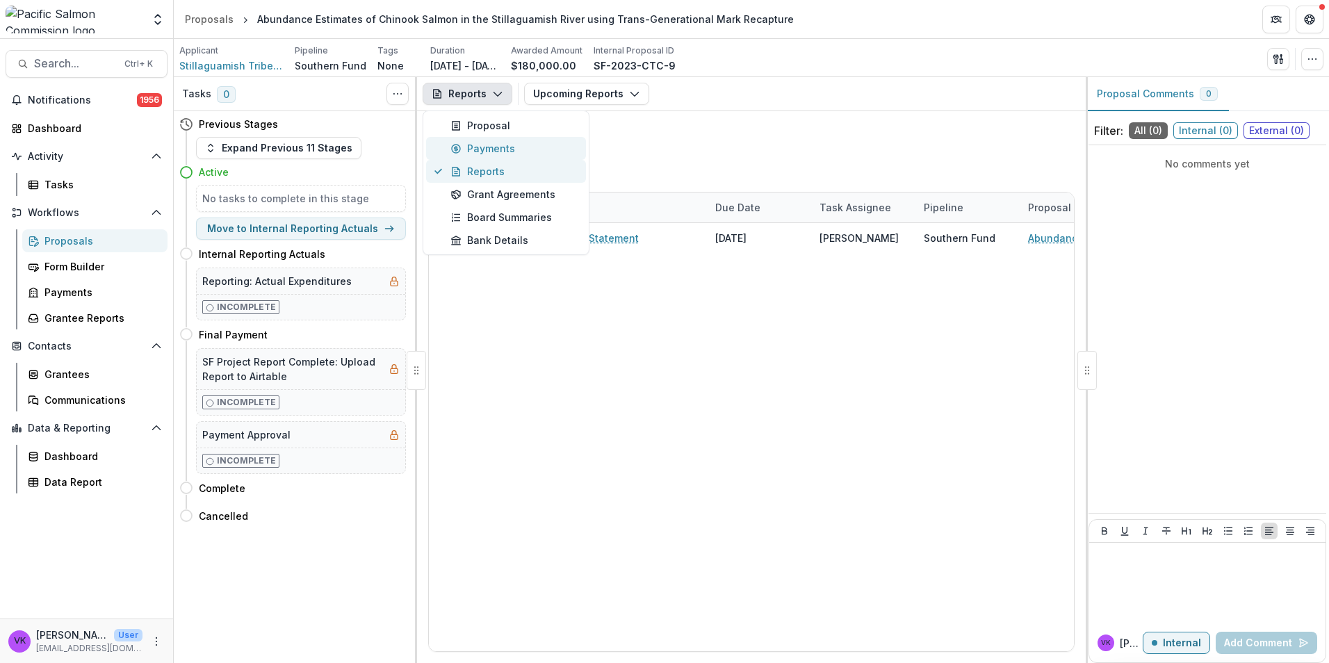
drag, startPoint x: 494, startPoint y: 146, endPoint x: 523, endPoint y: 167, distance: 35.3
click at [495, 146] on div "Payments" at bounding box center [513, 148] width 127 height 15
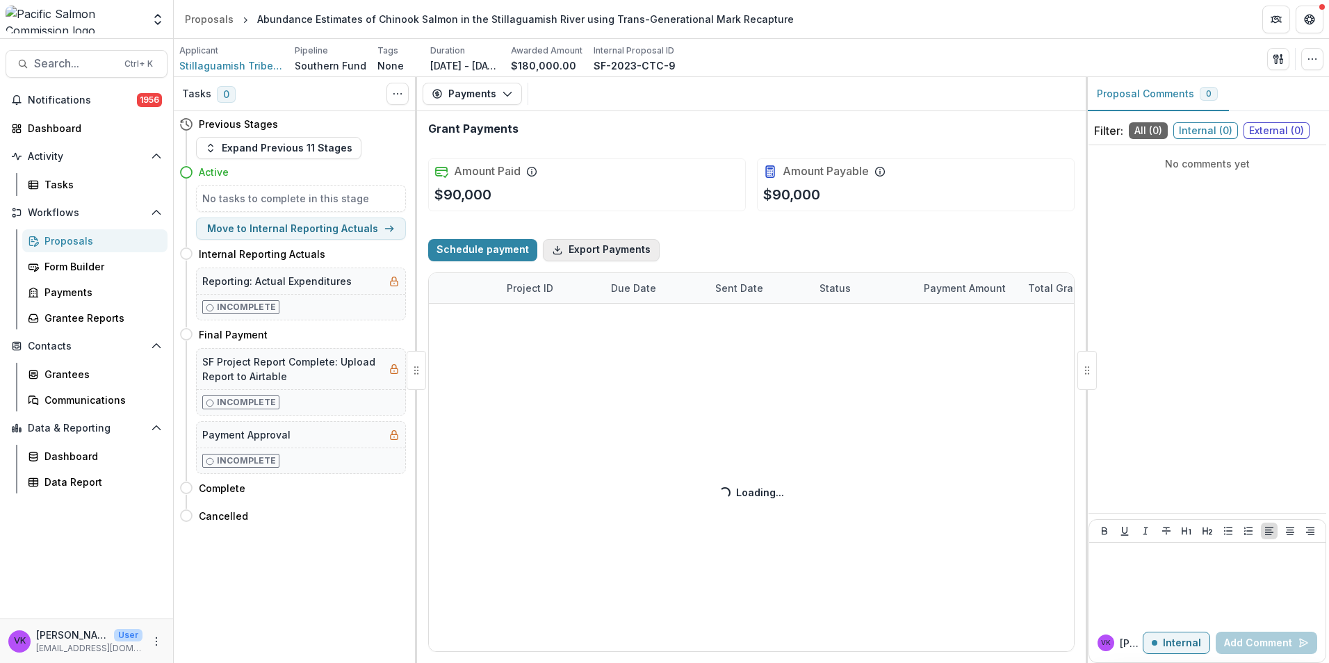
select select "****"
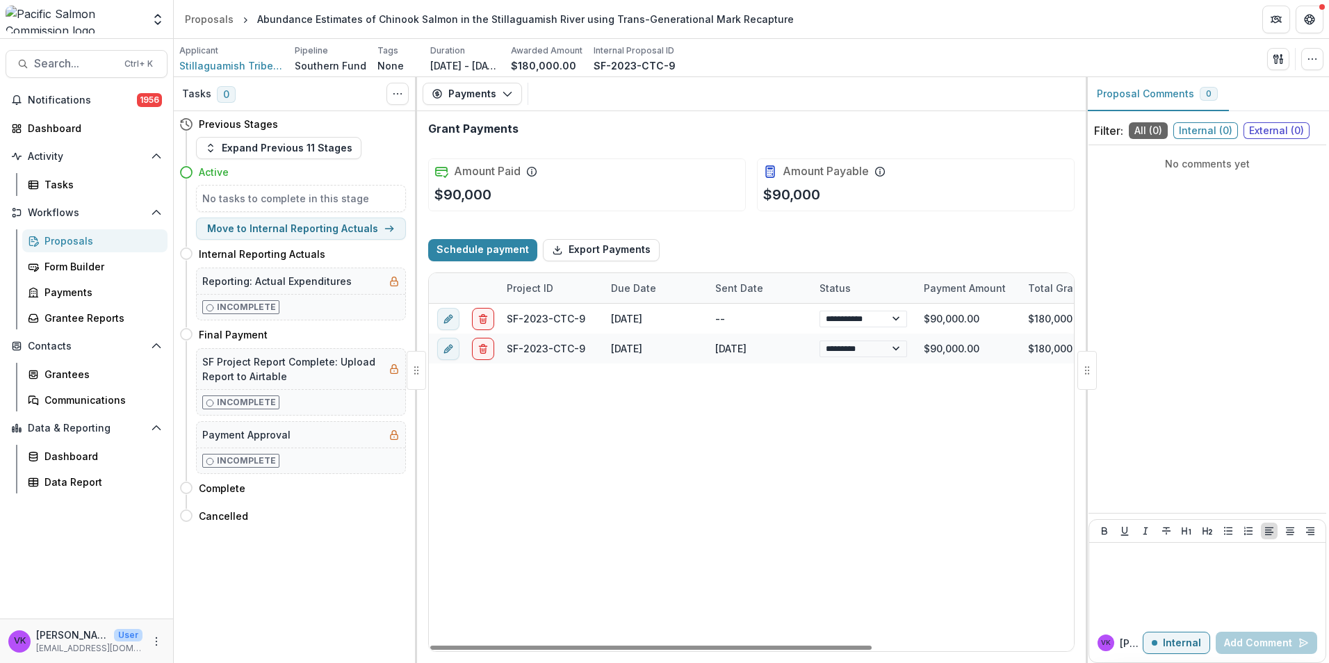
click at [778, 492] on div "**********" at bounding box center [898, 477] width 938 height 347
select select "****"
click at [508, 88] on button "Payments" at bounding box center [472, 94] width 99 height 22
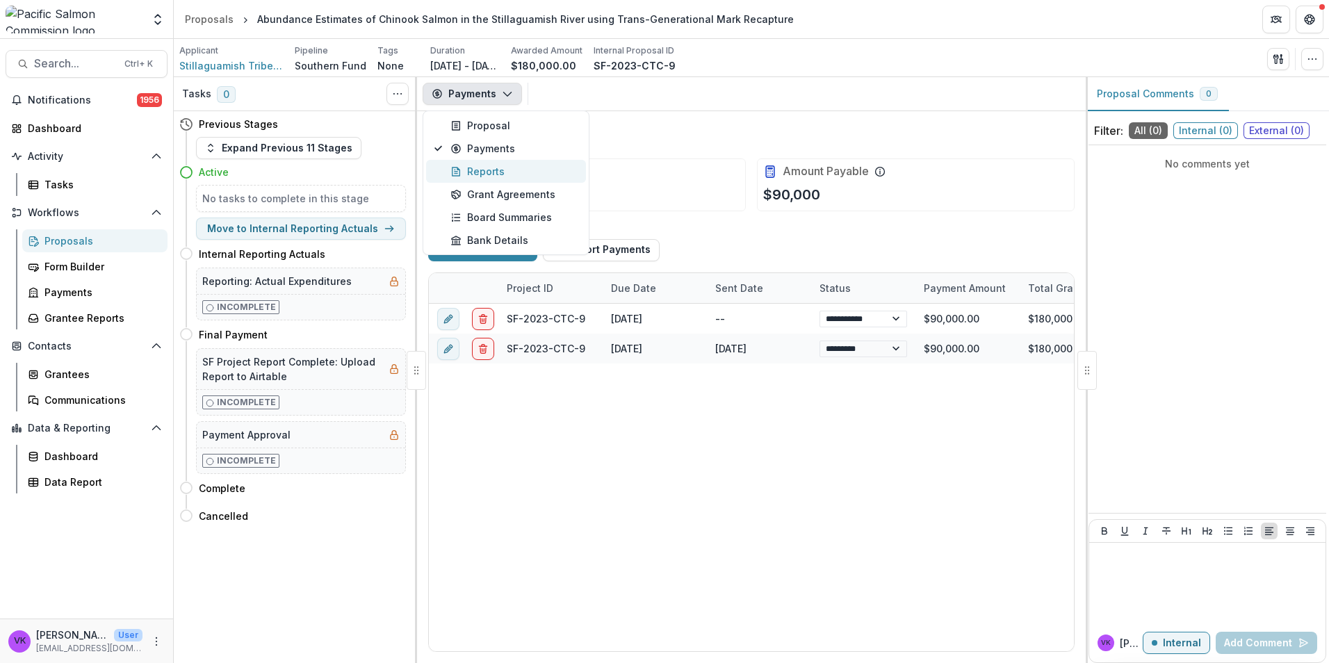
drag, startPoint x: 498, startPoint y: 170, endPoint x: 782, endPoint y: 315, distance: 319.8
click at [497, 170] on div "Reports" at bounding box center [513, 171] width 127 height 15
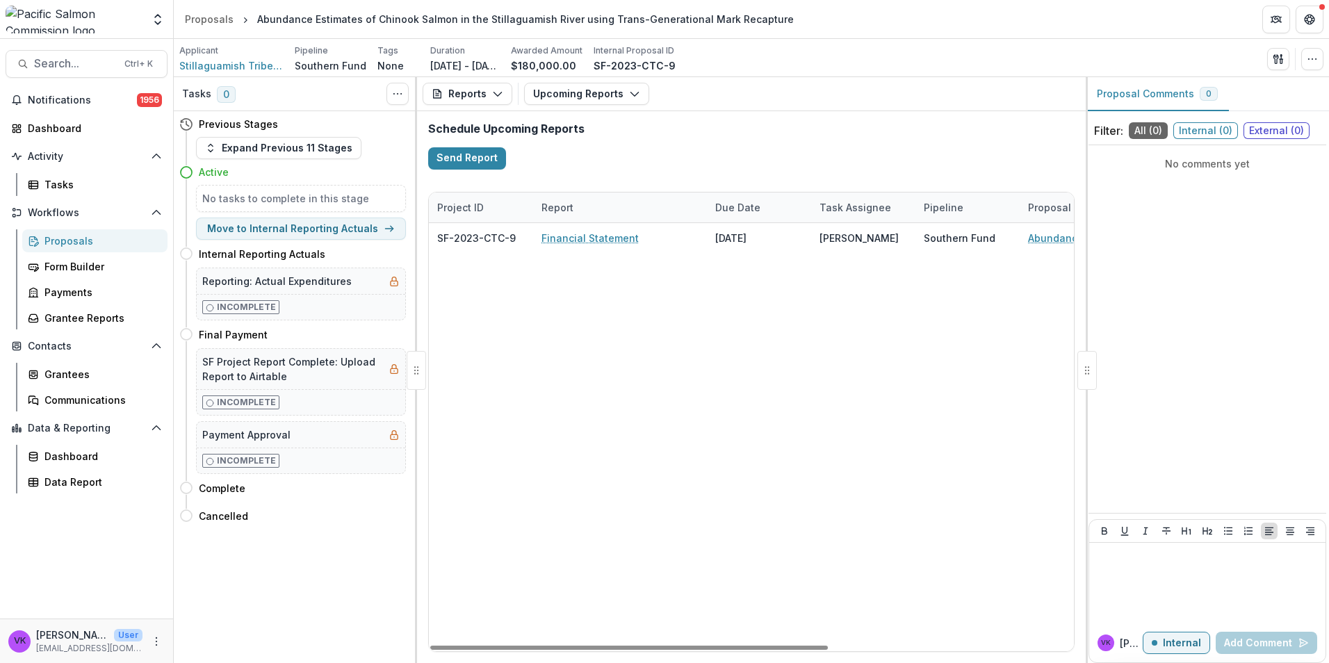
click at [63, 240] on div "Proposals" at bounding box center [100, 240] width 112 height 15
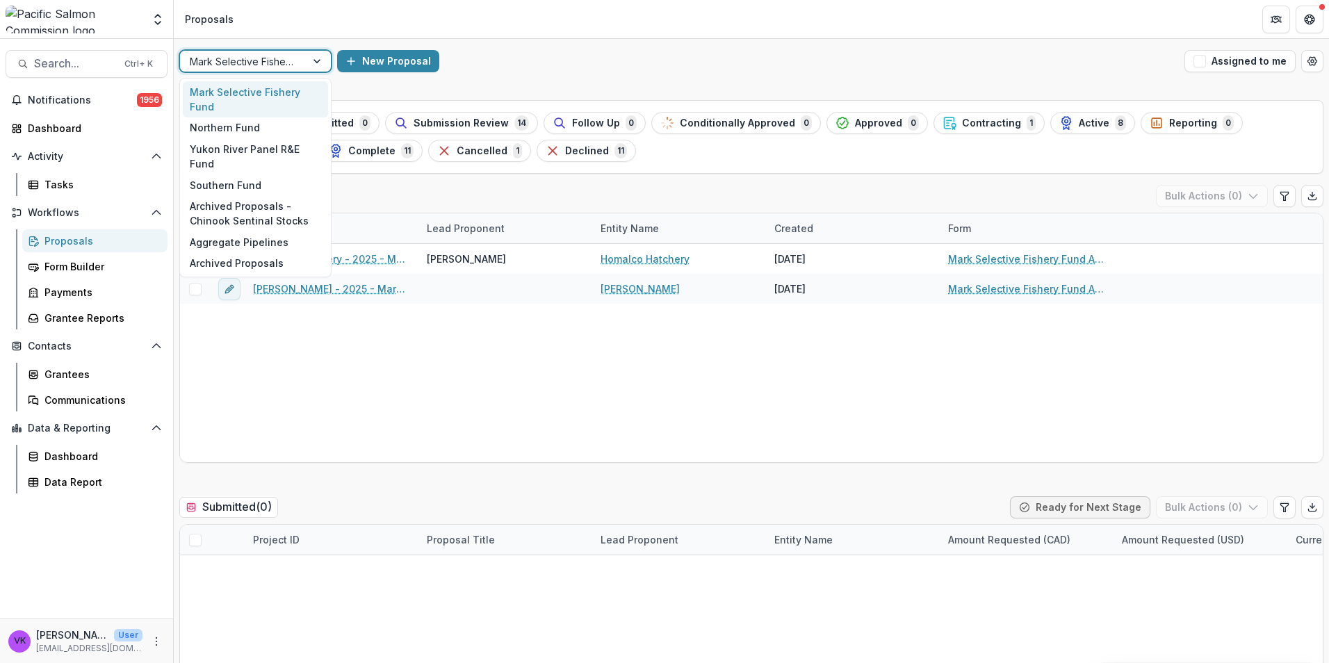
click at [313, 60] on div at bounding box center [318, 61] width 25 height 21
click at [235, 174] on div "Southern Fund" at bounding box center [255, 185] width 145 height 22
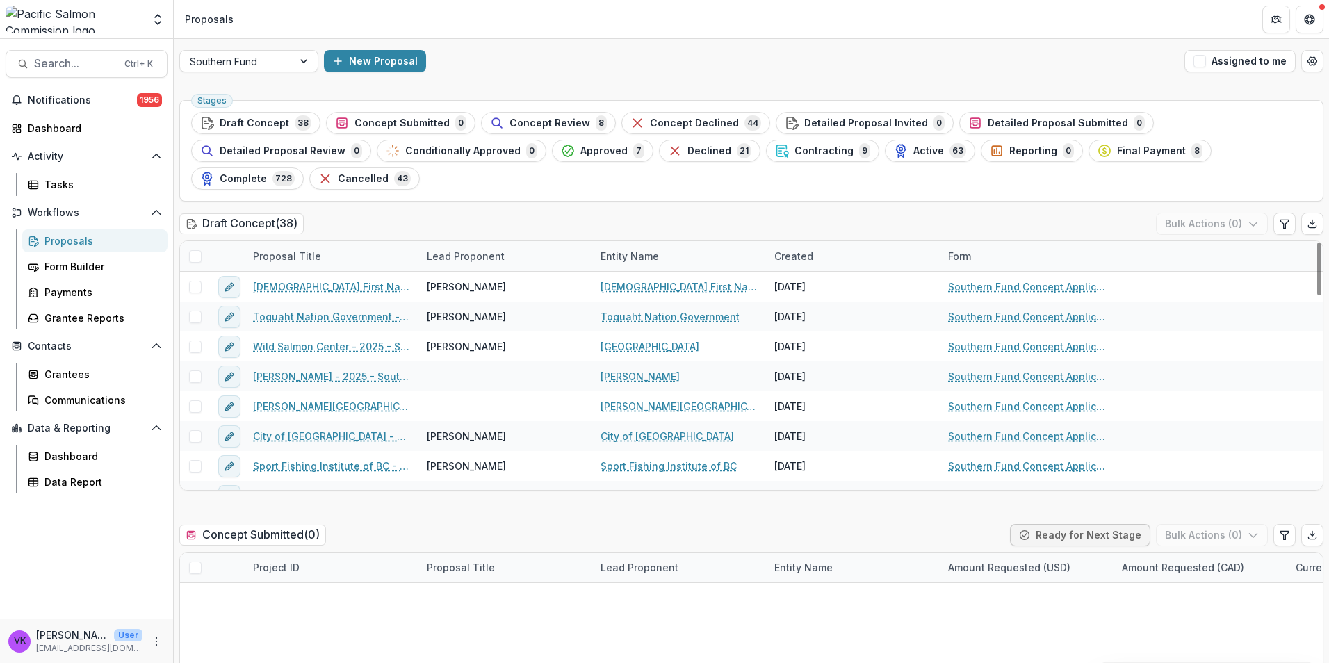
drag, startPoint x: 629, startPoint y: 147, endPoint x: 872, endPoint y: 195, distance: 247.8
click at [794, 147] on span "Contracting" at bounding box center [823, 151] width 59 height 12
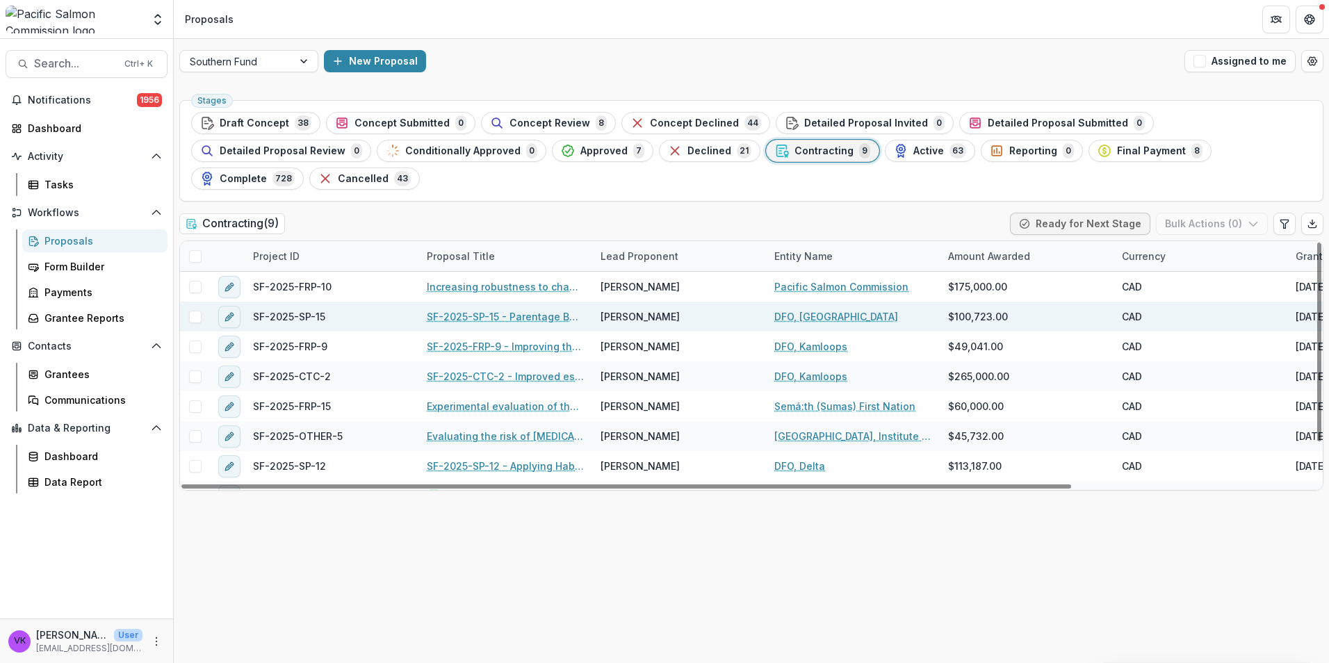
click at [470, 302] on div "SF-2025-SP-15 - Parentage Based Tagging of Southern BC Enhanced Chum" at bounding box center [505, 317] width 174 height 30
click at [471, 309] on link "SF-2025-SP-15 - Parentage Based Tagging of Southern BC Enhanced Chum" at bounding box center [505, 316] width 157 height 15
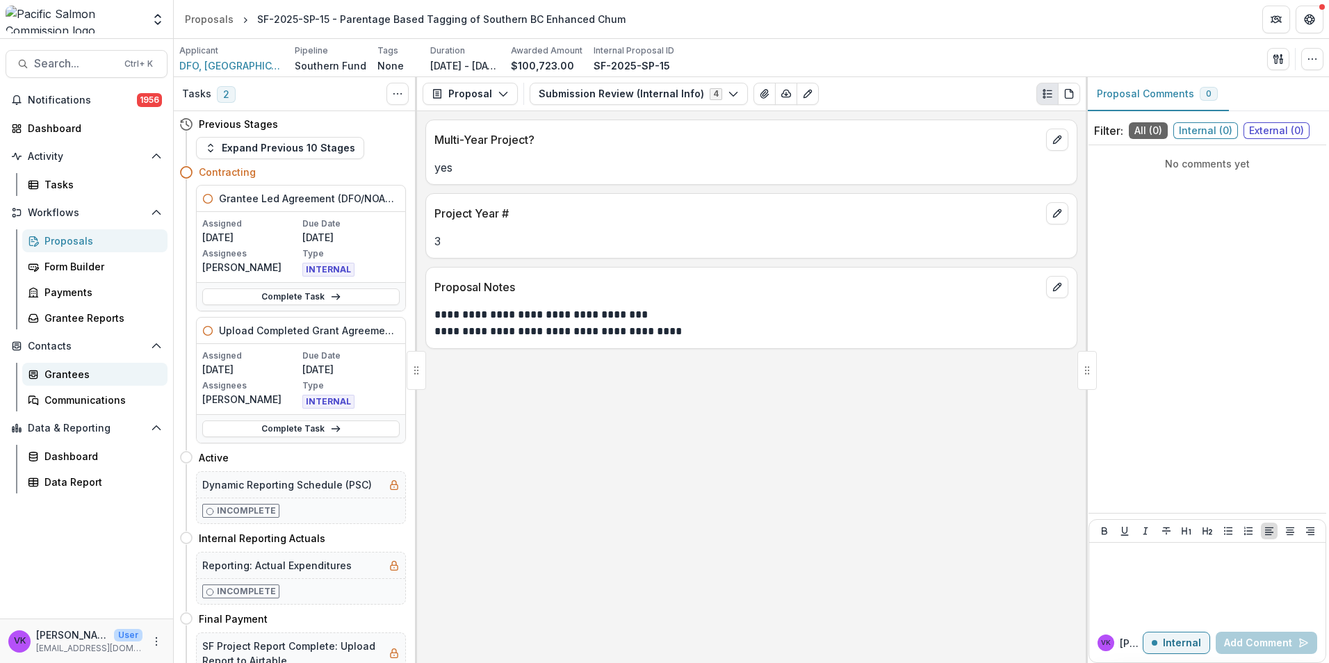
click at [63, 378] on div "Grantees" at bounding box center [100, 374] width 112 height 15
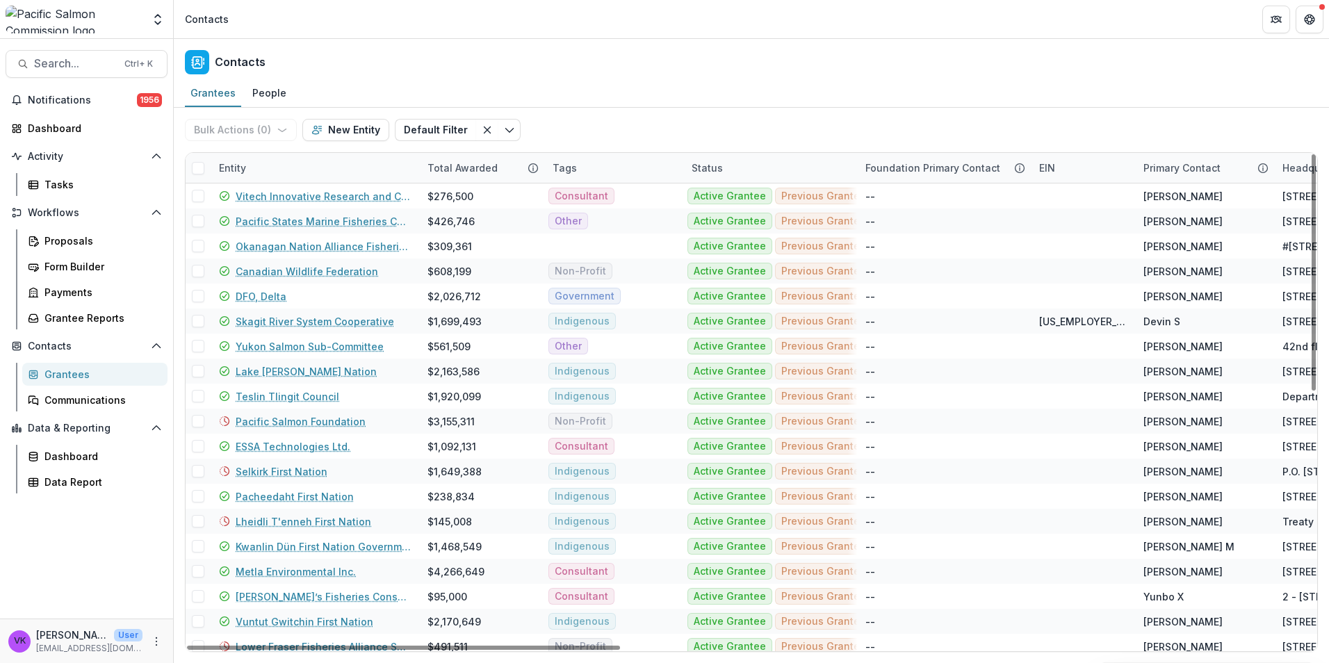
click at [281, 172] on div "Entity" at bounding box center [315, 168] width 208 height 30
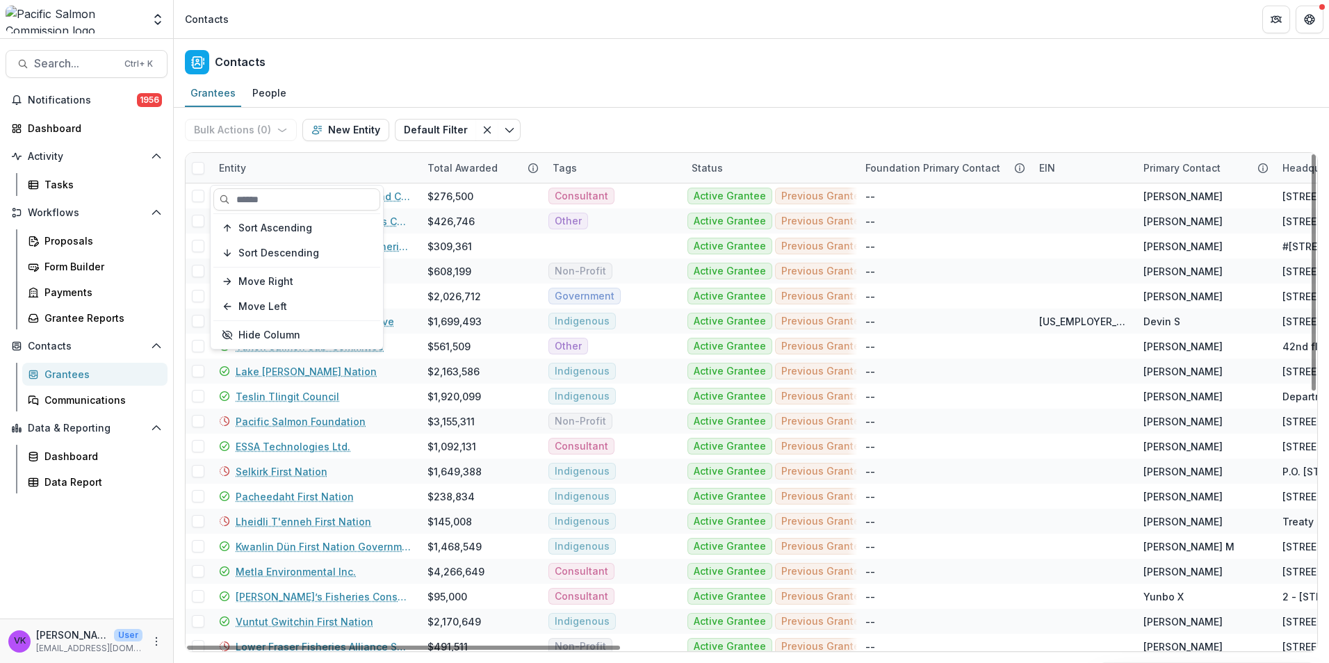
drag, startPoint x: 301, startPoint y: 202, endPoint x: 314, endPoint y: 215, distance: 19.2
click at [301, 201] on input at bounding box center [296, 199] width 167 height 22
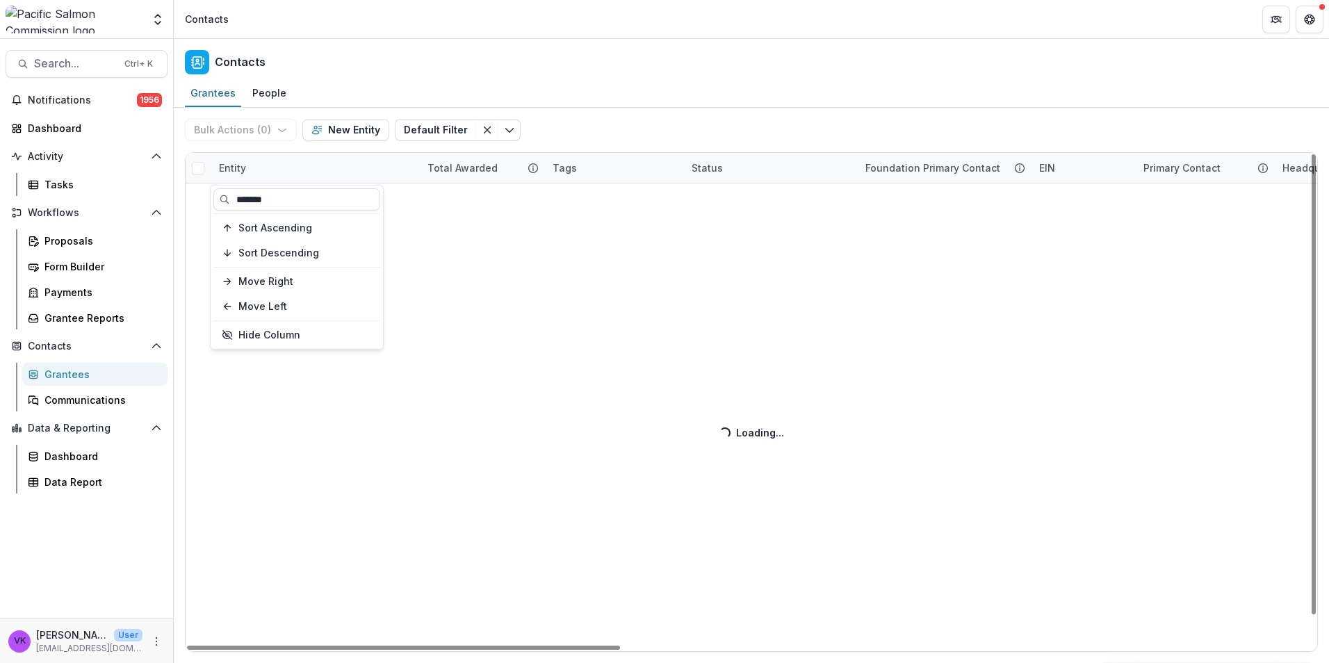
type input "*******"
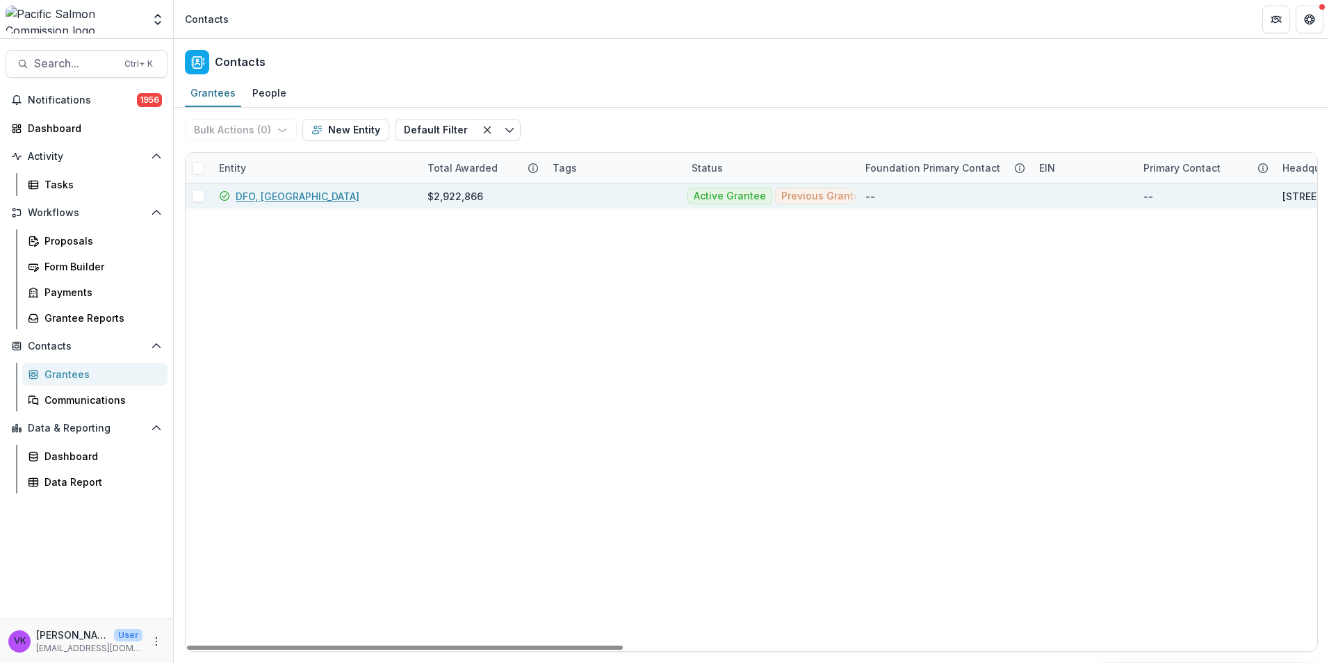
drag, startPoint x: 320, startPoint y: 190, endPoint x: 347, endPoint y: 196, distance: 28.3
click at [320, 190] on link "DFO, [GEOGRAPHIC_DATA]" at bounding box center [298, 196] width 124 height 15
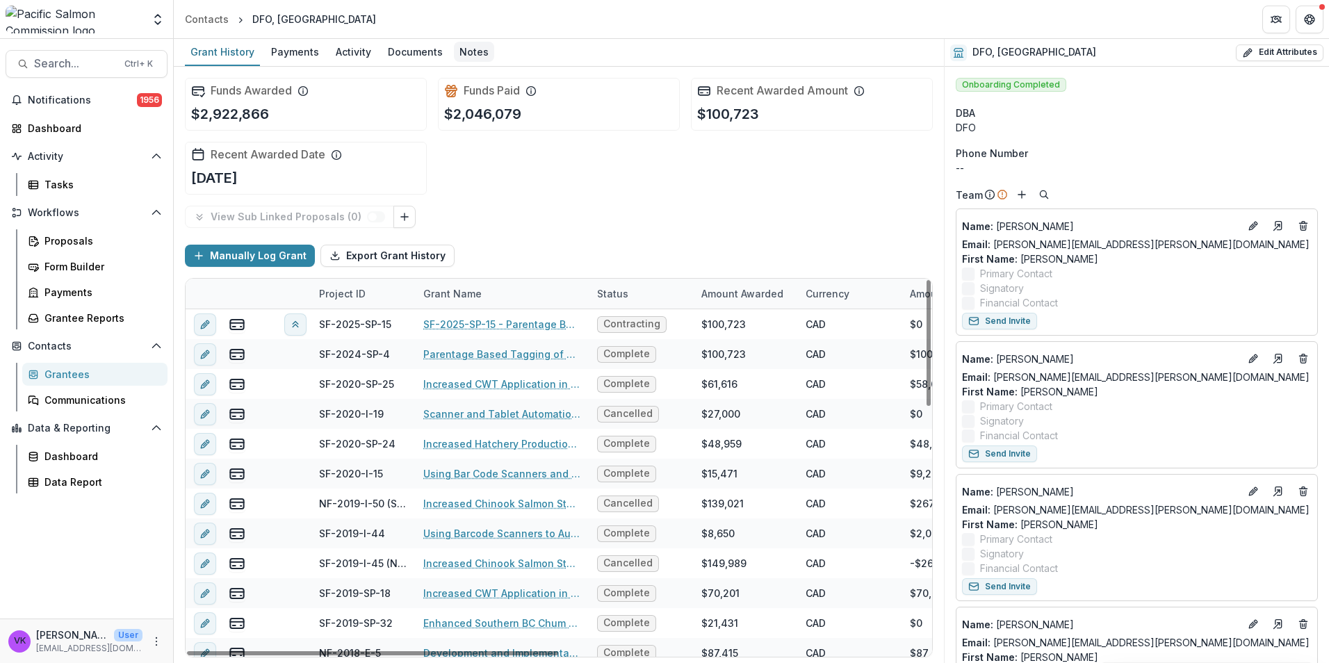
click at [470, 52] on div "Notes" at bounding box center [474, 52] width 40 height 20
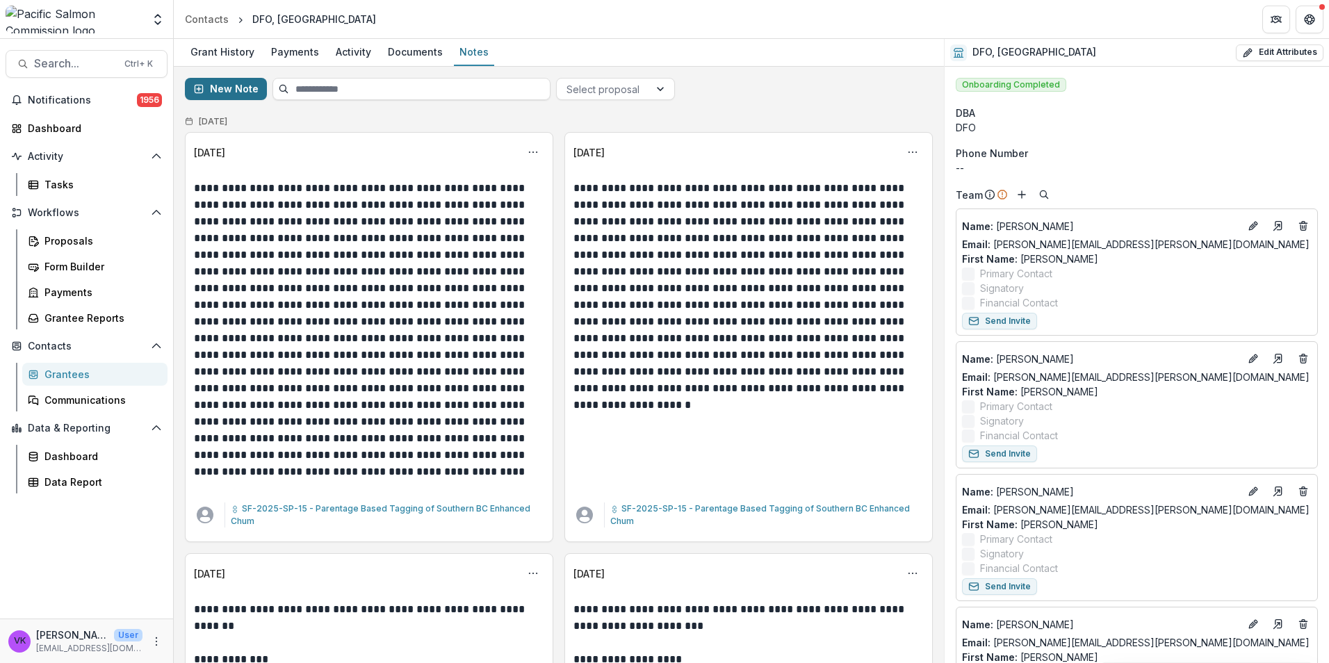
click at [224, 83] on button "New Note" at bounding box center [226, 89] width 82 height 22
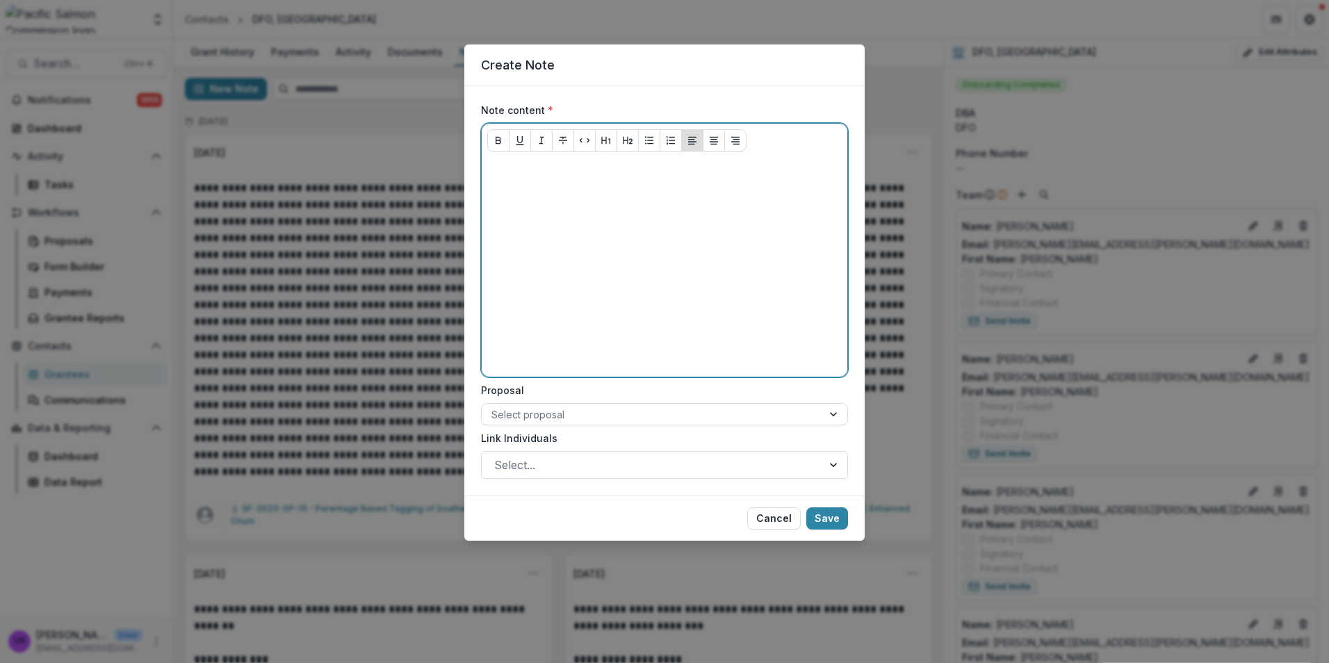
click at [548, 198] on div at bounding box center [664, 267] width 354 height 208
click at [518, 177] on div at bounding box center [664, 267] width 354 height 208
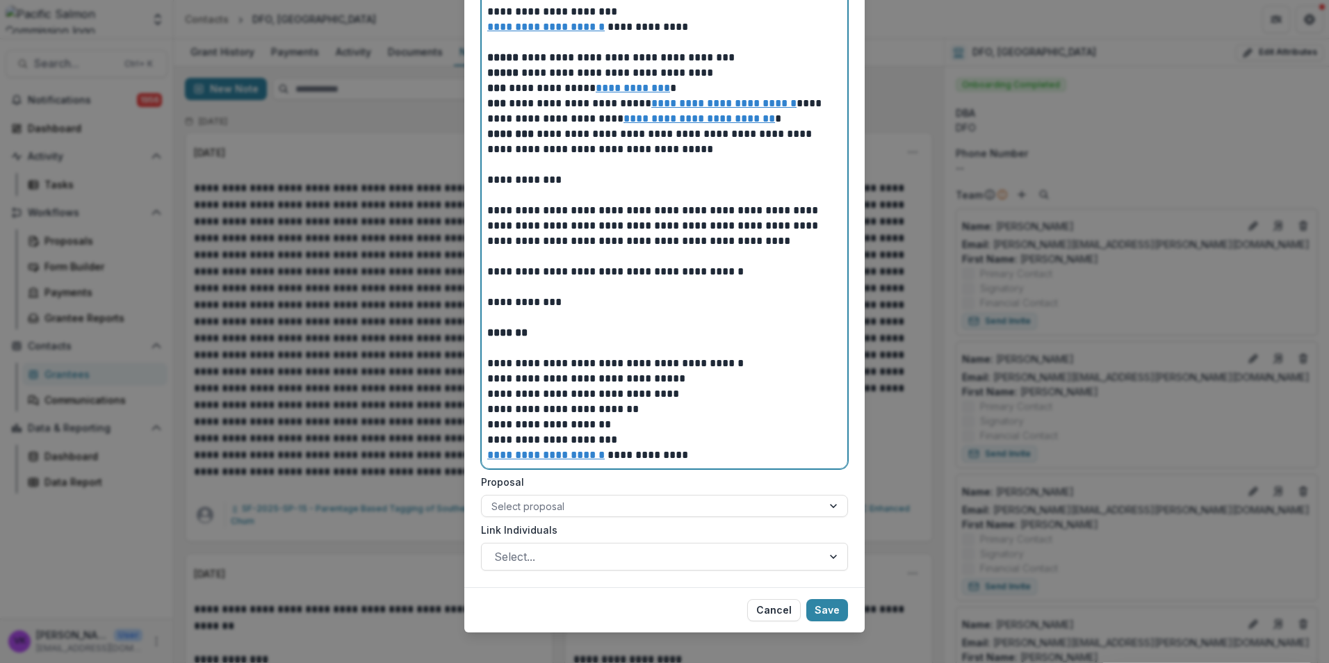
scroll to position [891, 0]
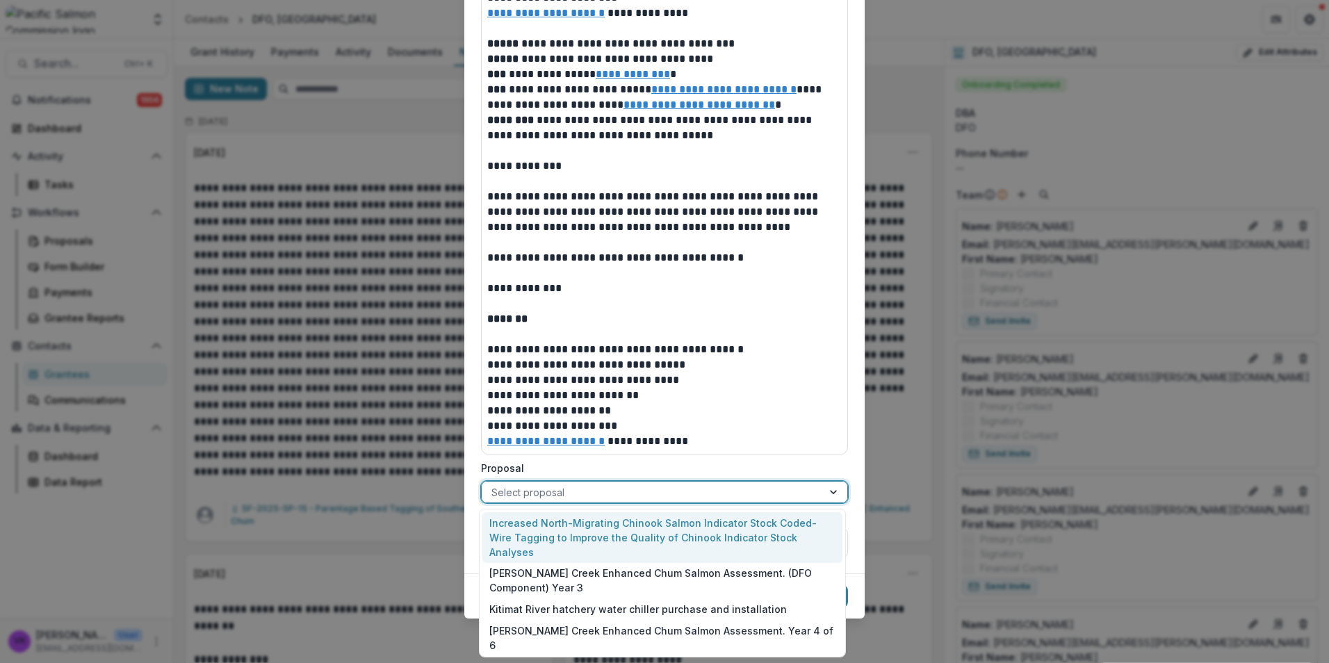
click at [793, 492] on div at bounding box center [651, 492] width 321 height 17
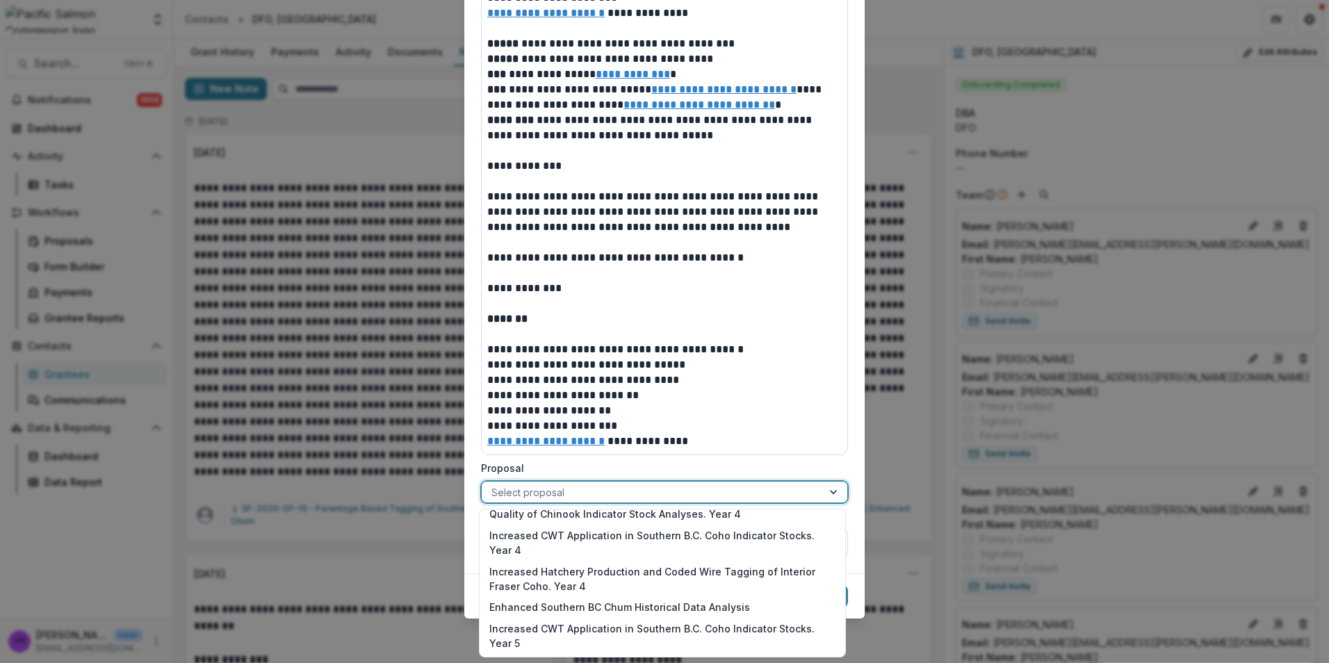
scroll to position [959, 0]
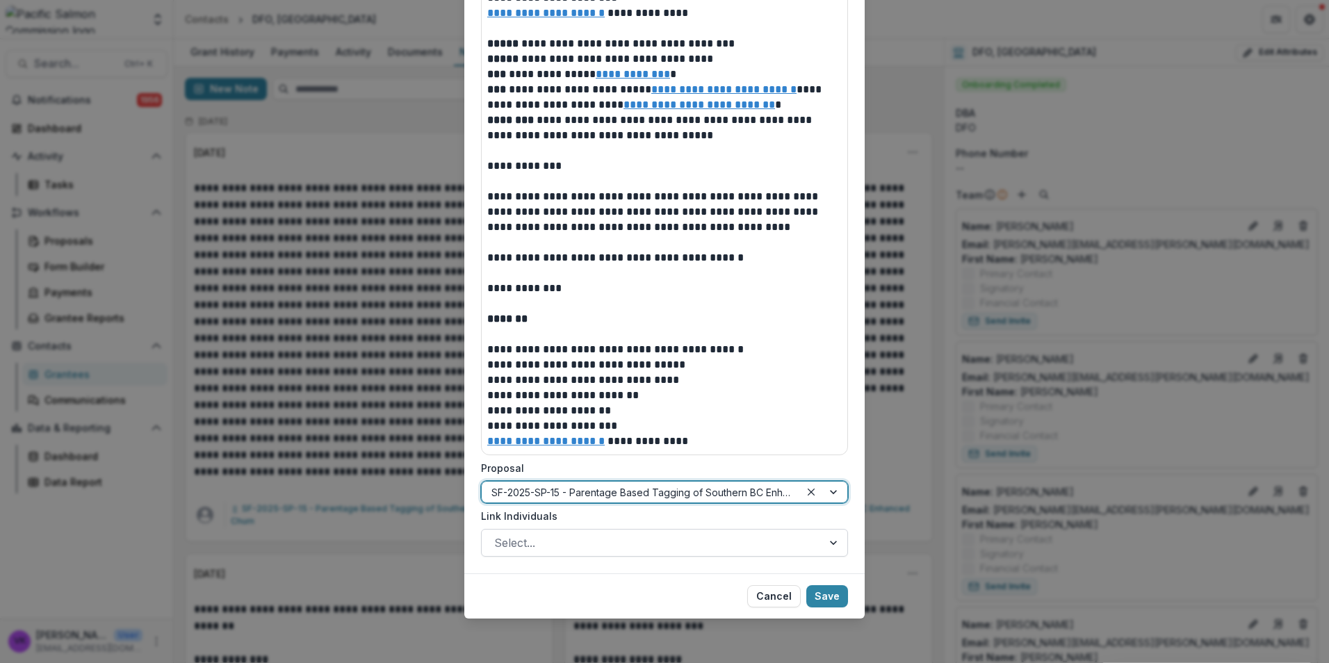
click at [822, 553] on div at bounding box center [834, 543] width 25 height 26
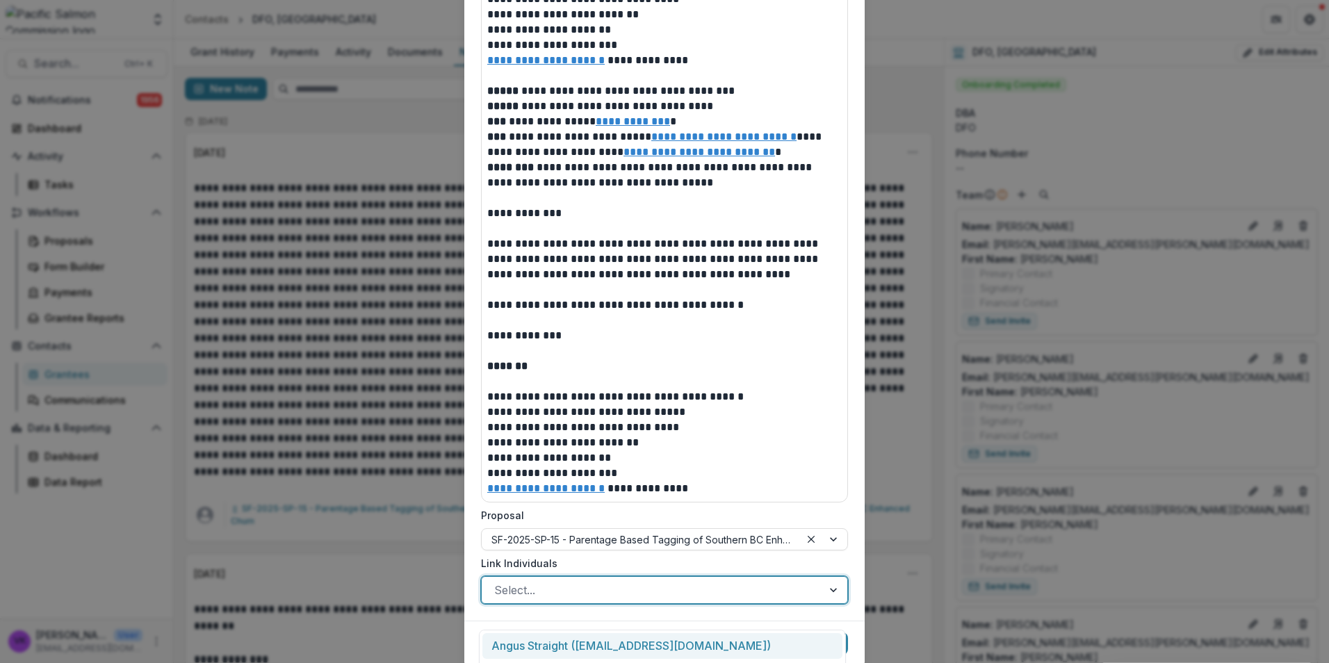
scroll to position [821, 0]
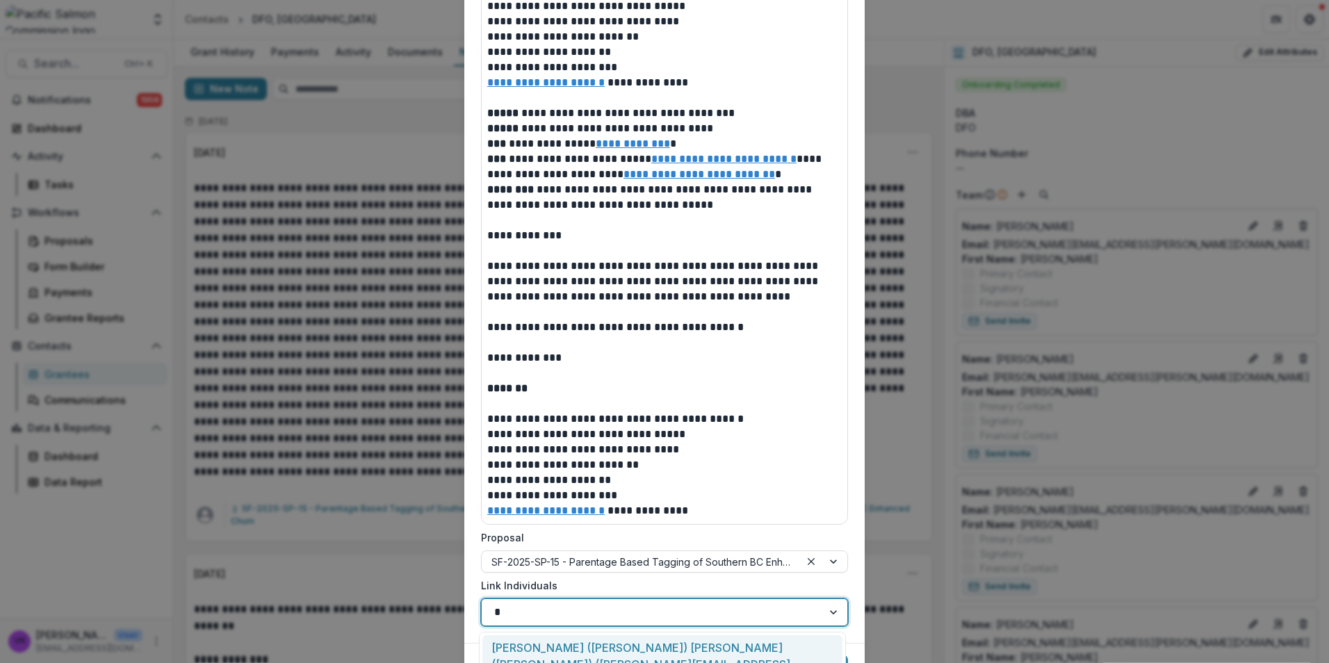
type input "**"
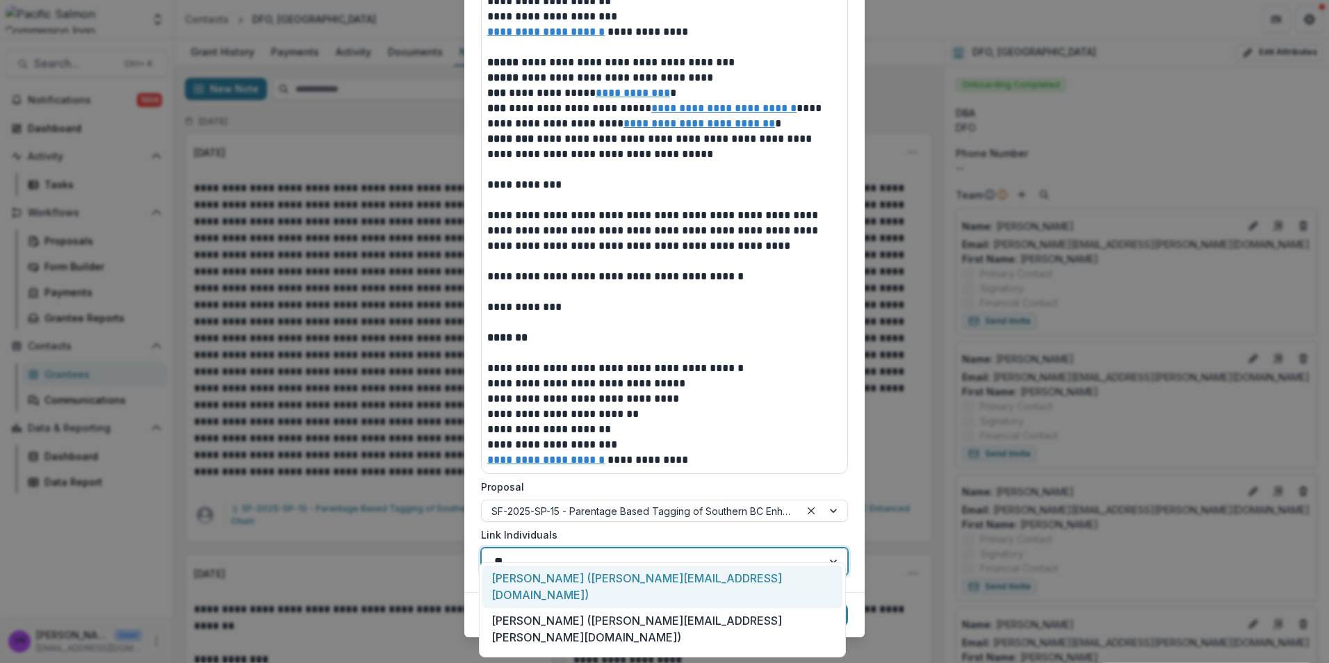
scroll to position [891, 0]
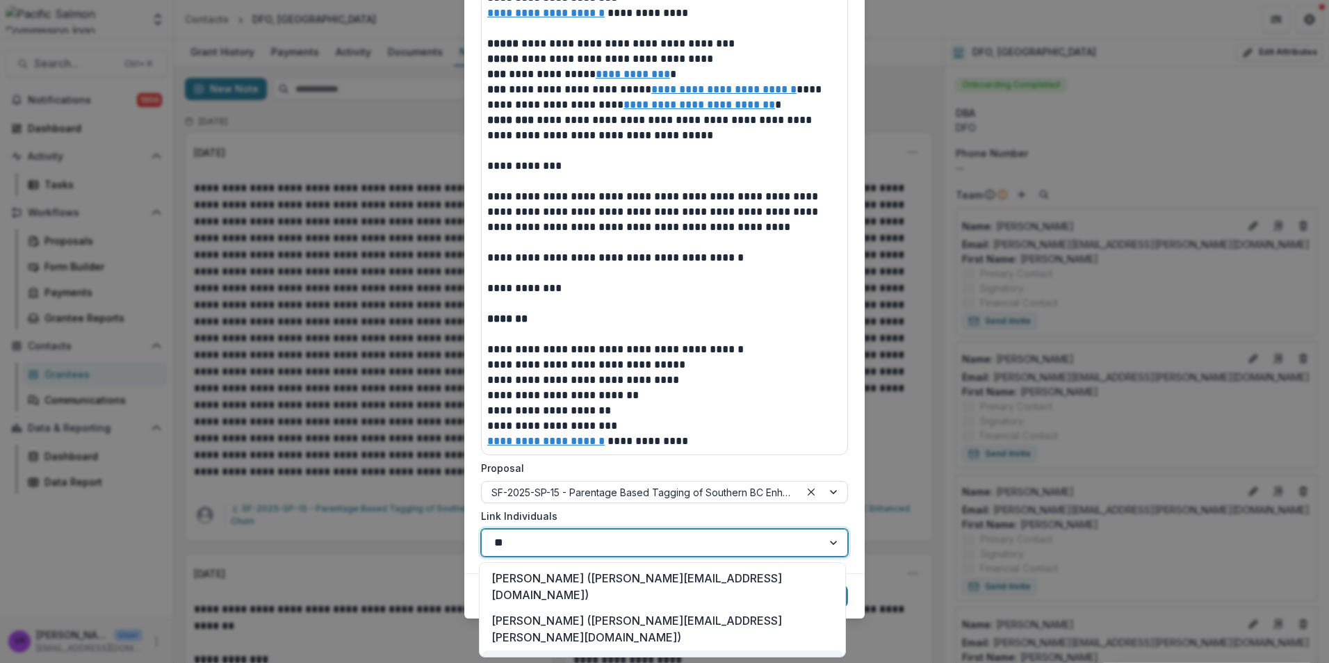
click at [681, 650] on div "Jessica Bell (jessica.bell@dfo-mpo.gc.ca)" at bounding box center [662, 671] width 360 height 42
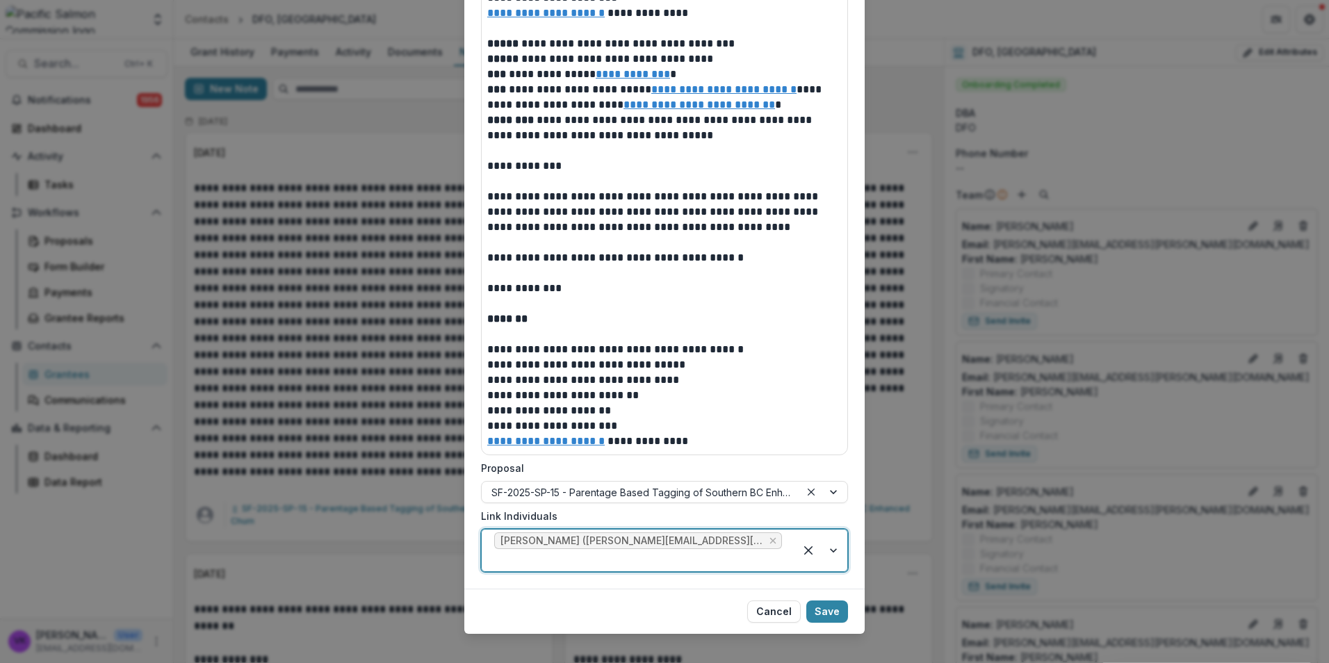
click at [835, 543] on div at bounding box center [820, 551] width 53 height 42
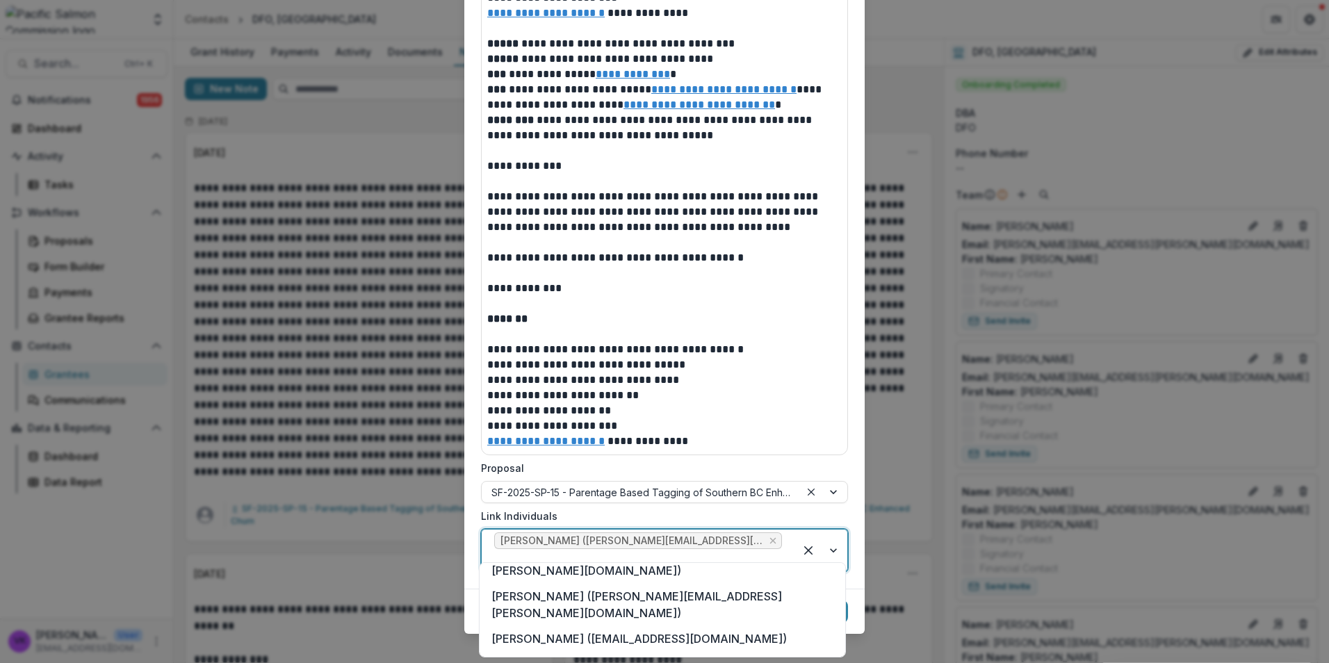
scroll to position [321, 0]
click at [906, 646] on div "**********" at bounding box center [664, 331] width 1329 height 663
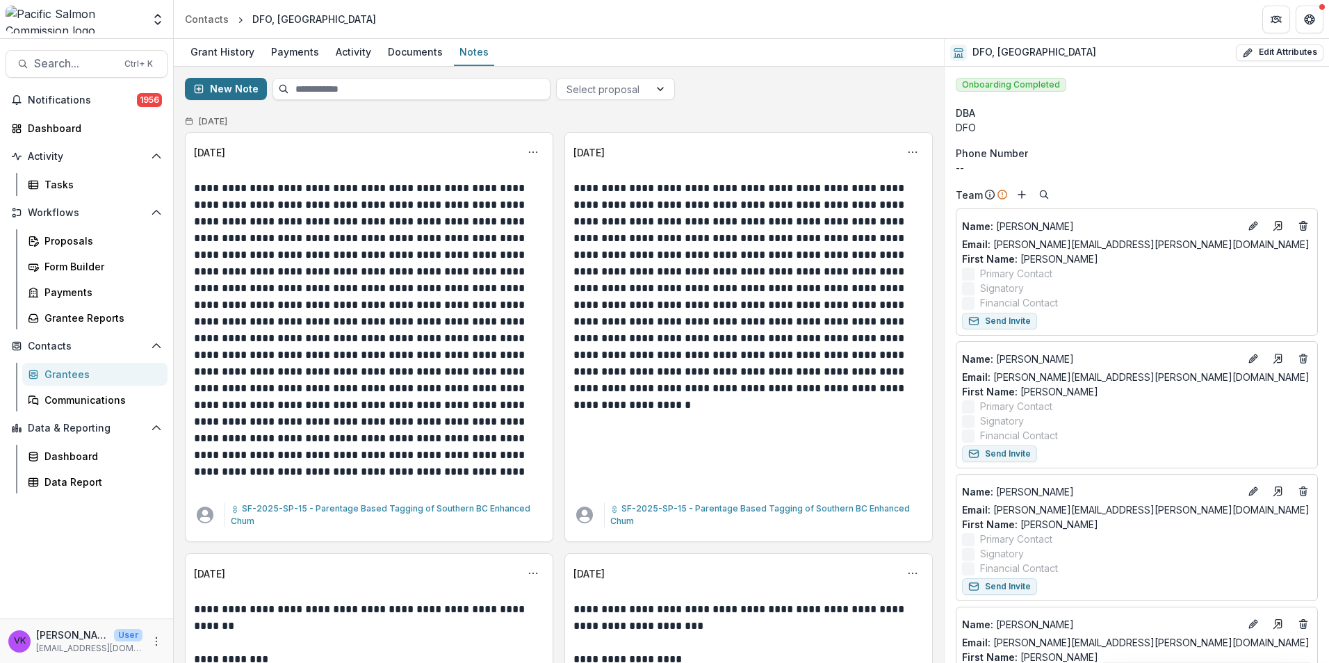
click at [215, 88] on button "New Note" at bounding box center [226, 89] width 82 height 22
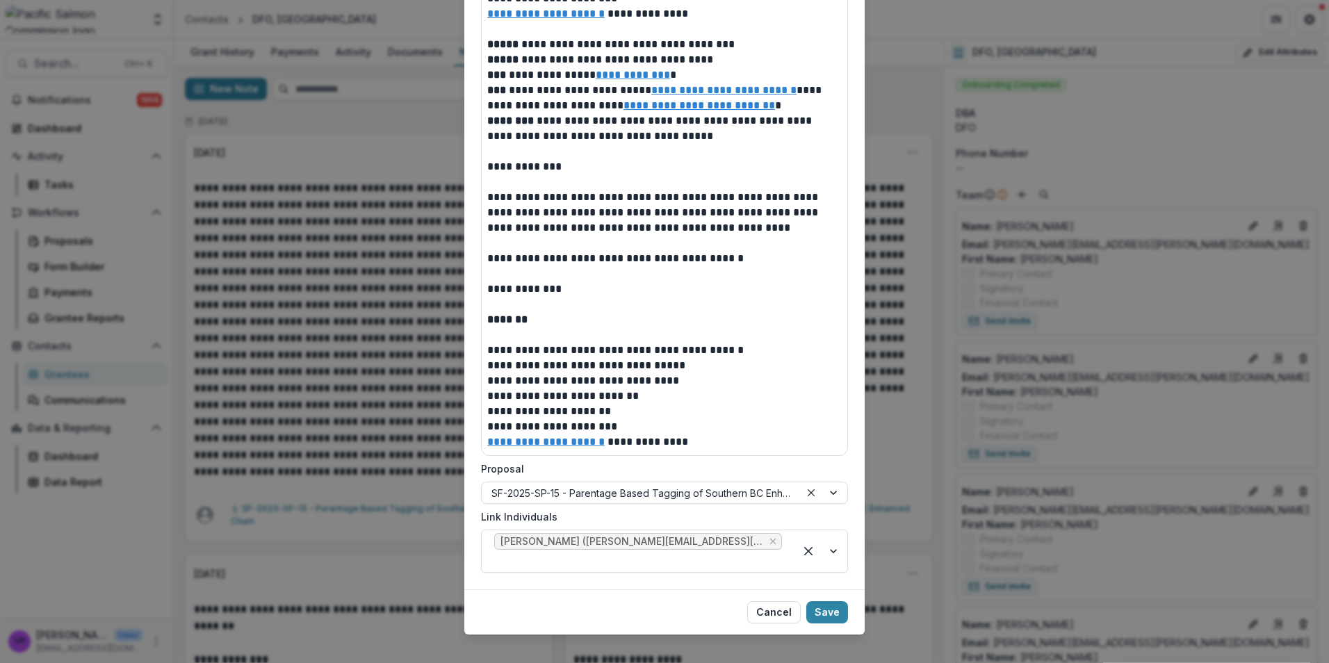
scroll to position [891, 0]
click at [828, 600] on button "Save" at bounding box center [827, 611] width 42 height 22
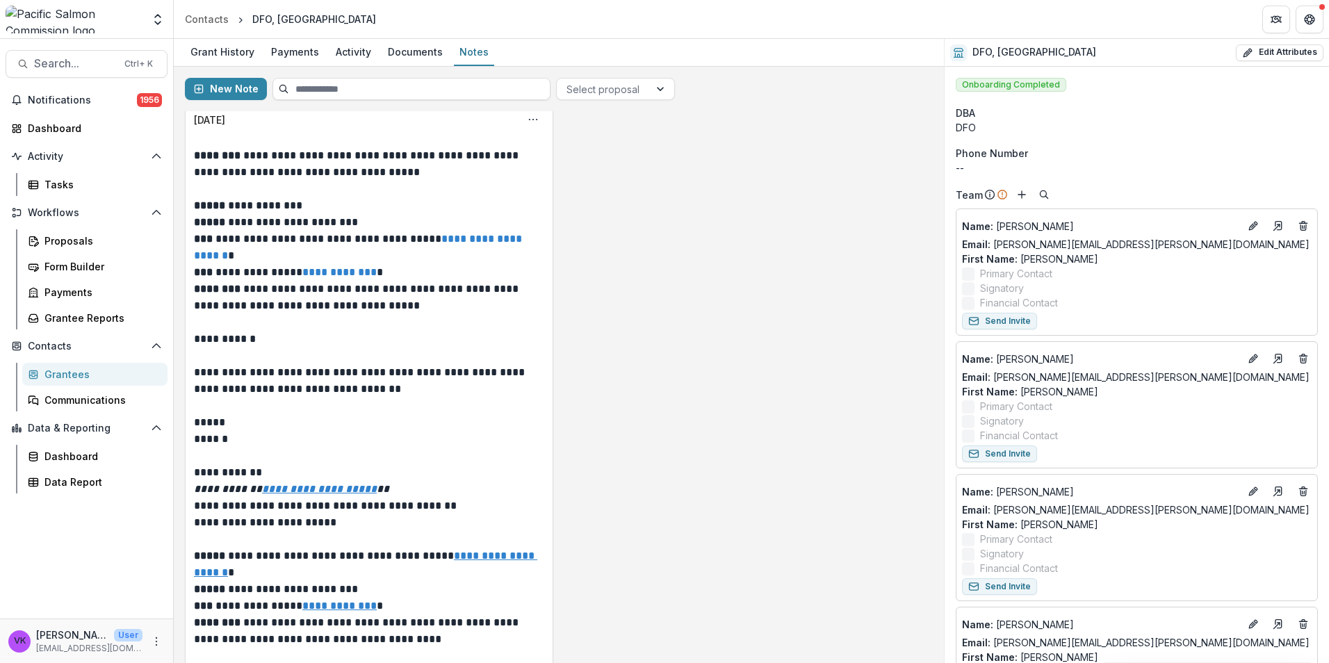
scroll to position [0, 0]
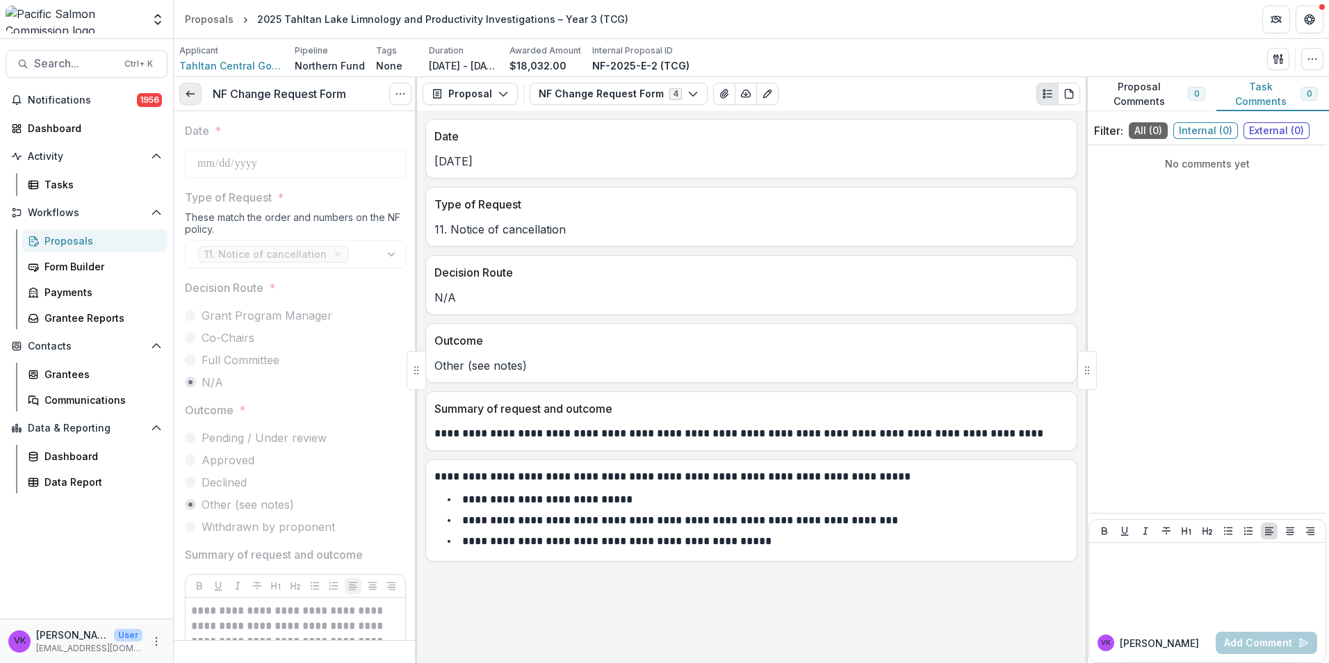
click at [190, 101] on link at bounding box center [190, 94] width 22 height 22
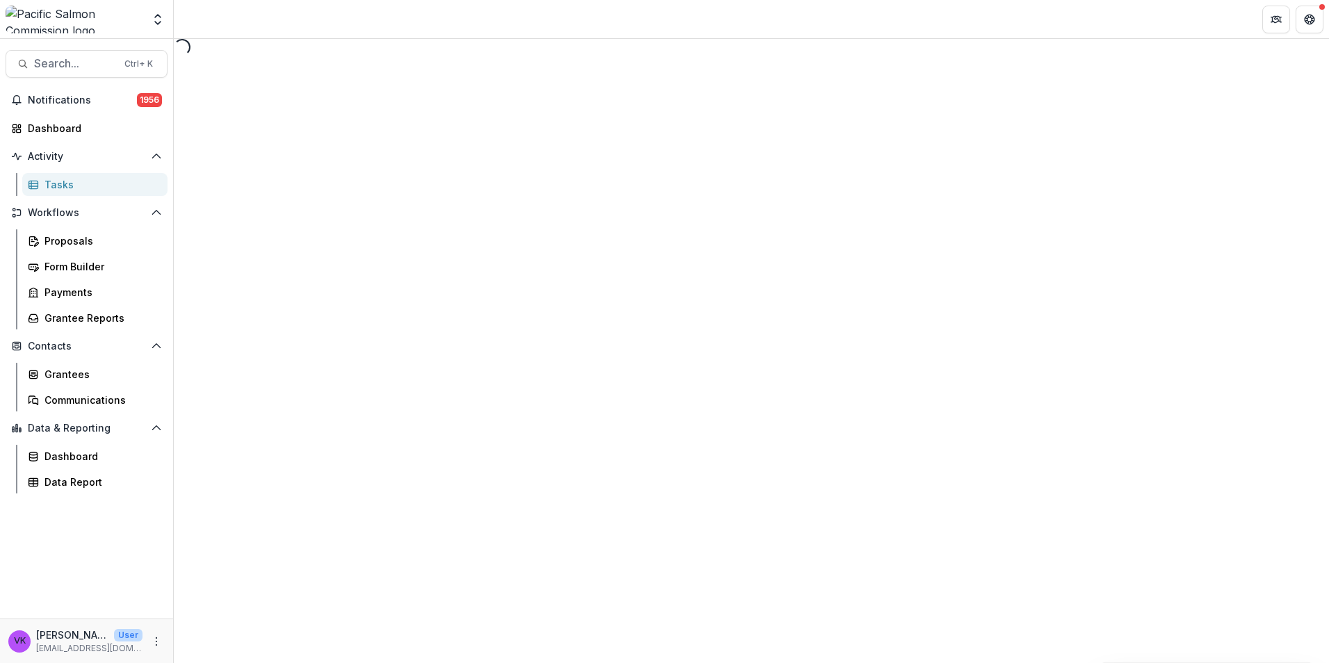
select select "********"
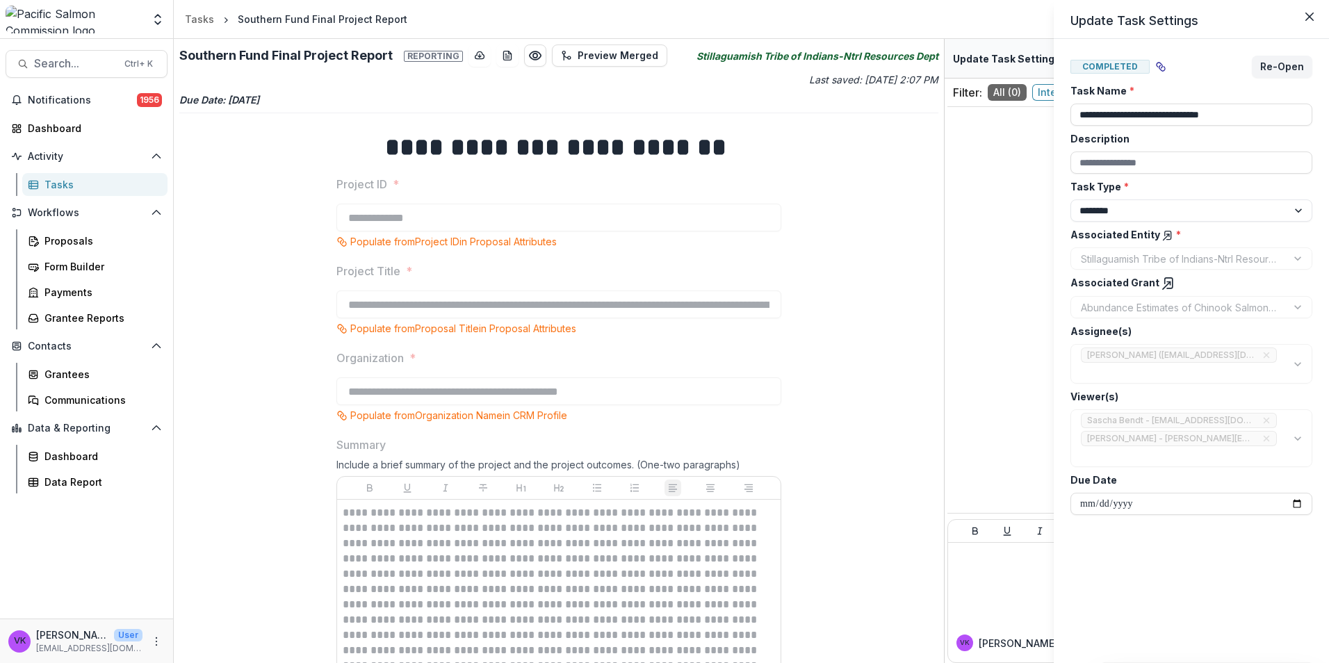
click at [840, 366] on div "**********" at bounding box center [664, 331] width 1329 height 663
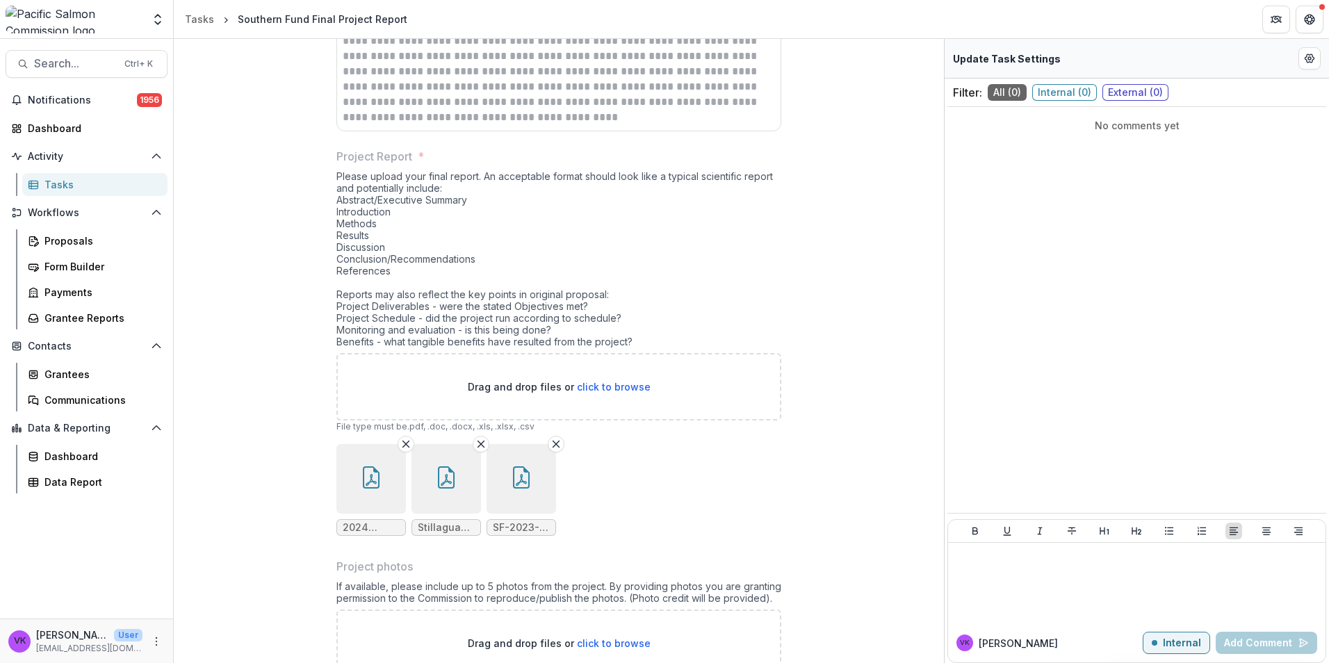
scroll to position [712, 0]
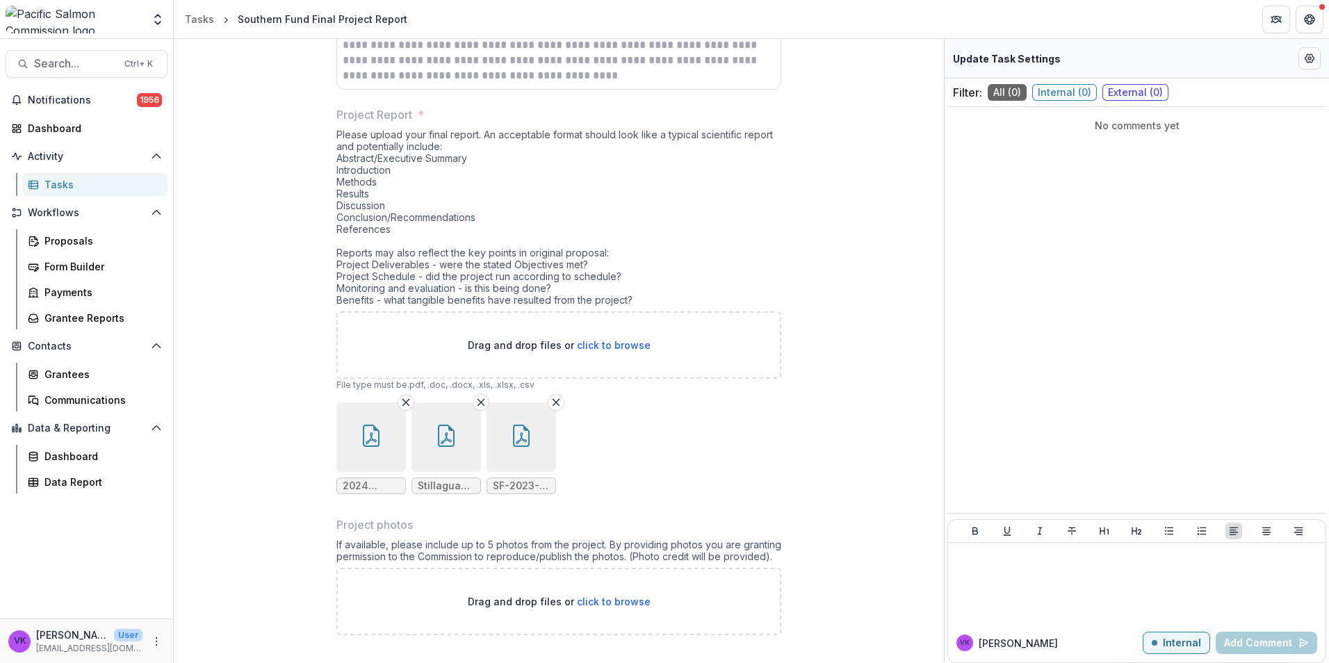
click at [379, 442] on icon "button" at bounding box center [371, 436] width 22 height 22
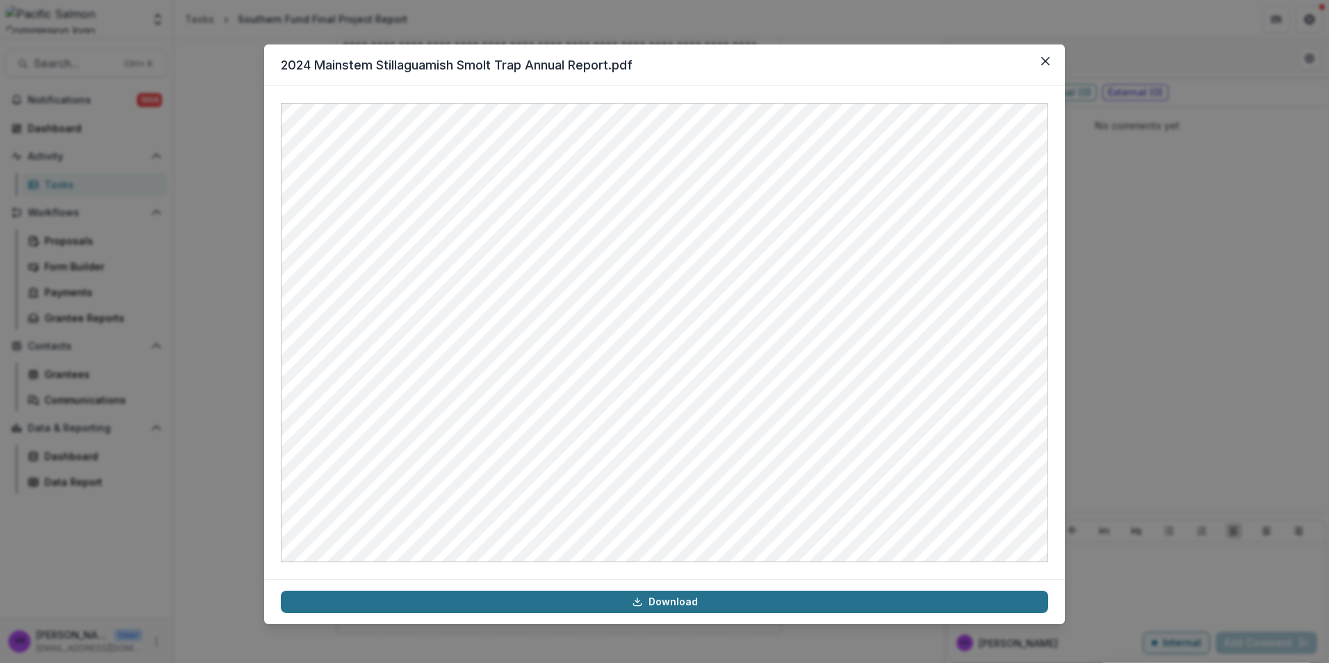
click at [677, 602] on link "Download" at bounding box center [664, 602] width 767 height 22
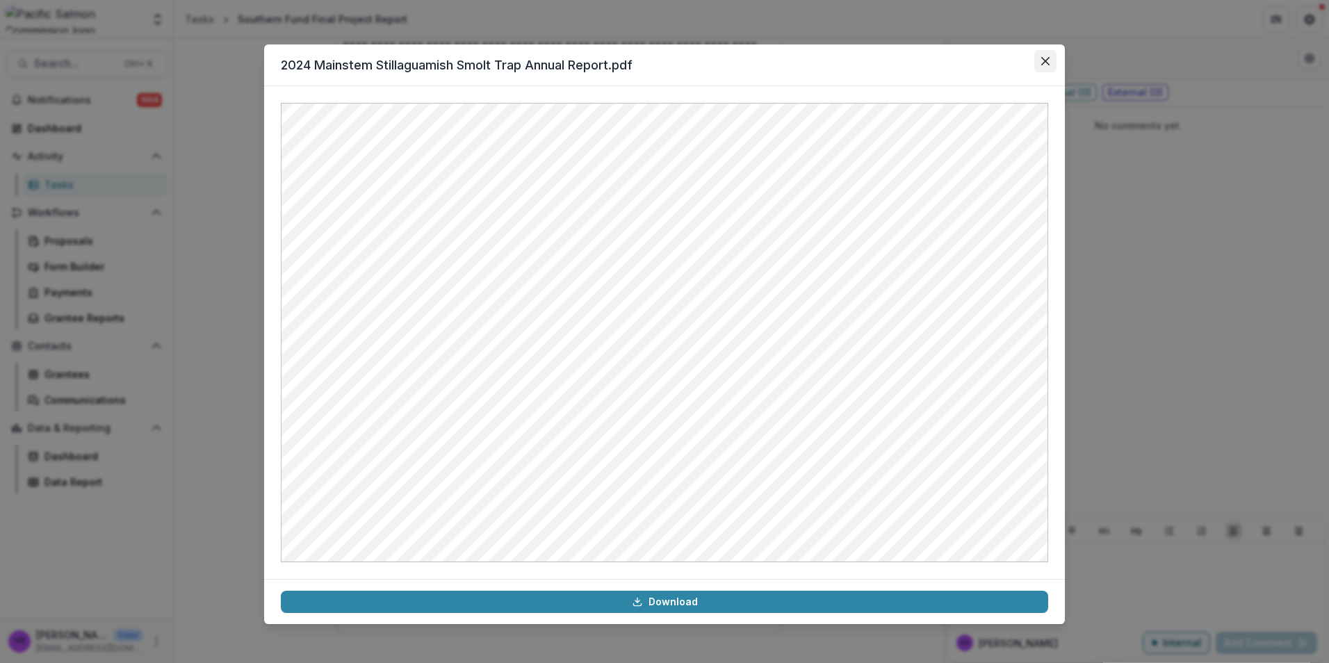
click at [1043, 61] on icon "Close" at bounding box center [1045, 61] width 8 height 8
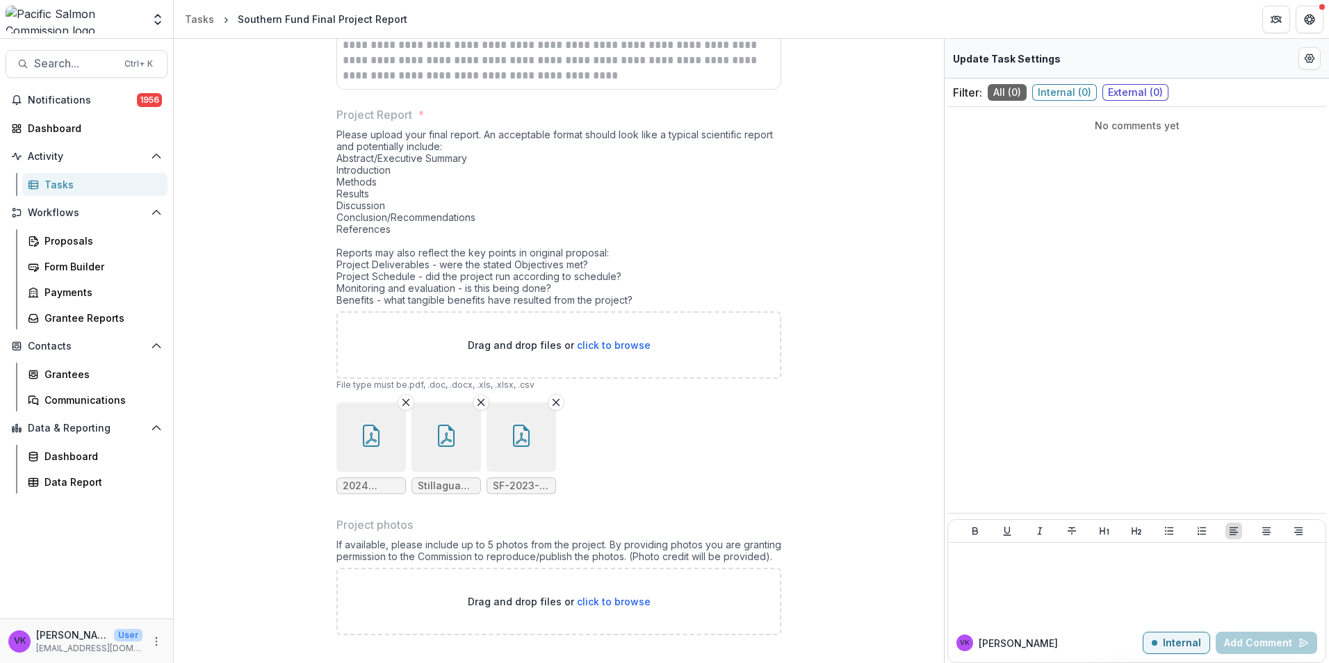
click at [456, 442] on button "button" at bounding box center [445, 436] width 69 height 69
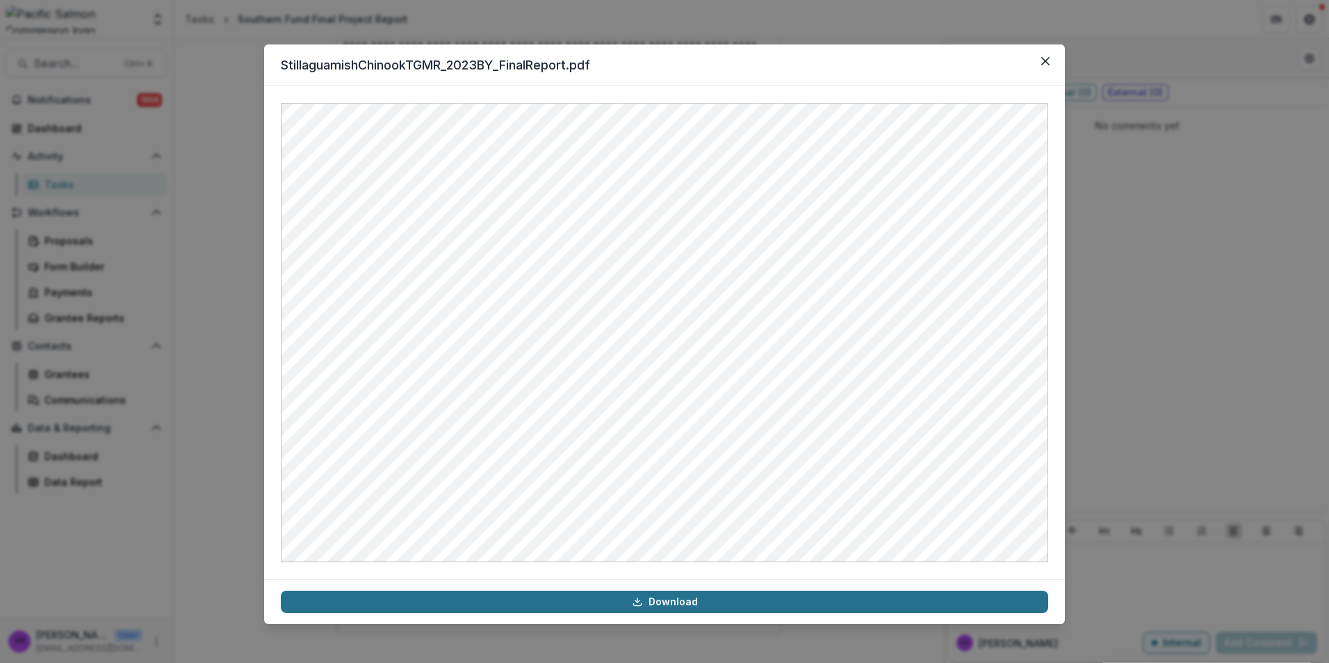
click at [689, 600] on link "Download" at bounding box center [664, 602] width 767 height 22
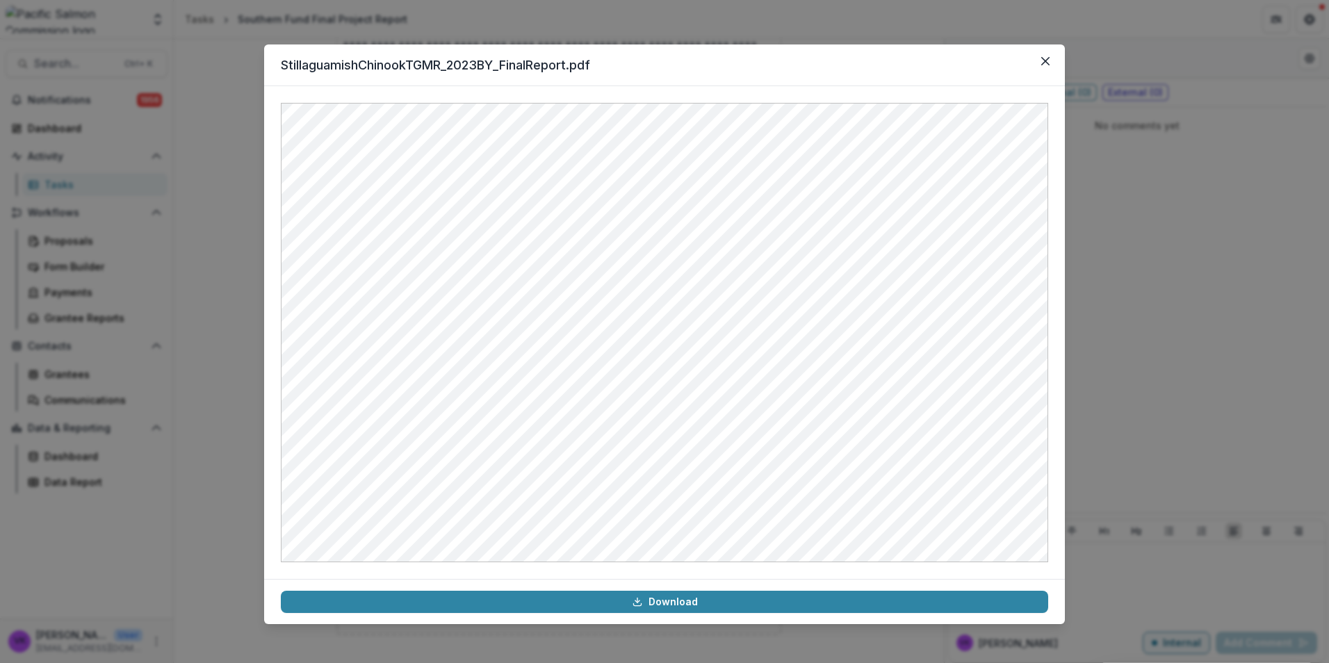
click at [1156, 358] on div "StillaguamishChinookTGMR_2023BY_FinalReport.pdf Download" at bounding box center [664, 331] width 1329 height 663
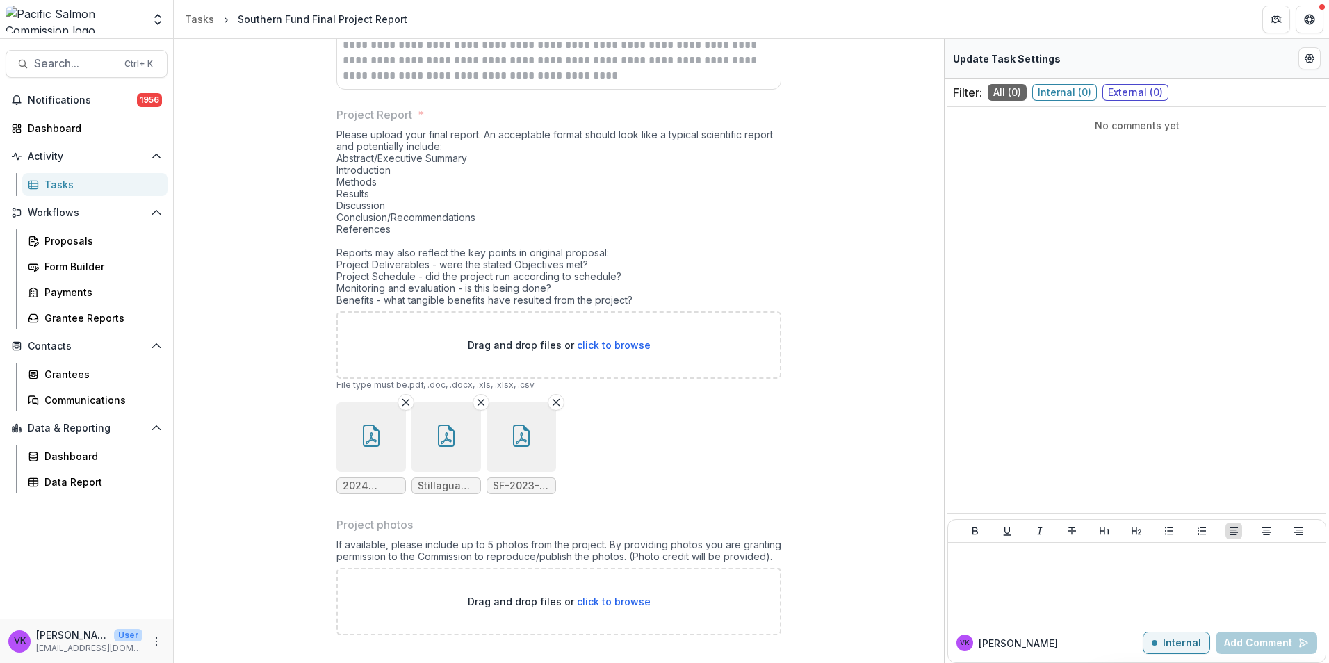
click at [527, 439] on icon "button" at bounding box center [521, 436] width 17 height 22
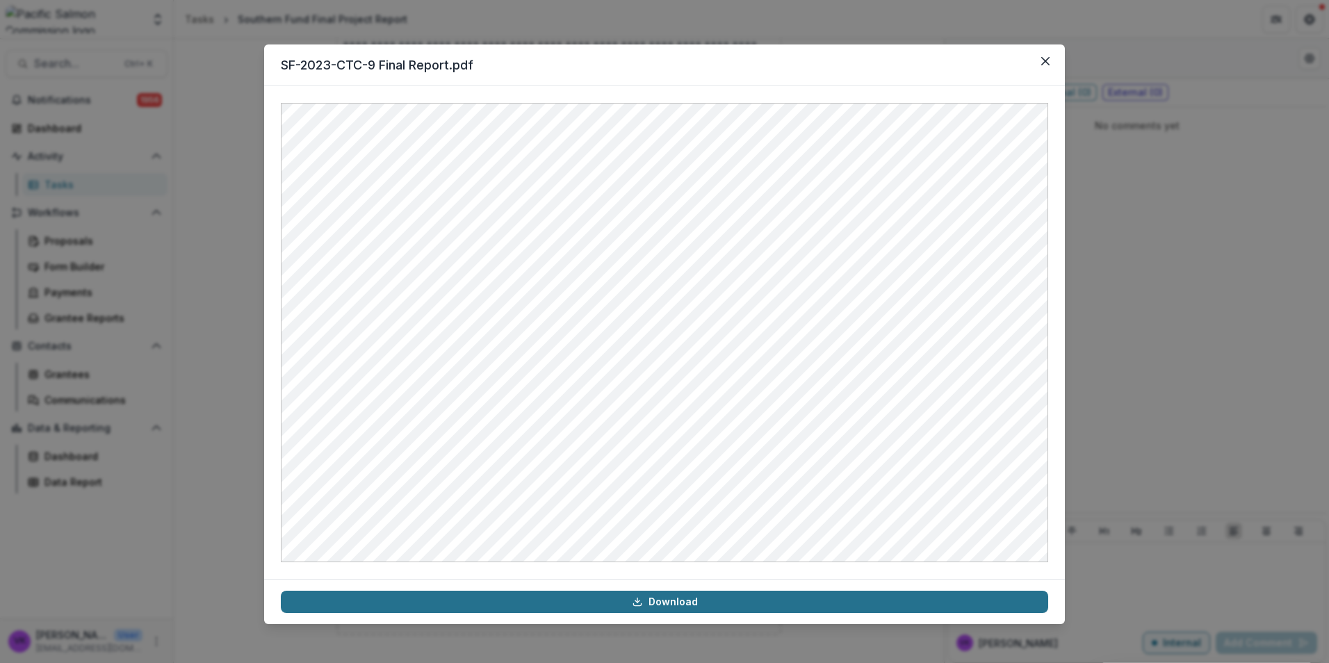
click at [666, 605] on link "Download" at bounding box center [664, 602] width 767 height 22
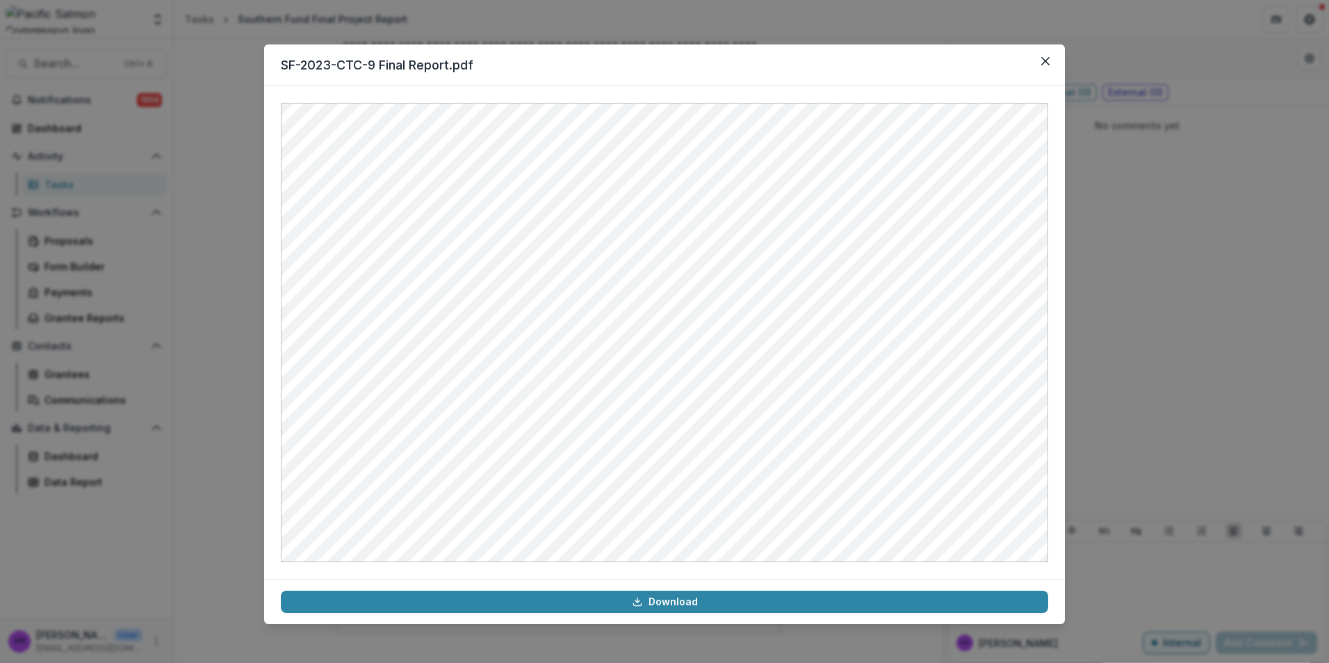
click at [1163, 355] on div "SF-2023-CTC-9 Final Report.pdf Download" at bounding box center [664, 331] width 1329 height 663
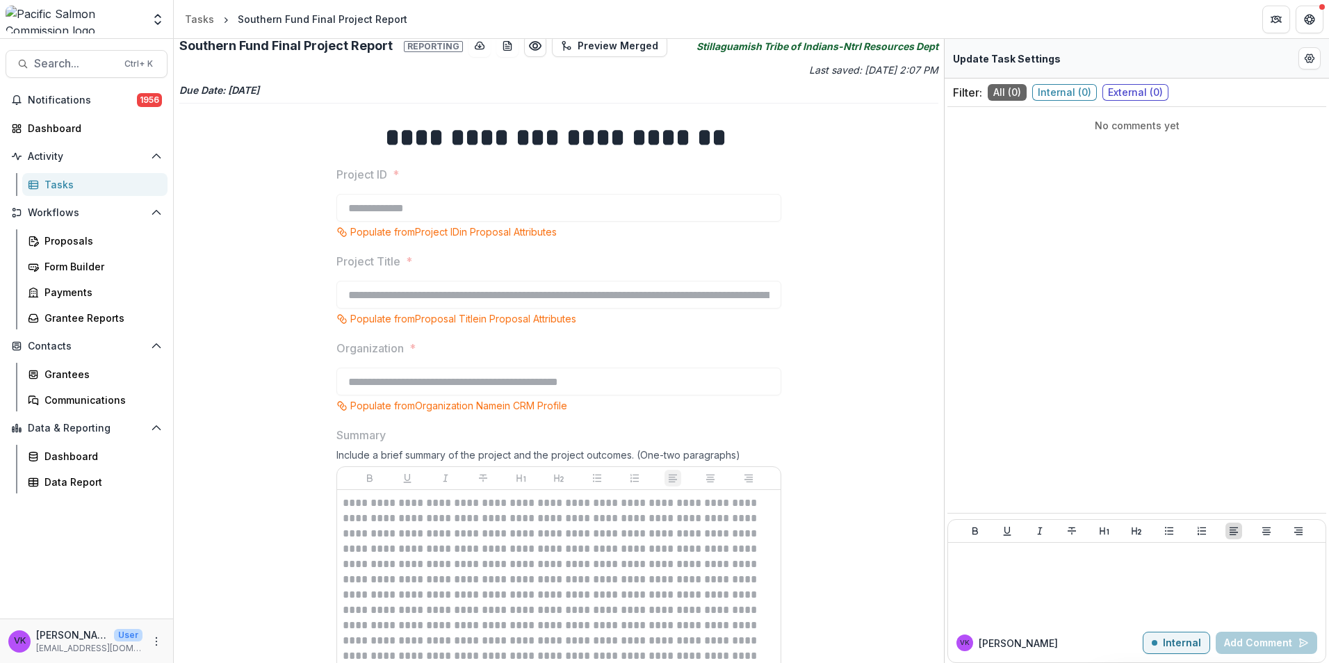
scroll to position [0, 0]
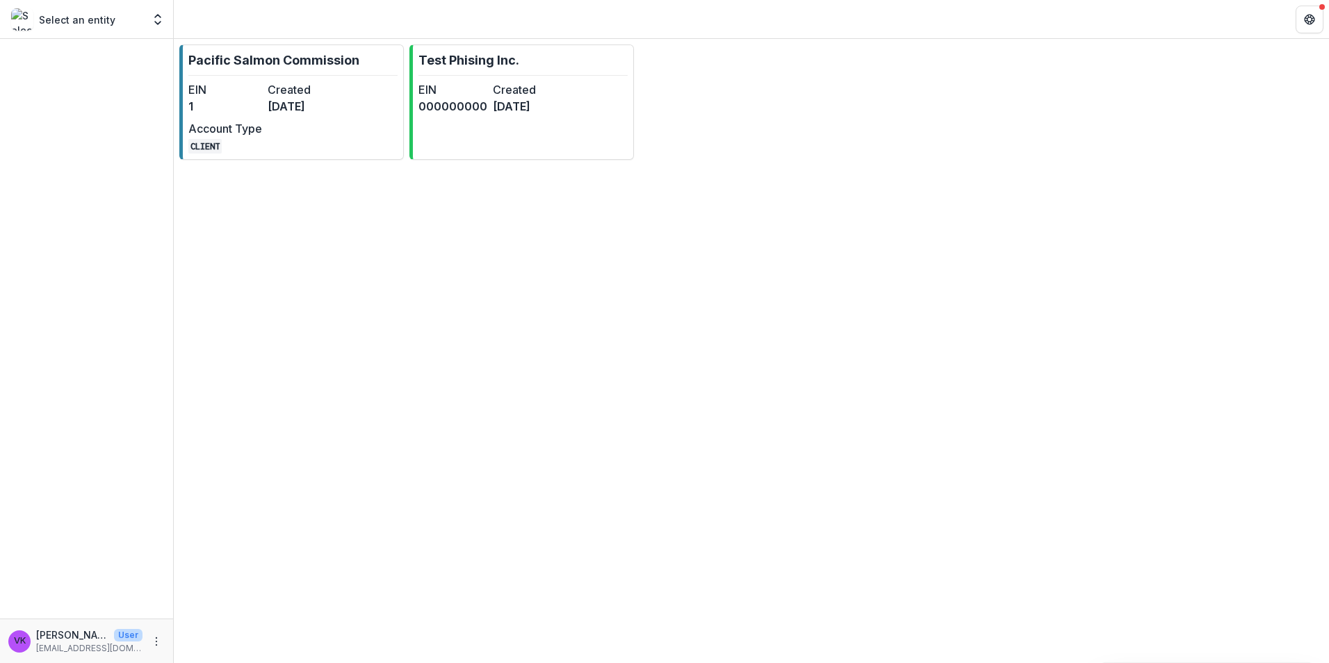
drag, startPoint x: 299, startPoint y: 59, endPoint x: 543, endPoint y: 174, distance: 269.8
click at [299, 59] on p "Pacific Salmon Commission" at bounding box center [273, 60] width 171 height 19
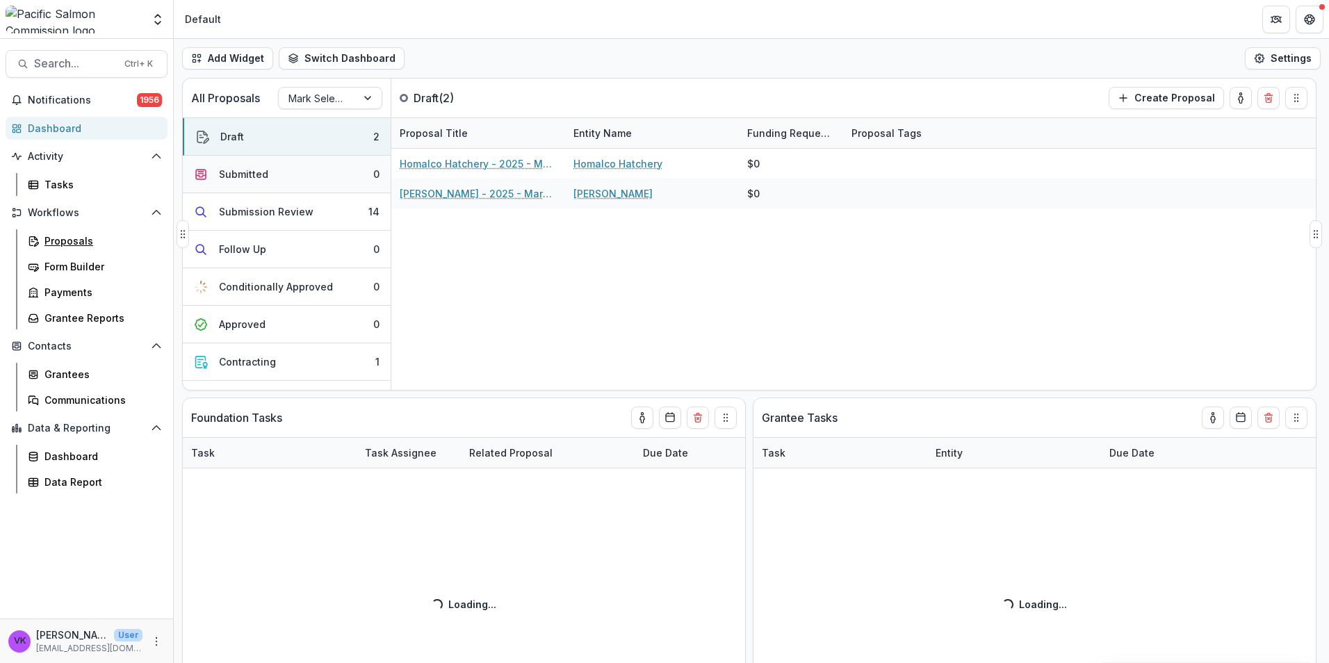
drag, startPoint x: 57, startPoint y: 235, endPoint x: 187, endPoint y: 170, distance: 145.1
click at [58, 235] on div "Proposals" at bounding box center [100, 240] width 112 height 15
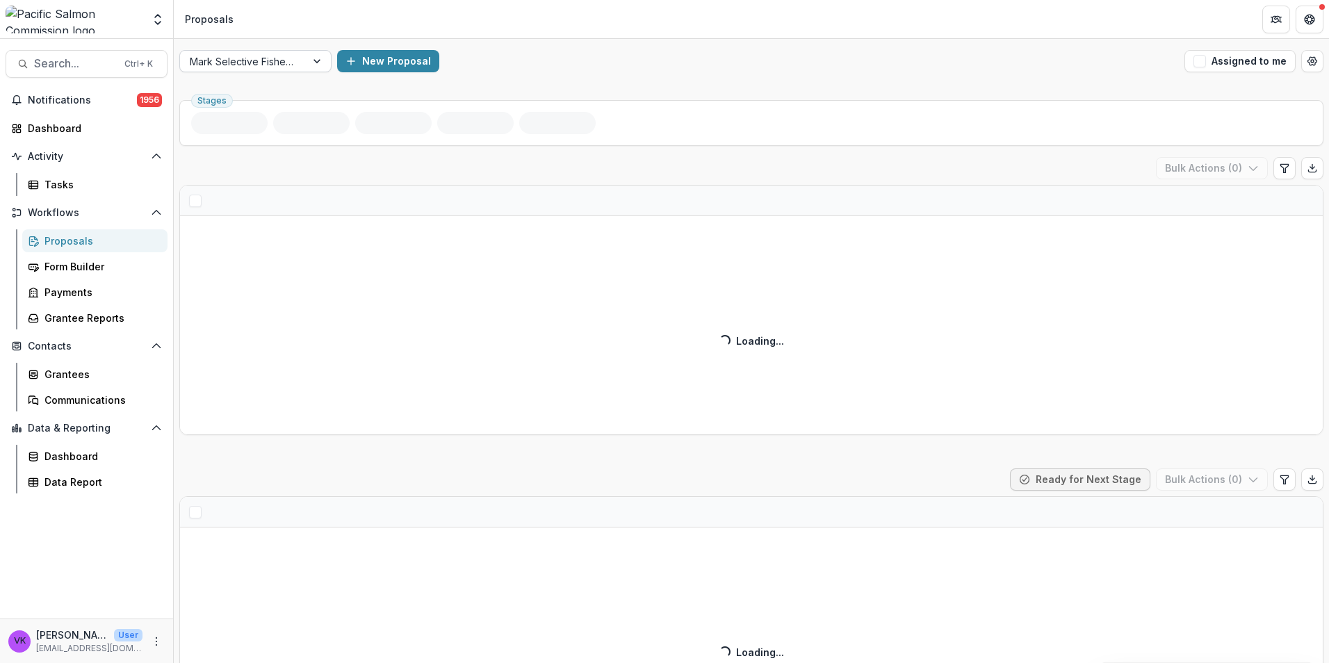
click at [312, 56] on div at bounding box center [318, 61] width 25 height 21
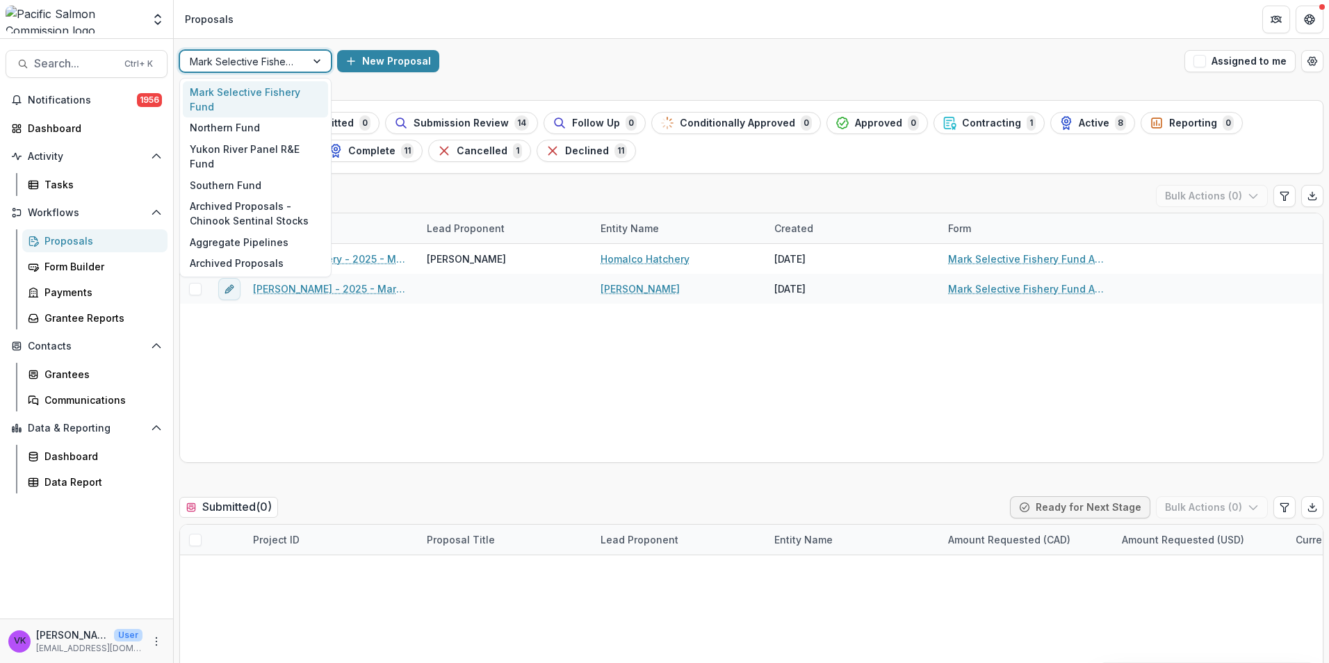
click at [319, 61] on div at bounding box center [318, 61] width 25 height 21
click at [319, 60] on div at bounding box center [318, 61] width 25 height 21
click at [255, 174] on div "Southern Fund" at bounding box center [255, 185] width 145 height 22
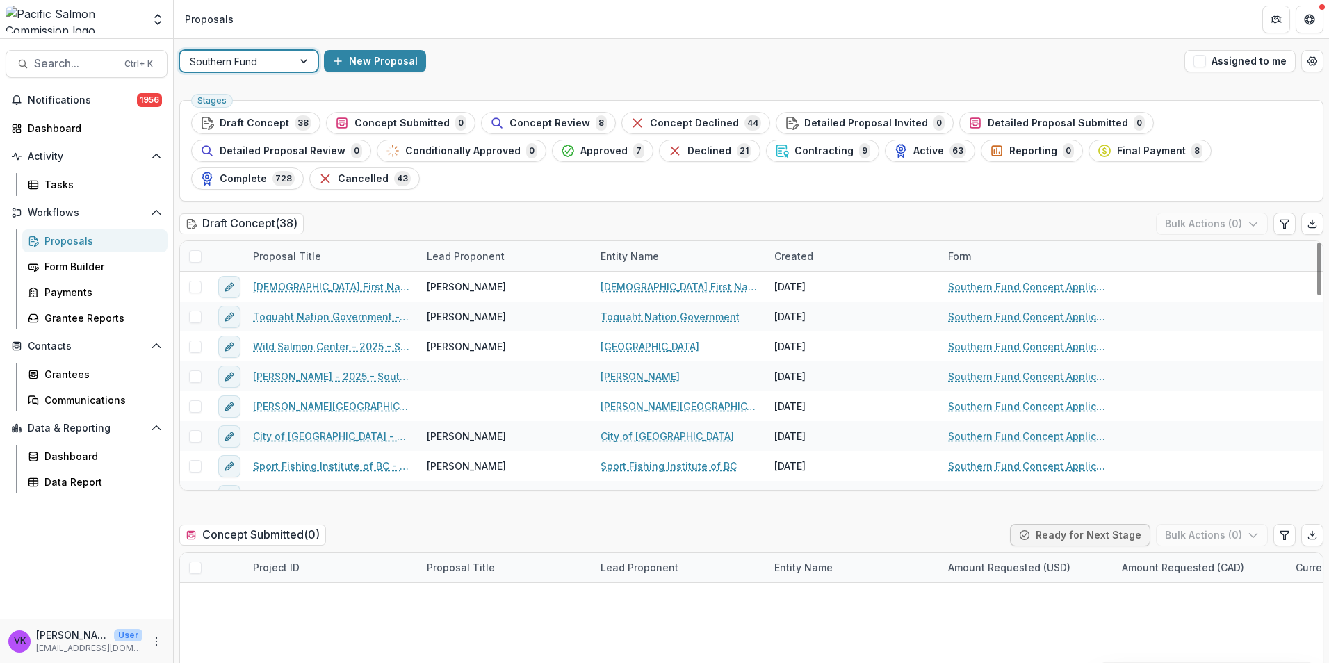
drag, startPoint x: 624, startPoint y: 149, endPoint x: 799, endPoint y: 255, distance: 204.9
click at [794, 148] on span "Contracting" at bounding box center [823, 151] width 59 height 12
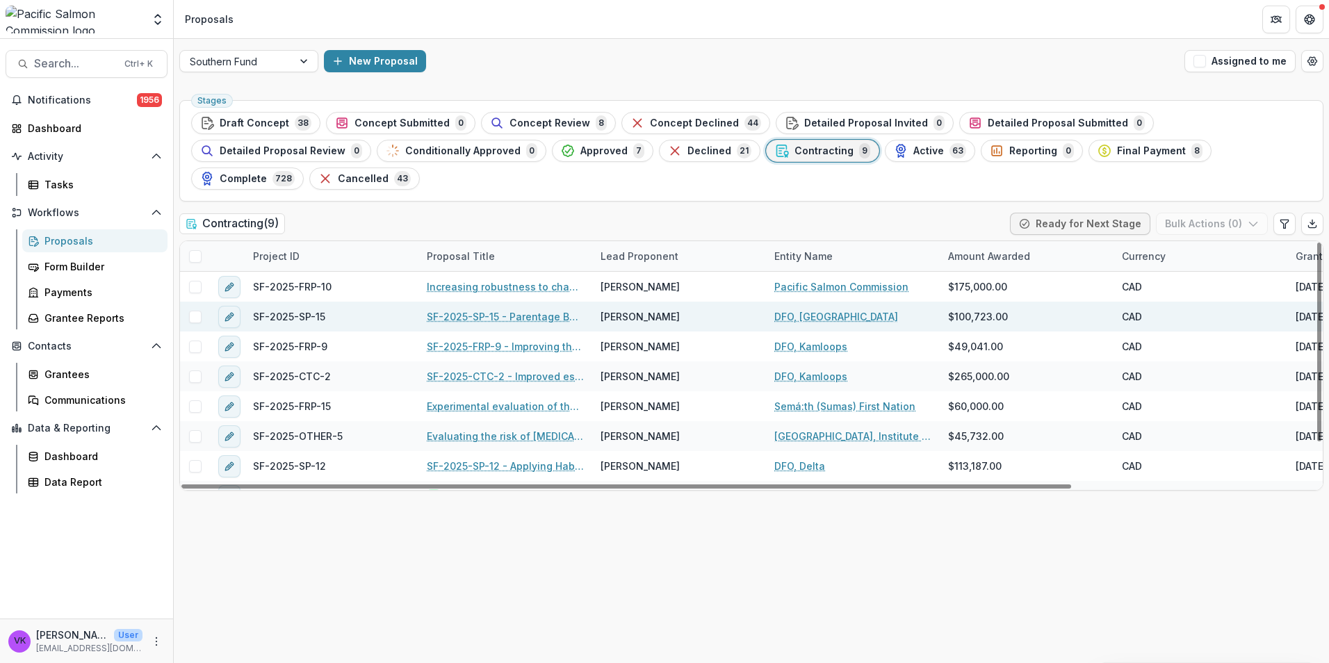
click at [536, 309] on link "SF-2025-SP-15 - Parentage Based Tagging of Southern BC Enhanced Chum" at bounding box center [505, 316] width 157 height 15
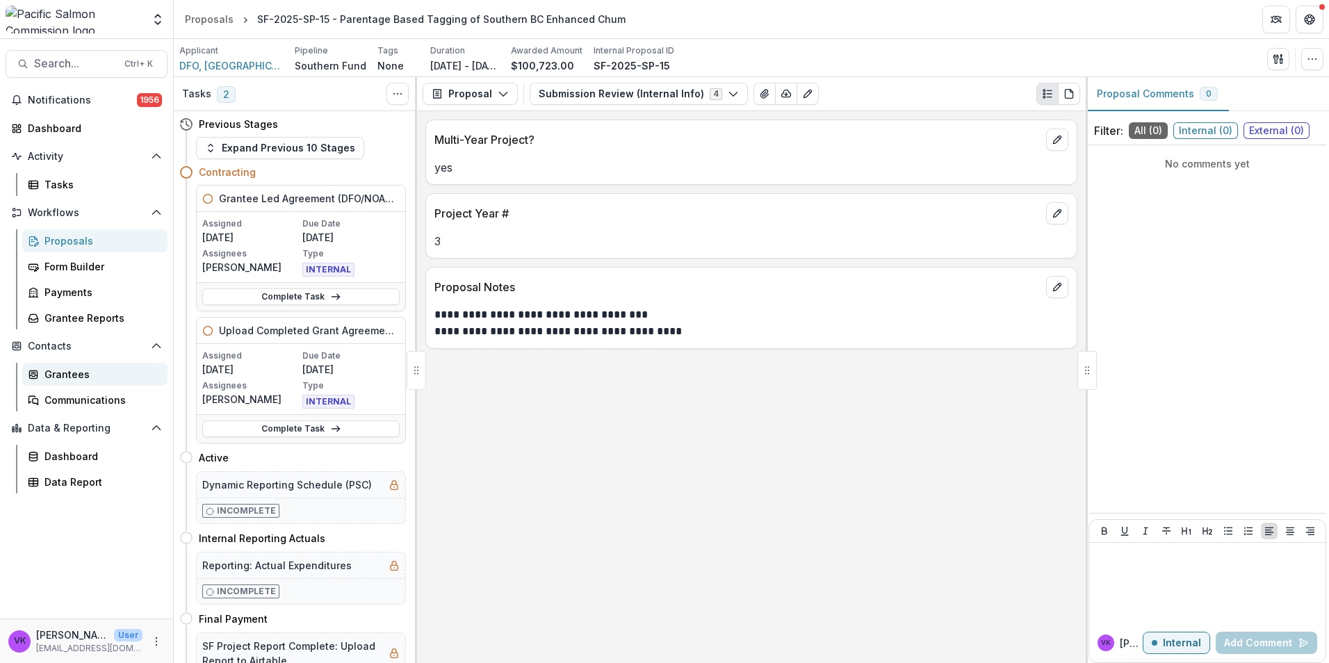
click at [65, 372] on div "Grantees" at bounding box center [100, 374] width 112 height 15
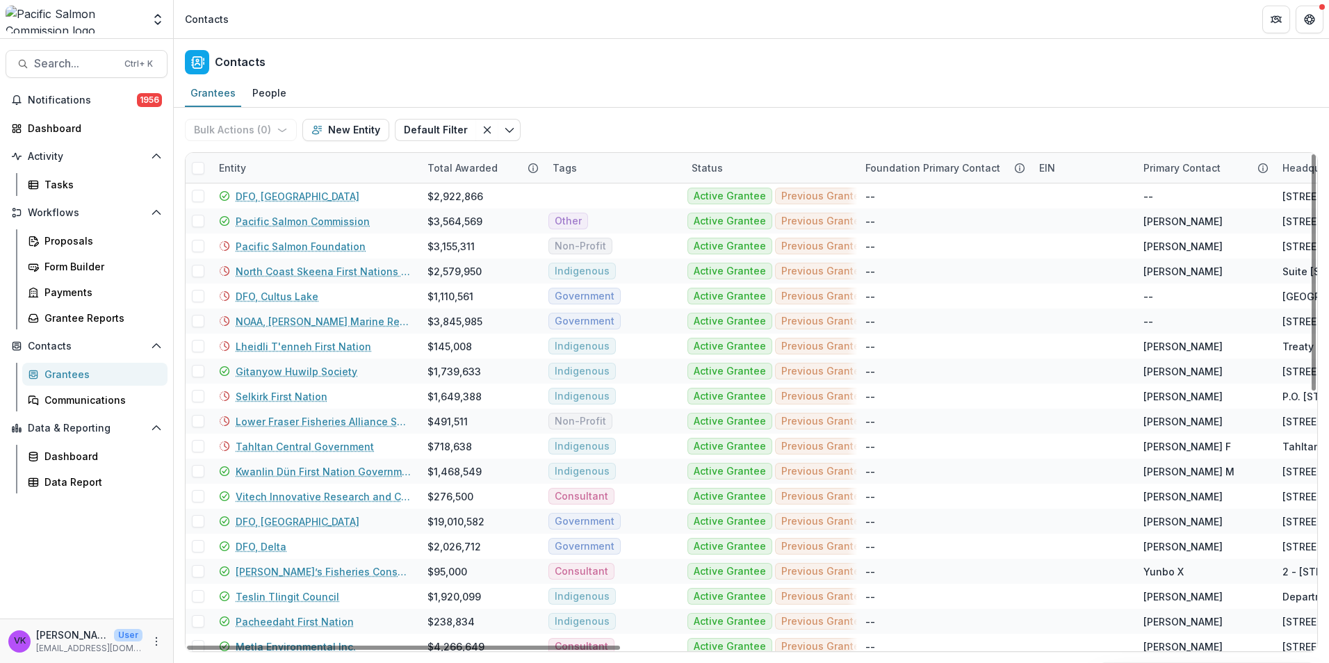
click at [341, 158] on div "Entity" at bounding box center [315, 168] width 208 height 30
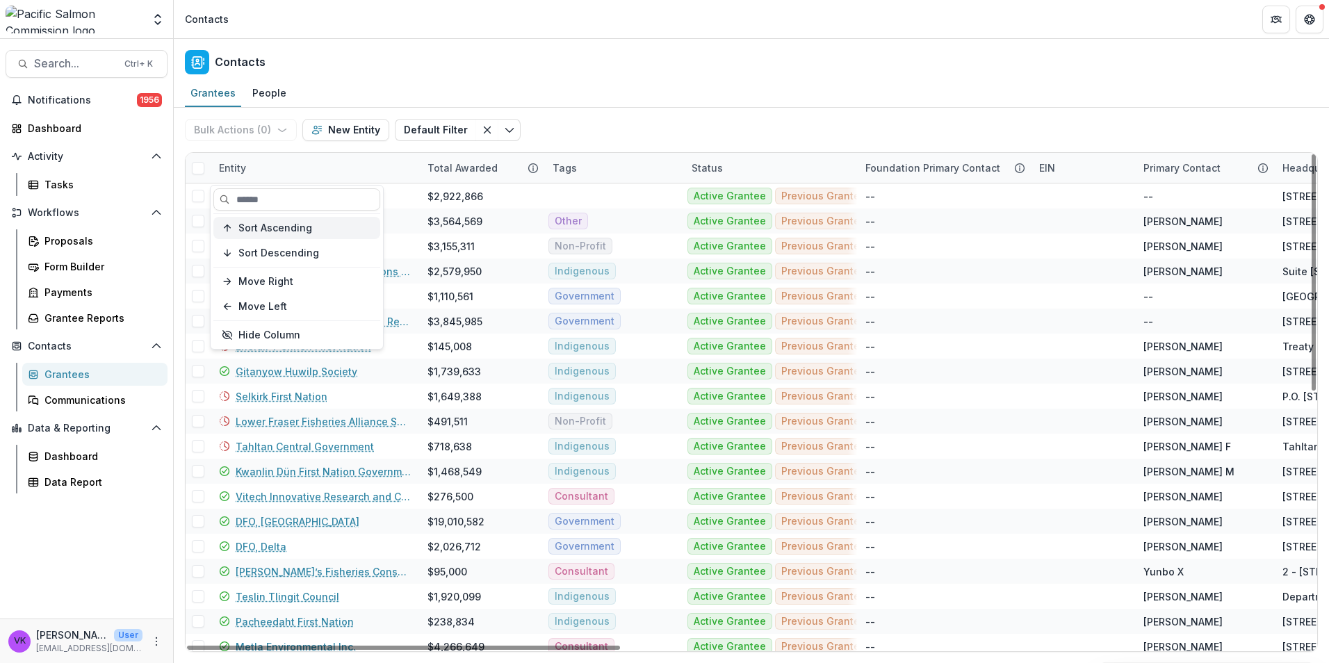
drag, startPoint x: 288, startPoint y: 203, endPoint x: 315, endPoint y: 221, distance: 32.6
click at [288, 202] on input at bounding box center [296, 199] width 167 height 22
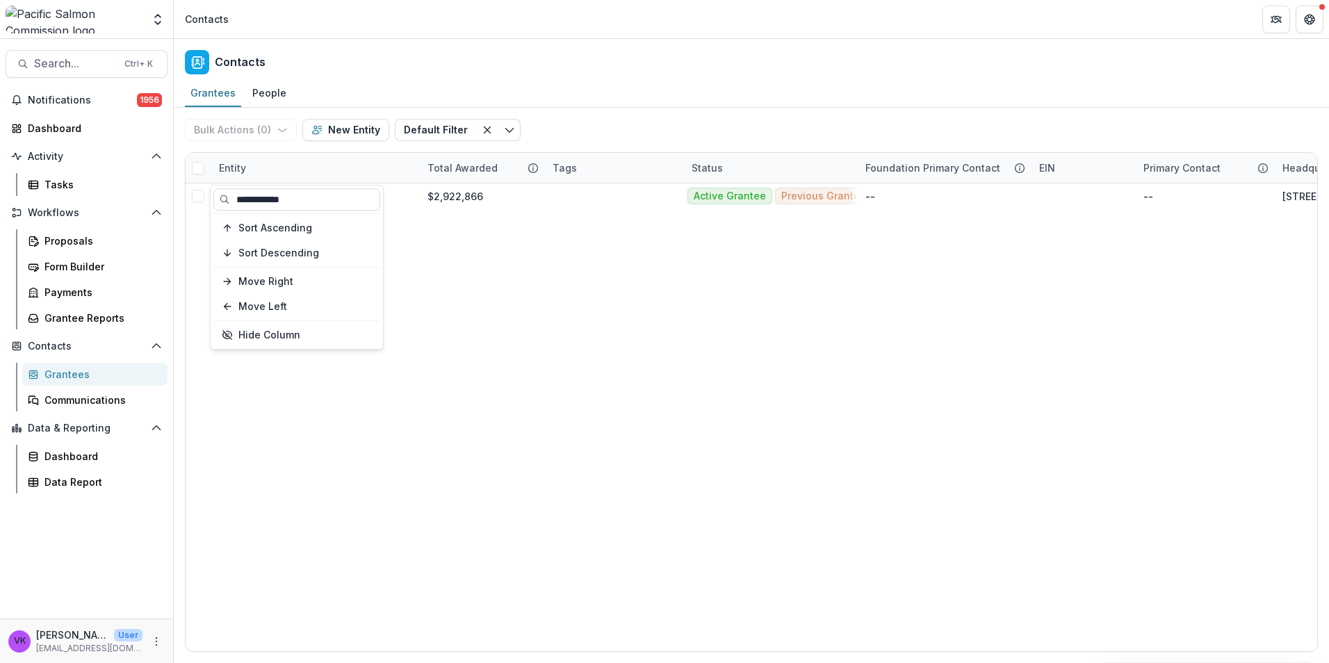
type input "**********"
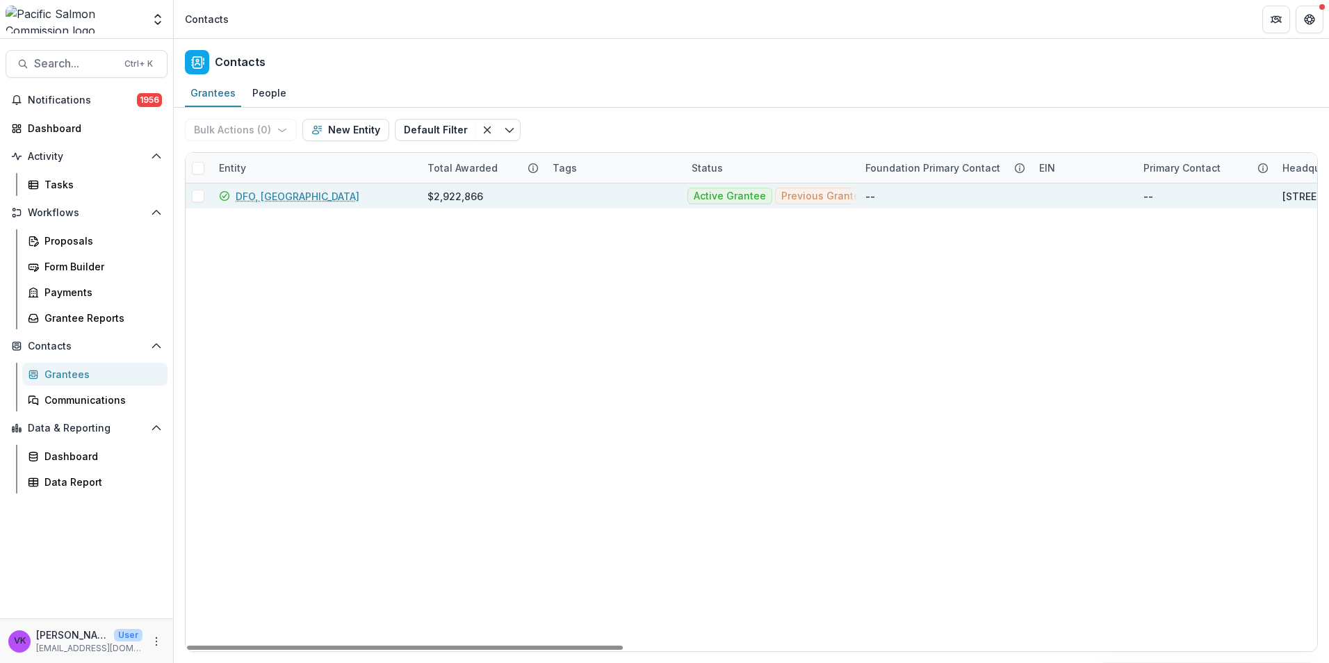
click at [249, 195] on link "DFO, [GEOGRAPHIC_DATA]" at bounding box center [298, 196] width 124 height 15
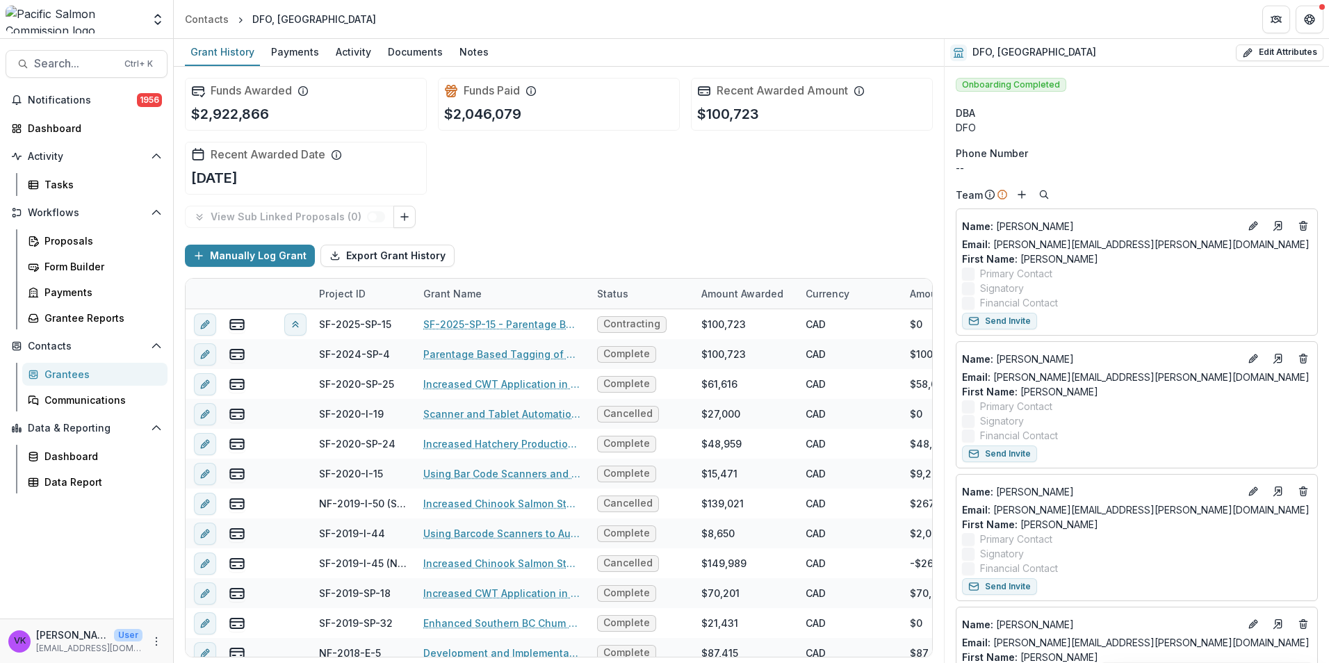
drag, startPoint x: 477, startPoint y: 52, endPoint x: 495, endPoint y: 64, distance: 22.2
click at [477, 51] on div "Notes" at bounding box center [474, 52] width 40 height 20
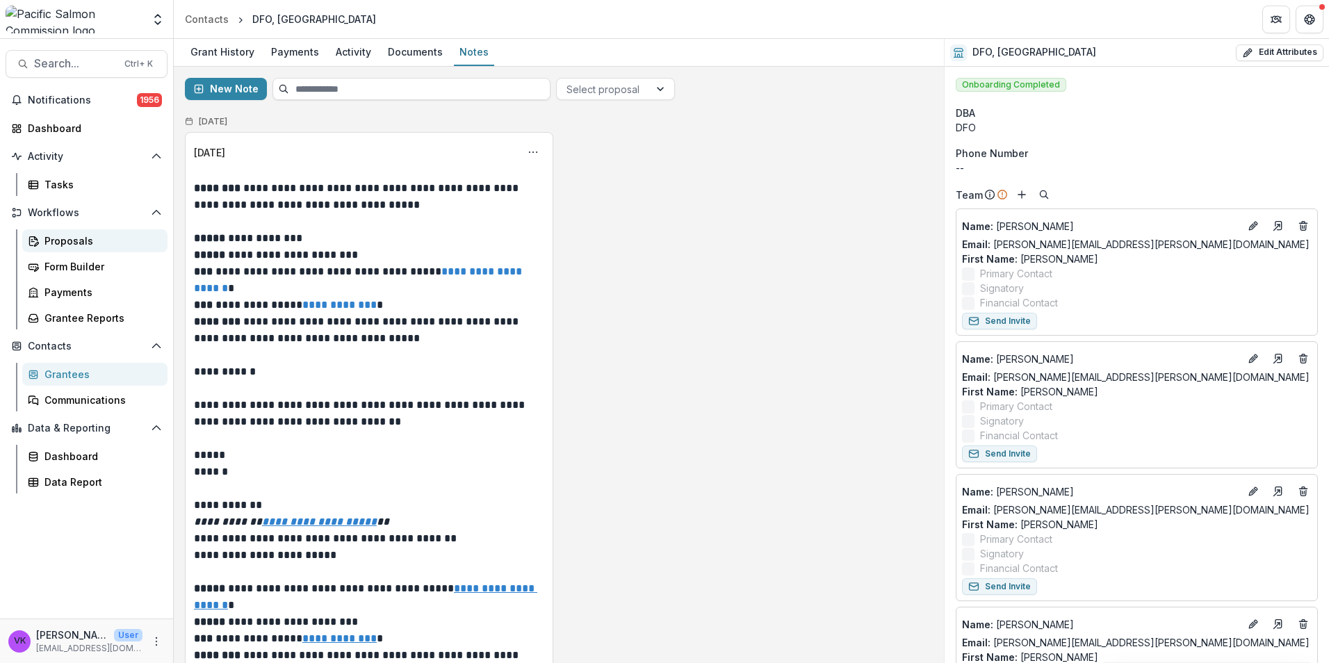
click at [74, 238] on div "Proposals" at bounding box center [100, 240] width 112 height 15
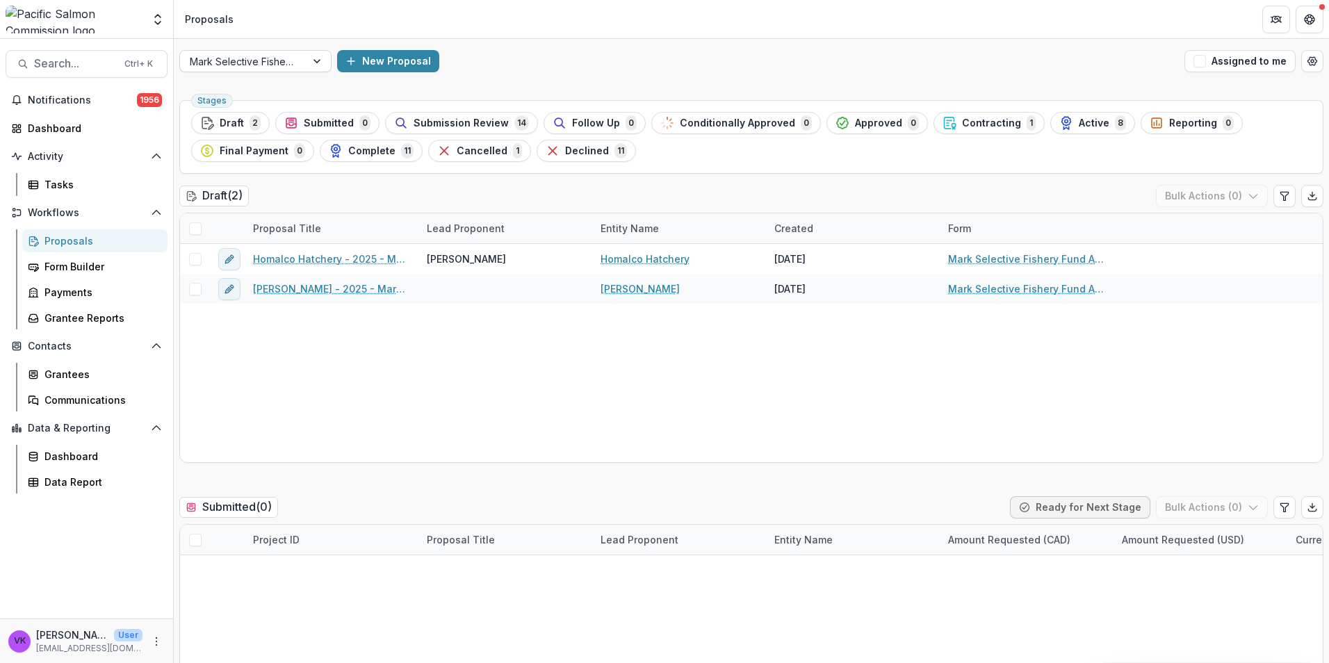
click at [320, 63] on div at bounding box center [318, 61] width 25 height 21
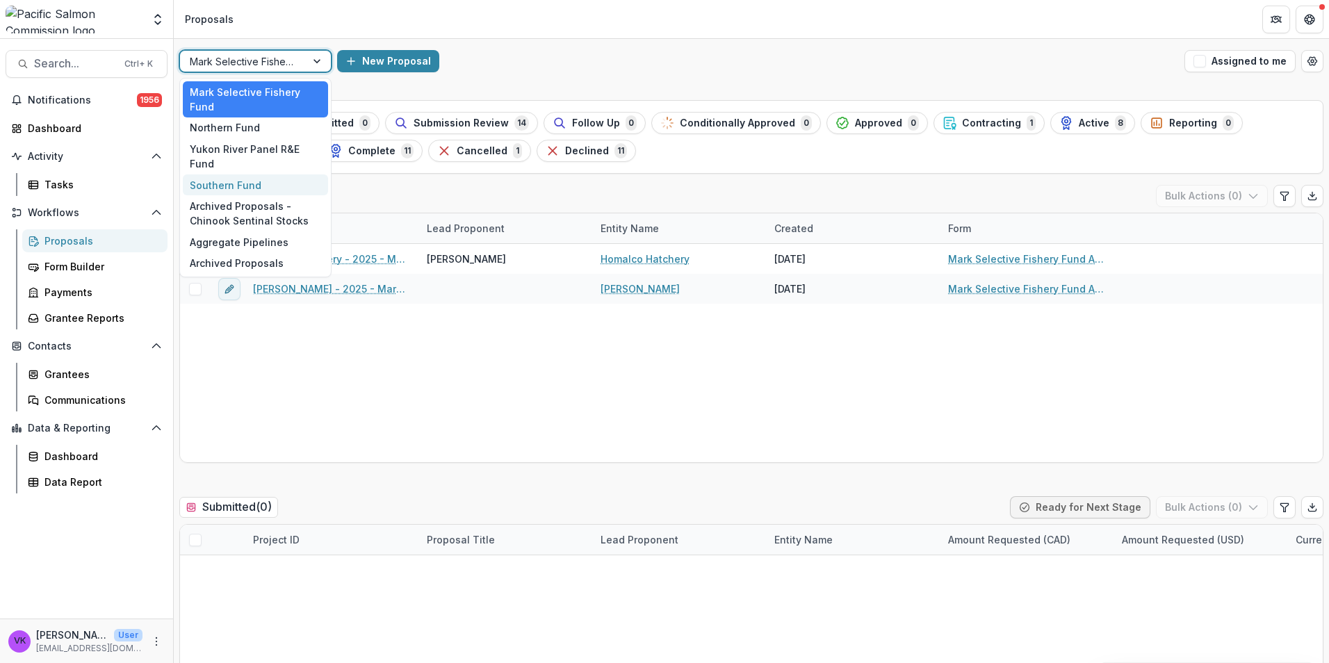
click at [244, 174] on div "Southern Fund" at bounding box center [255, 185] width 145 height 22
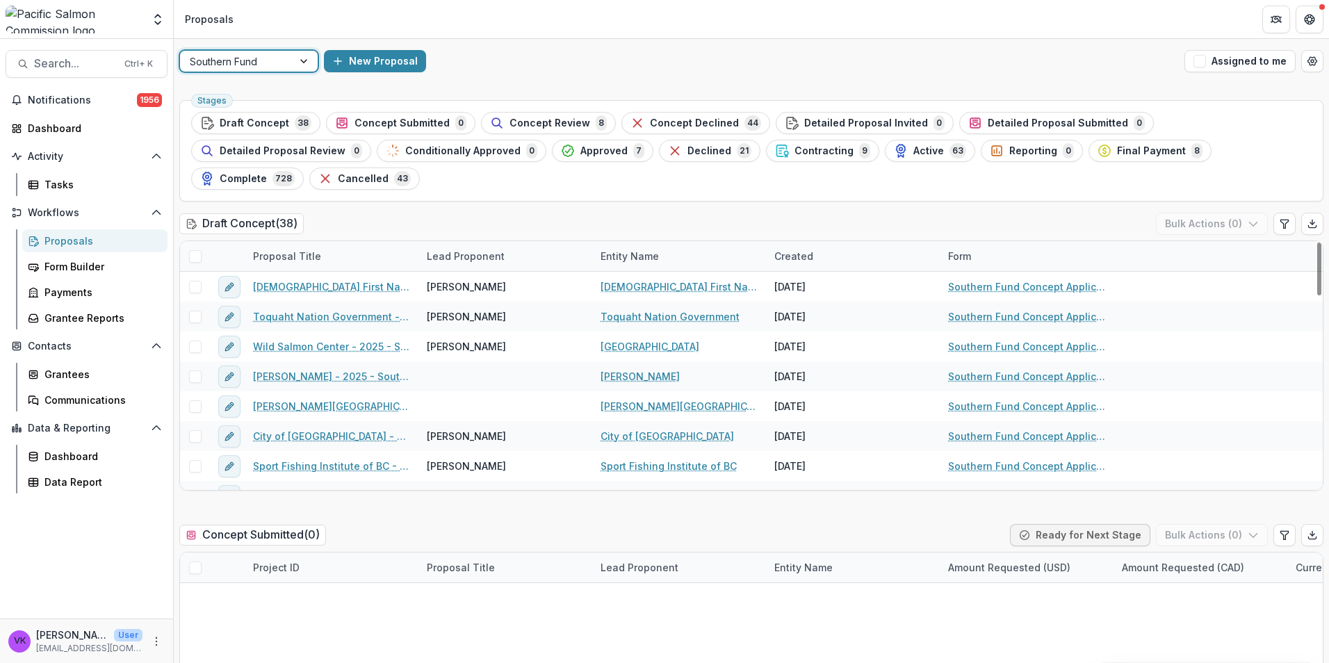
click at [794, 153] on span "Contracting" at bounding box center [823, 151] width 59 height 12
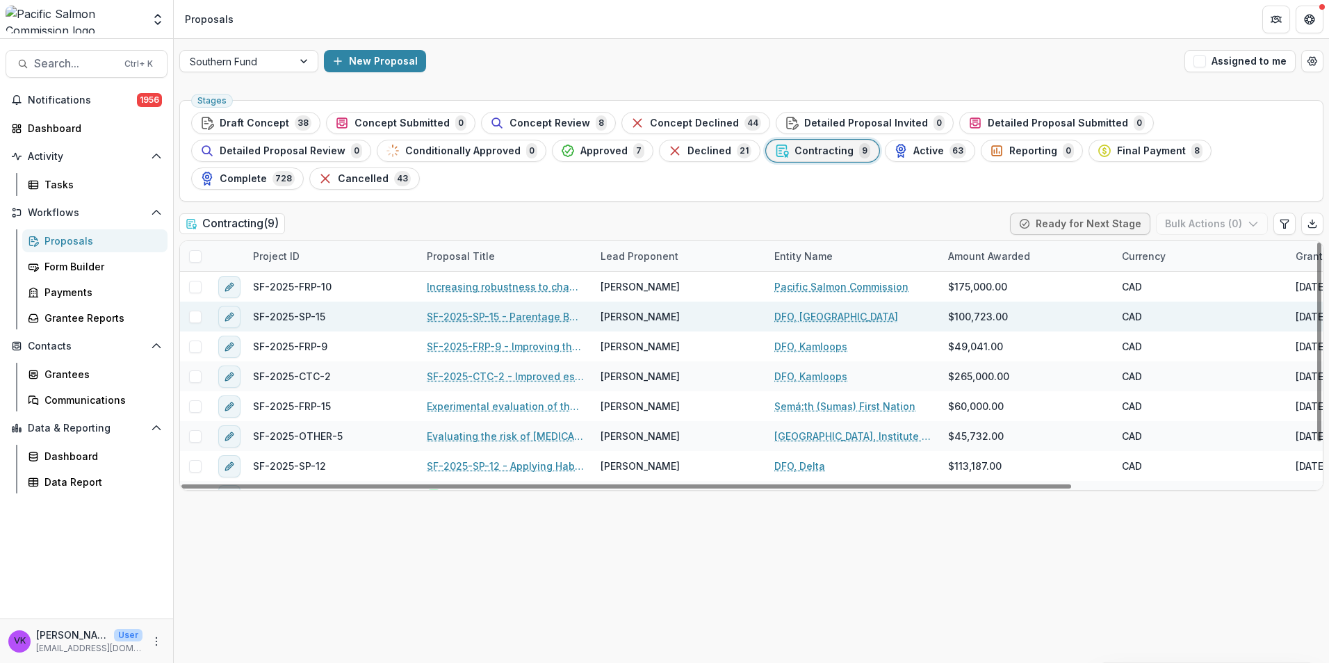
click at [500, 309] on link "SF-2025-SP-15 - Parentage Based Tagging of Southern BC Enhanced Chum" at bounding box center [505, 316] width 157 height 15
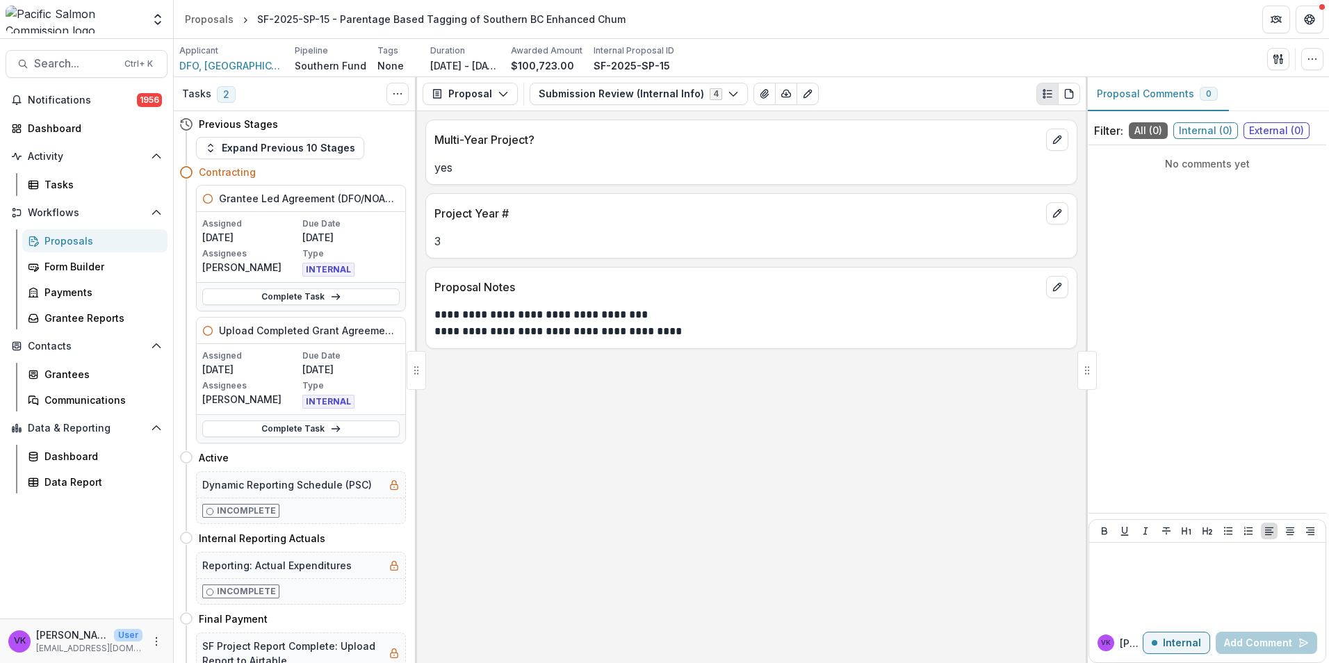
click at [262, 339] on div "Upload Completed Grant Agreements" at bounding box center [301, 331] width 208 height 26
click at [300, 431] on link "Complete Task" at bounding box center [300, 428] width 197 height 17
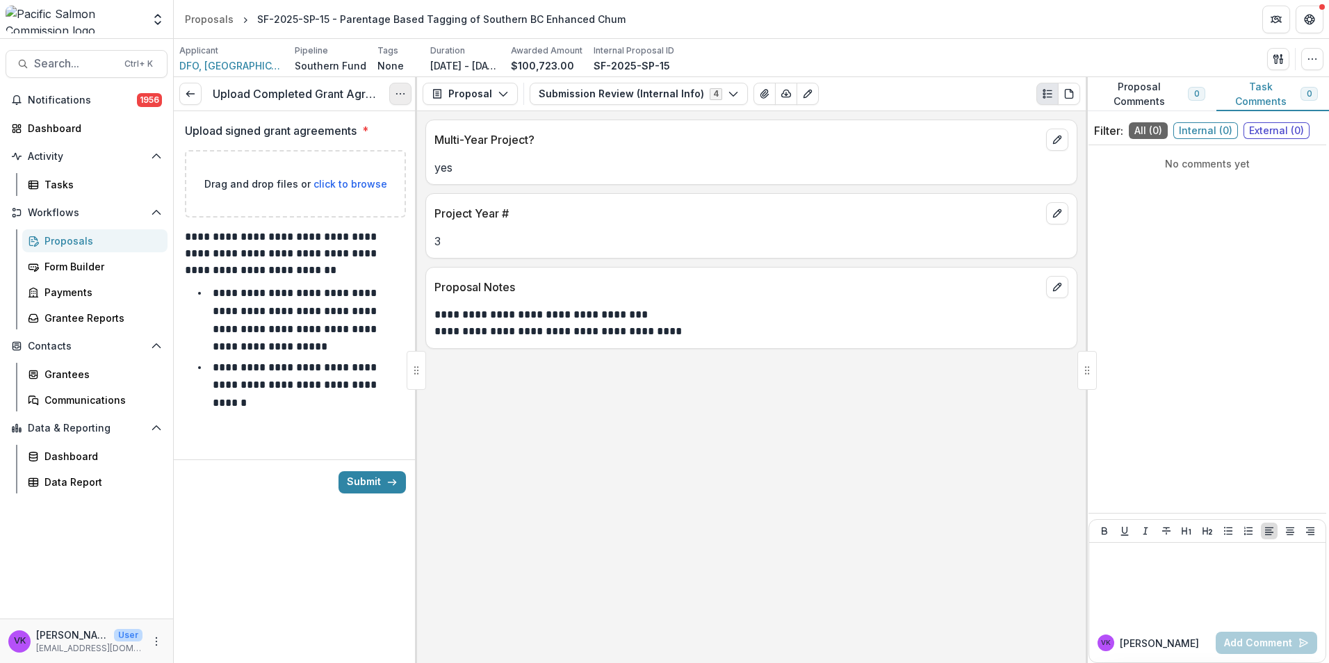
click at [397, 96] on icon "Options" at bounding box center [400, 93] width 11 height 11
click at [625, 523] on div "**********" at bounding box center [751, 387] width 669 height 552
drag, startPoint x: 194, startPoint y: 88, endPoint x: 213, endPoint y: 102, distance: 23.3
click at [194, 88] on link at bounding box center [190, 94] width 22 height 22
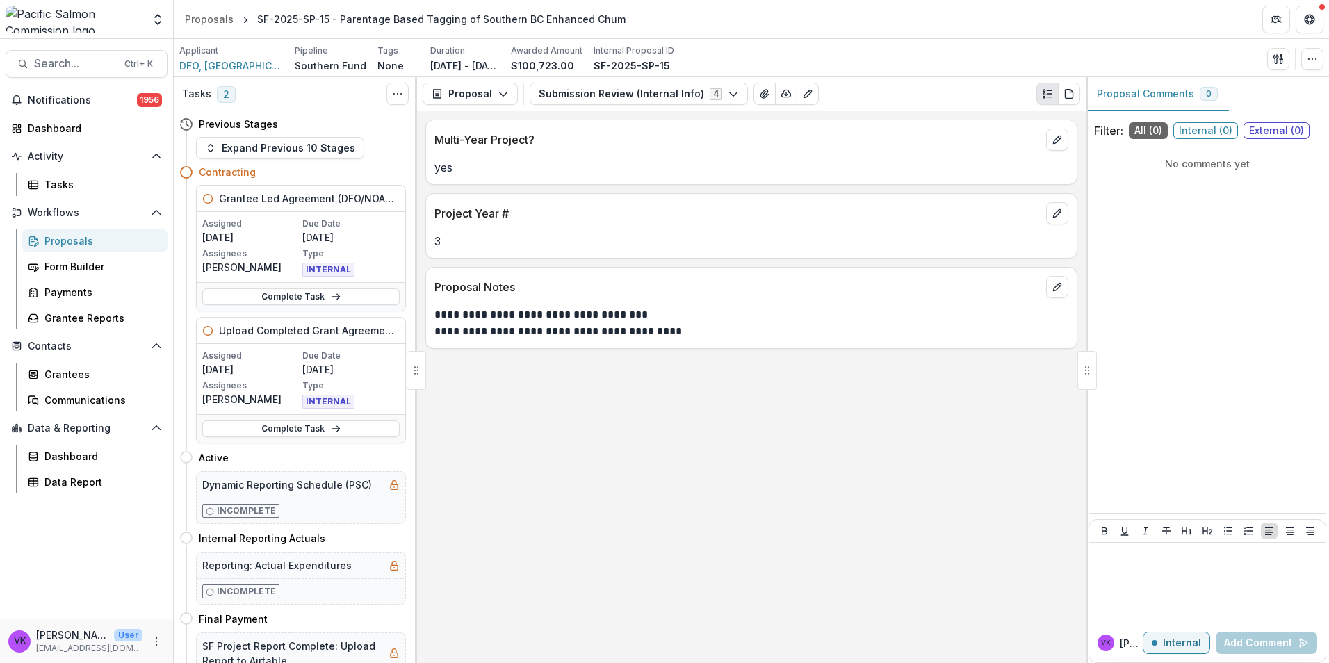
click at [315, 218] on p "Due Date" at bounding box center [350, 224] width 97 height 13
drag, startPoint x: 290, startPoint y: 298, endPoint x: 442, endPoint y: 337, distance: 157.1
click at [290, 297] on link "Complete Task" at bounding box center [300, 296] width 197 height 17
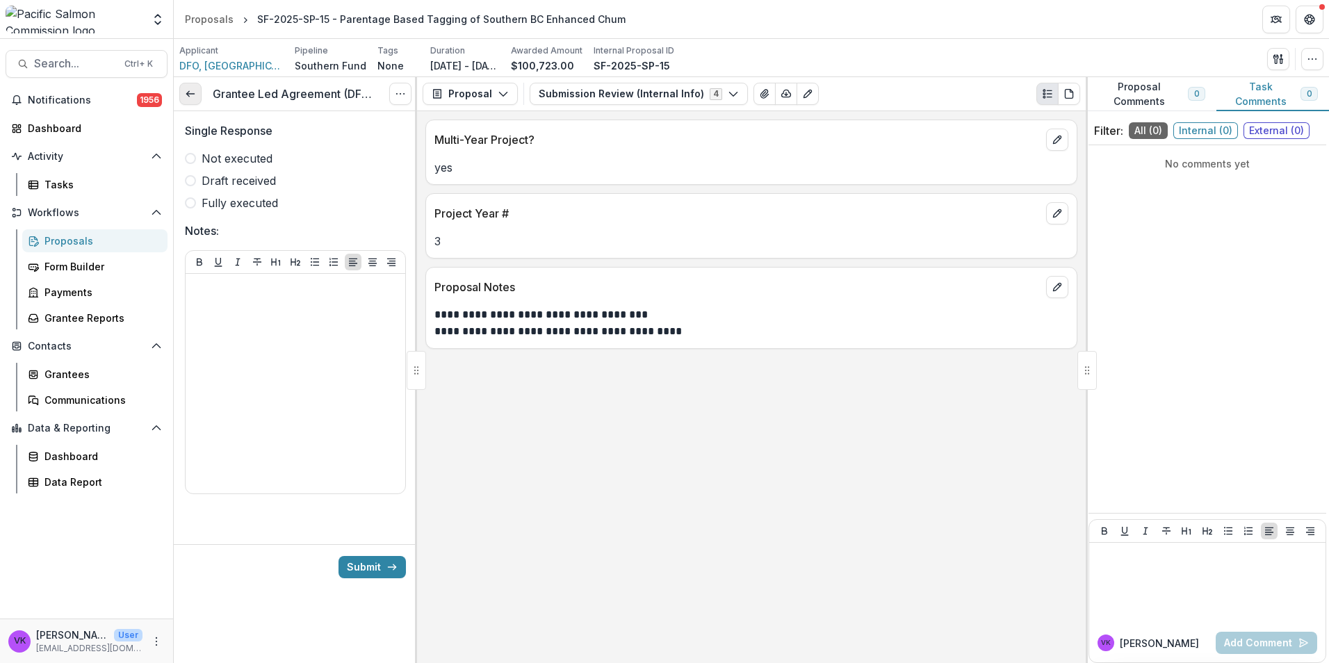
click at [189, 95] on icon at bounding box center [190, 93] width 11 height 11
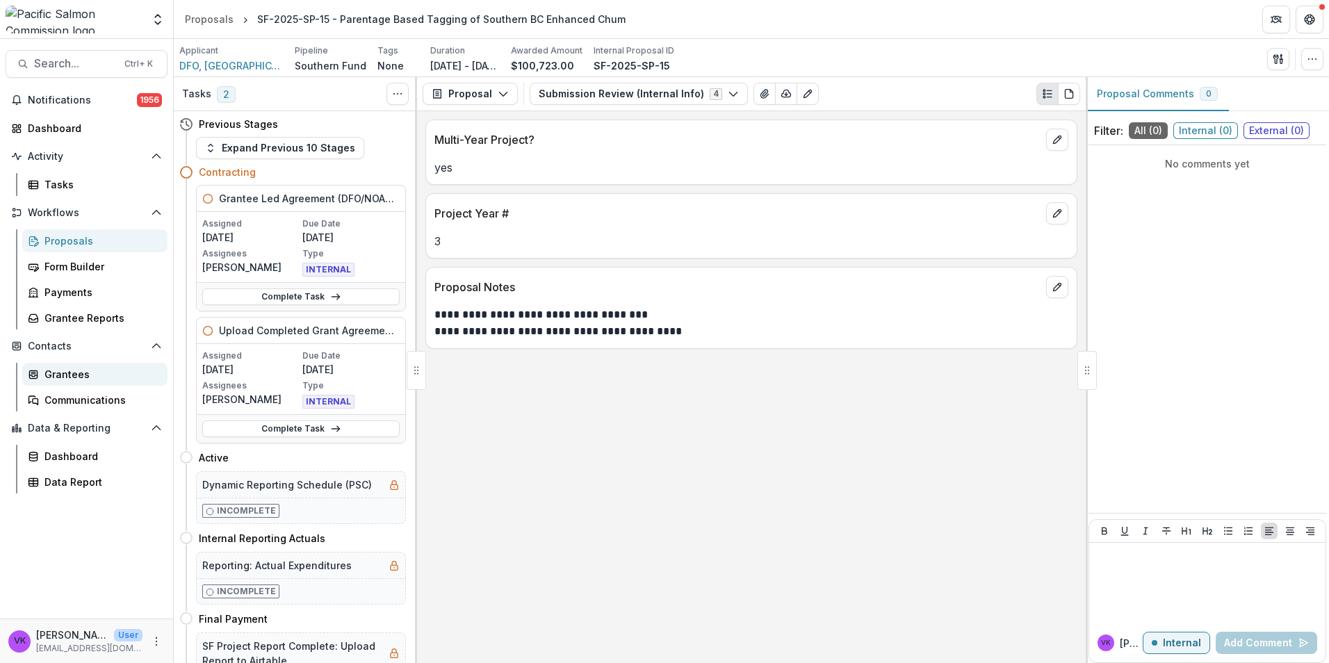
click at [76, 376] on div "Grantees" at bounding box center [100, 374] width 112 height 15
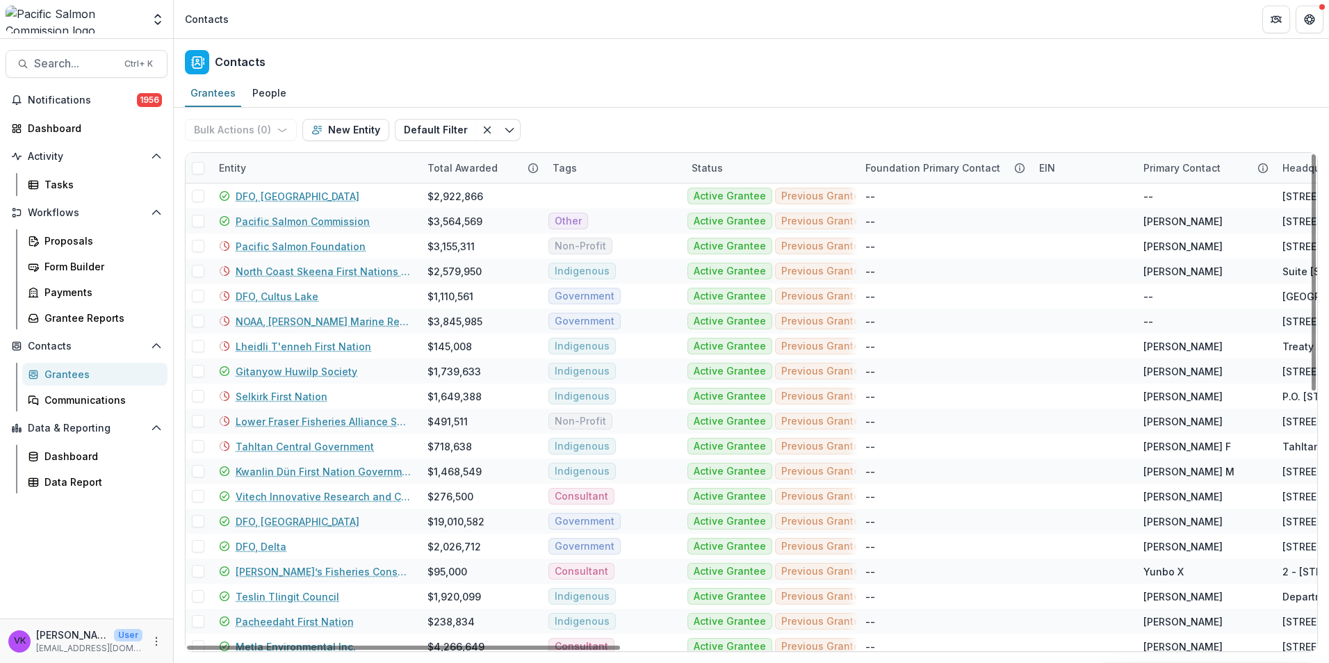
drag, startPoint x: 336, startPoint y: 167, endPoint x: 346, endPoint y: 181, distance: 17.9
click at [336, 166] on div "Entity" at bounding box center [315, 168] width 208 height 30
click at [646, 140] on div "Bulk Actions ( 0 ) Send Email Create Proposals Create Tasks New Entity Default …" at bounding box center [751, 130] width 1133 height 44
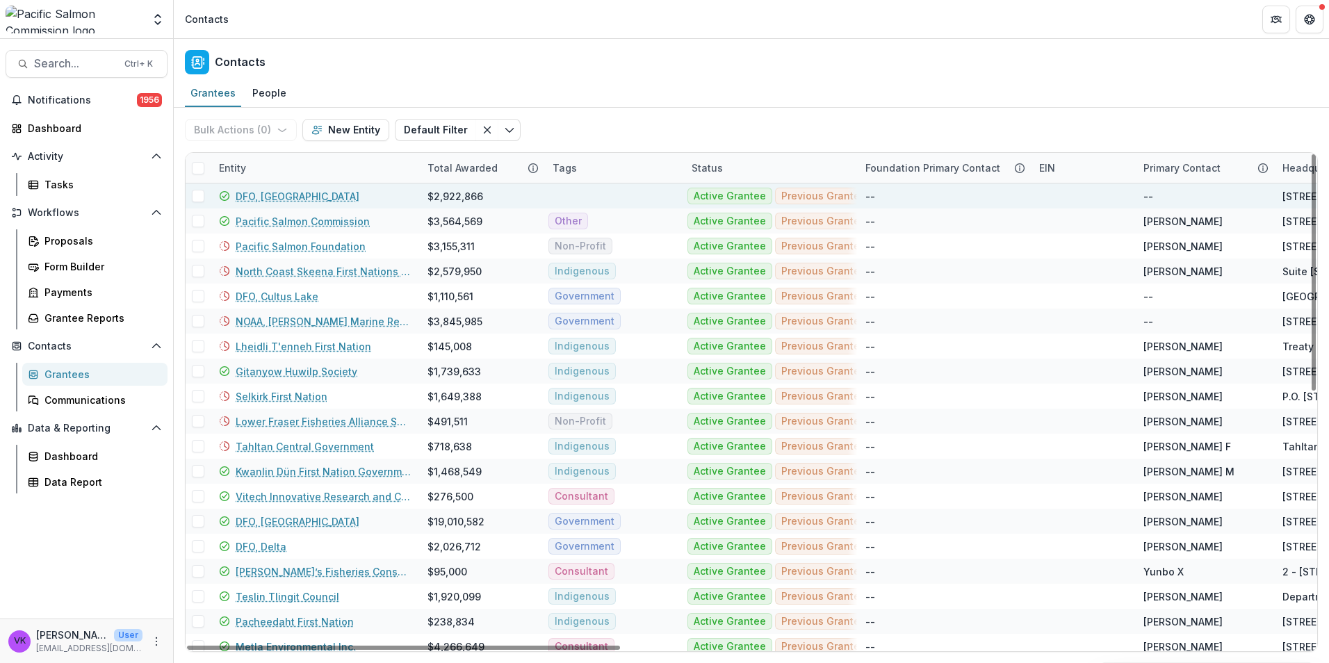
click at [301, 192] on link "DFO, [GEOGRAPHIC_DATA]" at bounding box center [298, 196] width 124 height 15
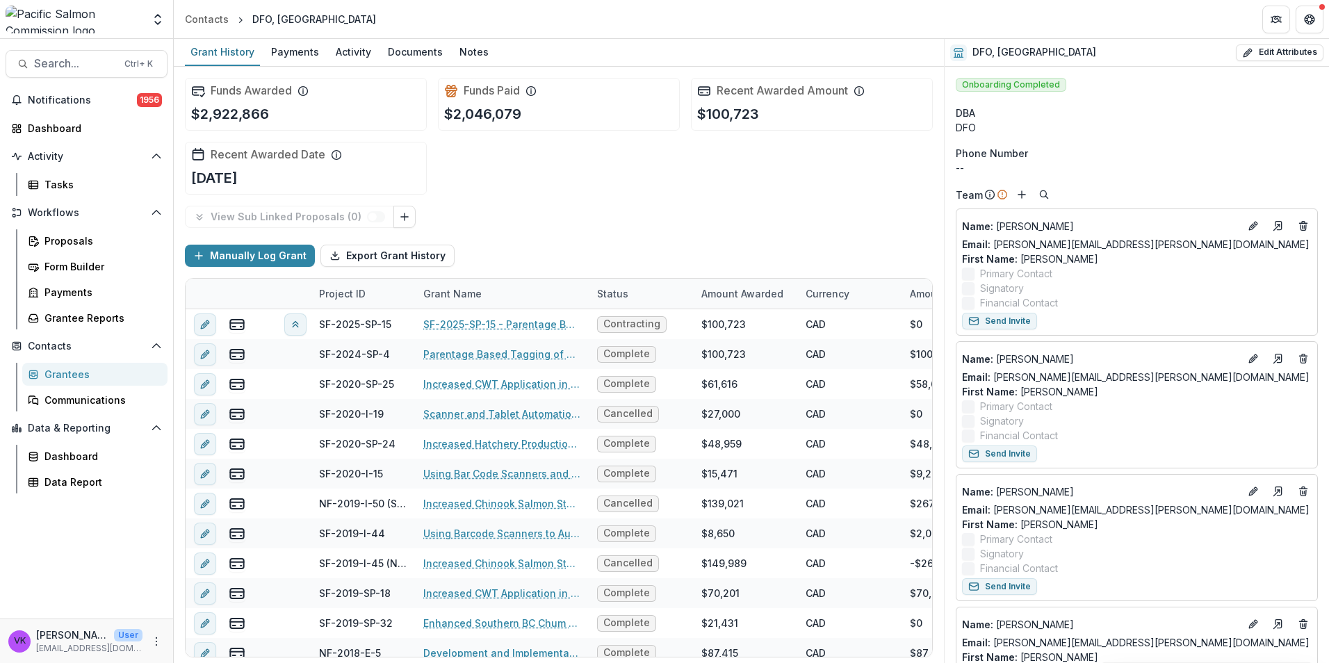
drag, startPoint x: 467, startPoint y: 49, endPoint x: 684, endPoint y: 122, distance: 229.6
click at [467, 49] on div "Notes" at bounding box center [474, 52] width 40 height 20
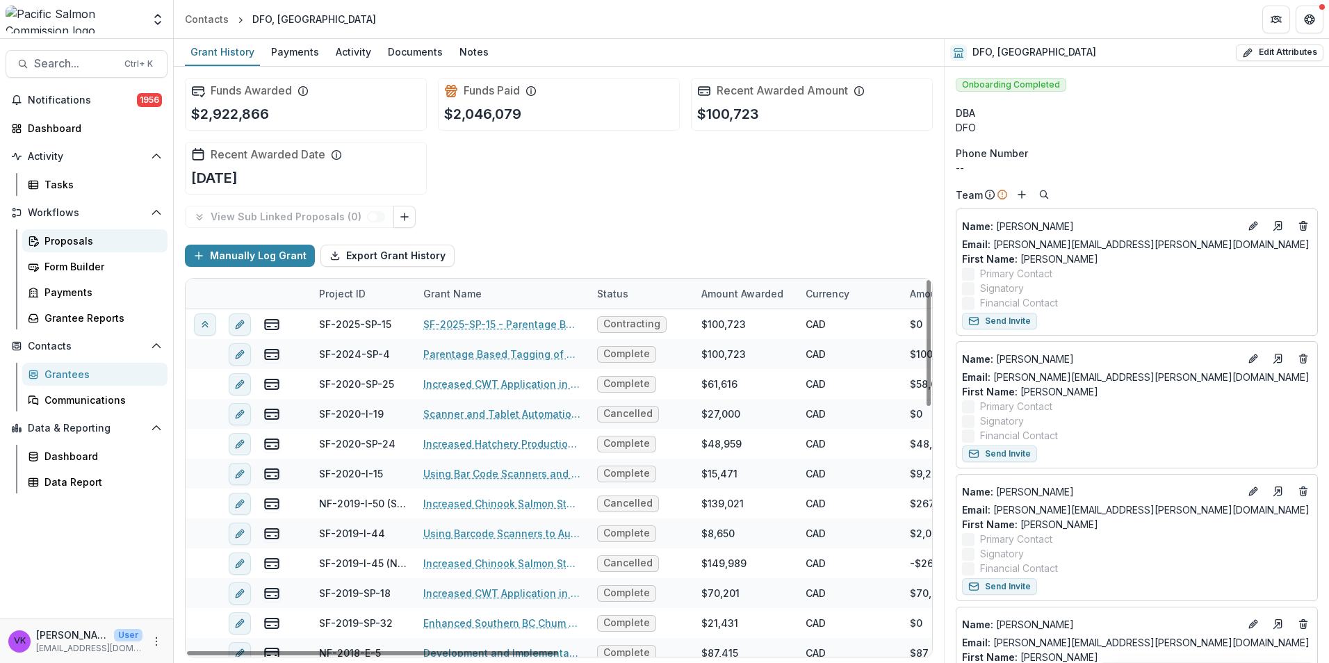
click at [49, 243] on div "Proposals" at bounding box center [100, 240] width 112 height 15
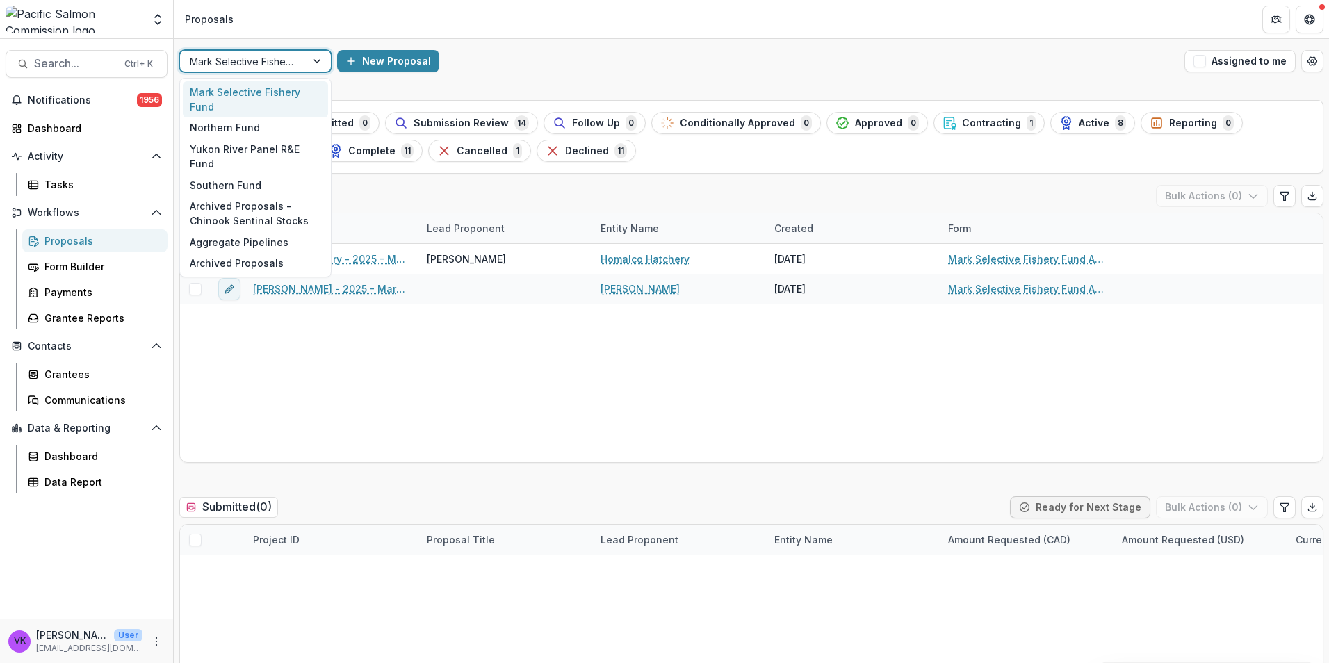
click at [319, 56] on div at bounding box center [318, 61] width 25 height 21
click at [265, 174] on div "Southern Fund" at bounding box center [255, 185] width 145 height 22
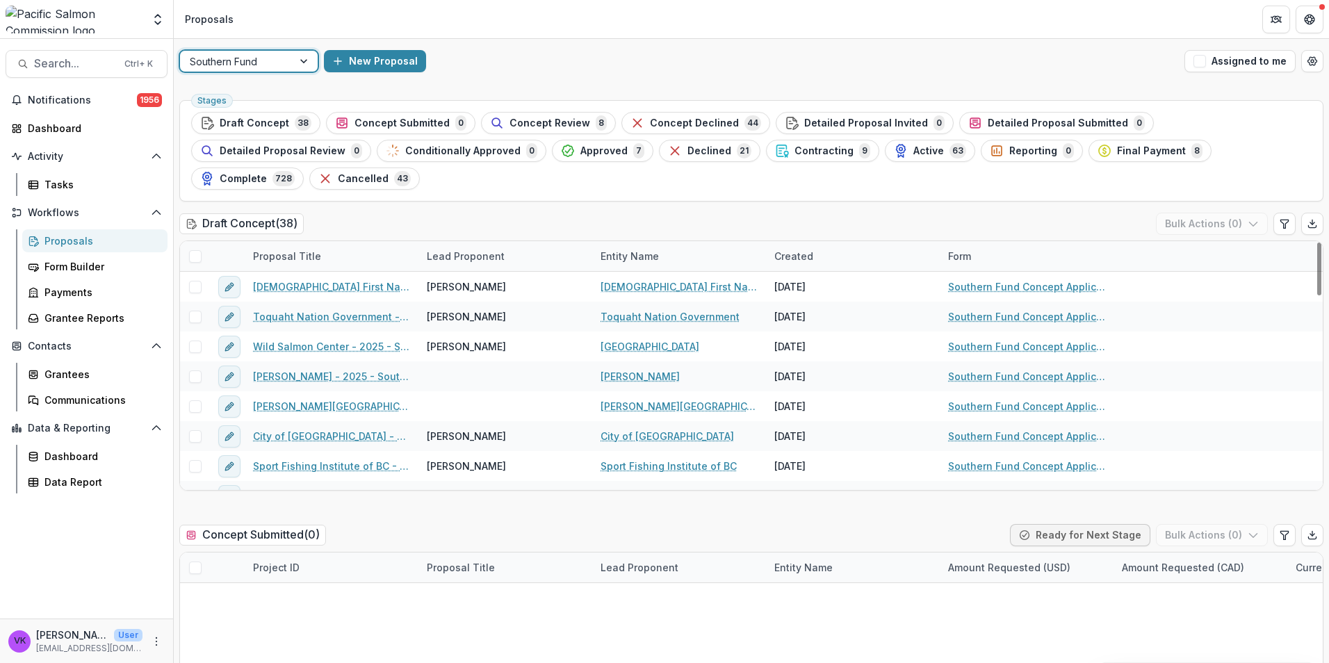
click at [794, 154] on span "Contracting" at bounding box center [823, 151] width 59 height 12
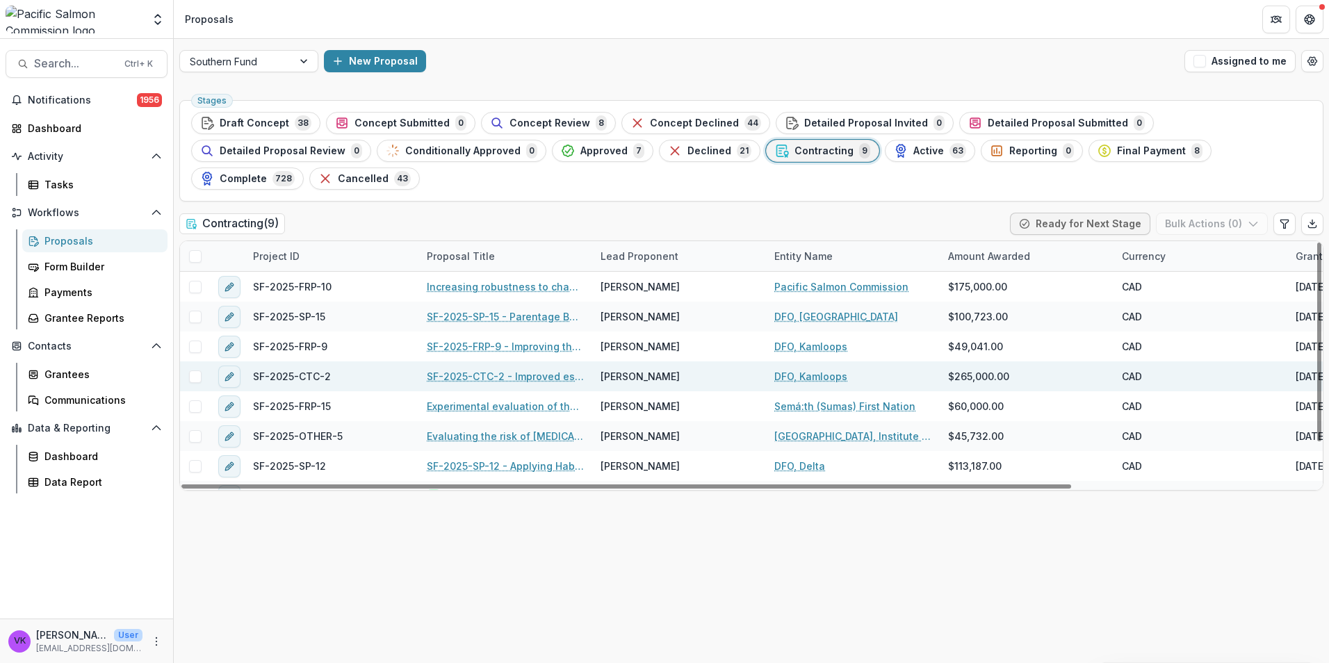
click at [525, 369] on link "SF-2025-CTC-2 - Improved escapement estimates and evaluation of the representat…" at bounding box center [505, 376] width 157 height 15
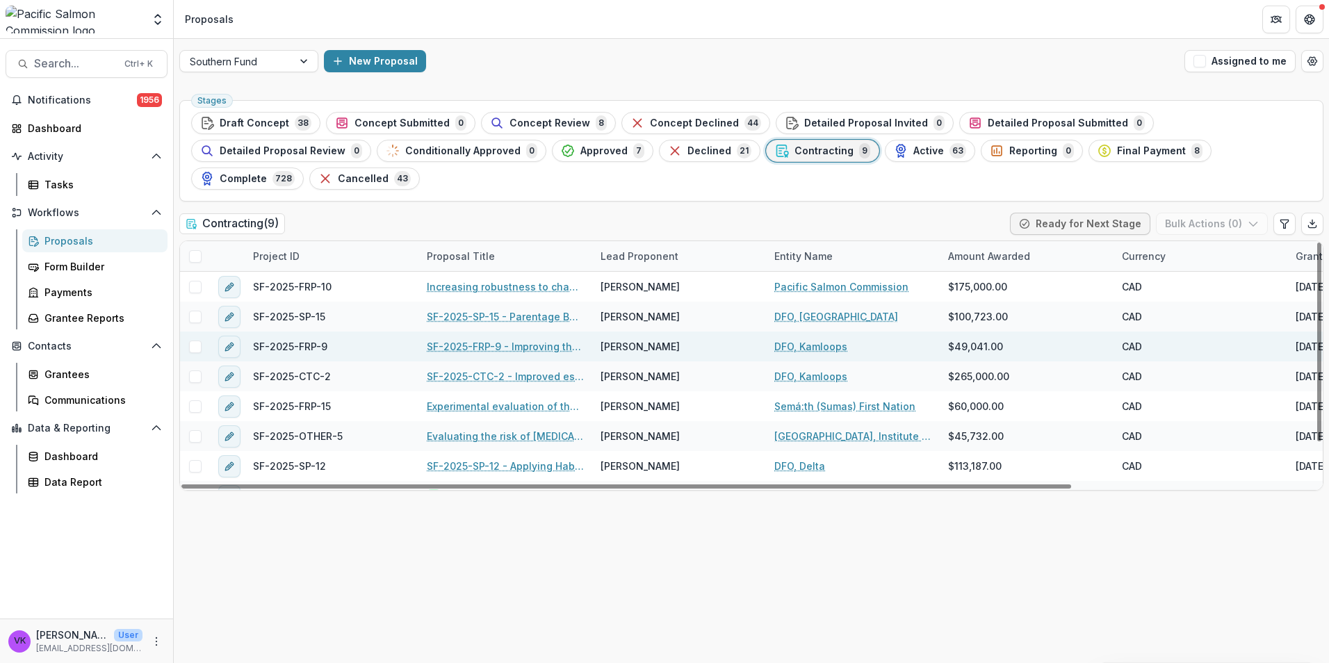
click at [498, 339] on link "SF-2025-FRP-9 - Improving the accuracy of Sockeye spawner estimates to the [PER…" at bounding box center [505, 346] width 157 height 15
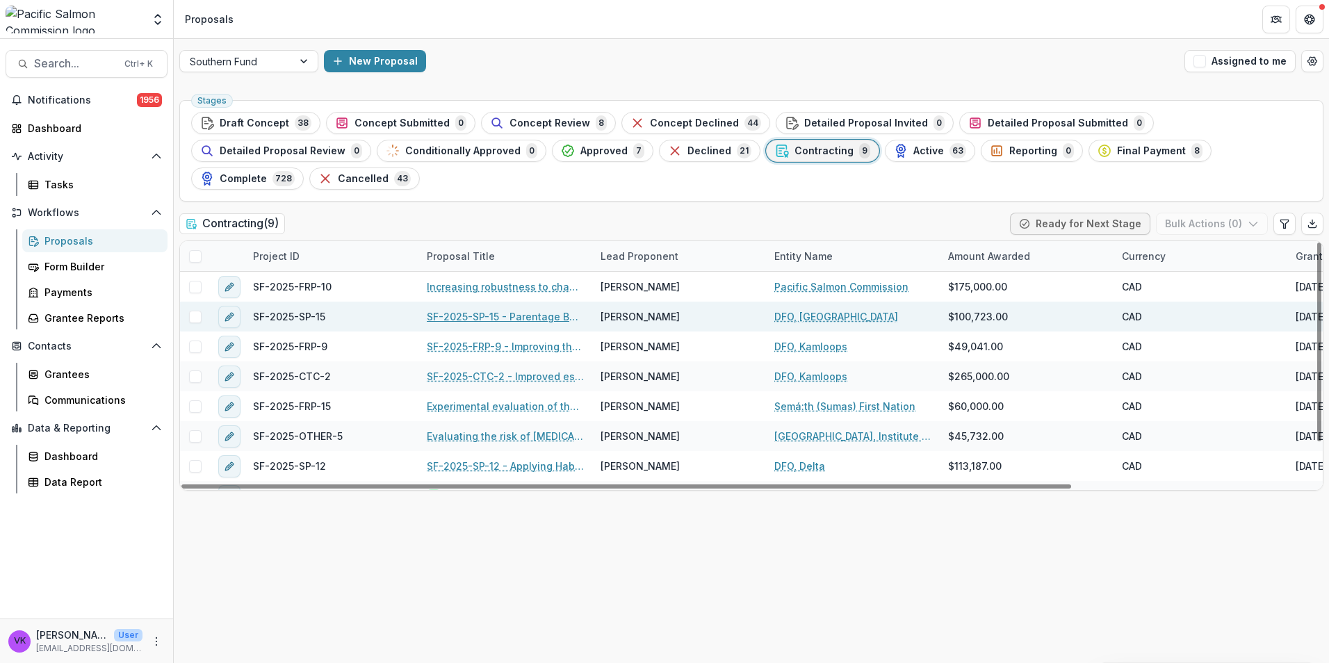
drag, startPoint x: 439, startPoint y: 293, endPoint x: 466, endPoint y: 301, distance: 27.7
click at [439, 309] on link "SF-2025-SP-15 - Parentage Based Tagging of Southern BC Enhanced Chum" at bounding box center [505, 316] width 157 height 15
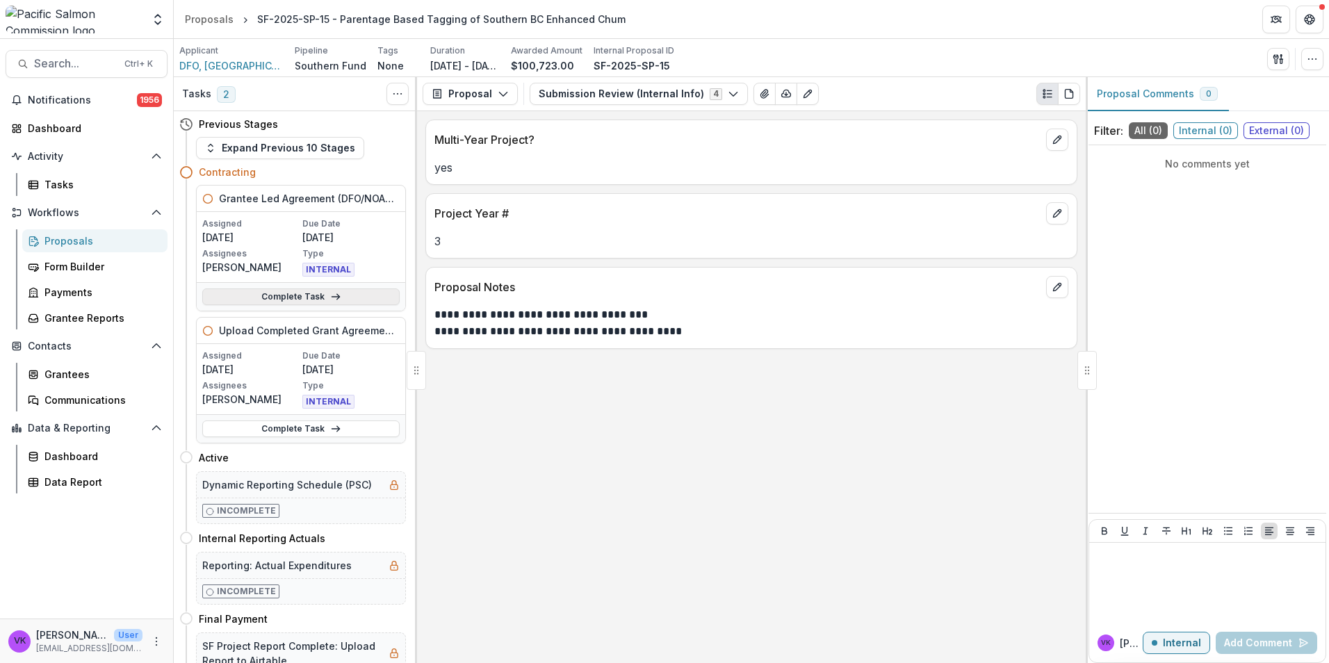
click at [290, 295] on link "Complete Task" at bounding box center [300, 296] width 197 height 17
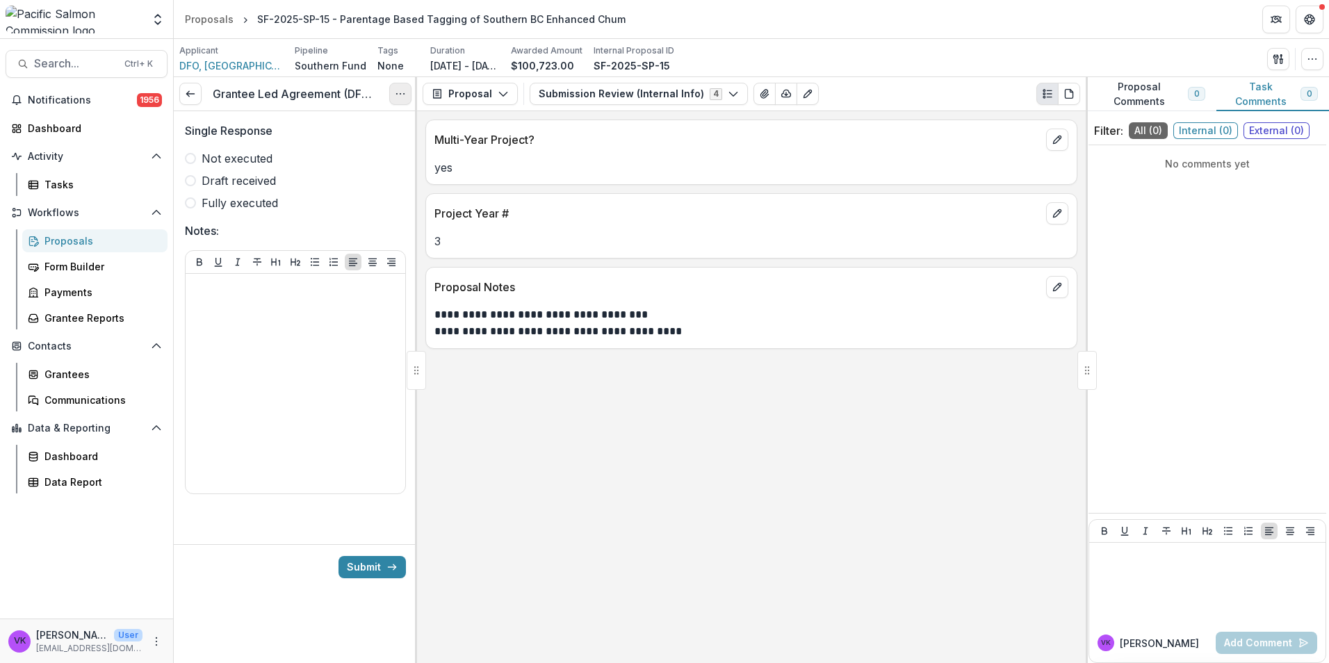
click at [398, 95] on icon "Options" at bounding box center [400, 93] width 11 height 11
click at [311, 153] on button "Cancel Task" at bounding box center [333, 154] width 149 height 23
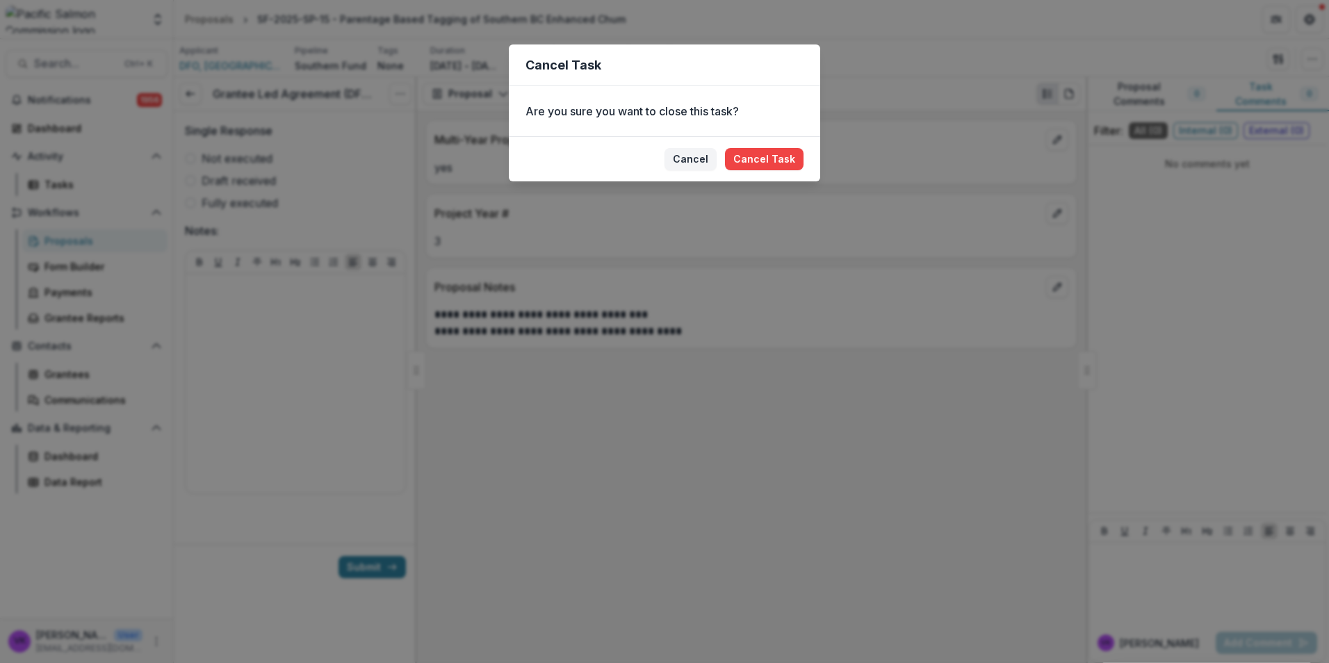
drag, startPoint x: 755, startPoint y: 163, endPoint x: 1015, endPoint y: 345, distance: 317.2
click at [757, 166] on button "Cancel Task" at bounding box center [764, 159] width 79 height 22
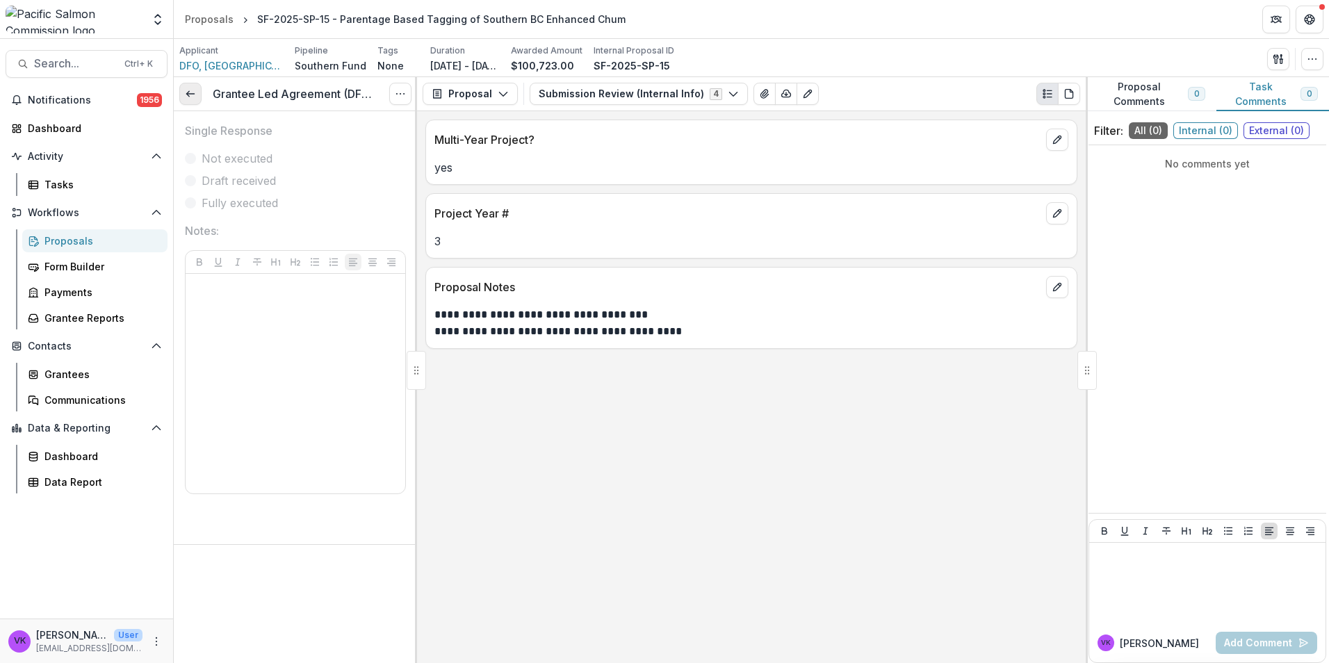
click at [196, 95] on link at bounding box center [190, 94] width 22 height 22
click at [56, 231] on link "Proposals" at bounding box center [94, 240] width 145 height 23
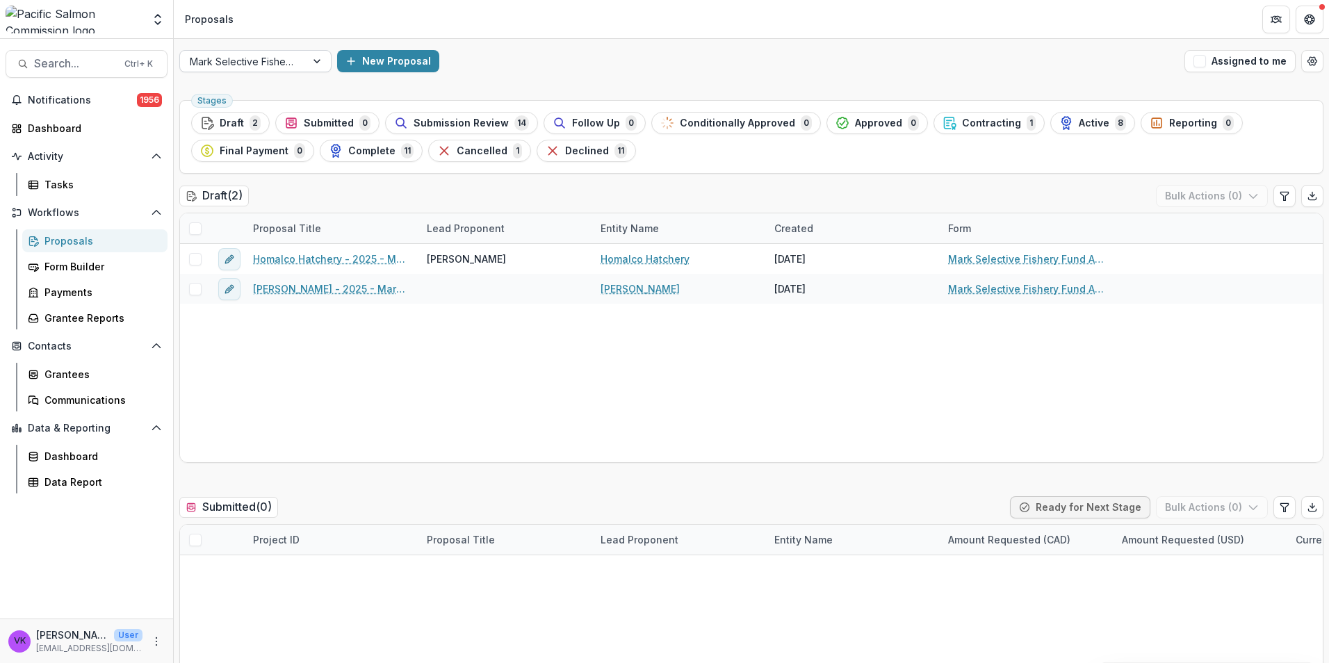
click at [321, 62] on div at bounding box center [318, 61] width 25 height 21
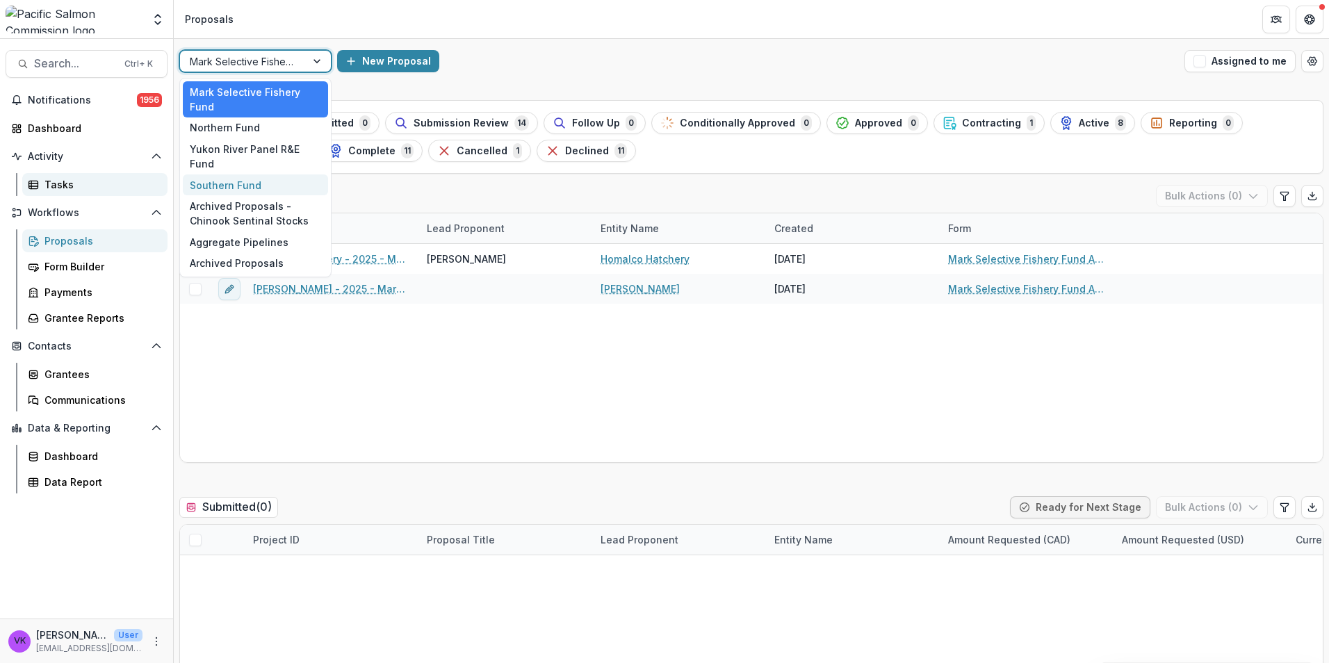
drag, startPoint x: 247, startPoint y: 168, endPoint x: 115, endPoint y: 188, distance: 132.8
click at [246, 174] on div "Southern Fund" at bounding box center [255, 185] width 145 height 22
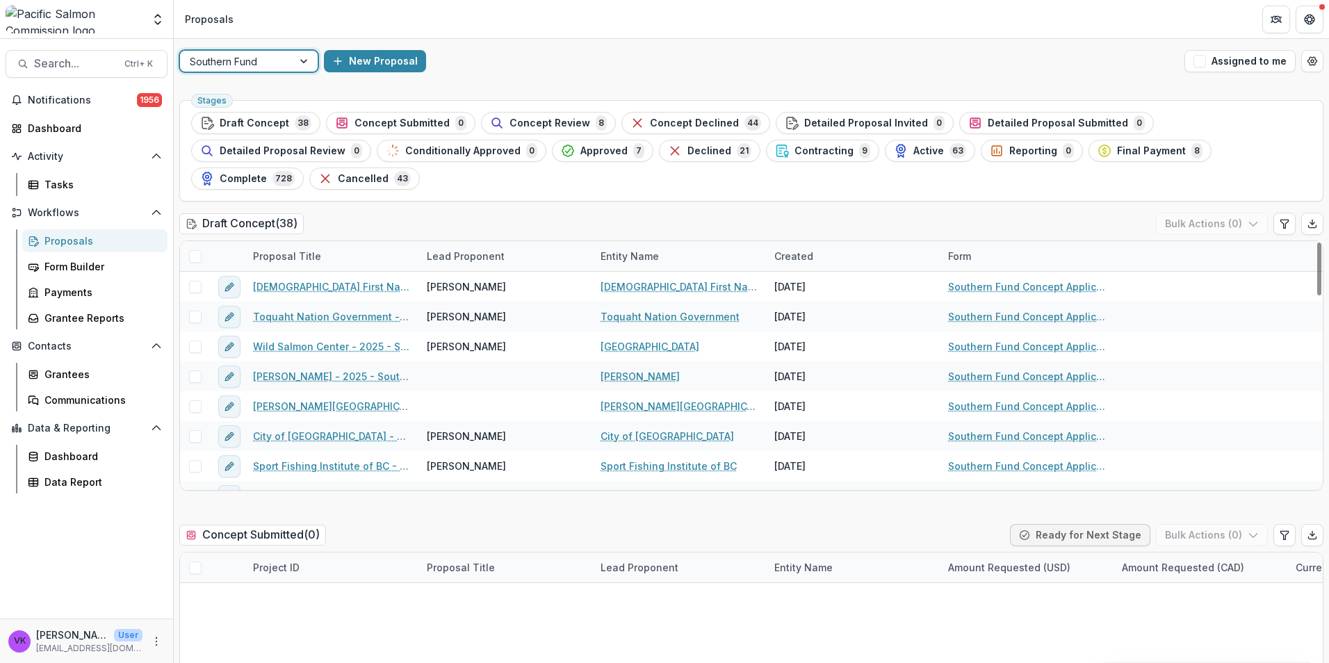
click at [794, 151] on span "Contracting" at bounding box center [823, 151] width 59 height 12
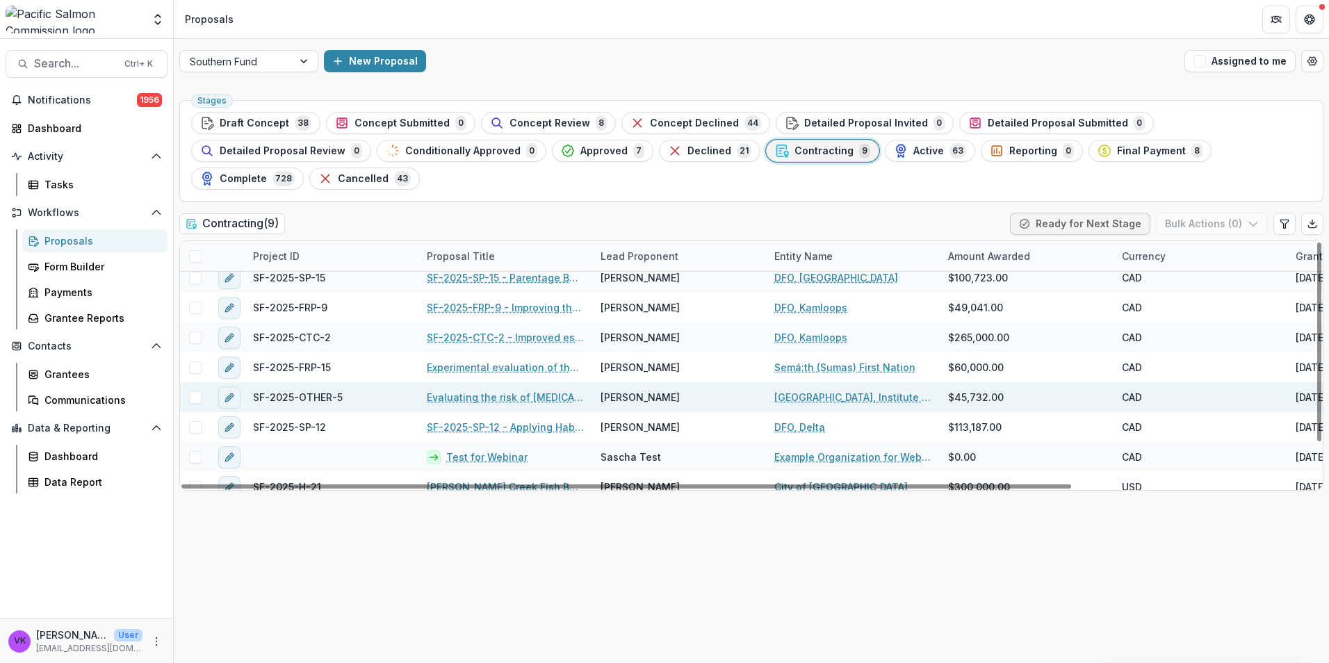
scroll to position [51, 0]
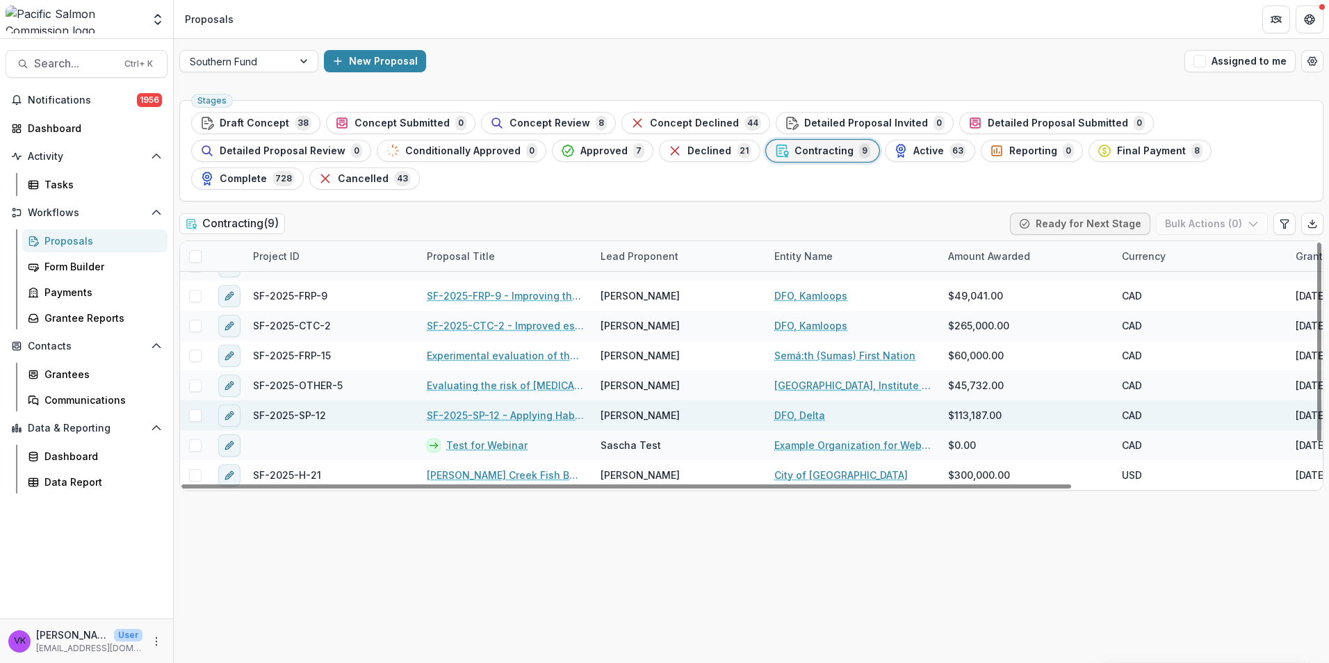
click at [478, 408] on link "SF-2025-SP-12 - Applying Habitat Indicators to [GEOGRAPHIC_DATA] Chum Salmon Gr…" at bounding box center [505, 415] width 157 height 15
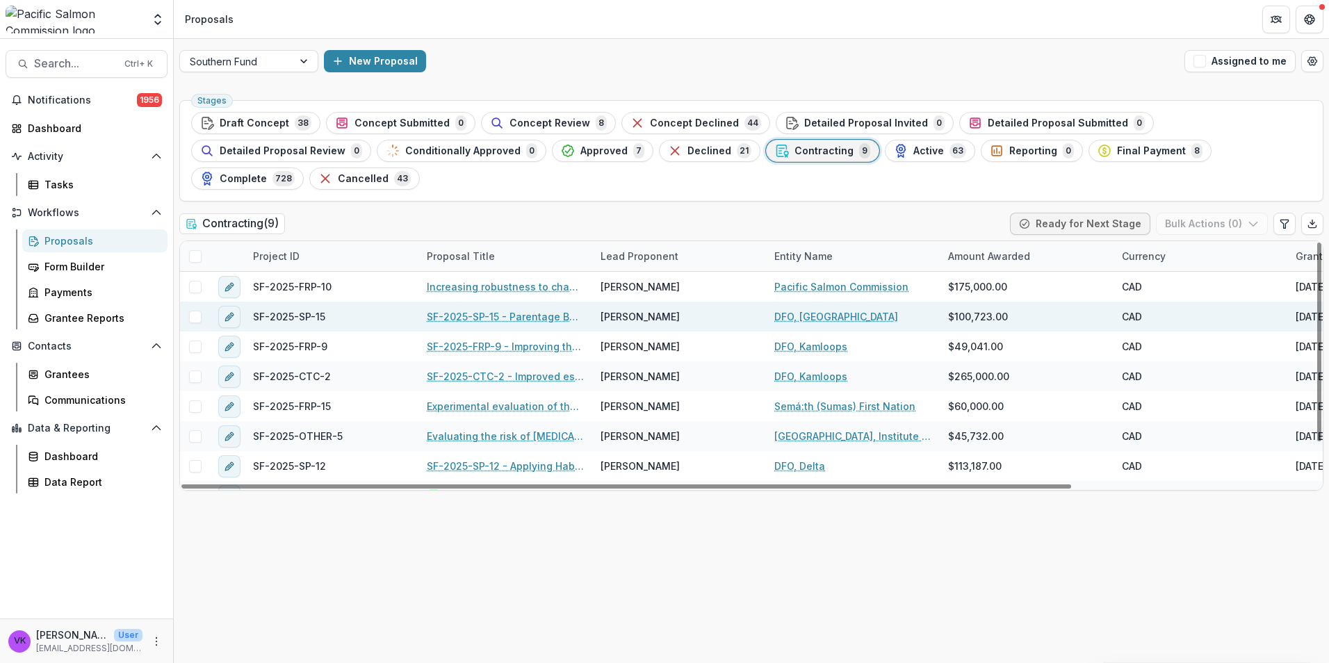
click at [532, 309] on link "SF-2025-SP-15 - Parentage Based Tagging of Southern BC Enhanced Chum" at bounding box center [505, 316] width 157 height 15
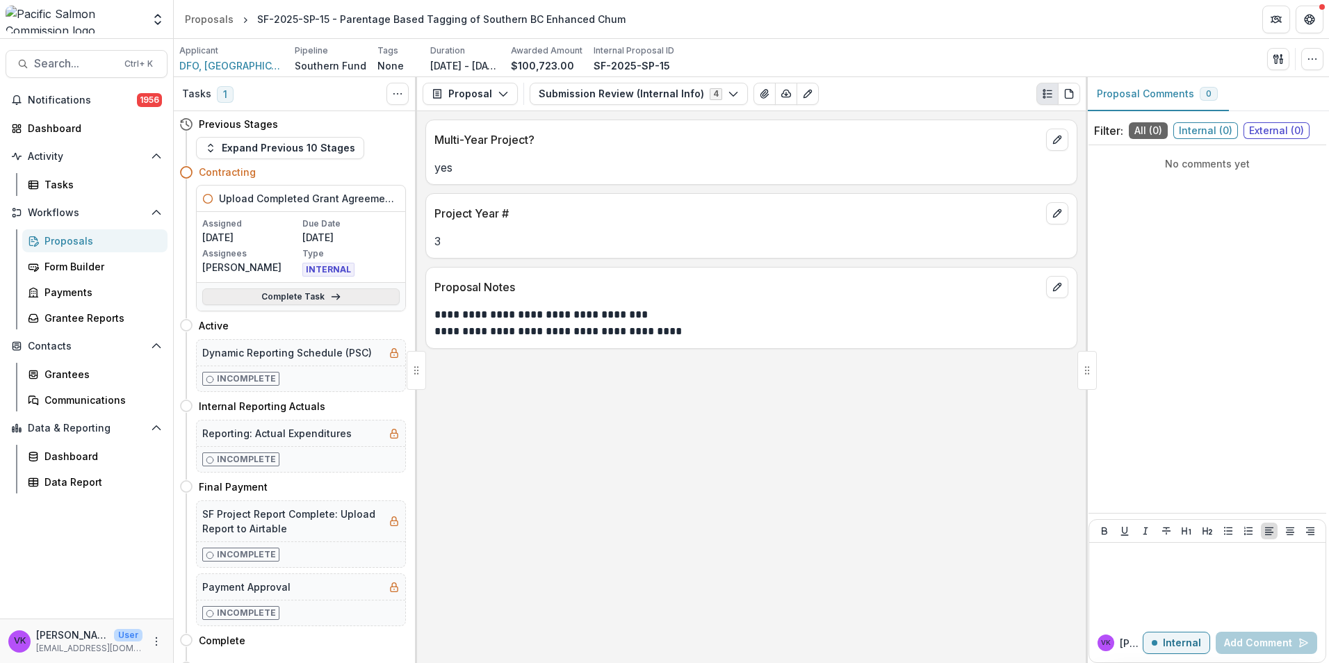
click at [298, 296] on link "Complete Task" at bounding box center [300, 296] width 197 height 17
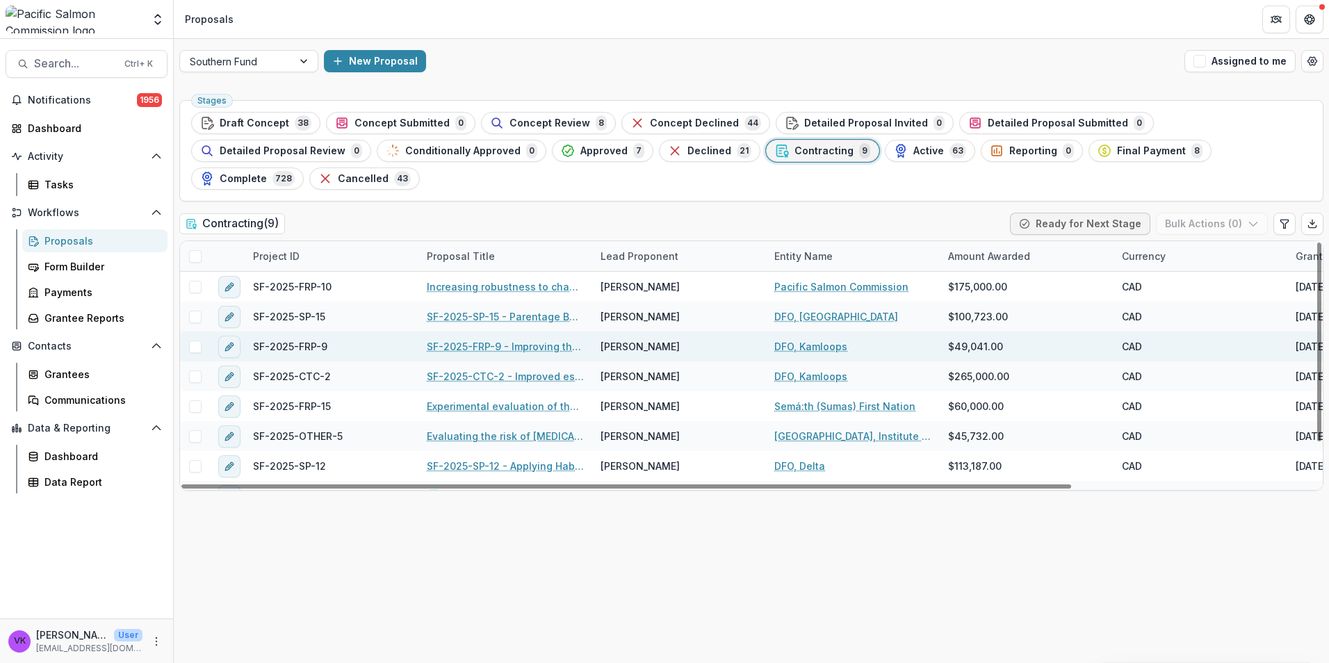
click at [520, 339] on link "SF-2025-FRP-9 - Improving the accuracy of Sockeye spawner estimates to the [PER…" at bounding box center [505, 346] width 157 height 15
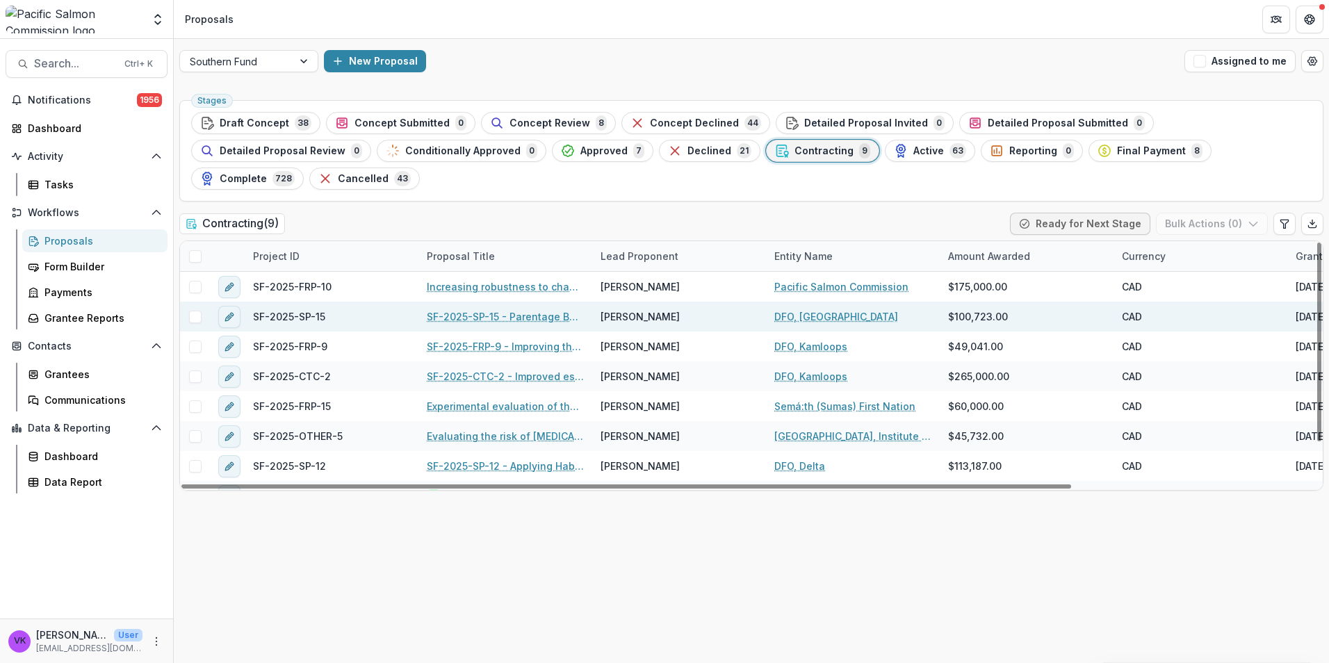
drag, startPoint x: 482, startPoint y: 279, endPoint x: 495, endPoint y: 290, distance: 16.7
click at [482, 302] on div "SF-2025-SP-15 - Parentage Based Tagging of Southern BC Enhanced Chum" at bounding box center [505, 317] width 174 height 30
click at [496, 309] on link "SF-2025-SP-15 - Parentage Based Tagging of Southern BC Enhanced Chum" at bounding box center [505, 316] width 157 height 15
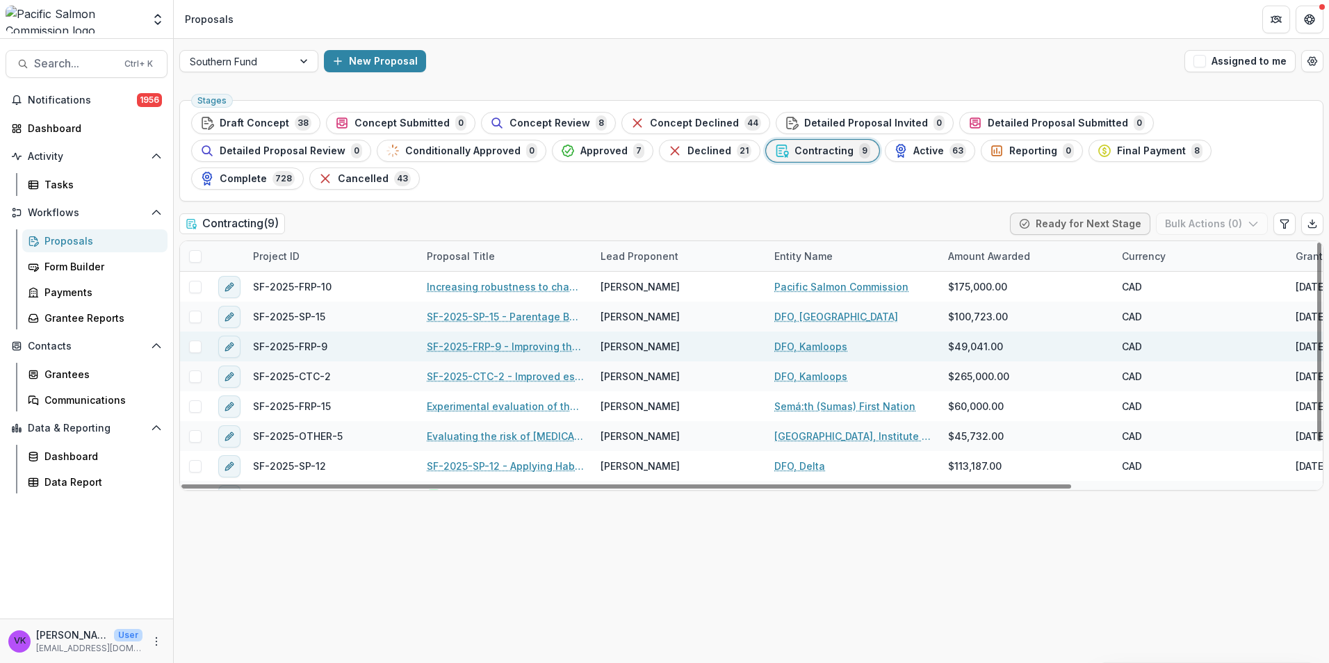
drag, startPoint x: 194, startPoint y: 286, endPoint x: 241, endPoint y: 318, distance: 57.1
click at [195, 311] on span at bounding box center [195, 317] width 13 height 13
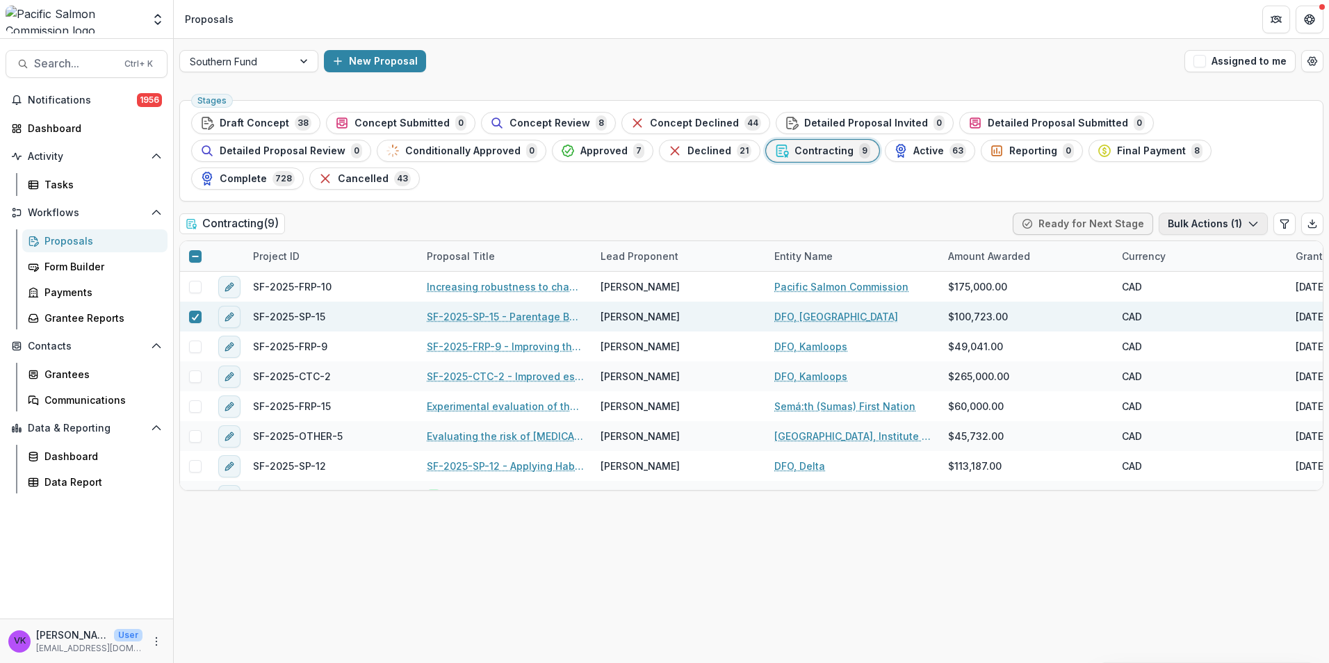
click at [1256, 218] on icon "button" at bounding box center [1252, 223] width 11 height 11
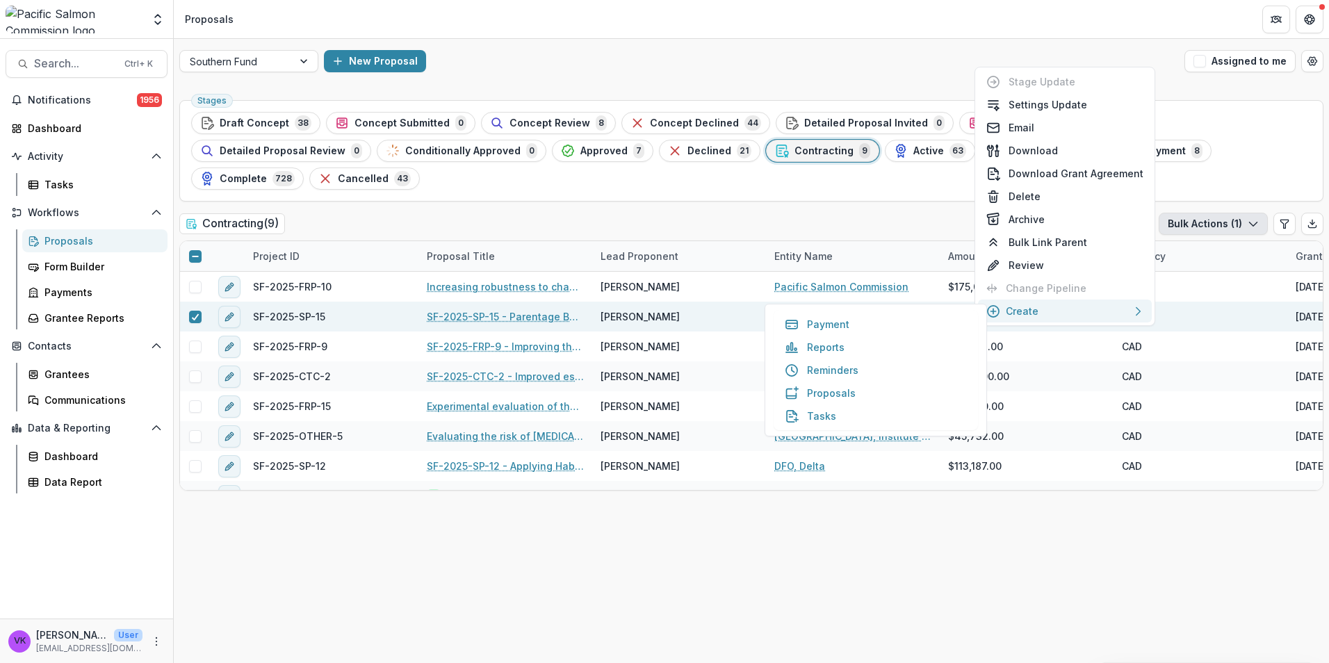
click at [1124, 314] on div "Create" at bounding box center [1064, 311] width 157 height 15
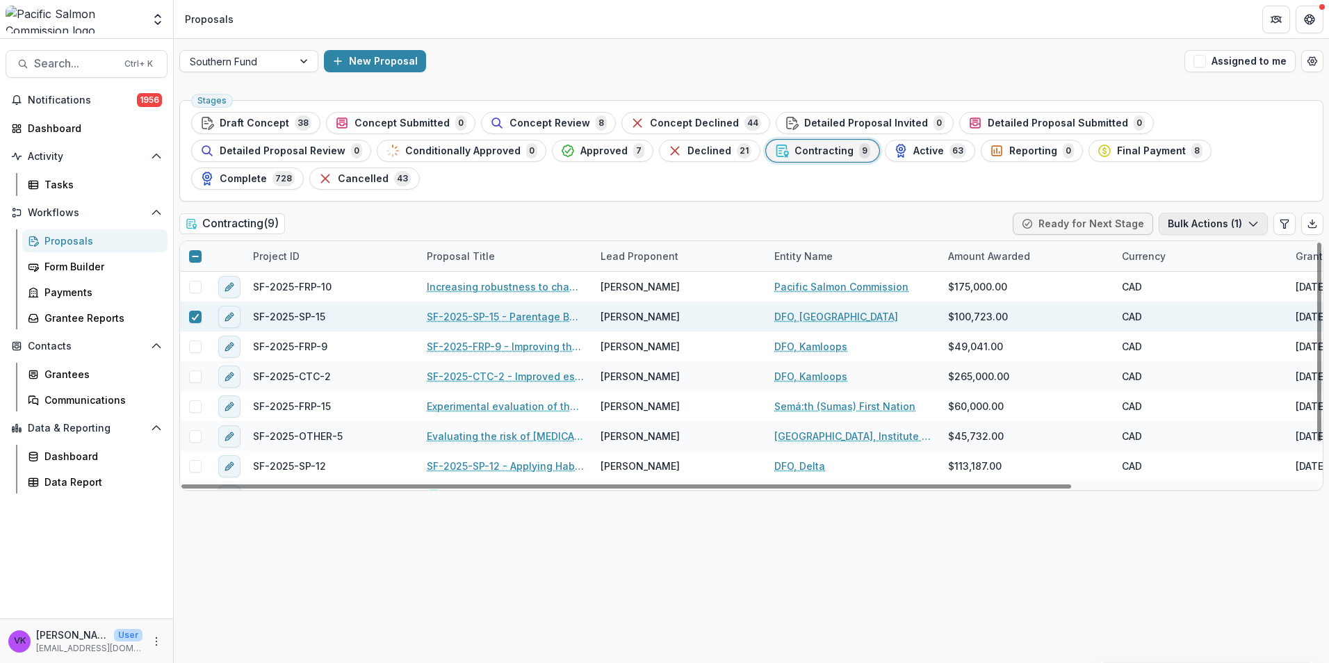
click at [1258, 213] on button "Bulk Actions ( 1 )" at bounding box center [1212, 224] width 109 height 22
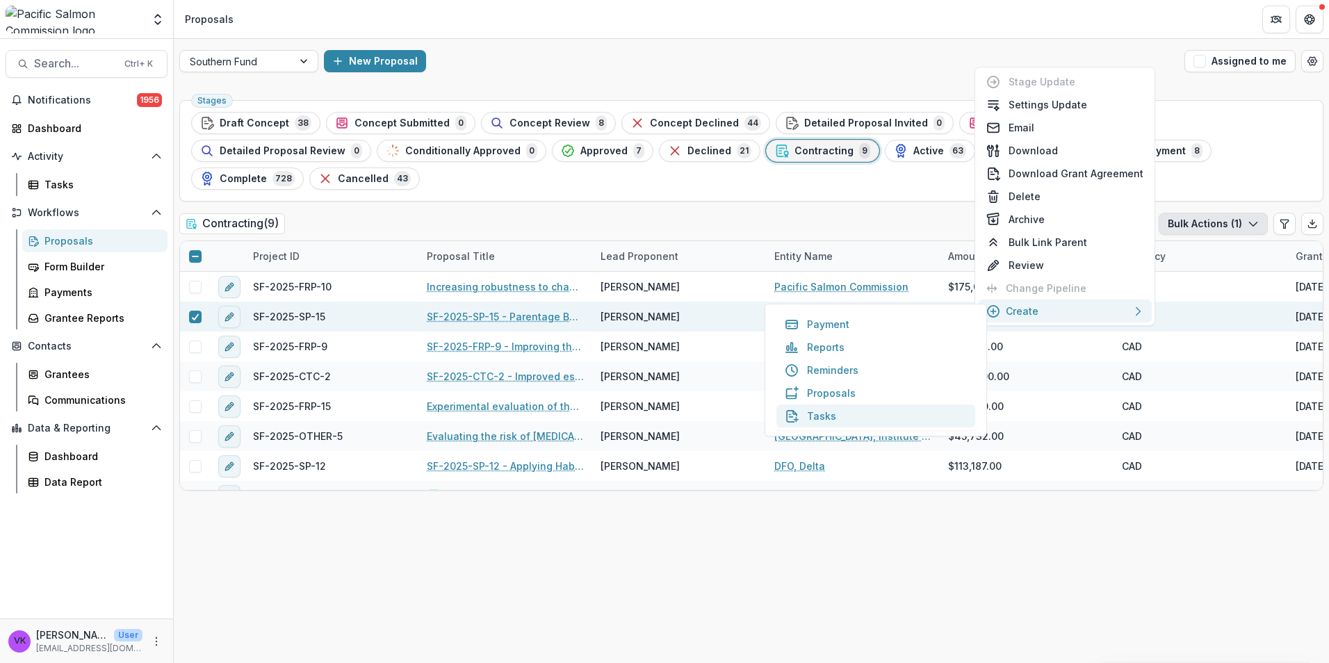
click at [823, 419] on button "Tasks" at bounding box center [875, 415] width 199 height 23
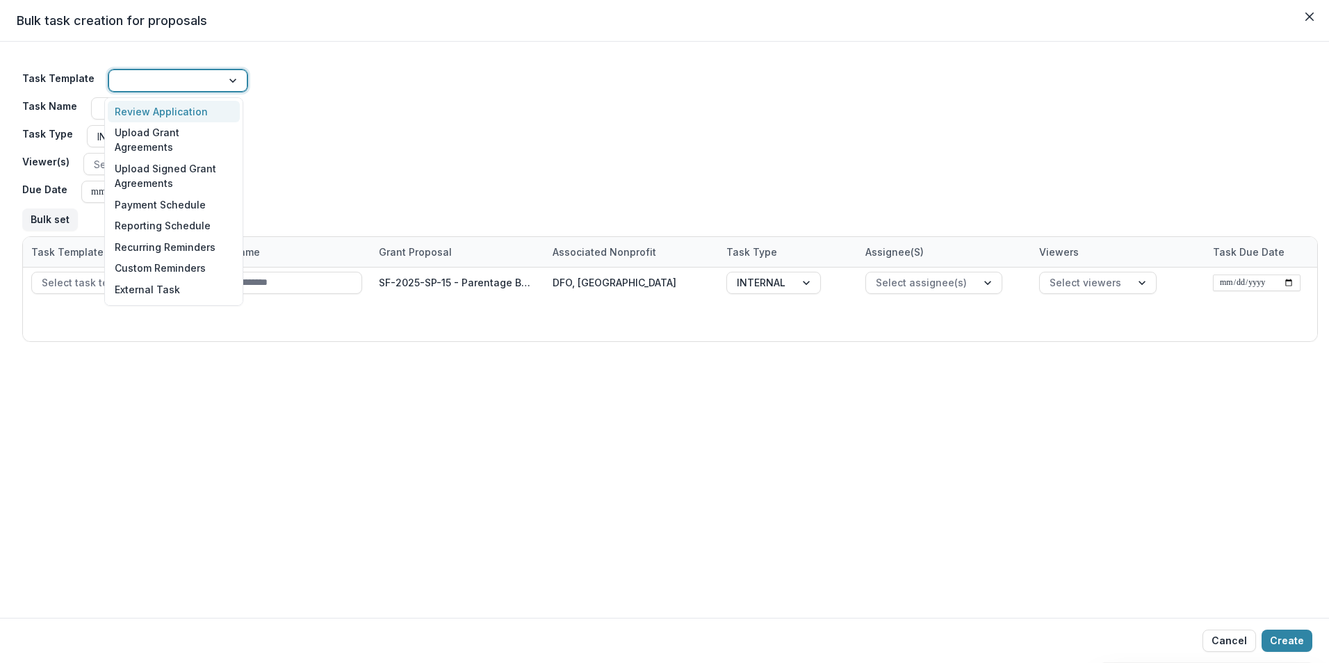
click at [233, 77] on div at bounding box center [234, 80] width 25 height 21
click at [186, 181] on div "Upload Signed Grant Agreements" at bounding box center [174, 176] width 132 height 36
type input "**********"
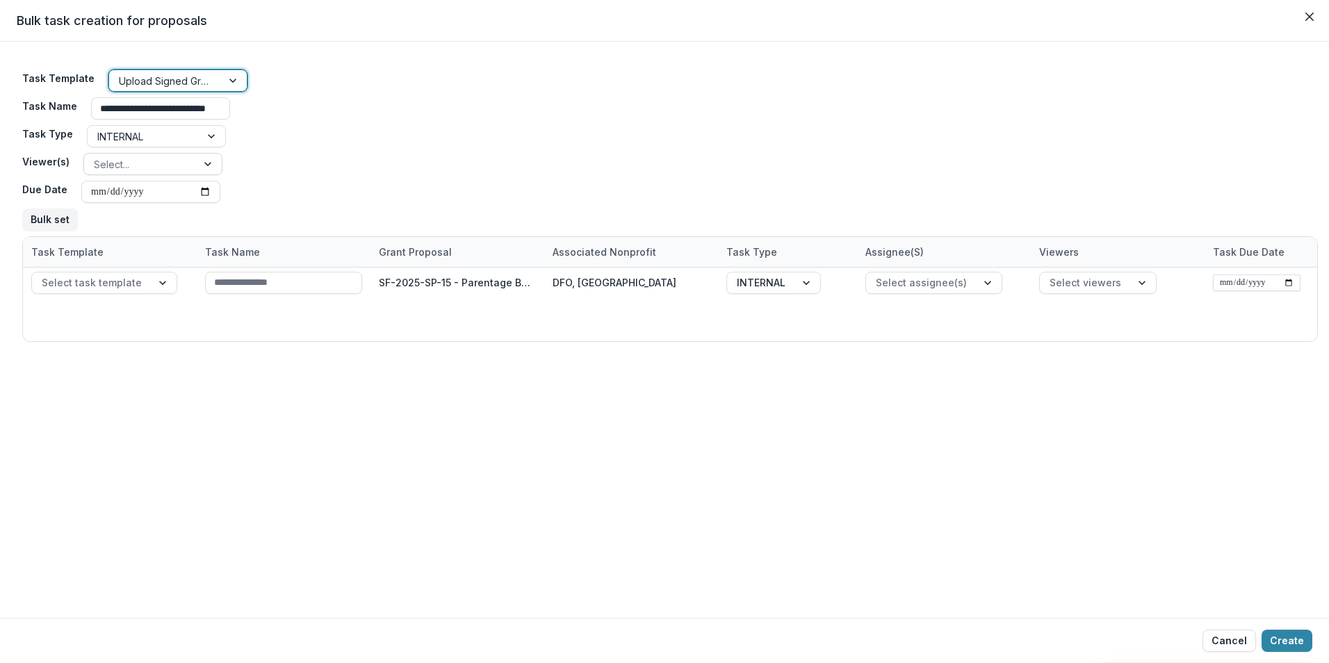
click at [199, 165] on div at bounding box center [209, 164] width 25 height 21
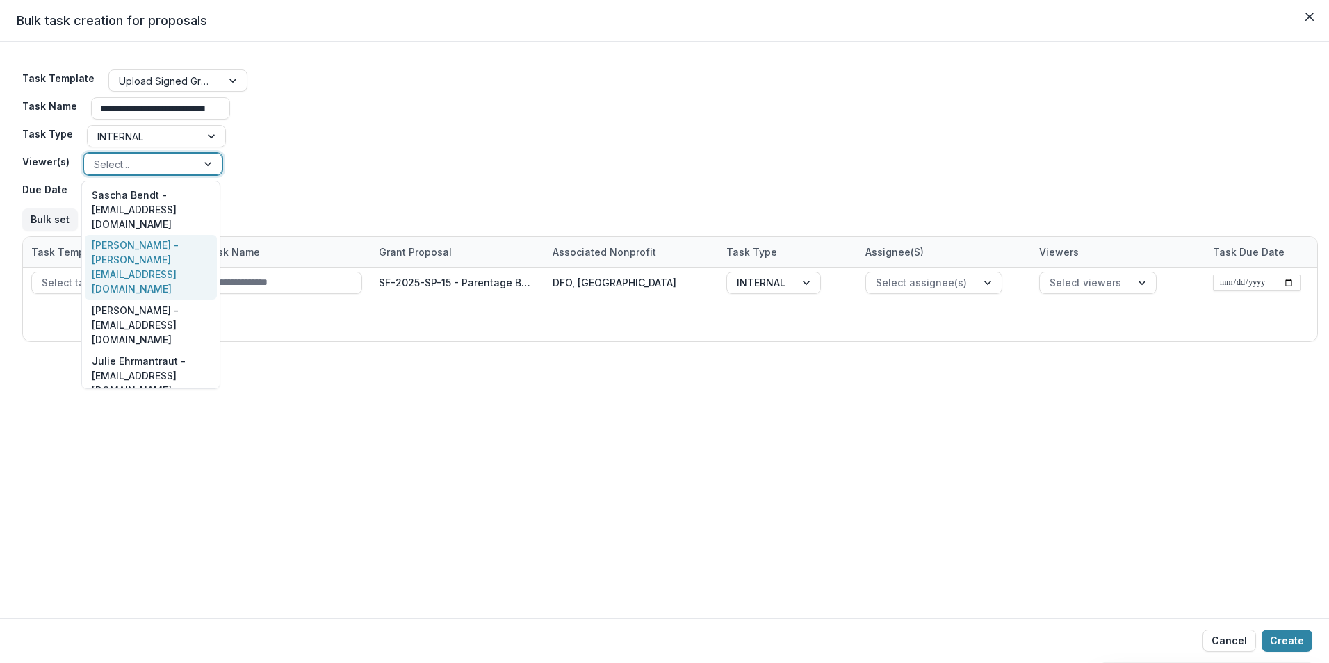
click at [184, 238] on div "[PERSON_NAME] - [PERSON_NAME][EMAIL_ADDRESS][DOMAIN_NAME]" at bounding box center [151, 267] width 132 height 65
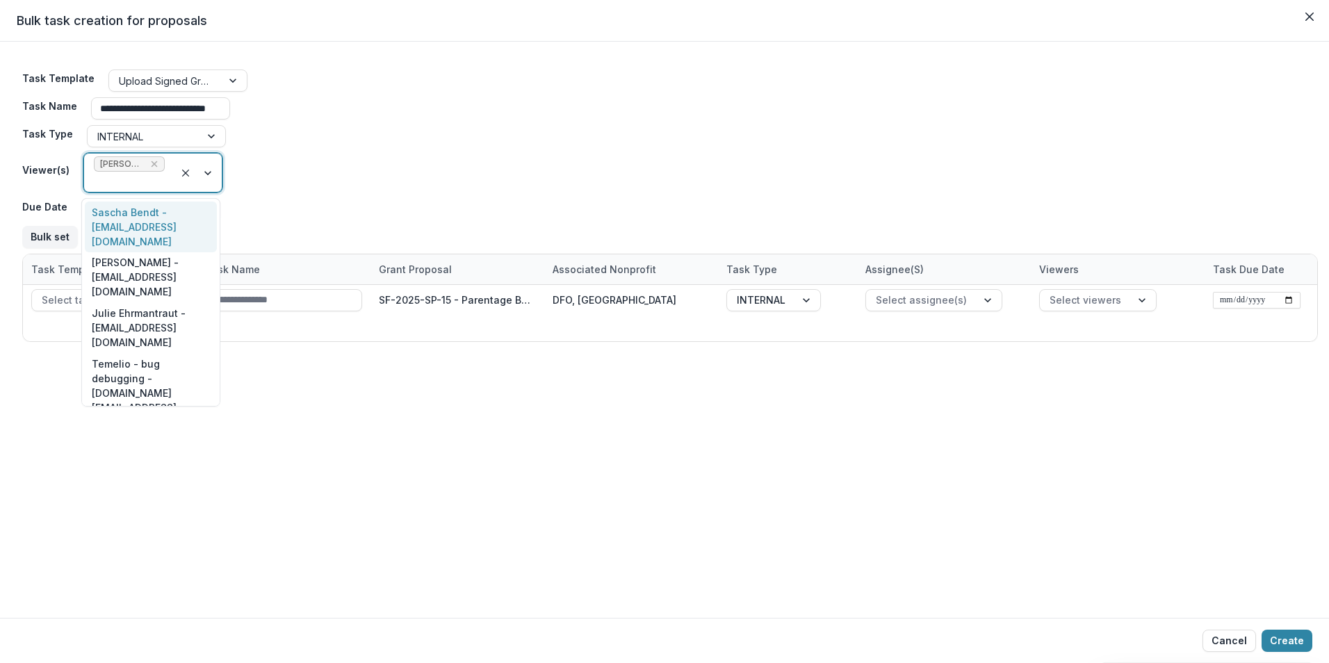
click at [206, 172] on div at bounding box center [197, 173] width 47 height 38
click at [173, 221] on div "Sascha Bendt - [EMAIL_ADDRESS][DOMAIN_NAME]" at bounding box center [151, 227] width 132 height 51
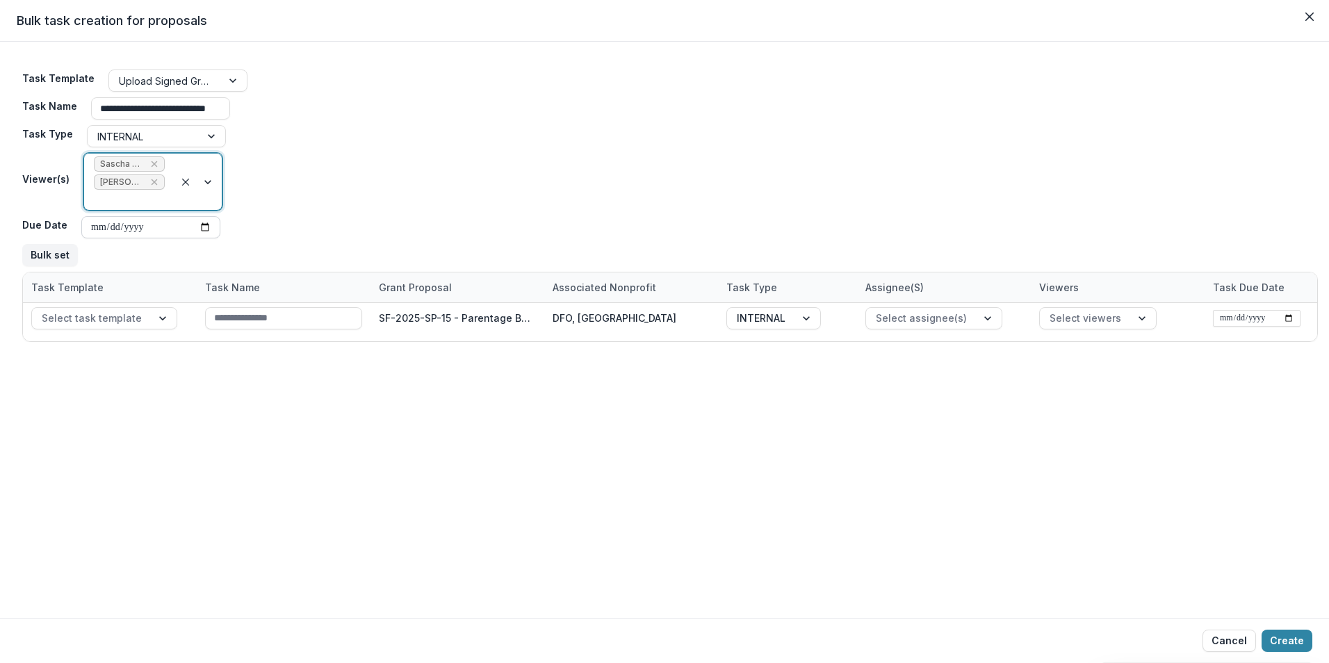
click at [199, 224] on input "Due Date" at bounding box center [150, 227] width 139 height 22
type input "**********"
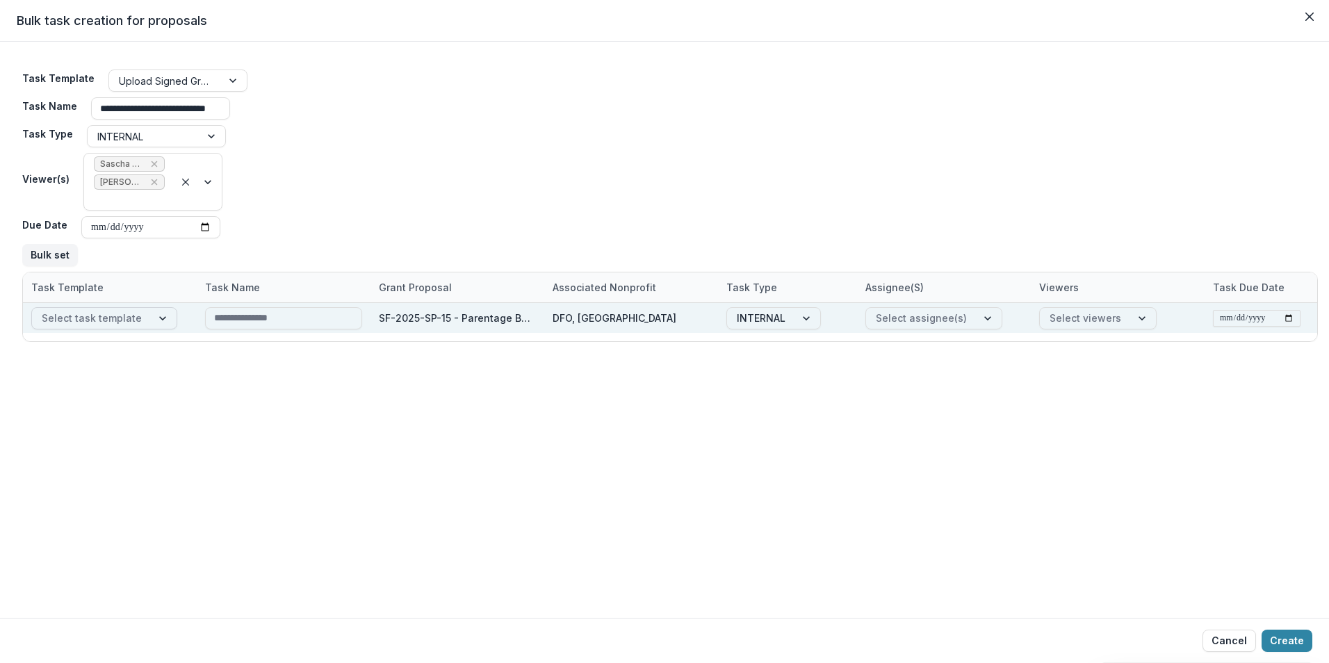
click at [151, 317] on div at bounding box center [163, 318] width 25 height 21
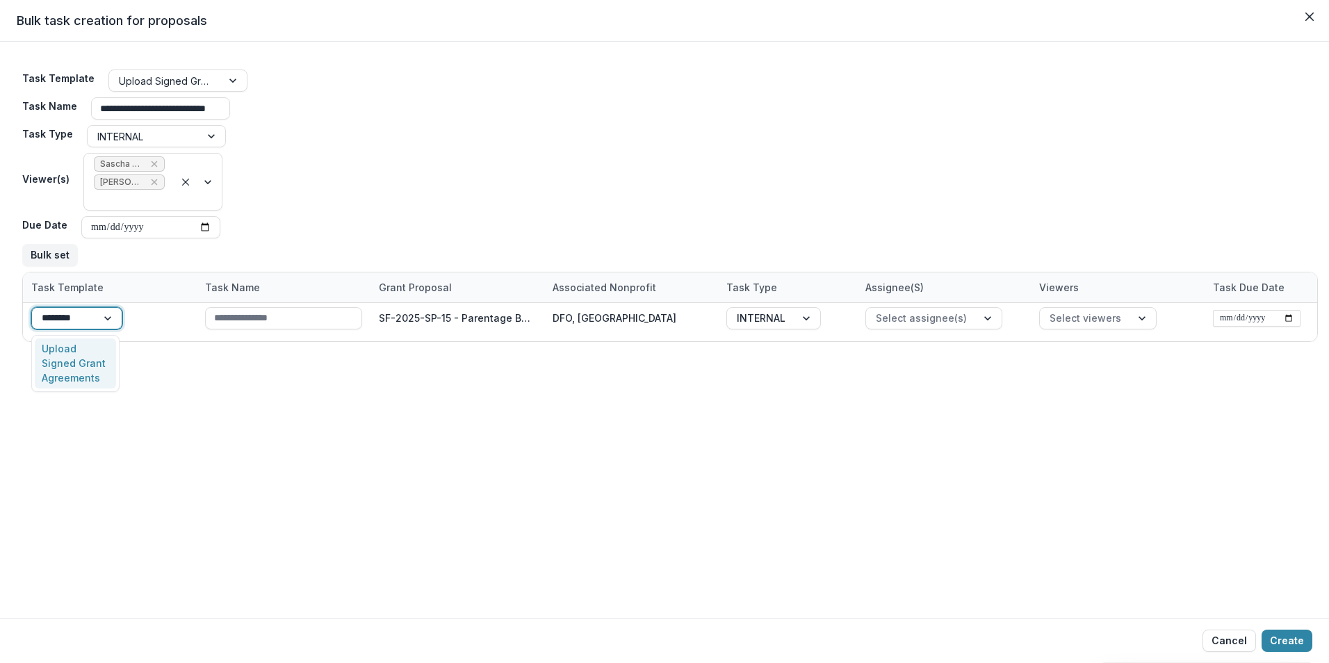
type input "*********"
click at [90, 351] on div "Upload Signed Grant Agreements" at bounding box center [76, 363] width 83 height 51
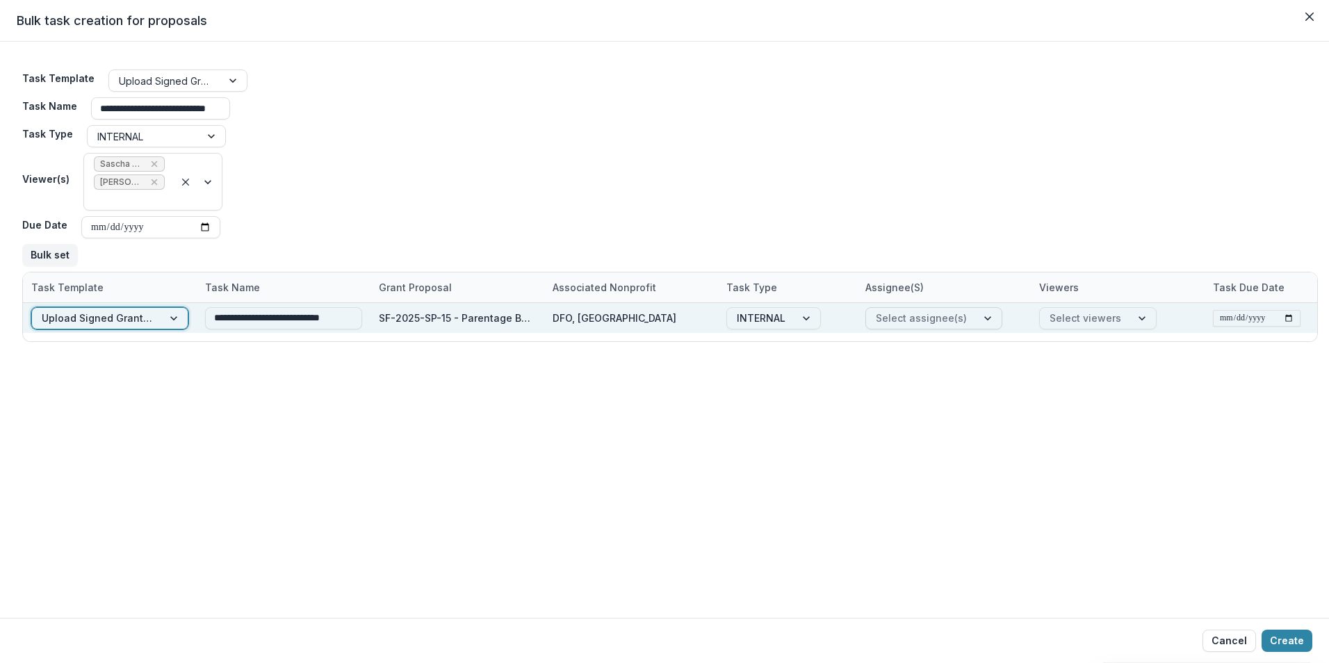
click at [988, 318] on div at bounding box center [988, 318] width 25 height 21
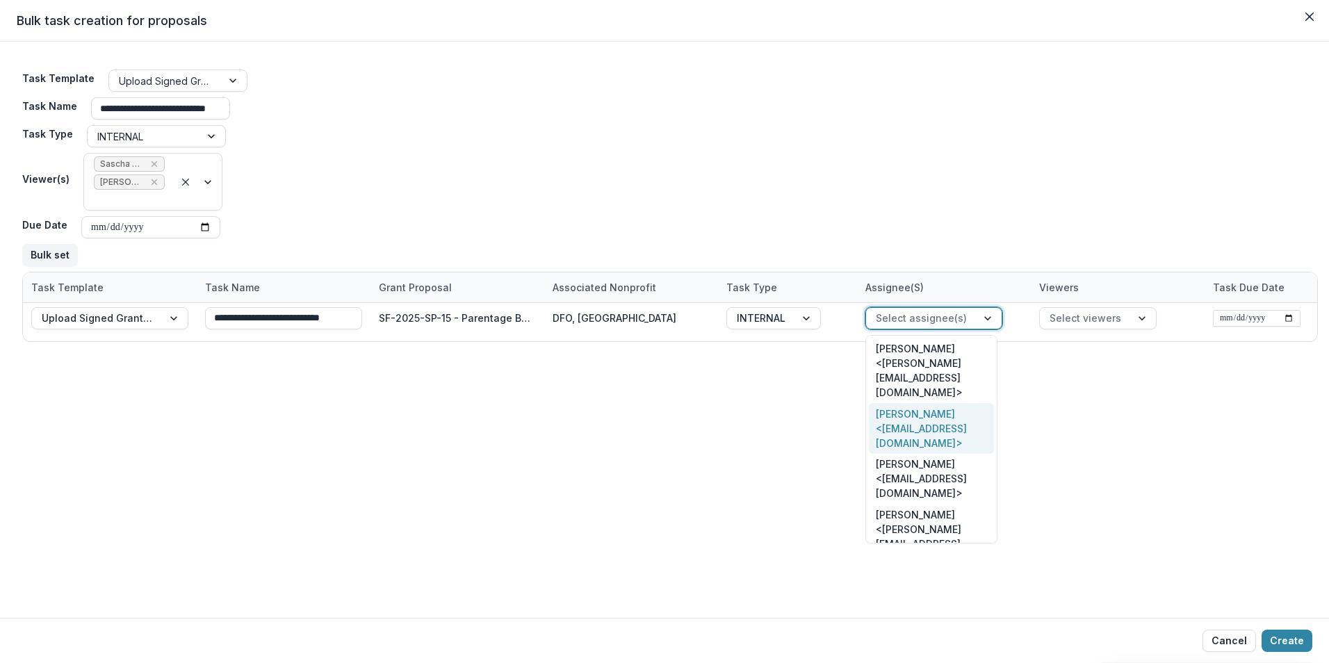
click at [944, 403] on div "[PERSON_NAME] <[EMAIL_ADDRESS][DOMAIN_NAME]>" at bounding box center [931, 428] width 125 height 51
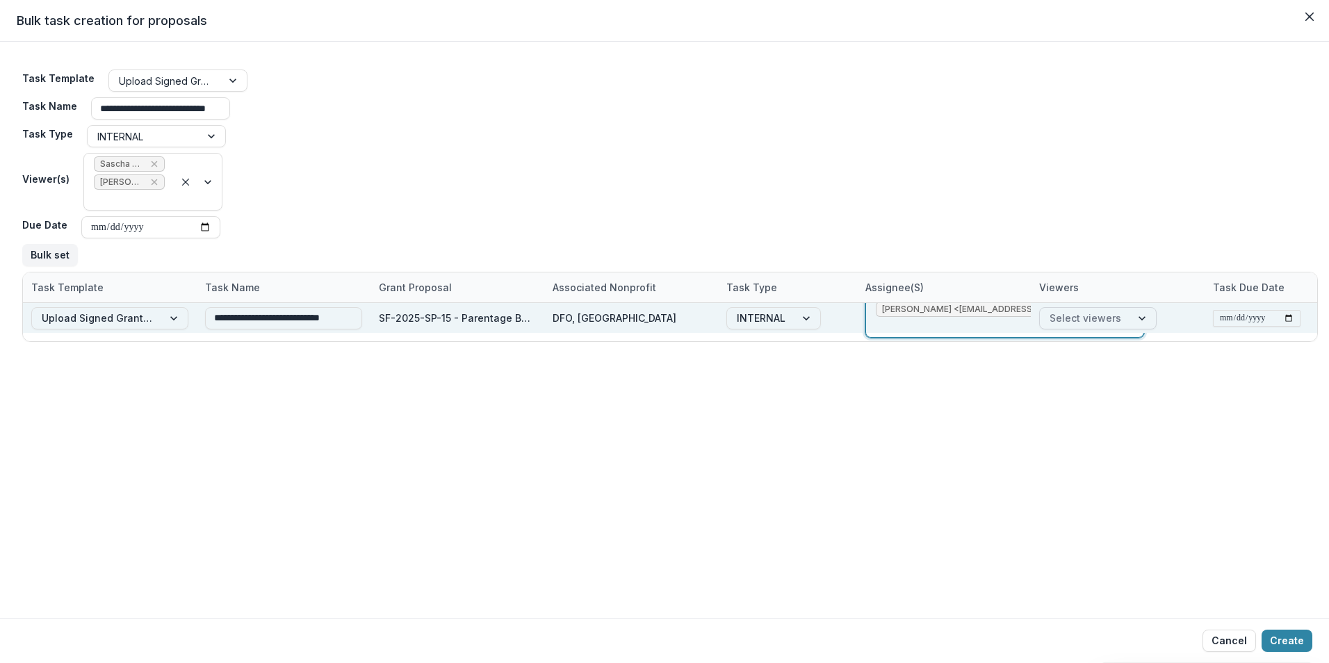
click at [1135, 322] on div at bounding box center [1143, 318] width 25 height 21
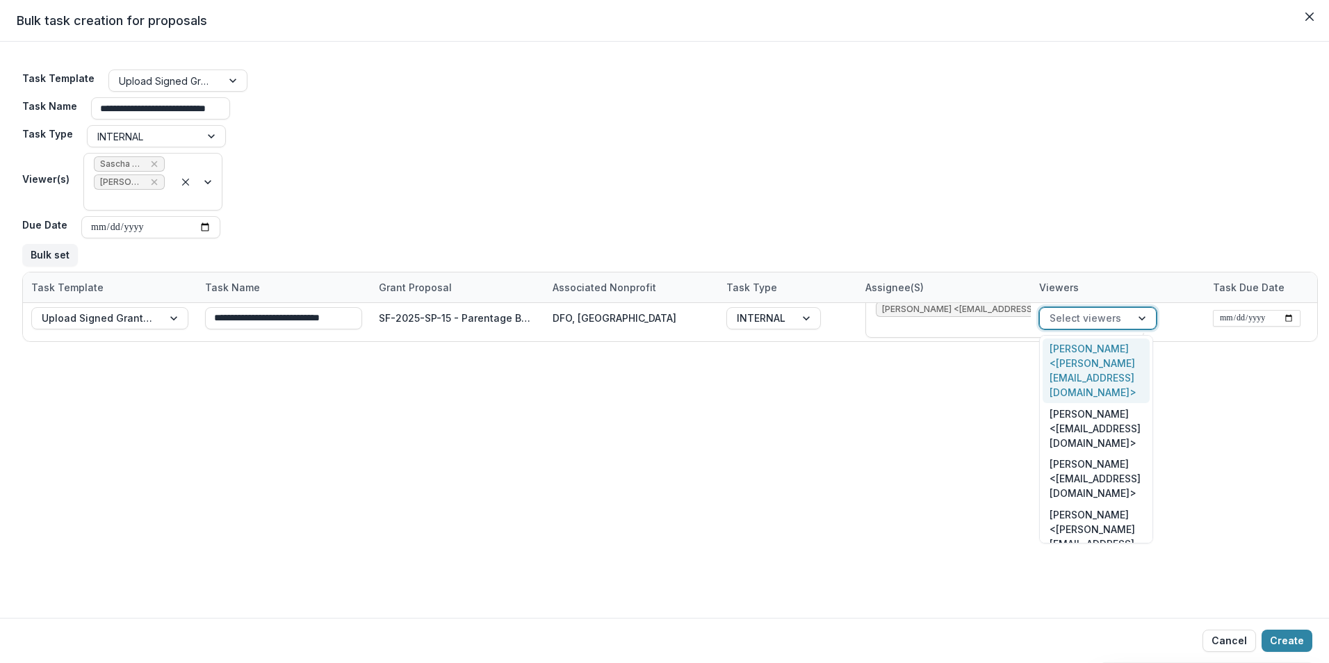
click at [1120, 365] on div "[PERSON_NAME] <[PERSON_NAME][EMAIL_ADDRESS][DOMAIN_NAME]>" at bounding box center [1095, 370] width 107 height 65
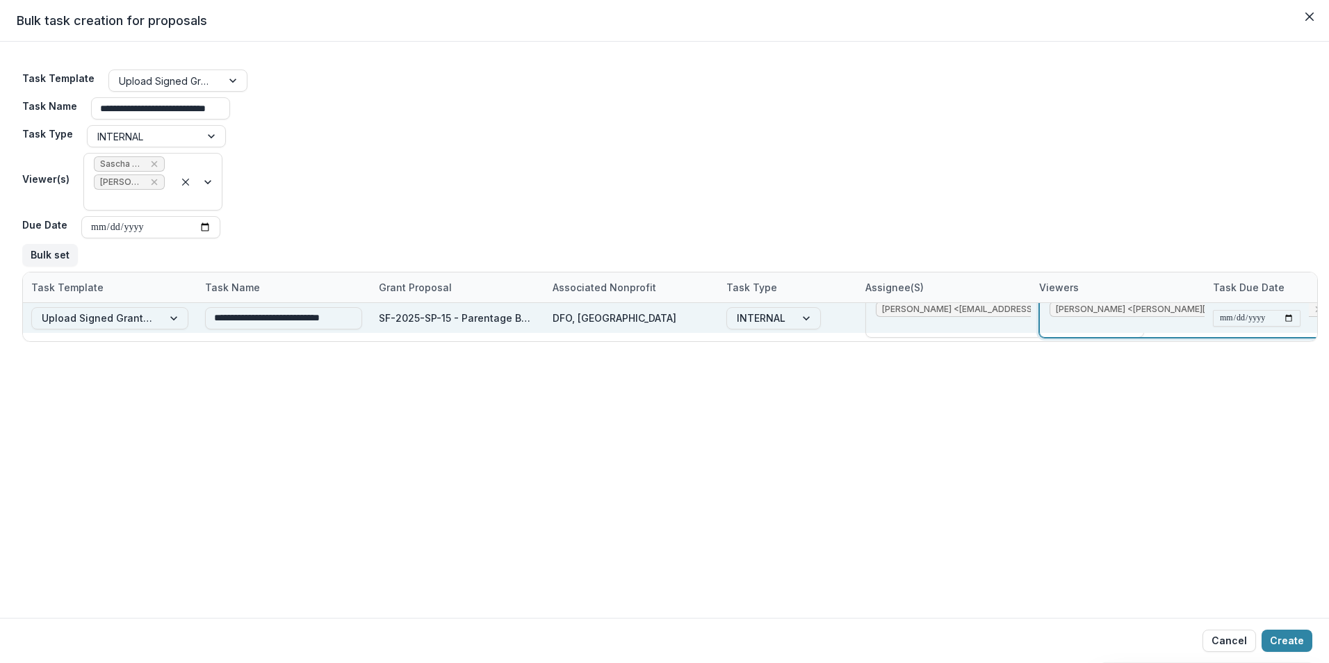
click at [1204, 319] on div at bounding box center [1256, 318] width 104 height 30
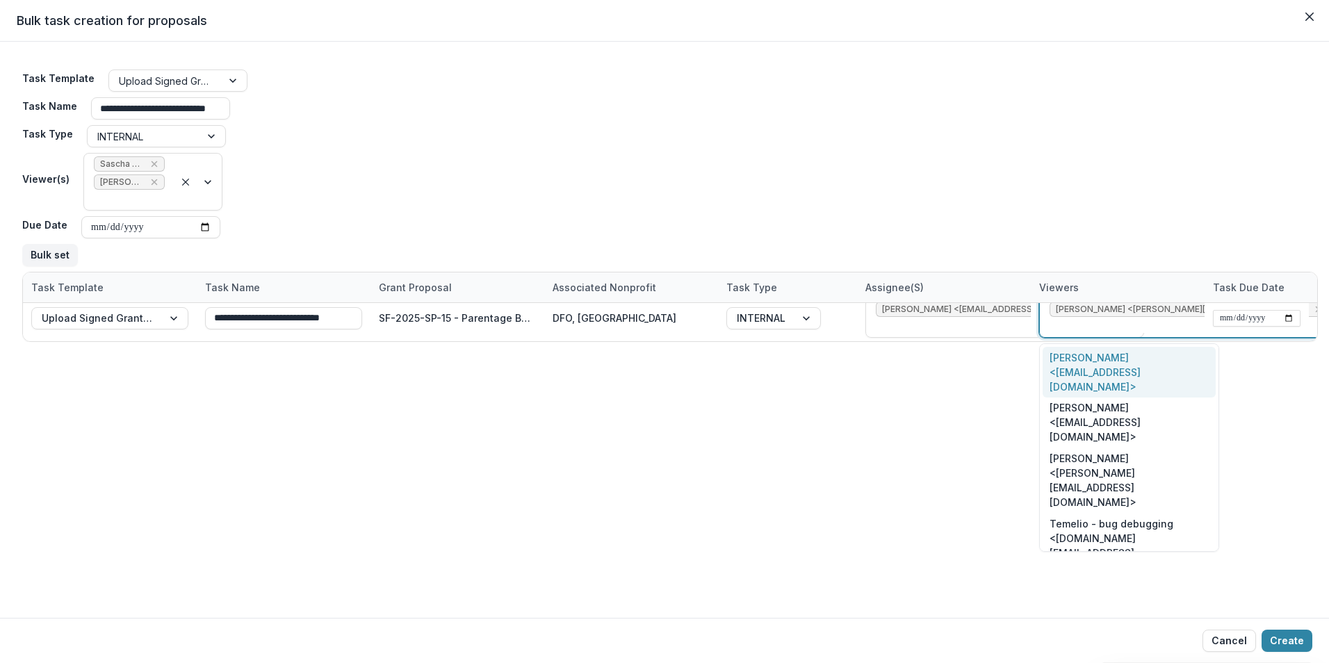
click at [1107, 354] on div "[PERSON_NAME] <[EMAIL_ADDRESS][DOMAIN_NAME]>" at bounding box center [1128, 372] width 173 height 51
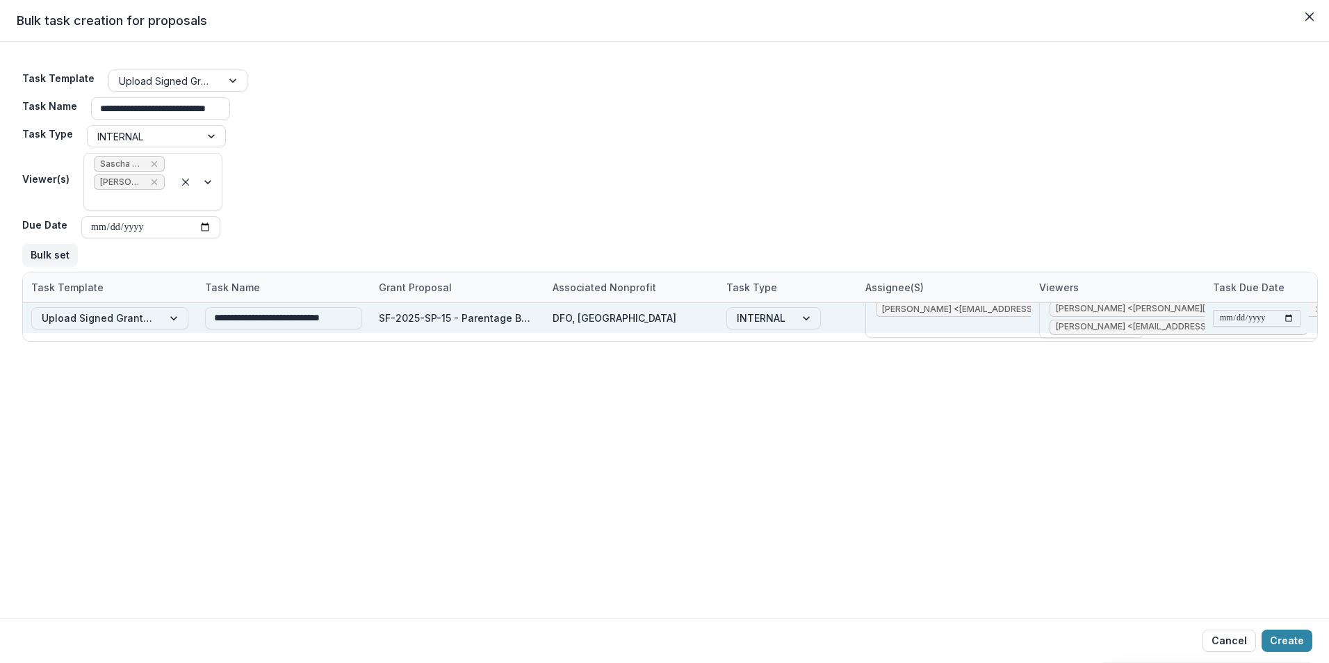
click at [1293, 322] on input "date" at bounding box center [1257, 318] width 88 height 17
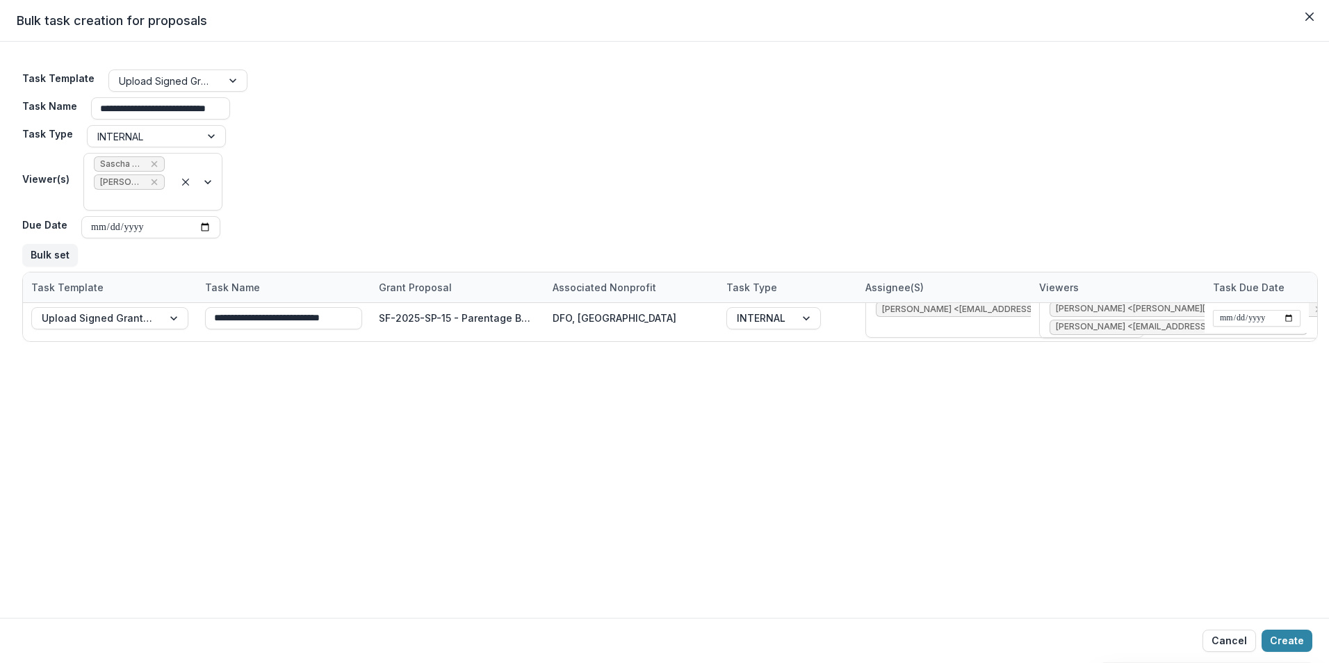
type input "**********"
drag, startPoint x: 1296, startPoint y: 642, endPoint x: 1328, endPoint y: 657, distance: 35.1
click at [1296, 641] on button "Create" at bounding box center [1286, 641] width 51 height 22
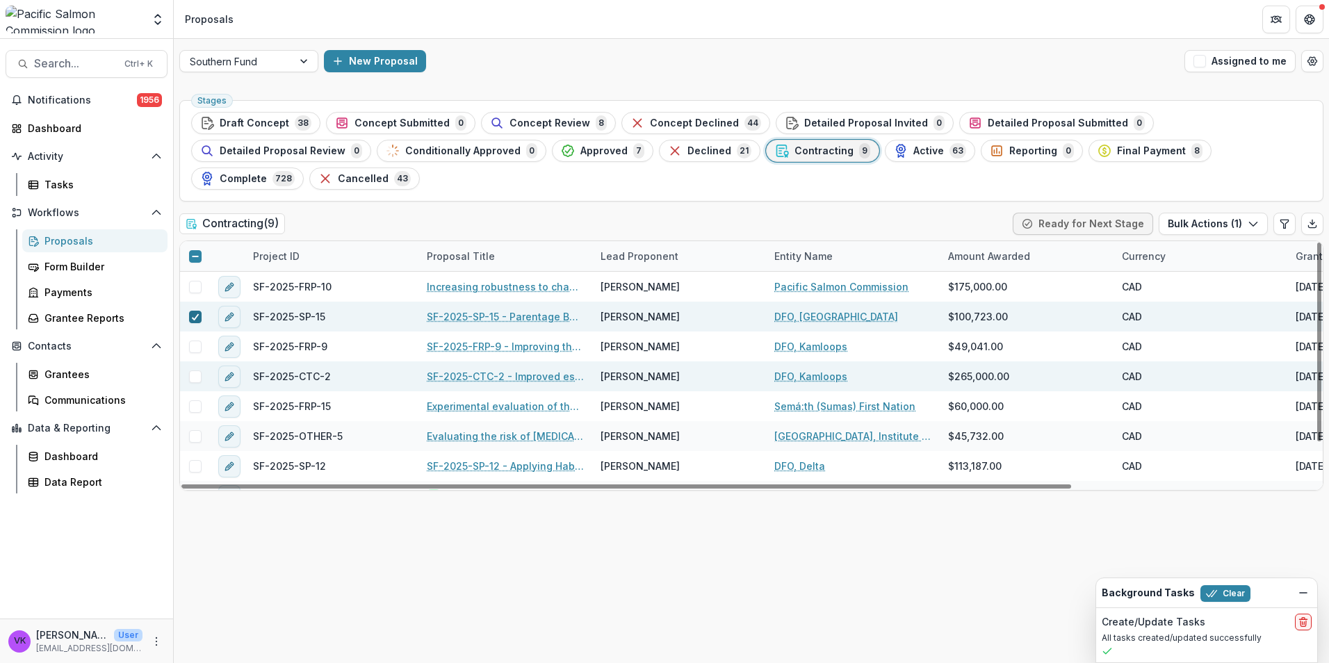
drag, startPoint x: 197, startPoint y: 287, endPoint x: 324, endPoint y: 347, distance: 139.9
click at [197, 314] on polyline at bounding box center [195, 317] width 6 height 6
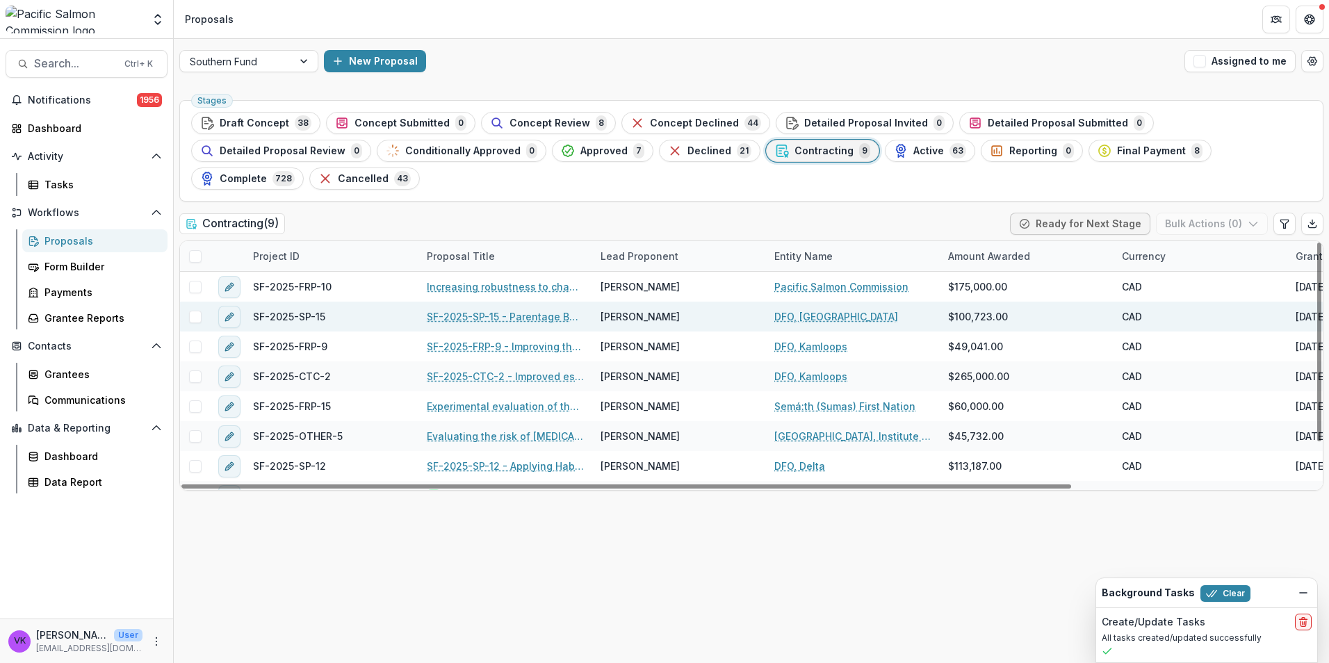
click at [456, 309] on link "SF-2025-SP-15 - Parentage Based Tagging of Southern BC Enhanced Chum" at bounding box center [505, 316] width 157 height 15
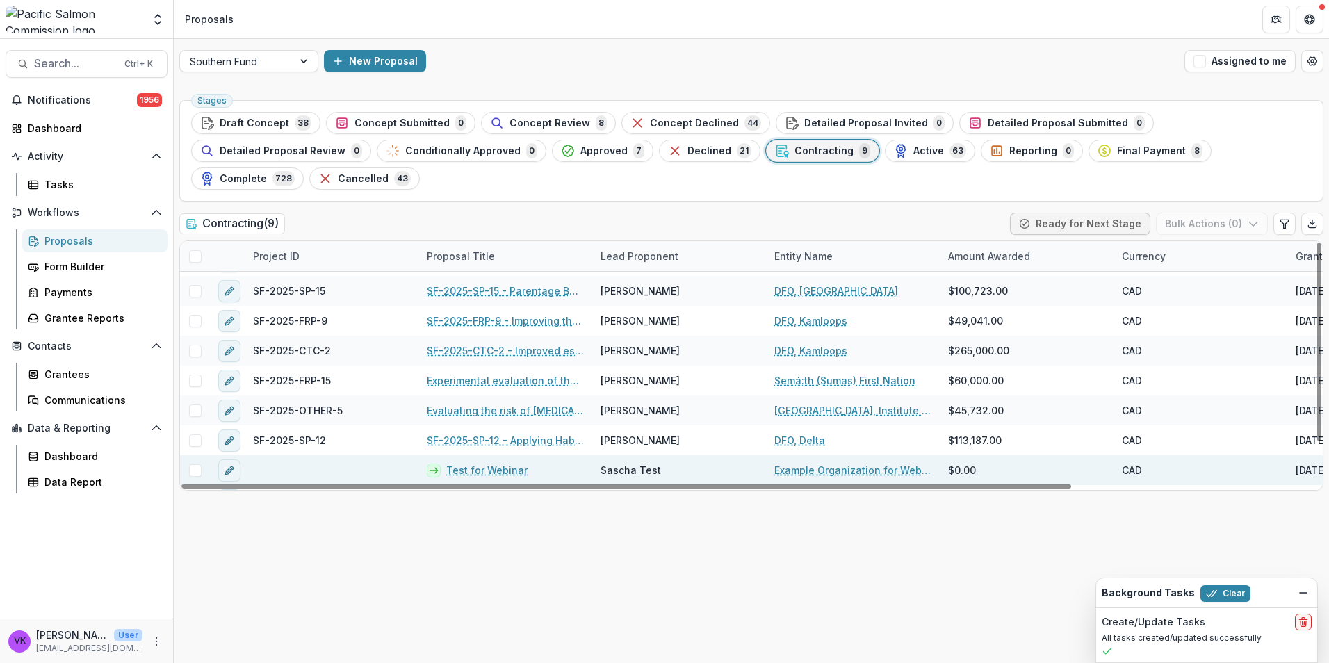
scroll to position [51, 0]
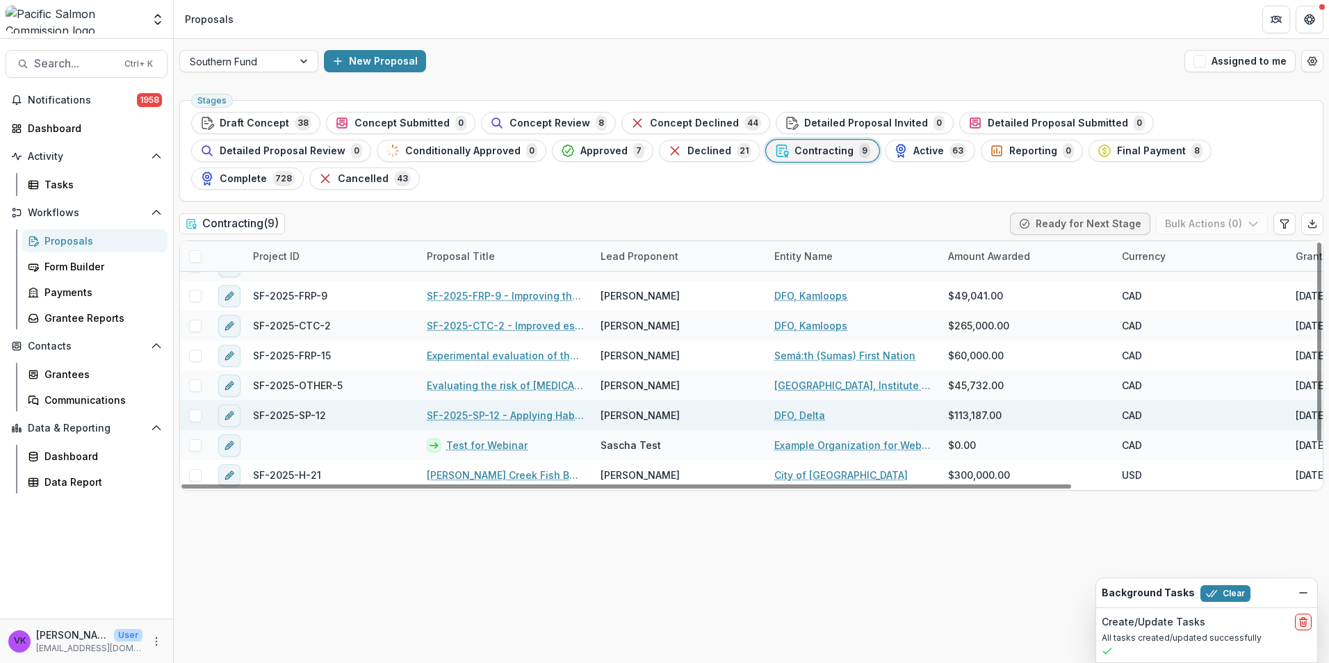
click at [514, 408] on link "SF-2025-SP-12 - Applying Habitat Indicators to [GEOGRAPHIC_DATA] Chum Salmon Gr…" at bounding box center [505, 415] width 157 height 15
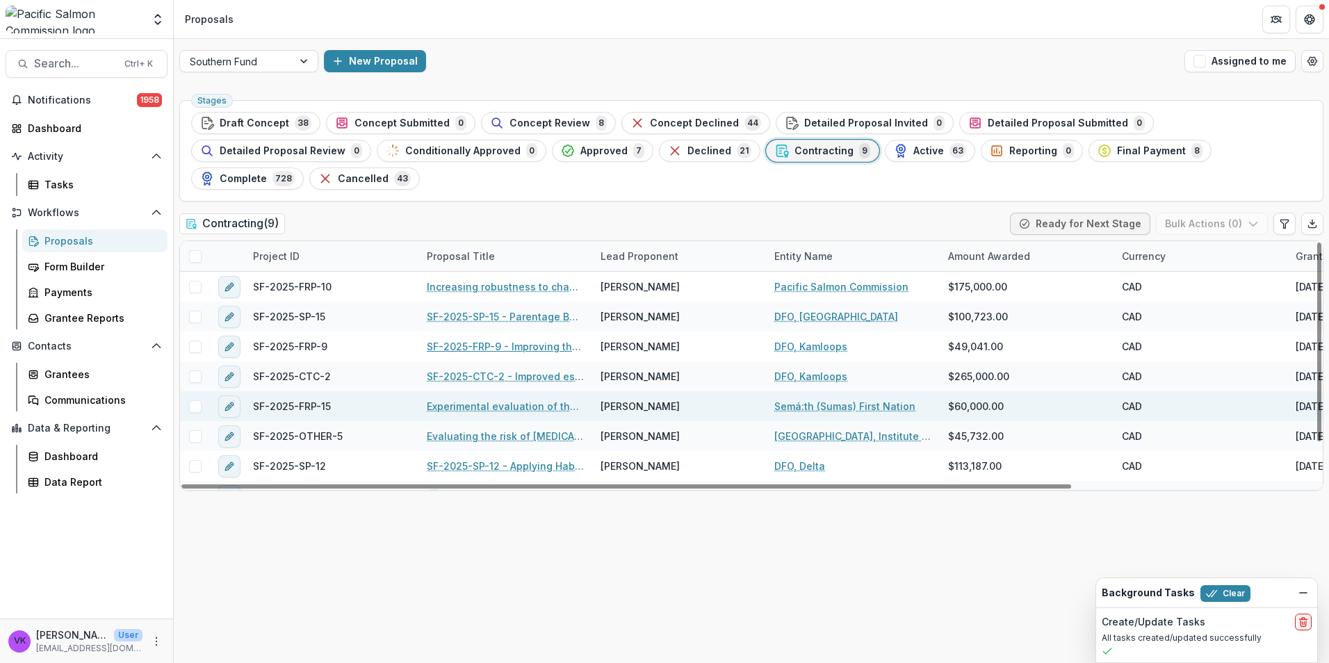
drag, startPoint x: 477, startPoint y: 321, endPoint x: 633, endPoint y: 372, distance: 163.9
click at [477, 339] on link "SF-2025-FRP-9 - Improving the accuracy of Sockeye spawner estimates to the [PER…" at bounding box center [505, 346] width 157 height 15
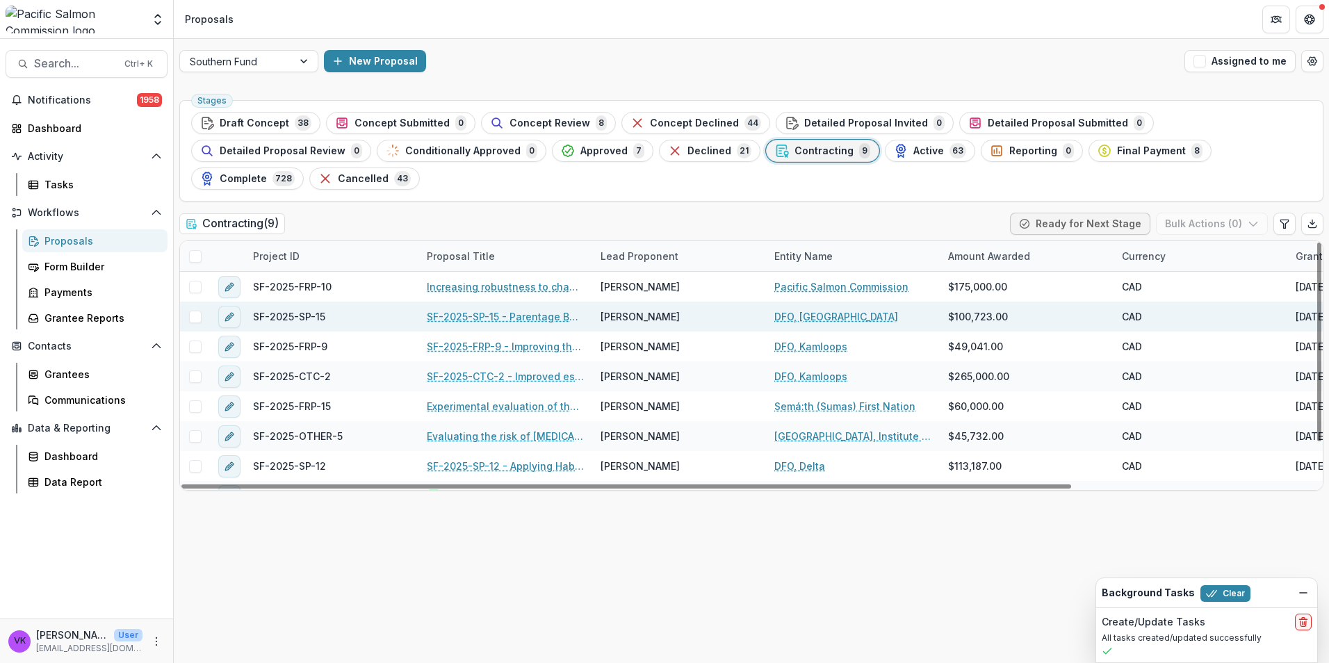
click at [503, 309] on link "SF-2025-SP-15 - Parentage Based Tagging of Southern BC Enhanced Chum" at bounding box center [505, 316] width 157 height 15
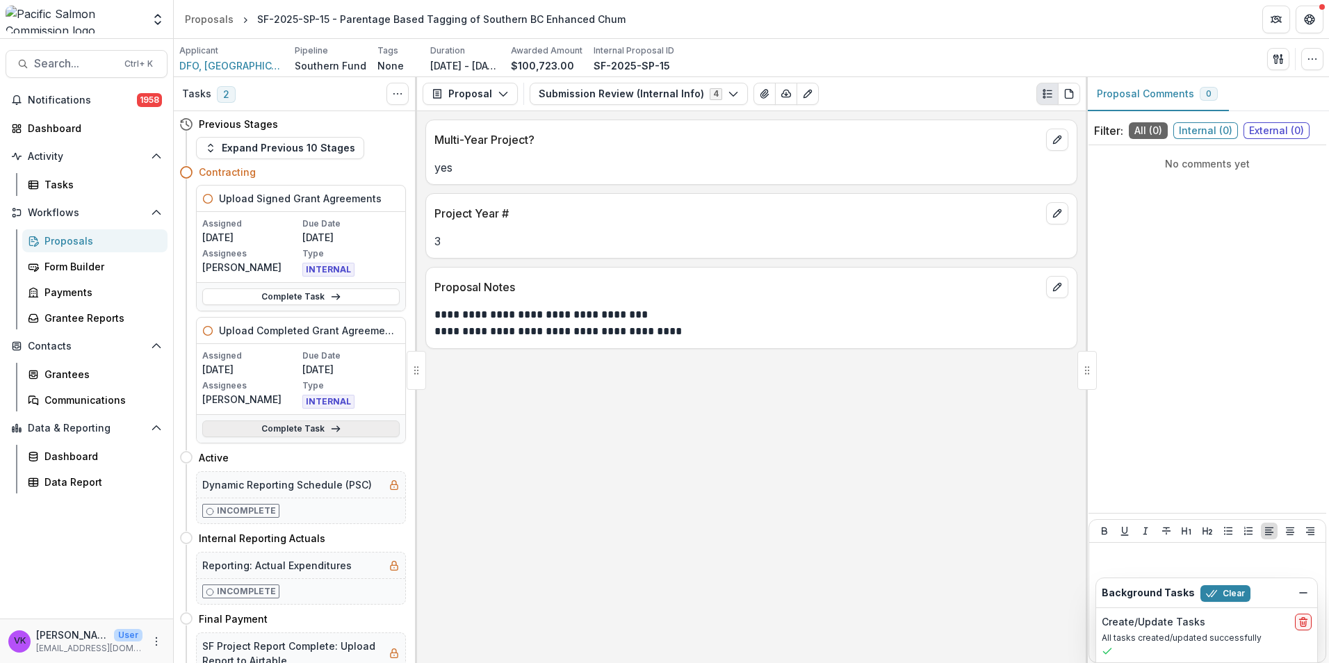
click at [305, 429] on link "Complete Task" at bounding box center [300, 428] width 197 height 17
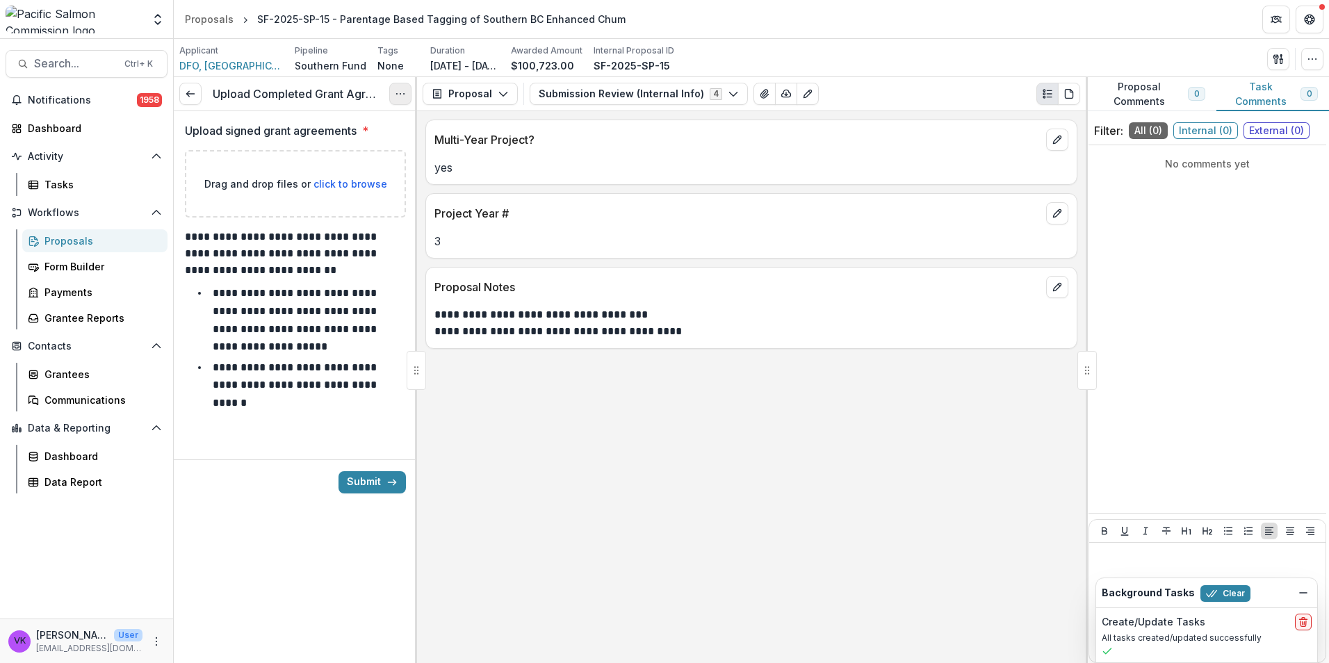
click at [396, 93] on icon "Options" at bounding box center [400, 93] width 11 height 11
click at [322, 153] on button "Cancel Task" at bounding box center [333, 154] width 149 height 23
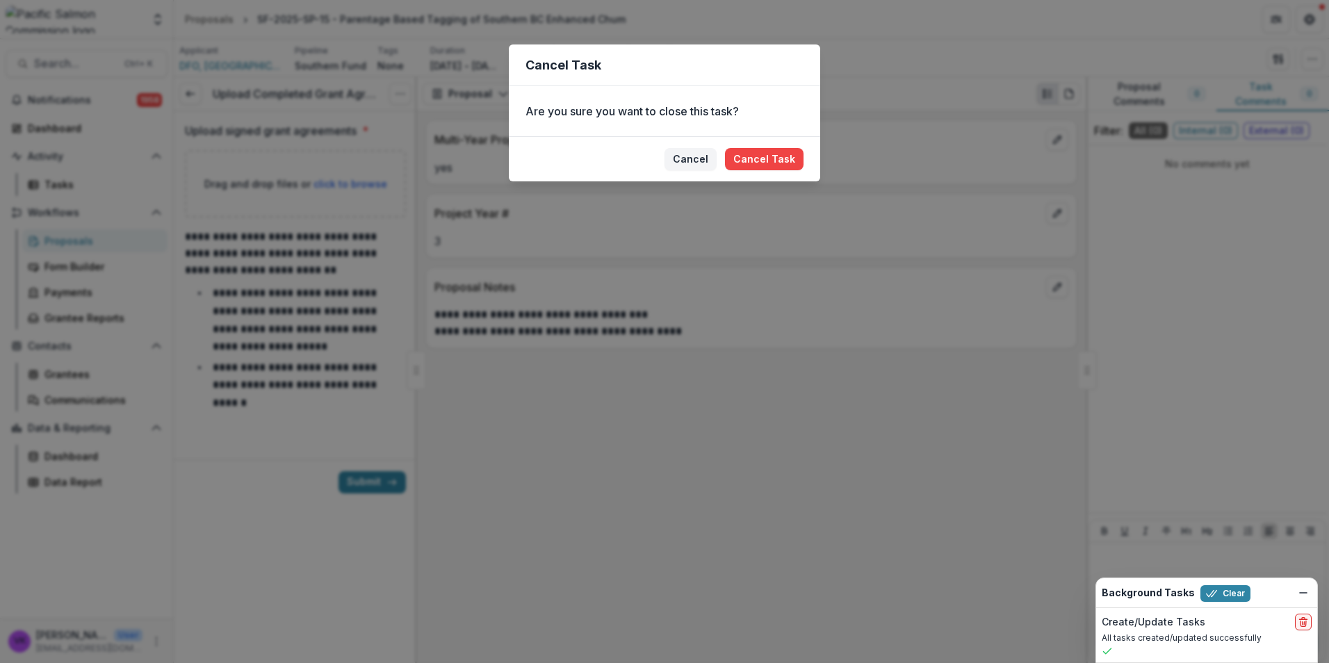
drag, startPoint x: 755, startPoint y: 165, endPoint x: 929, endPoint y: 330, distance: 240.4
click at [755, 164] on button "Cancel Task" at bounding box center [764, 159] width 79 height 22
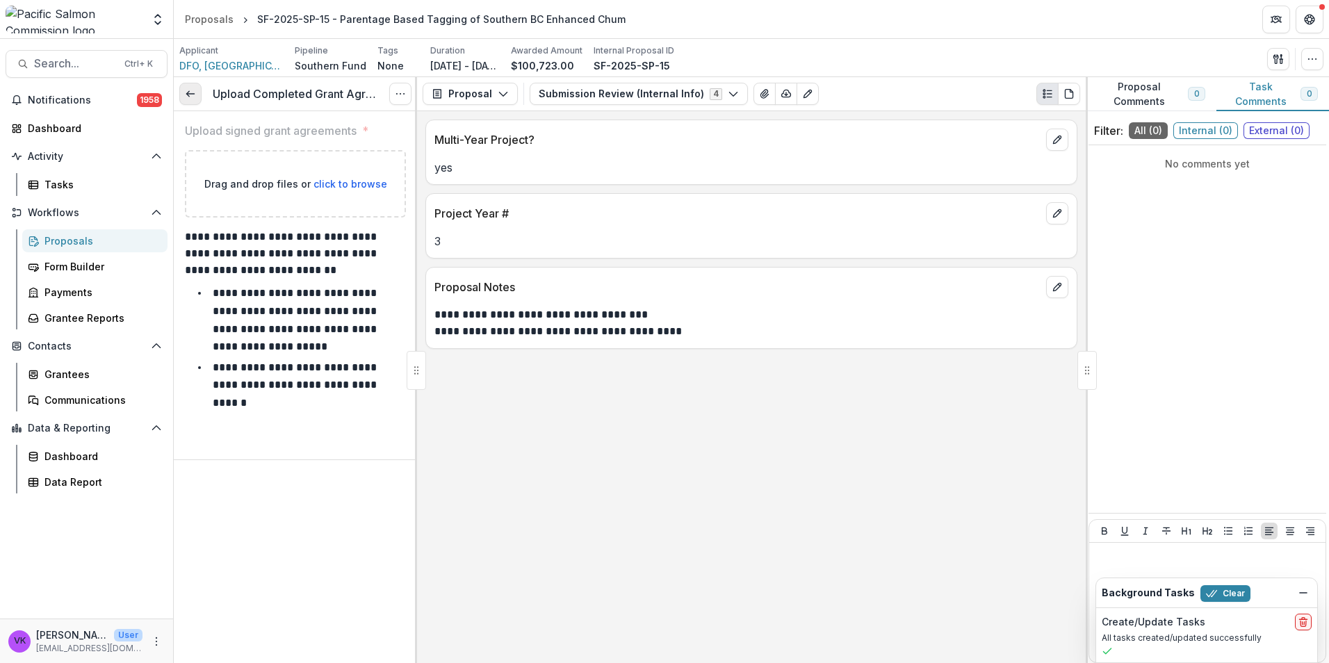
click at [185, 93] on icon at bounding box center [190, 93] width 11 height 11
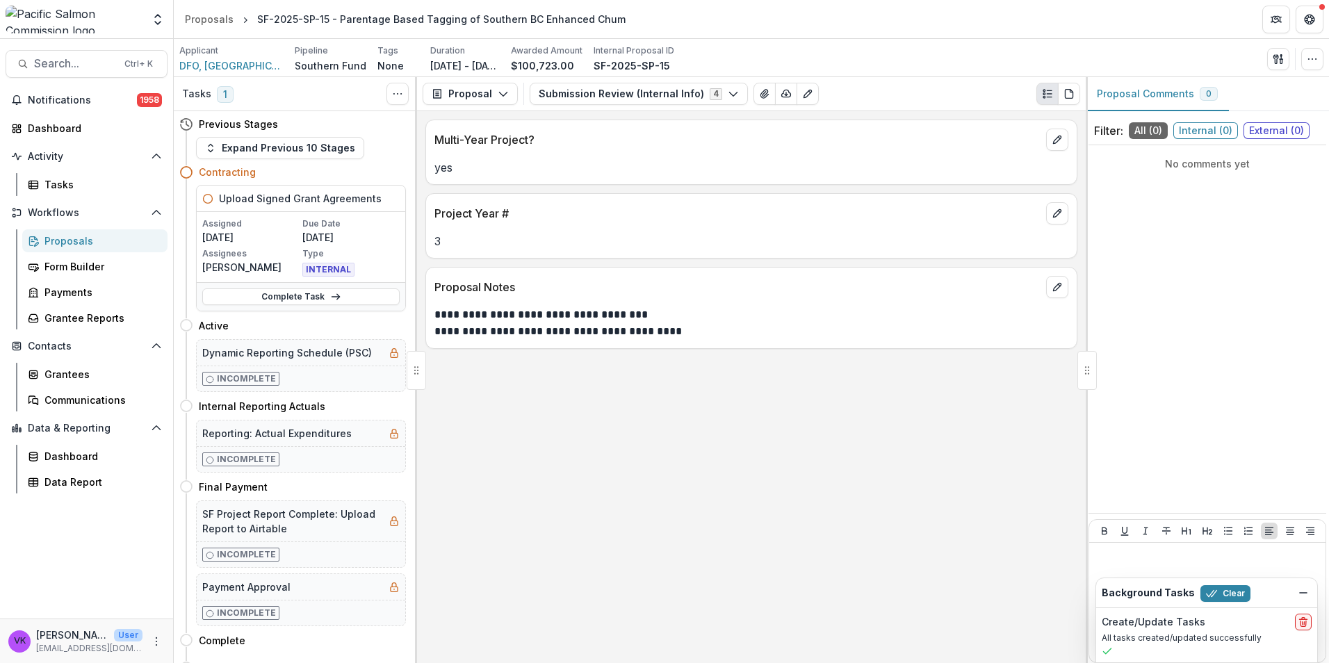
click at [65, 238] on div "Proposals" at bounding box center [100, 240] width 112 height 15
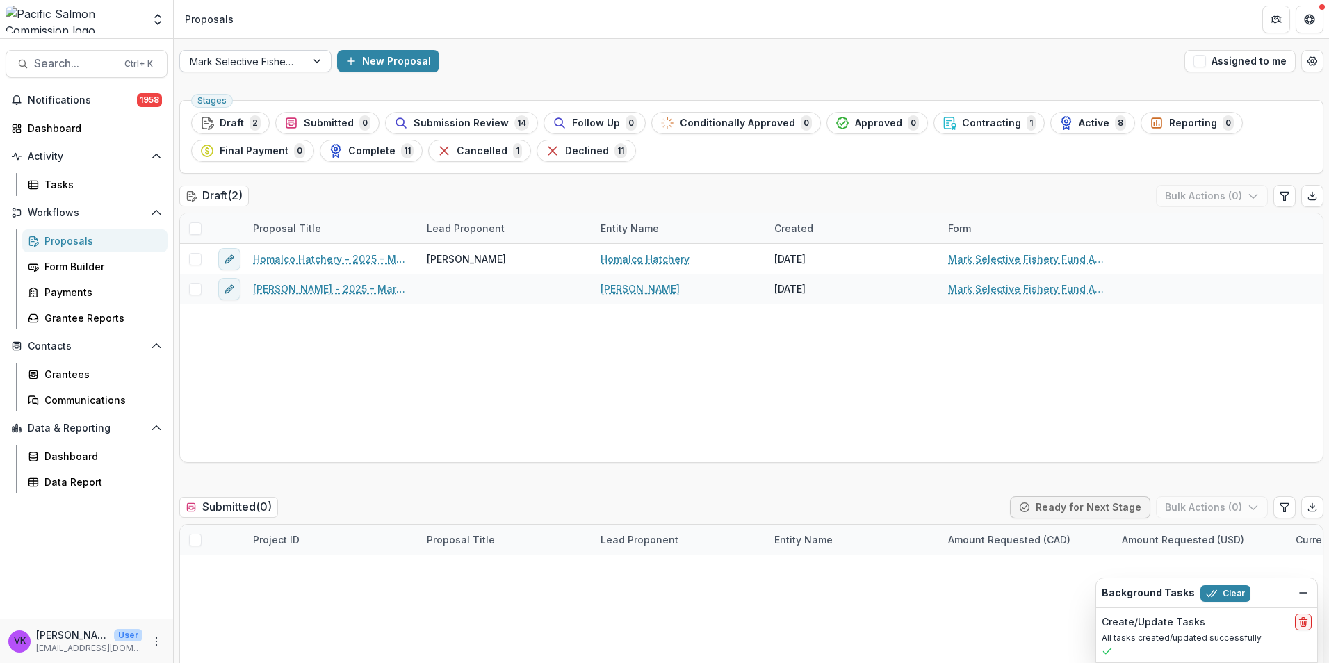
click at [320, 65] on div at bounding box center [318, 61] width 25 height 21
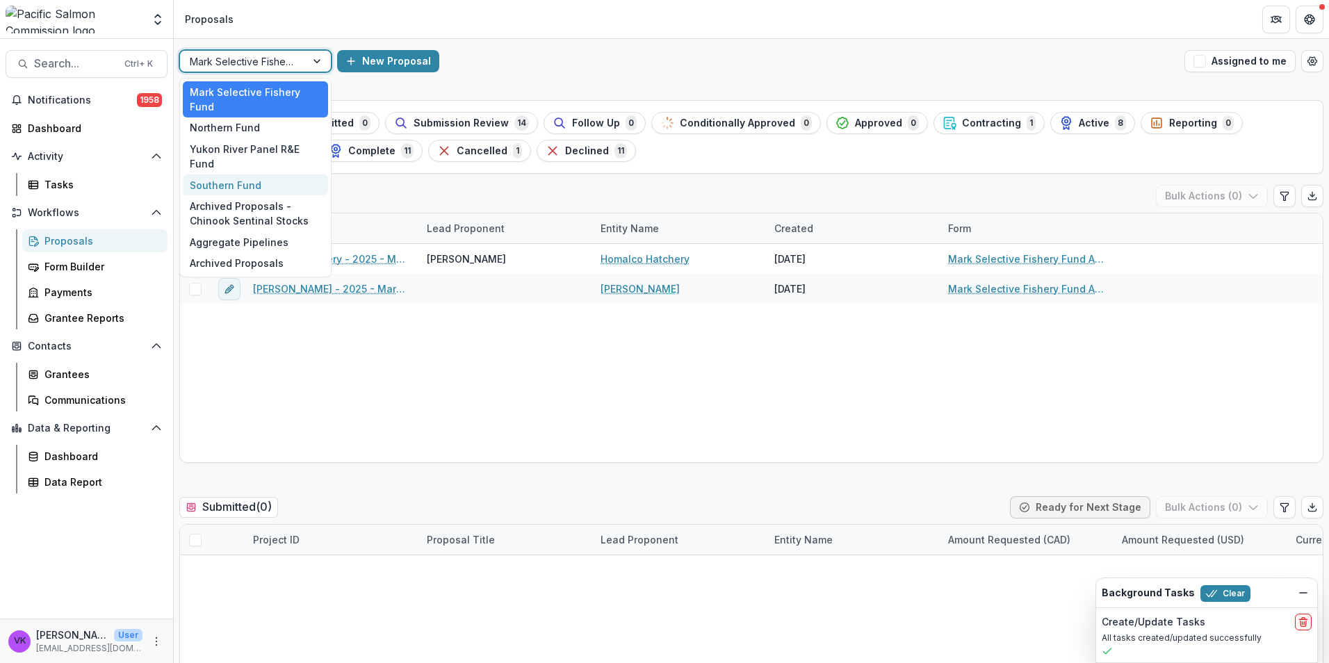
click at [254, 174] on div "Southern Fund" at bounding box center [255, 185] width 145 height 22
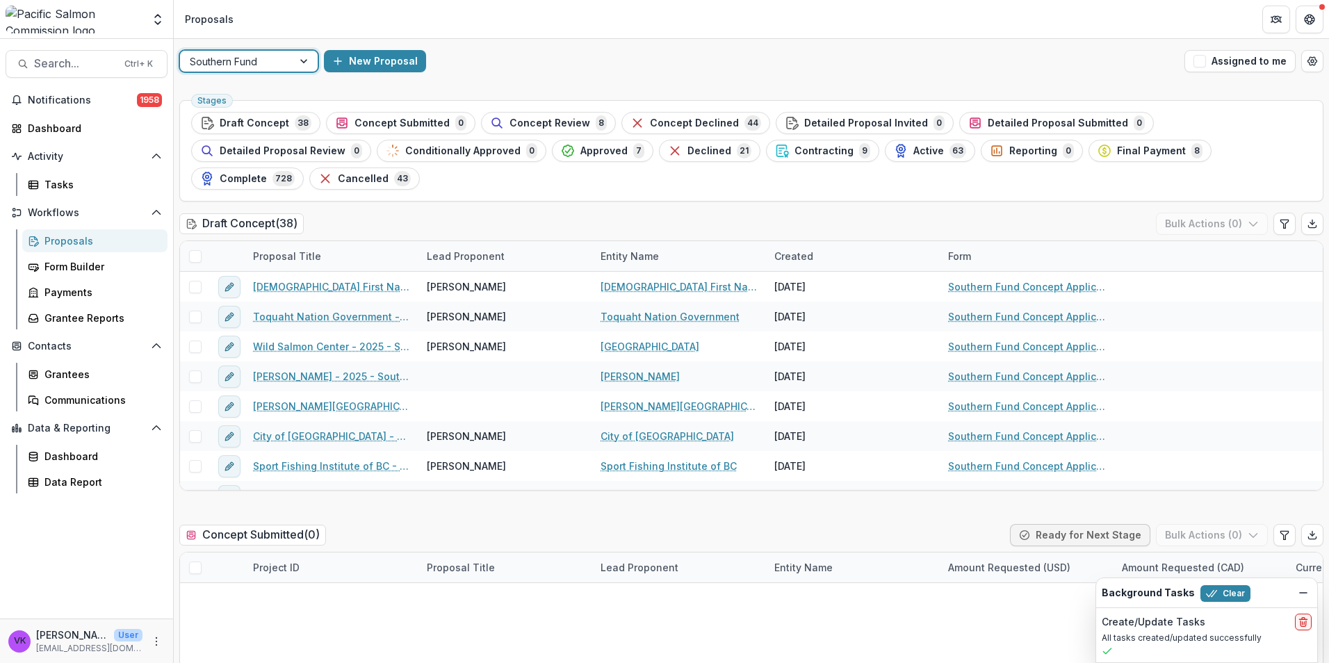
click at [794, 152] on span "Contracting" at bounding box center [823, 151] width 59 height 12
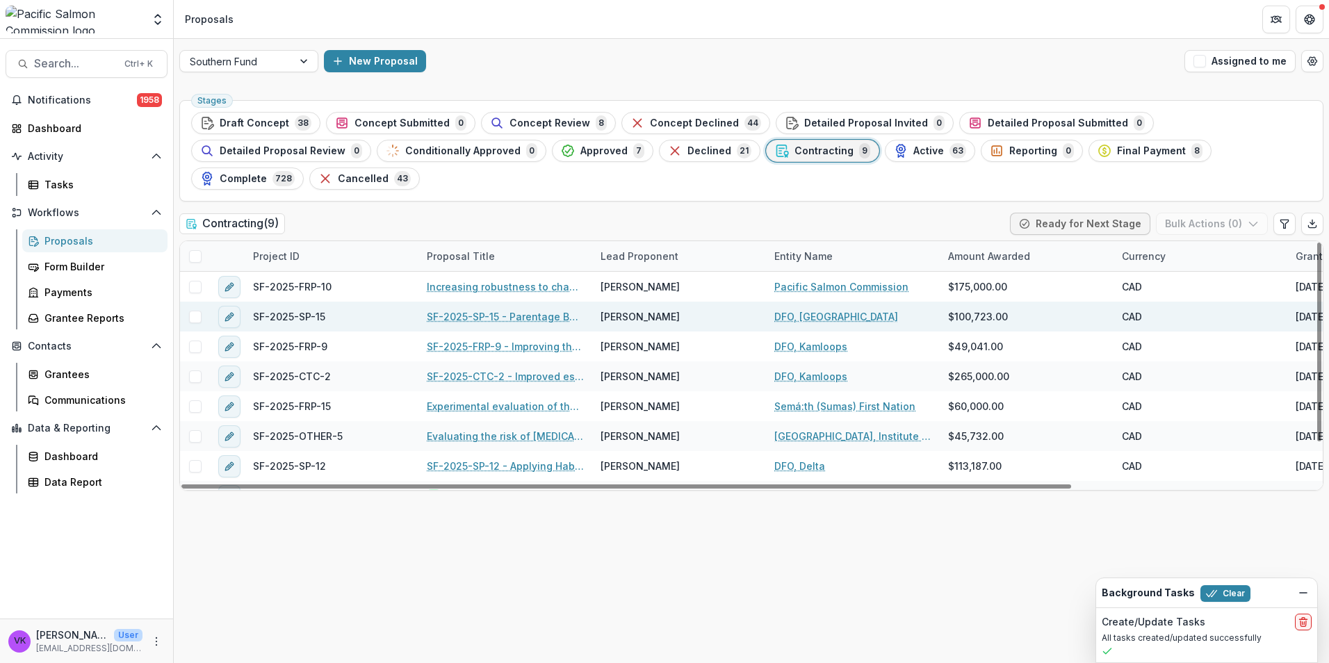
click at [477, 309] on link "SF-2025-SP-15 - Parentage Based Tagging of Southern BC Enhanced Chum" at bounding box center [505, 316] width 157 height 15
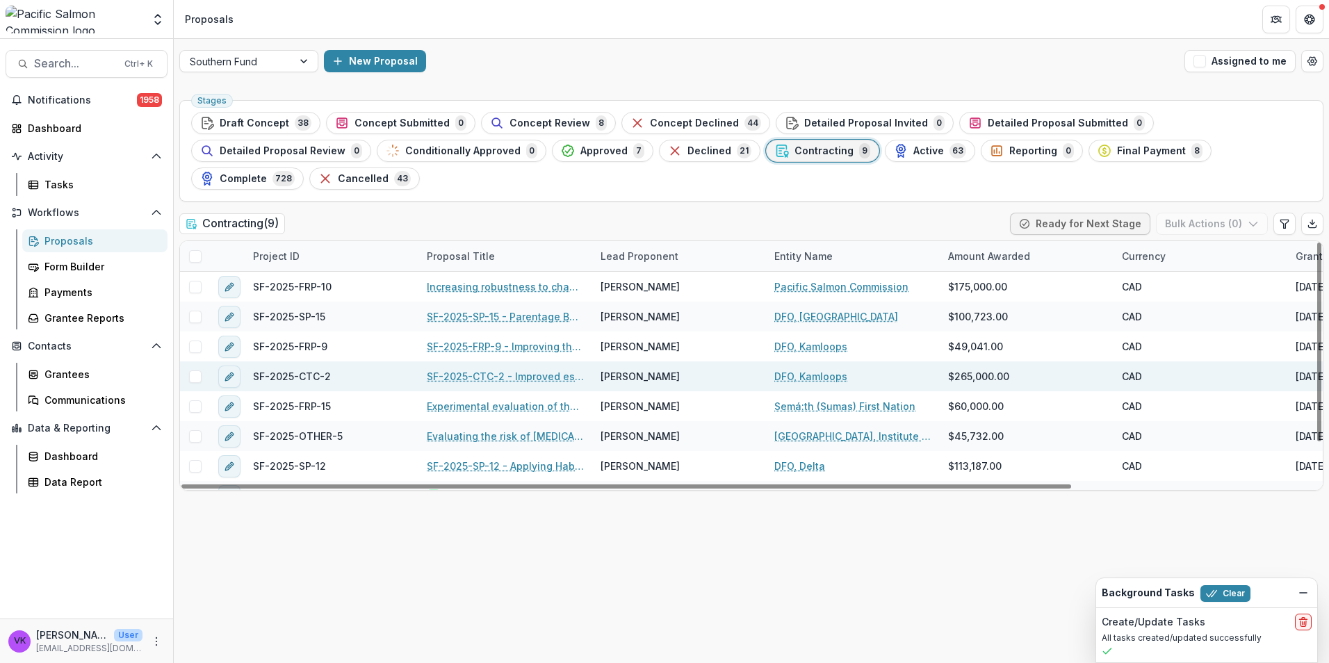
click at [499, 369] on link "SF-2025-CTC-2 - Improved escapement estimates and evaluation of the representat…" at bounding box center [505, 376] width 157 height 15
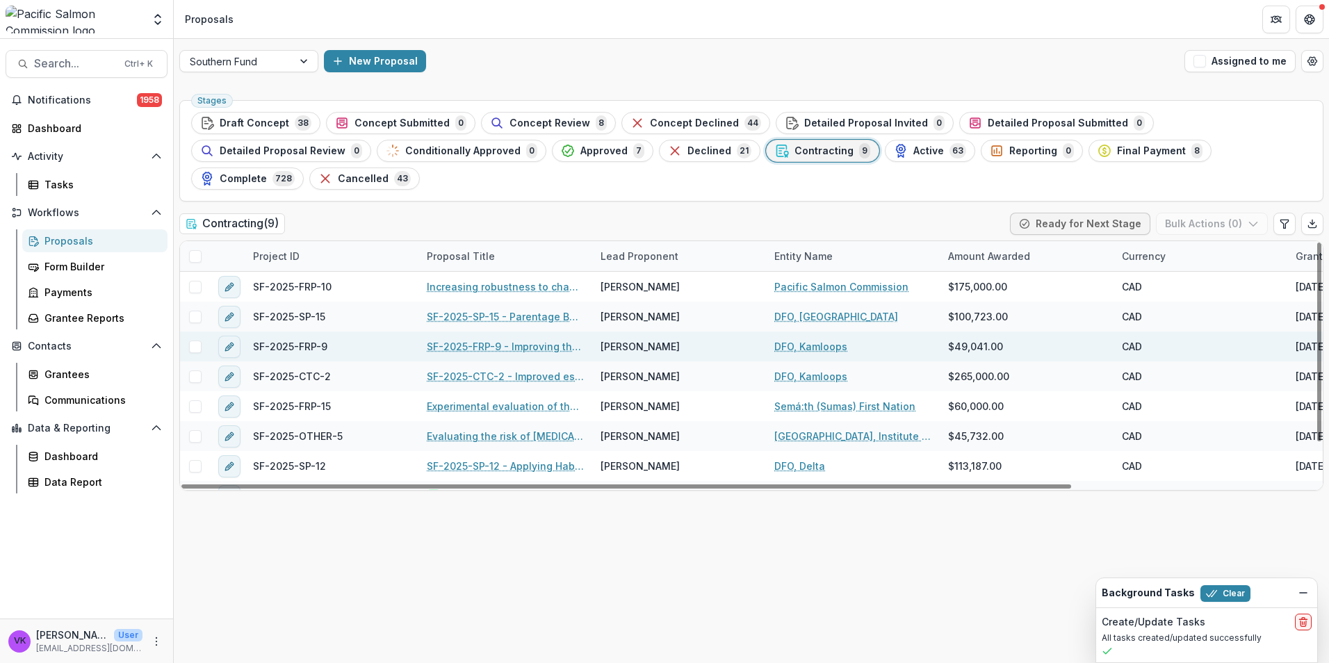
click at [523, 339] on link "SF-2025-FRP-9 - Improving the accuracy of Sockeye spawner estimates to the [PER…" at bounding box center [505, 346] width 157 height 15
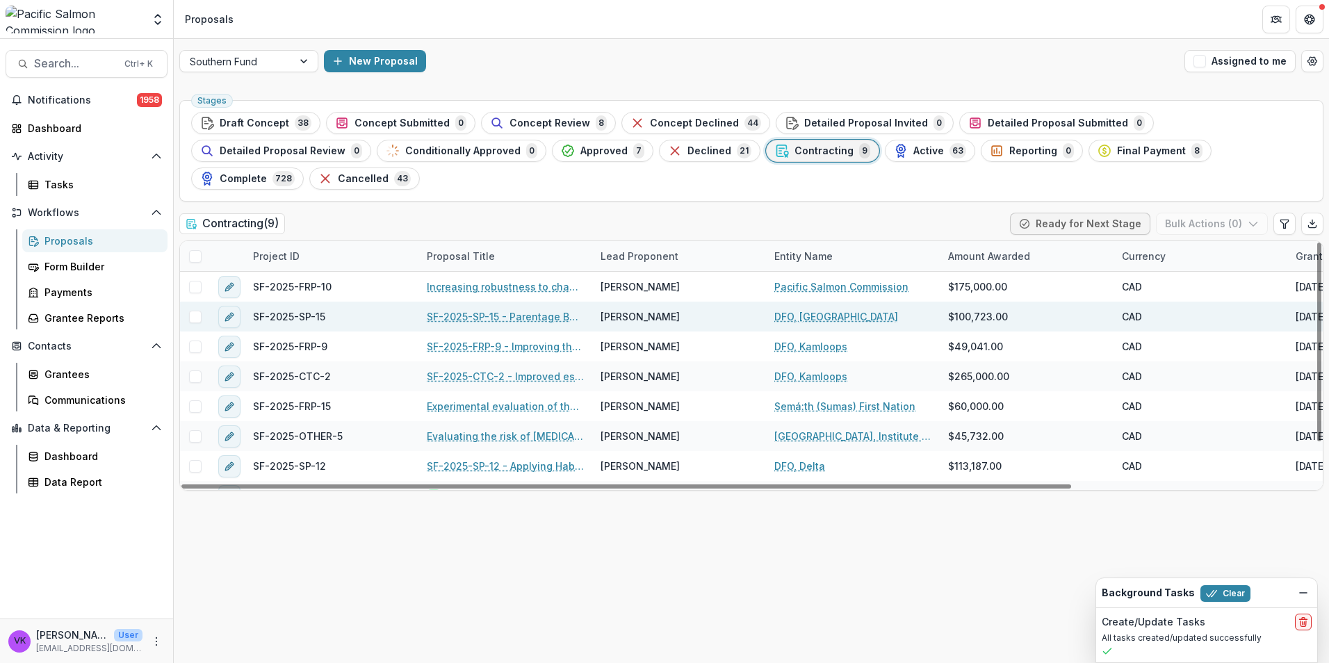
click at [482, 309] on link "SF-2025-SP-15 - Parentage Based Tagging of Southern BC Enhanced Chum" at bounding box center [505, 316] width 157 height 15
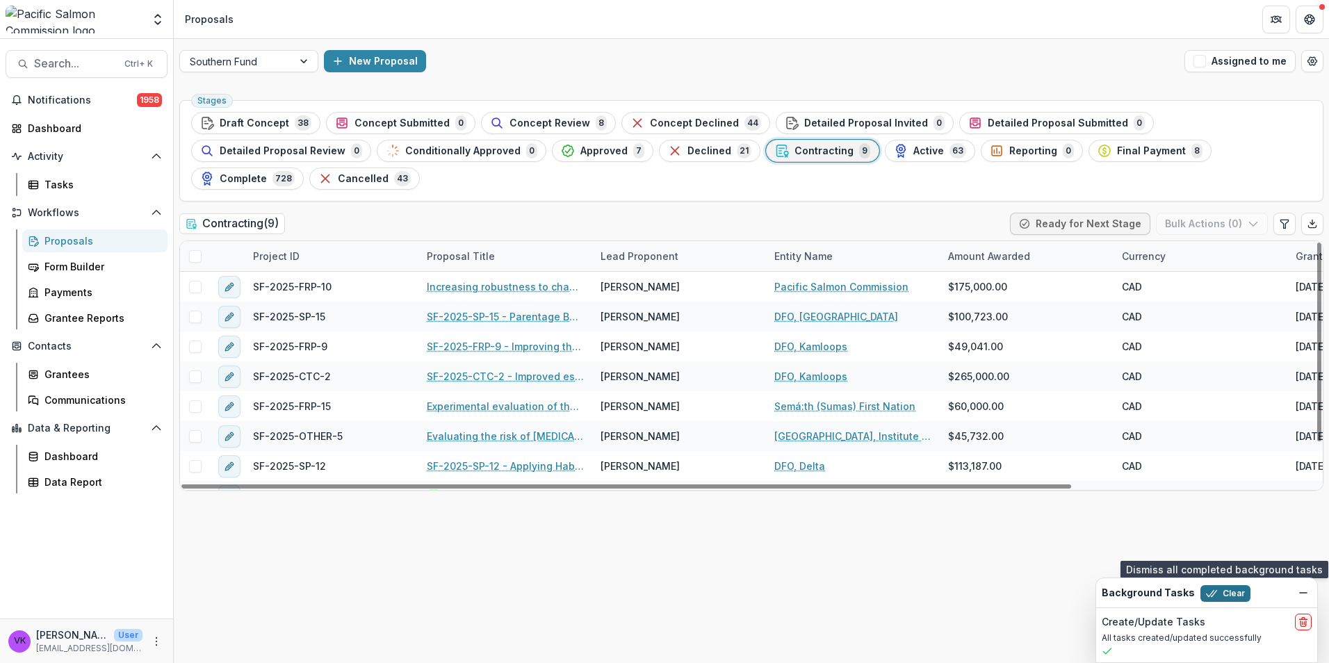
click at [1230, 591] on button "Clear" at bounding box center [1225, 593] width 50 height 17
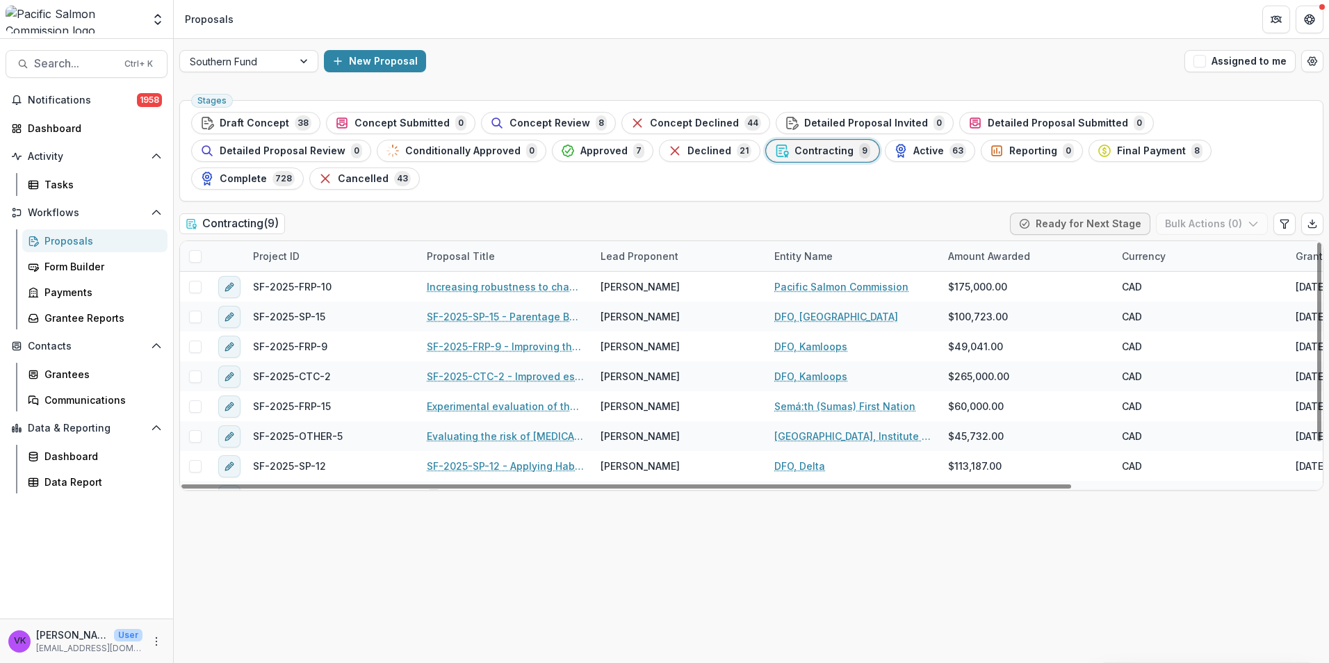
click at [794, 147] on span "Contracting" at bounding box center [823, 151] width 59 height 12
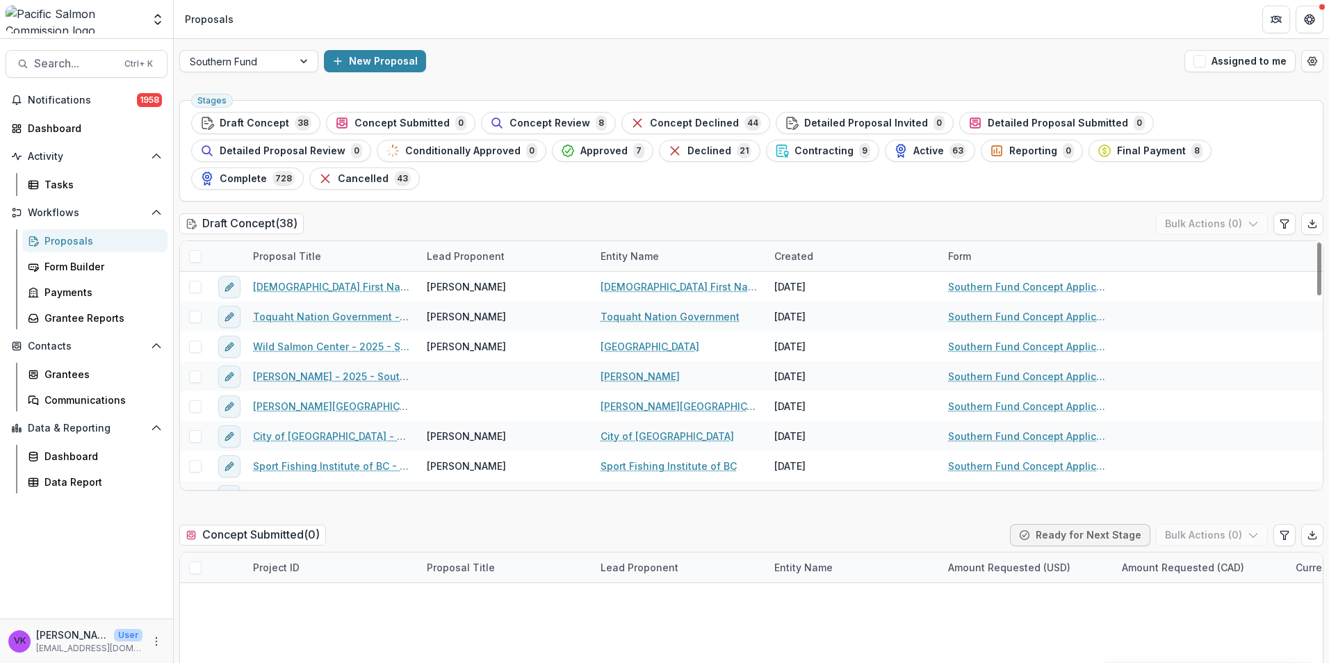
click at [794, 151] on span "Contracting" at bounding box center [823, 151] width 59 height 12
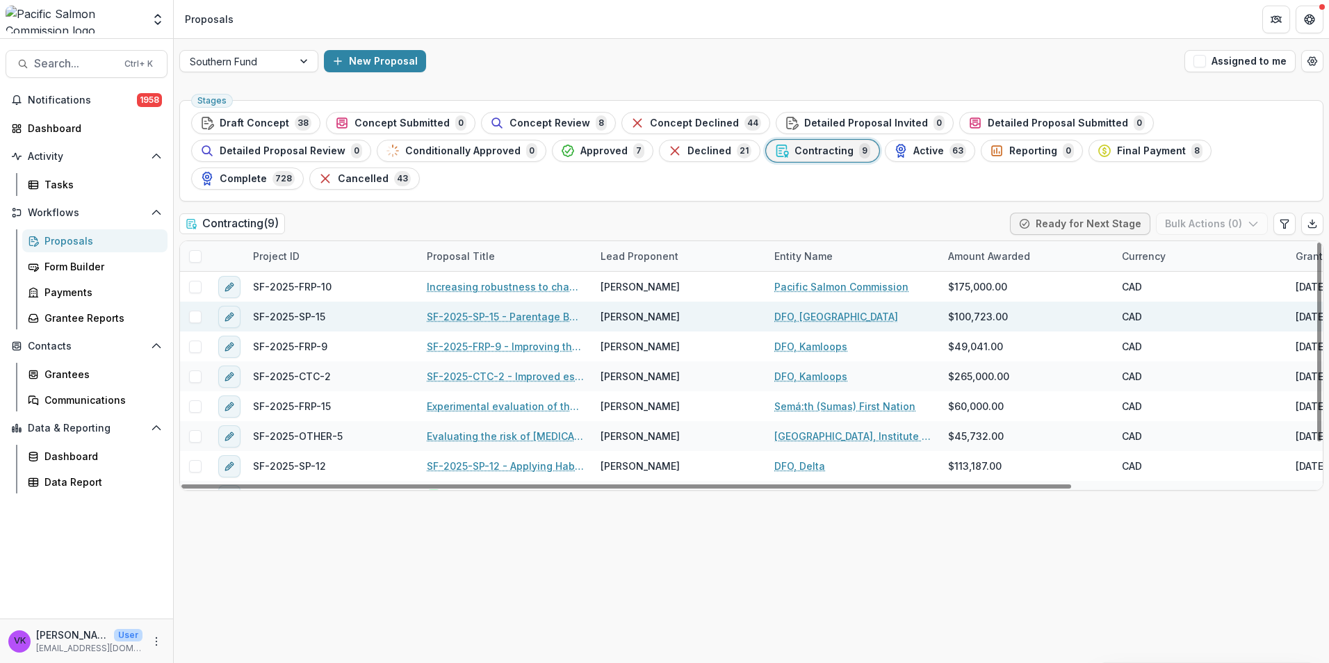
click at [470, 309] on link "SF-2025-SP-15 - Parentage Based Tagging of Southern BC Enhanced Chum" at bounding box center [505, 316] width 157 height 15
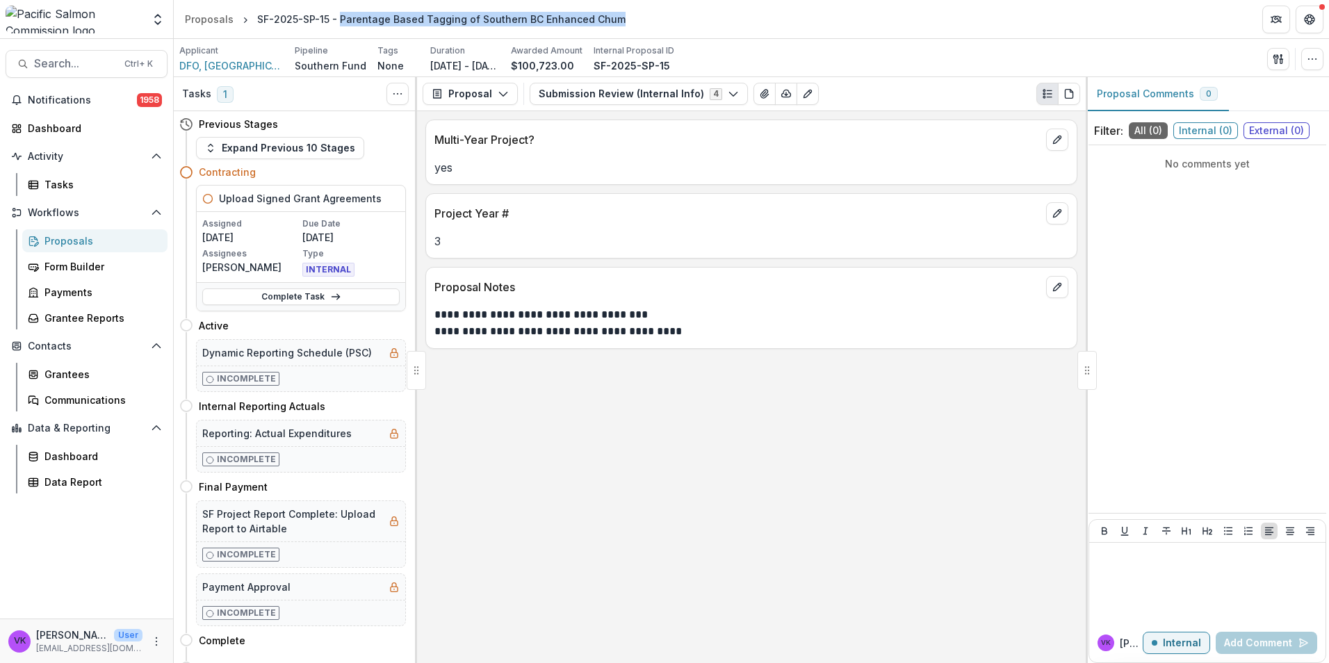
drag, startPoint x: 337, startPoint y: 19, endPoint x: 605, endPoint y: 28, distance: 268.4
click at [605, 28] on div "SF-2025-SP-15 - Parentage Based Tagging of Southern BC Enhanced Chum" at bounding box center [441, 19] width 379 height 20
drag, startPoint x: 605, startPoint y: 28, endPoint x: 587, endPoint y: 19, distance: 19.9
copy div "Parentage Based Tagging of Southern BC Enhanced Chum"
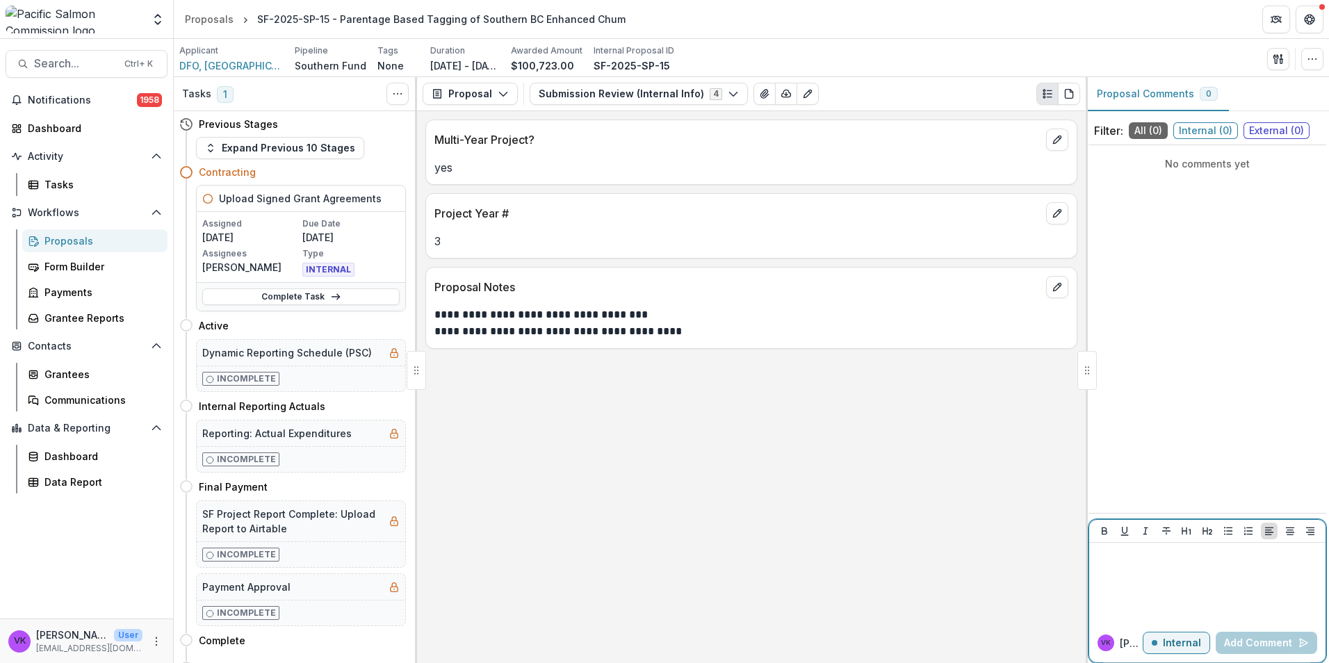
click at [1139, 579] on div at bounding box center [1206, 582] width 225 height 69
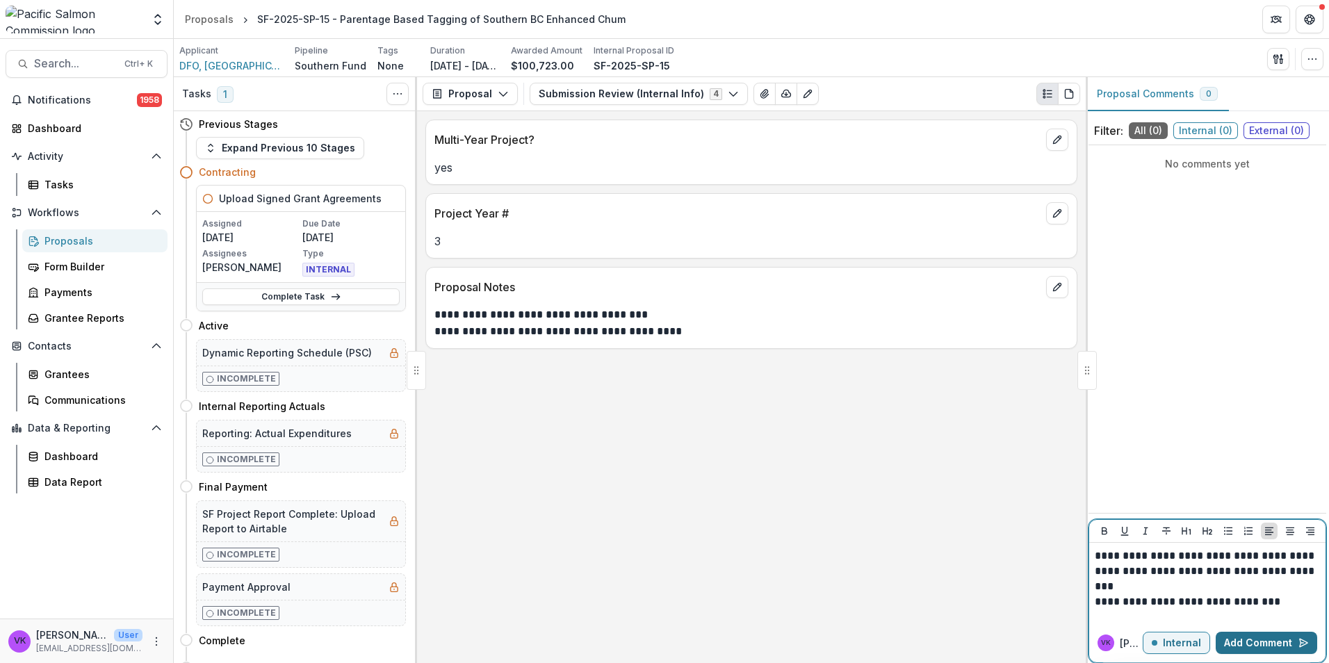
click at [1261, 645] on button "Add Comment" at bounding box center [1265, 643] width 101 height 22
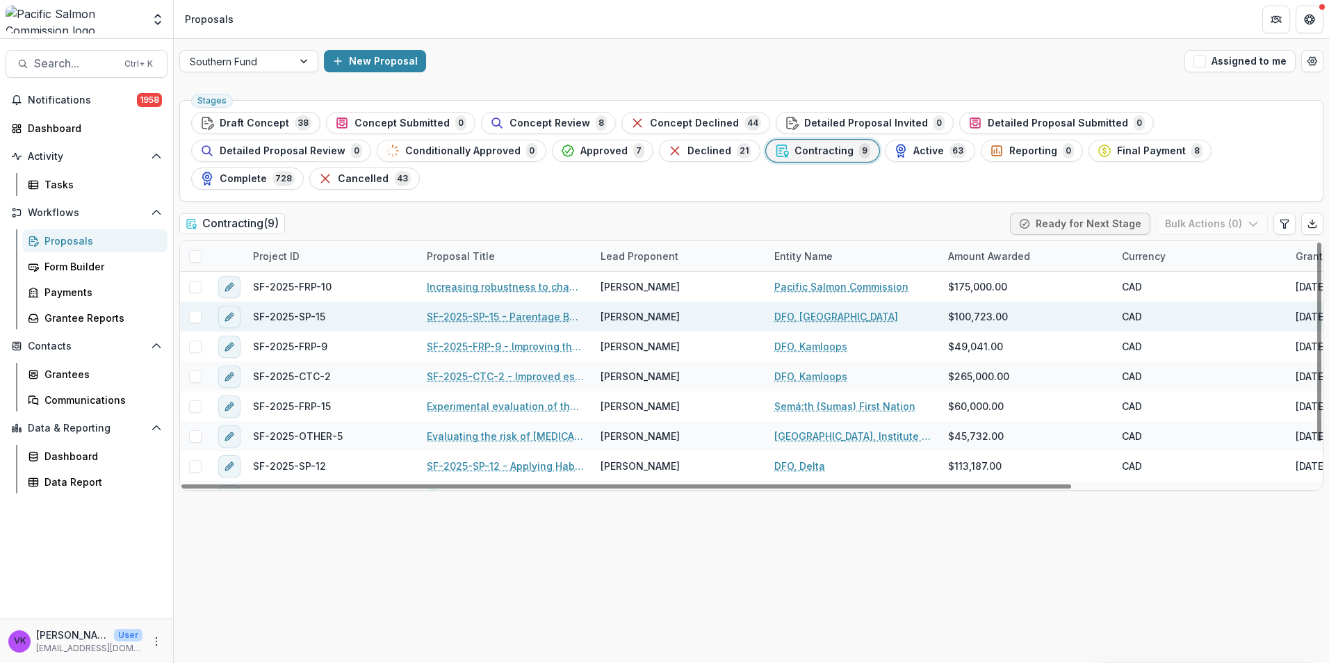
drag, startPoint x: 511, startPoint y: 286, endPoint x: 521, endPoint y: 293, distance: 11.6
click at [511, 309] on link "SF-2025-SP-15 - Parentage Based Tagging of Southern BC Enhanced Chum" at bounding box center [505, 316] width 157 height 15
